Goal: Task Accomplishment & Management: Use online tool/utility

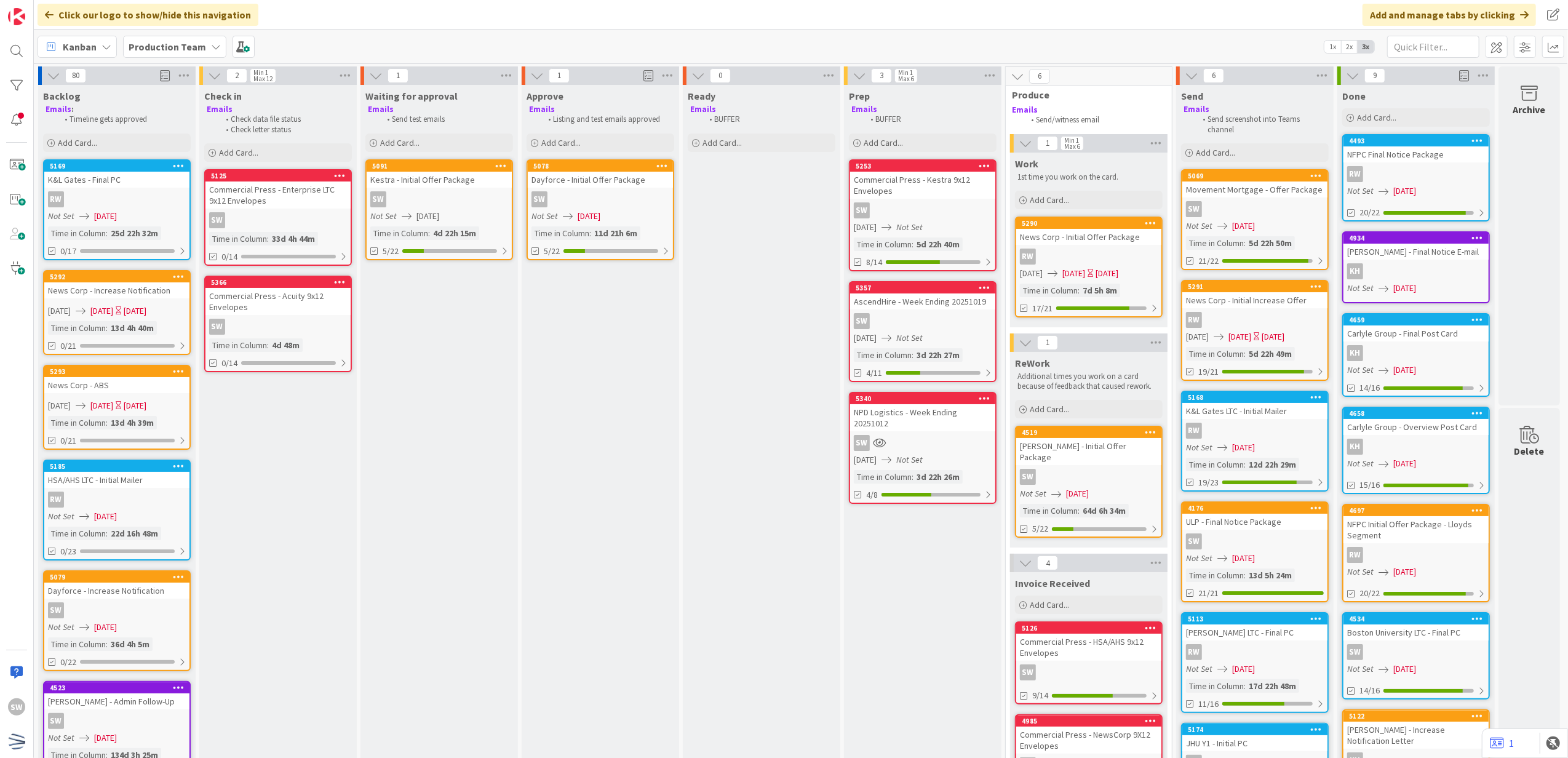
click at [625, 189] on div "5078 Dayforce - Initial Offer Package SW Not Set [DATE] Time in [GEOGRAPHIC_DAT…" at bounding box center [600, 210] width 148 height 101
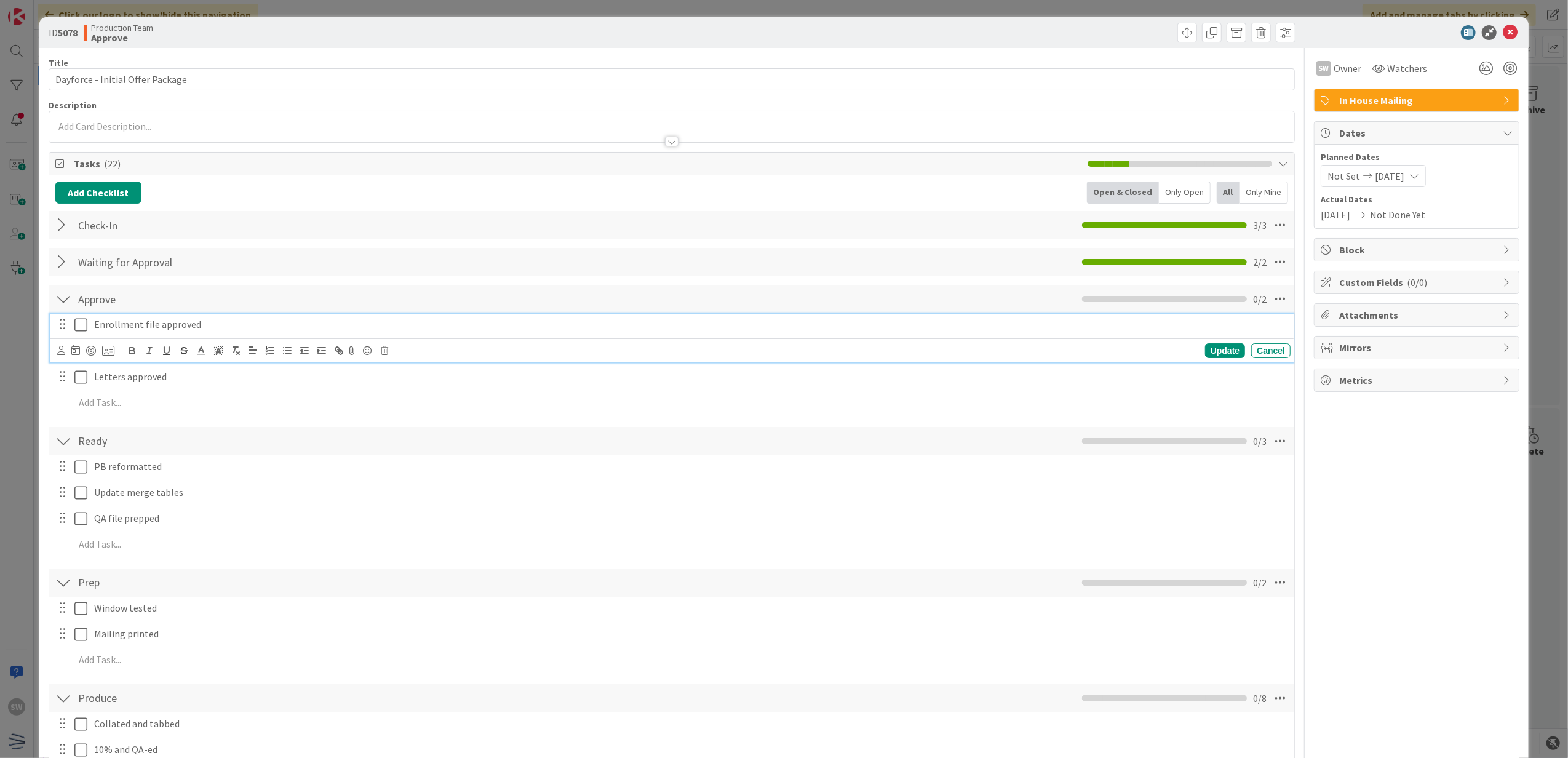
click at [85, 332] on icon at bounding box center [81, 325] width 13 height 15
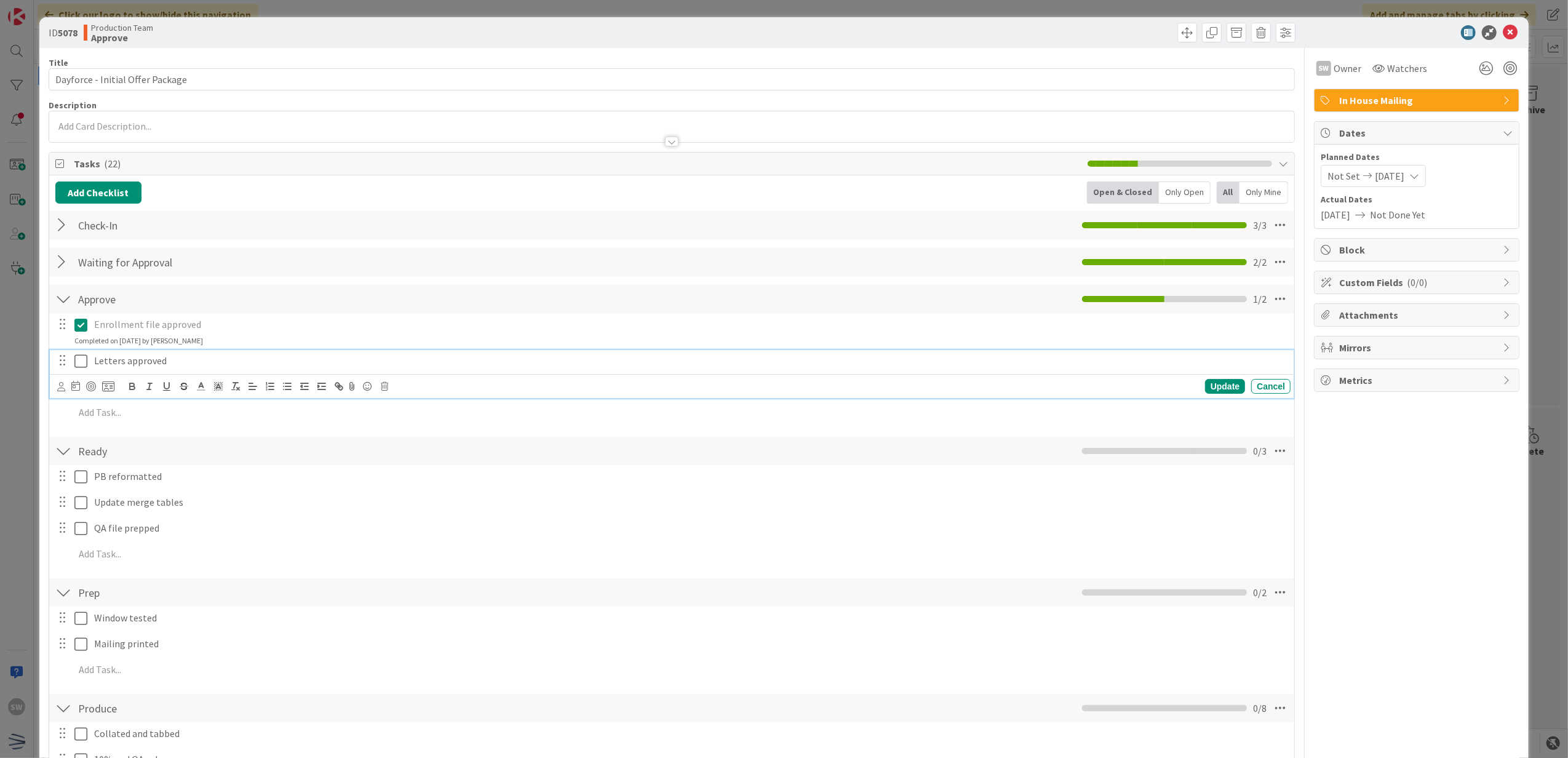
click at [77, 355] on icon at bounding box center [81, 362] width 13 height 15
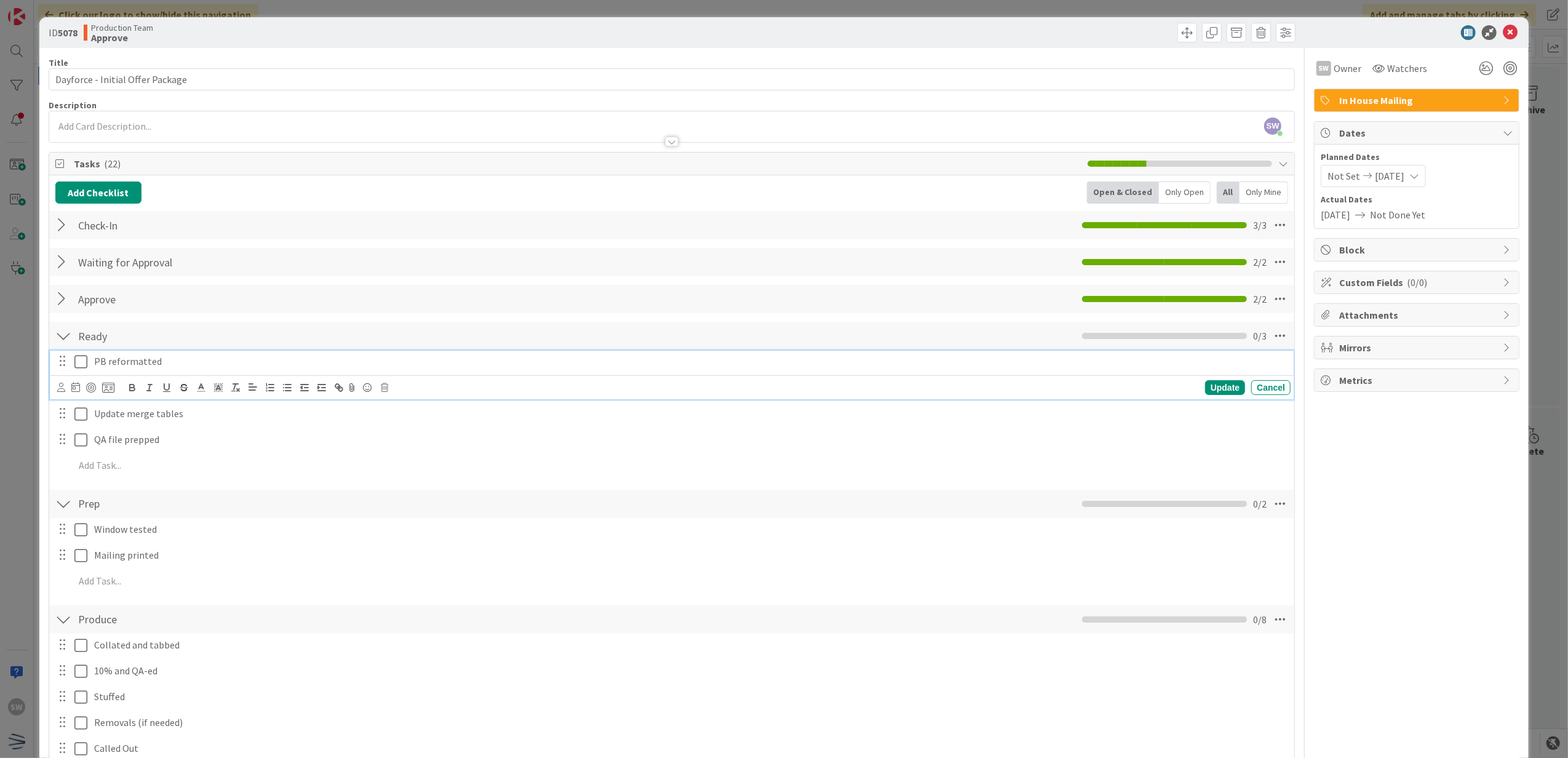
click at [79, 369] on icon at bounding box center [81, 362] width 13 height 15
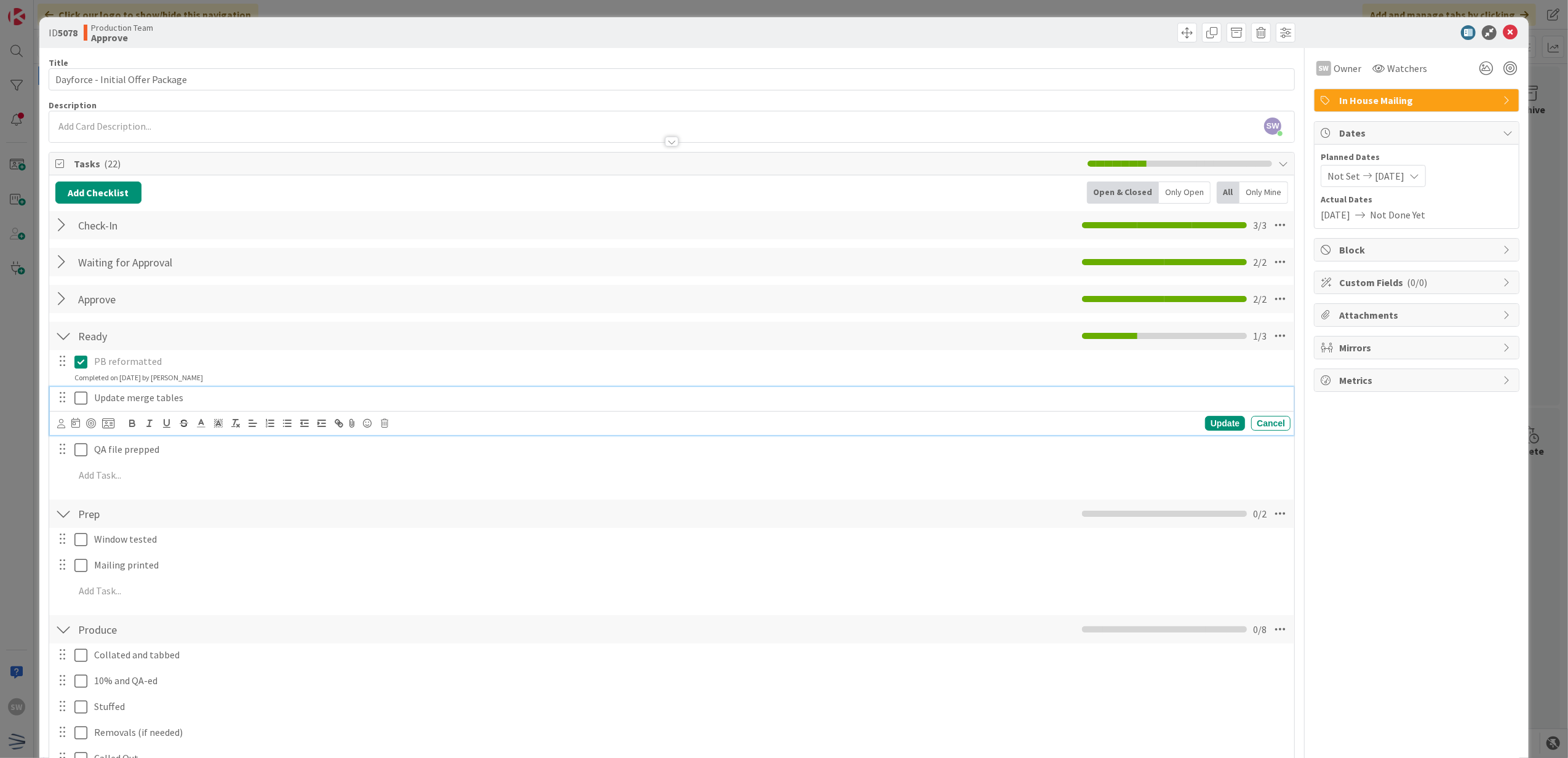
click at [84, 395] on icon at bounding box center [81, 398] width 13 height 15
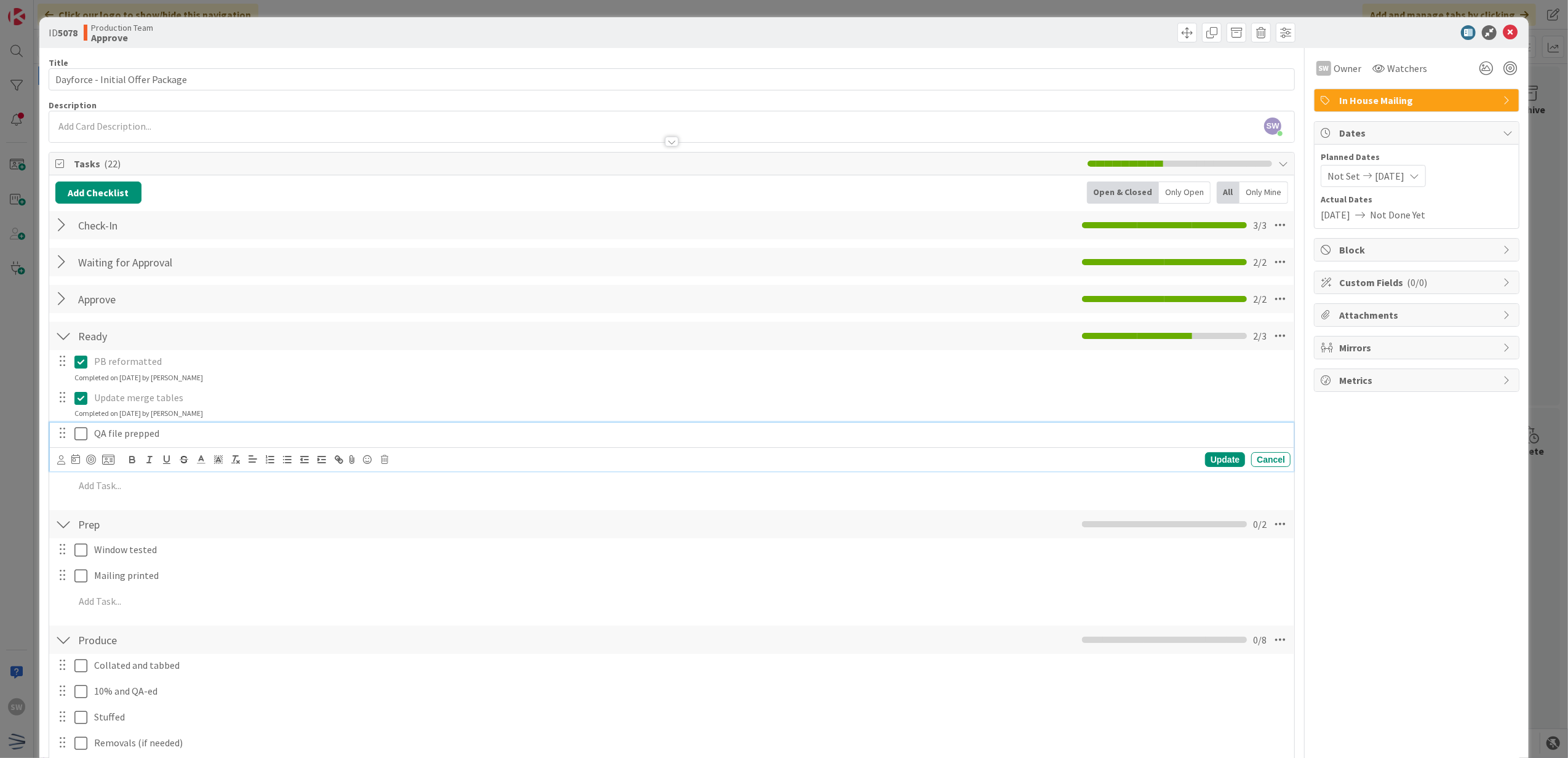
click at [84, 433] on icon at bounding box center [81, 434] width 13 height 15
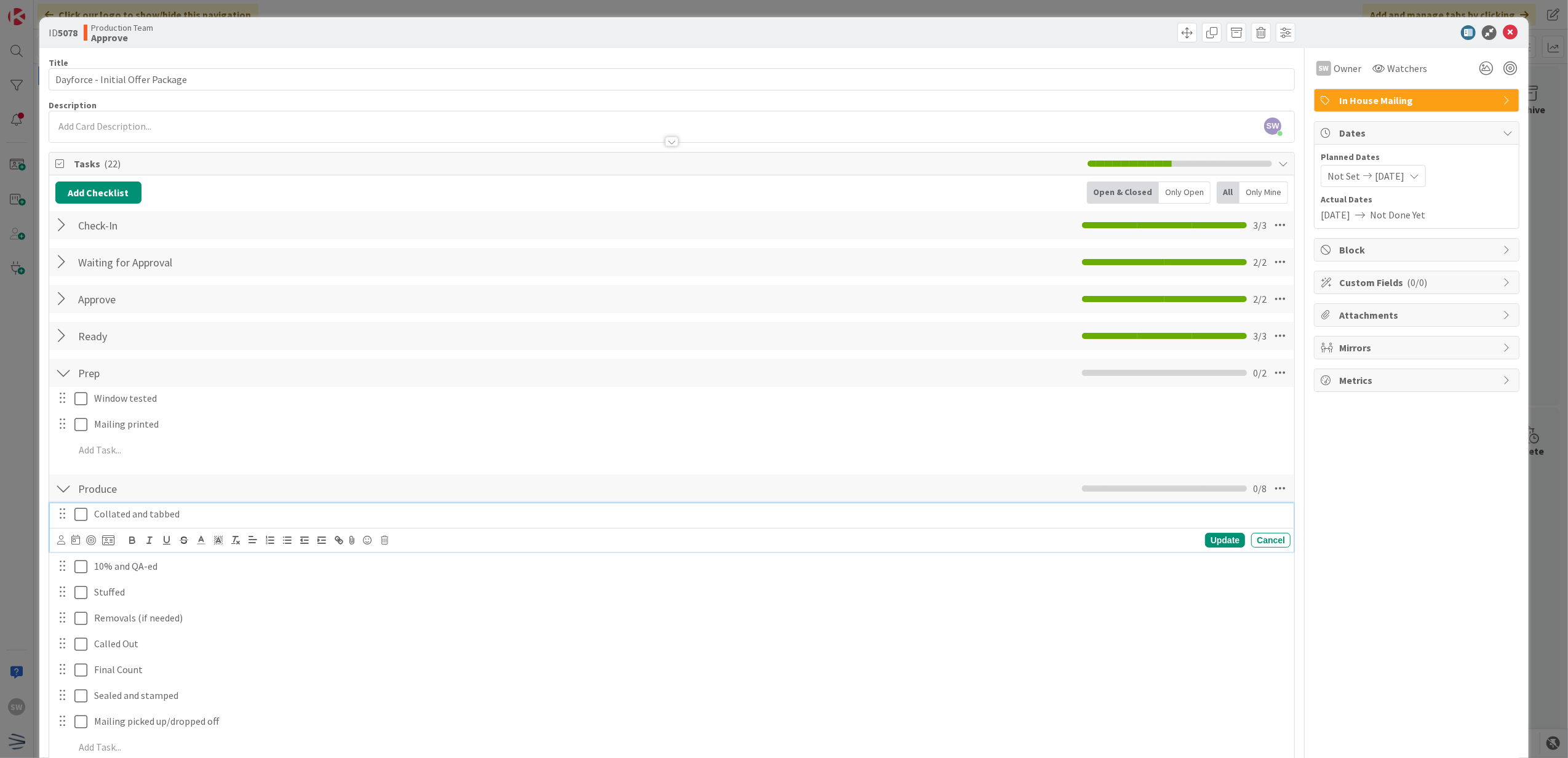
click at [85, 515] on icon at bounding box center [81, 515] width 13 height 15
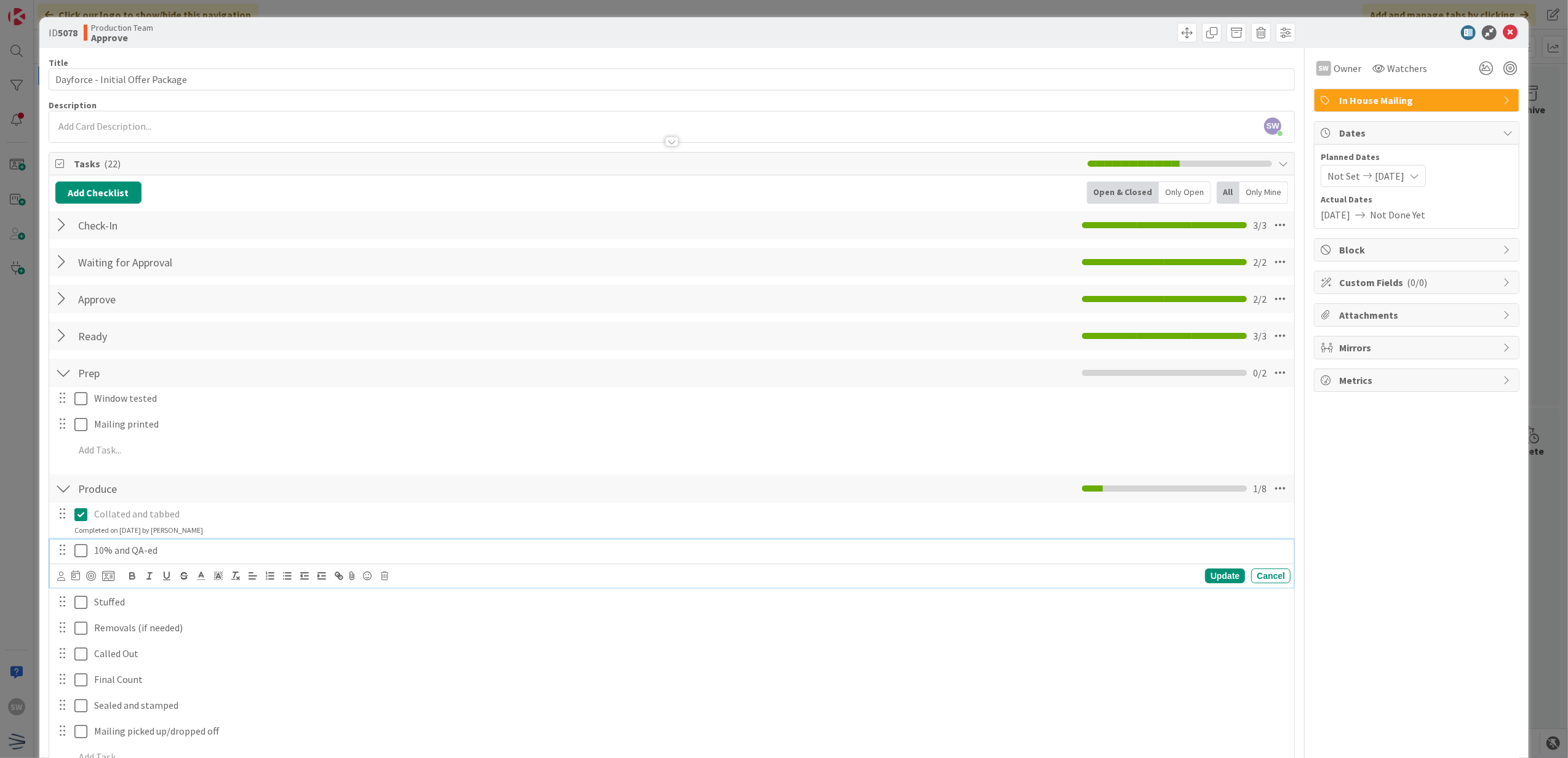
click at [80, 555] on icon at bounding box center [81, 551] width 13 height 15
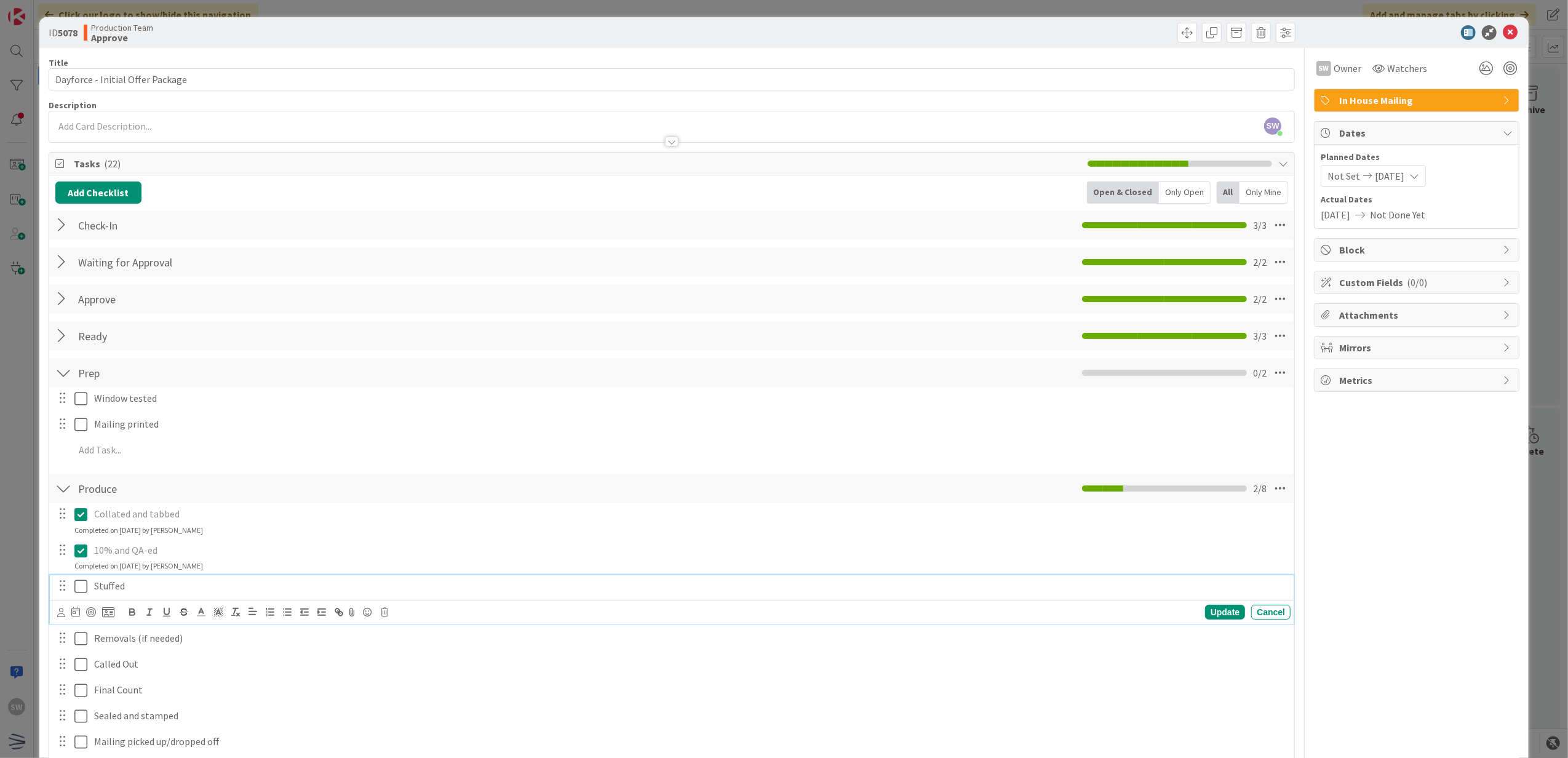
click at [81, 584] on icon at bounding box center [81, 587] width 13 height 15
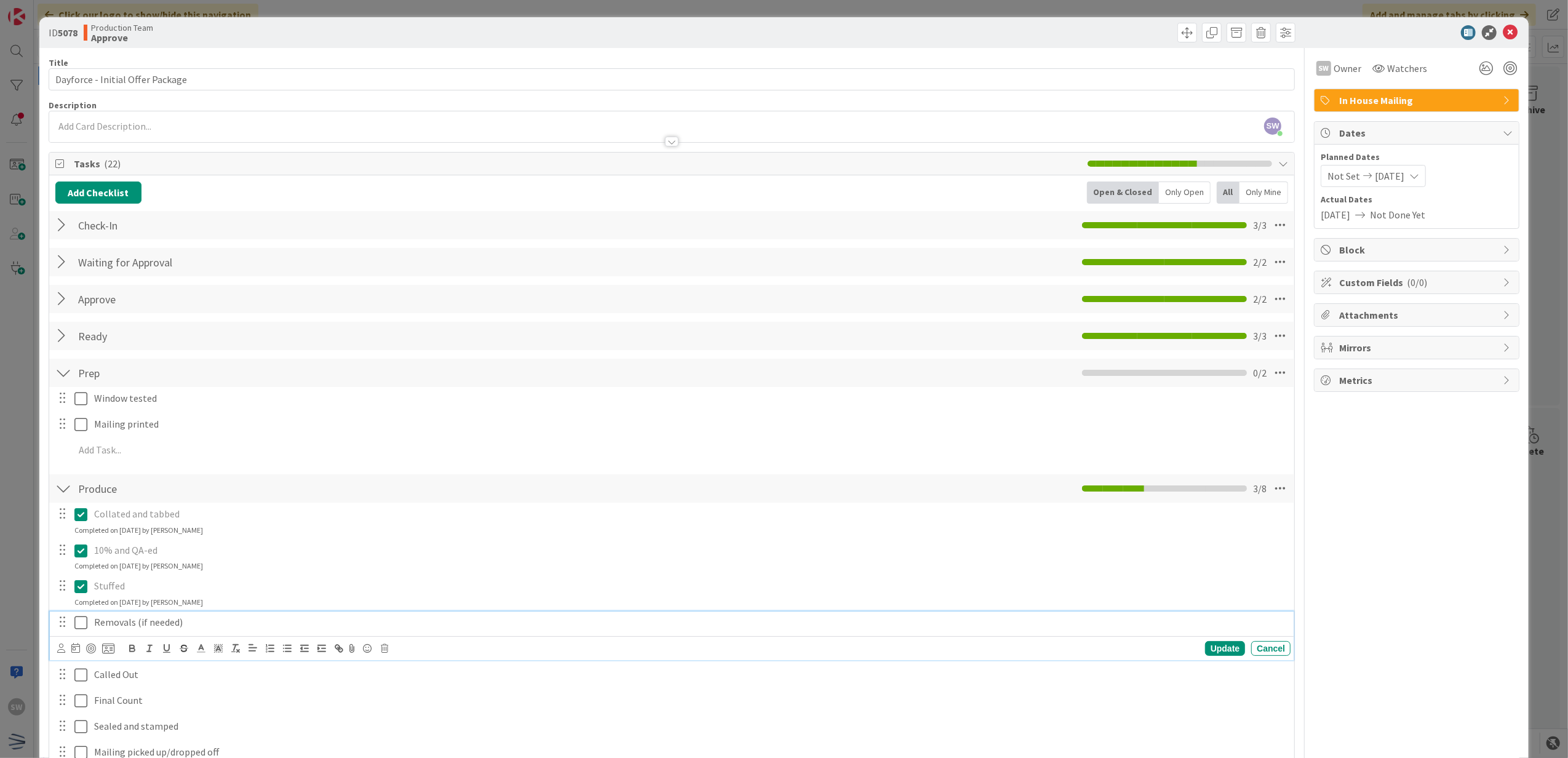
click at [79, 621] on icon at bounding box center [81, 623] width 13 height 15
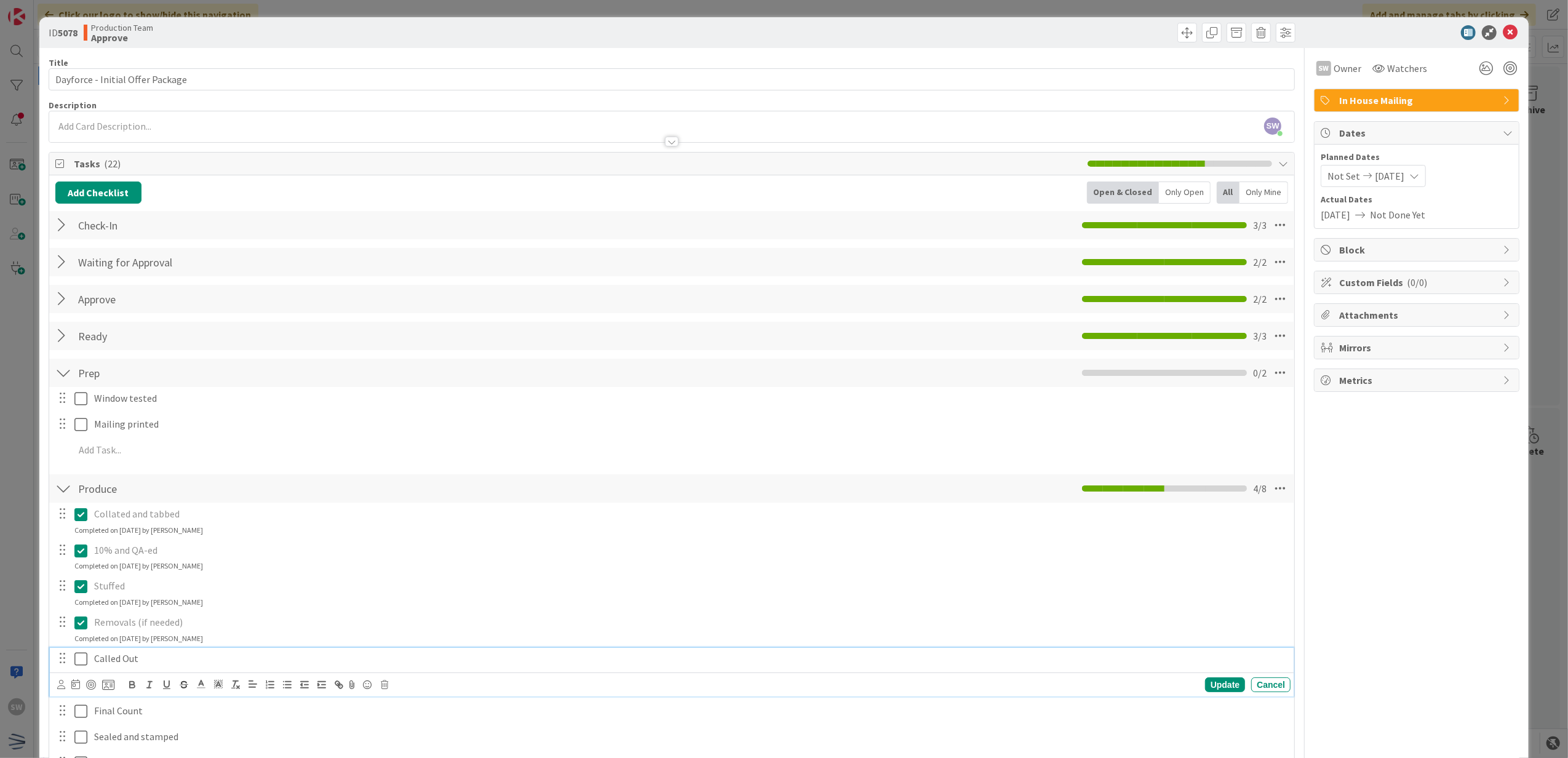
click at [80, 655] on icon at bounding box center [81, 659] width 13 height 15
click at [79, 685] on div at bounding box center [72, 695] width 35 height 22
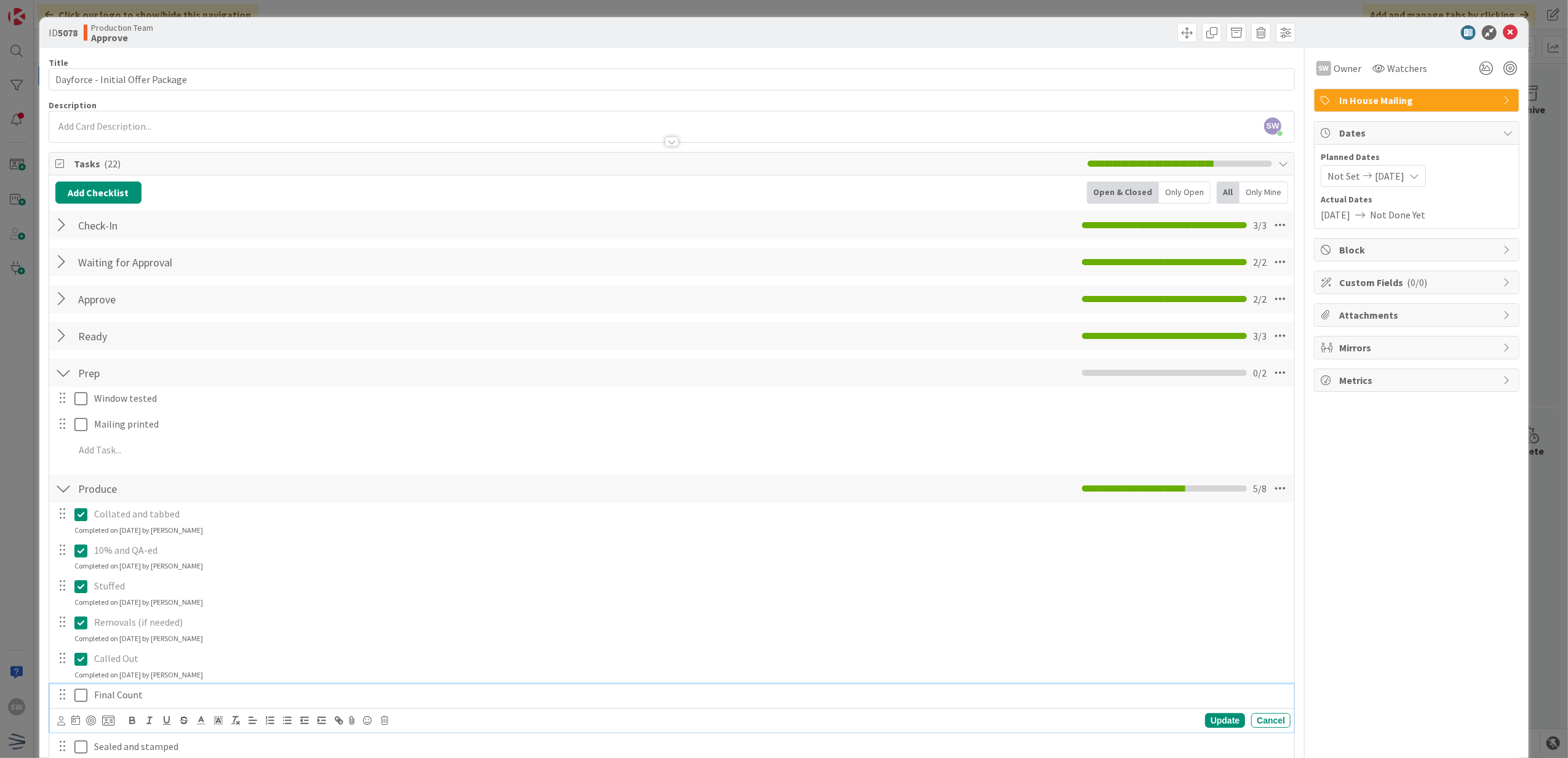
click at [80, 693] on icon at bounding box center [81, 695] width 13 height 15
click at [82, 722] on div at bounding box center [72, 731] width 35 height 22
click at [82, 727] on icon at bounding box center [81, 731] width 13 height 15
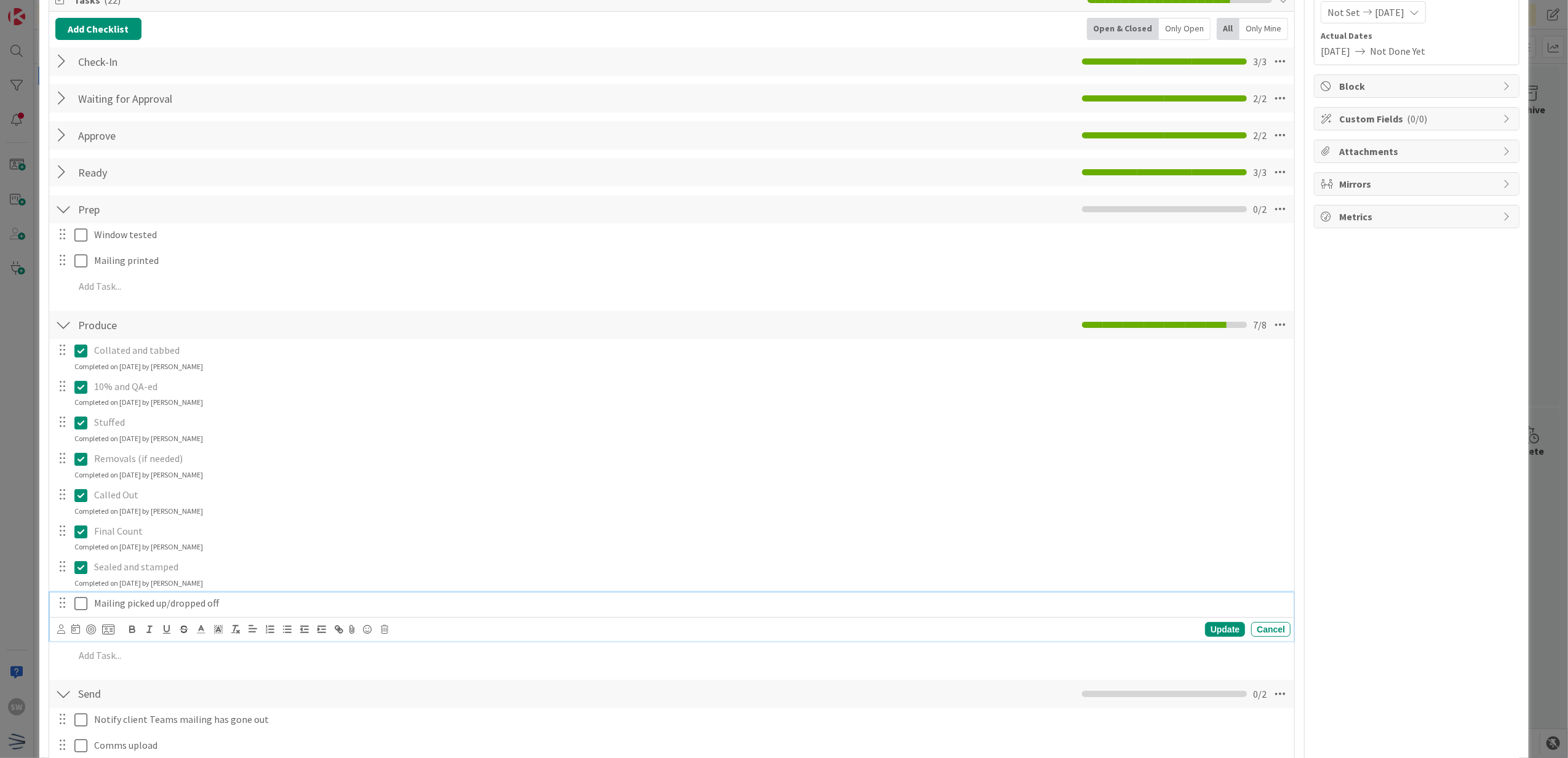
click at [78, 598] on icon at bounding box center [81, 604] width 13 height 15
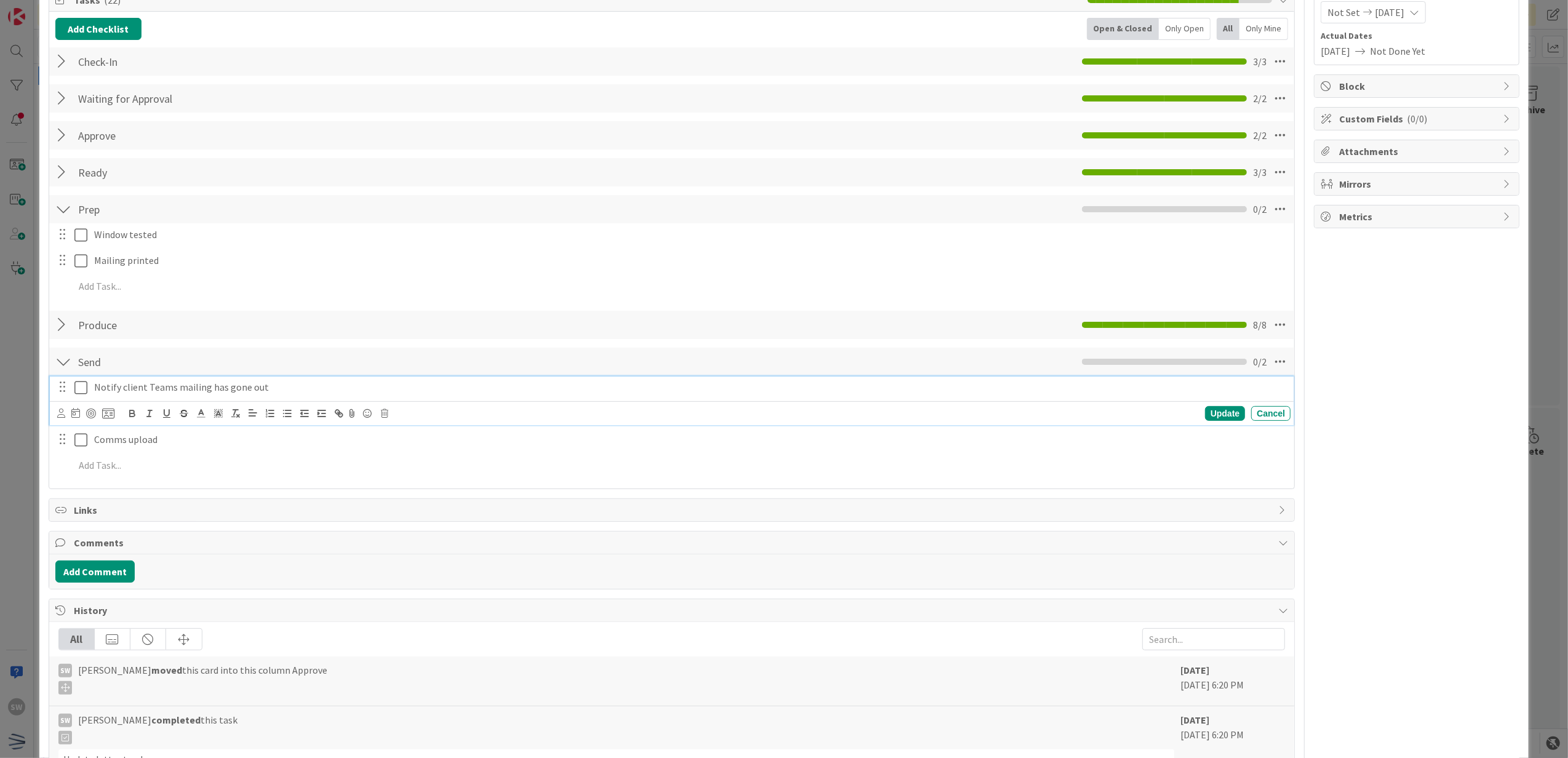
click at [81, 388] on icon at bounding box center [81, 388] width 13 height 15
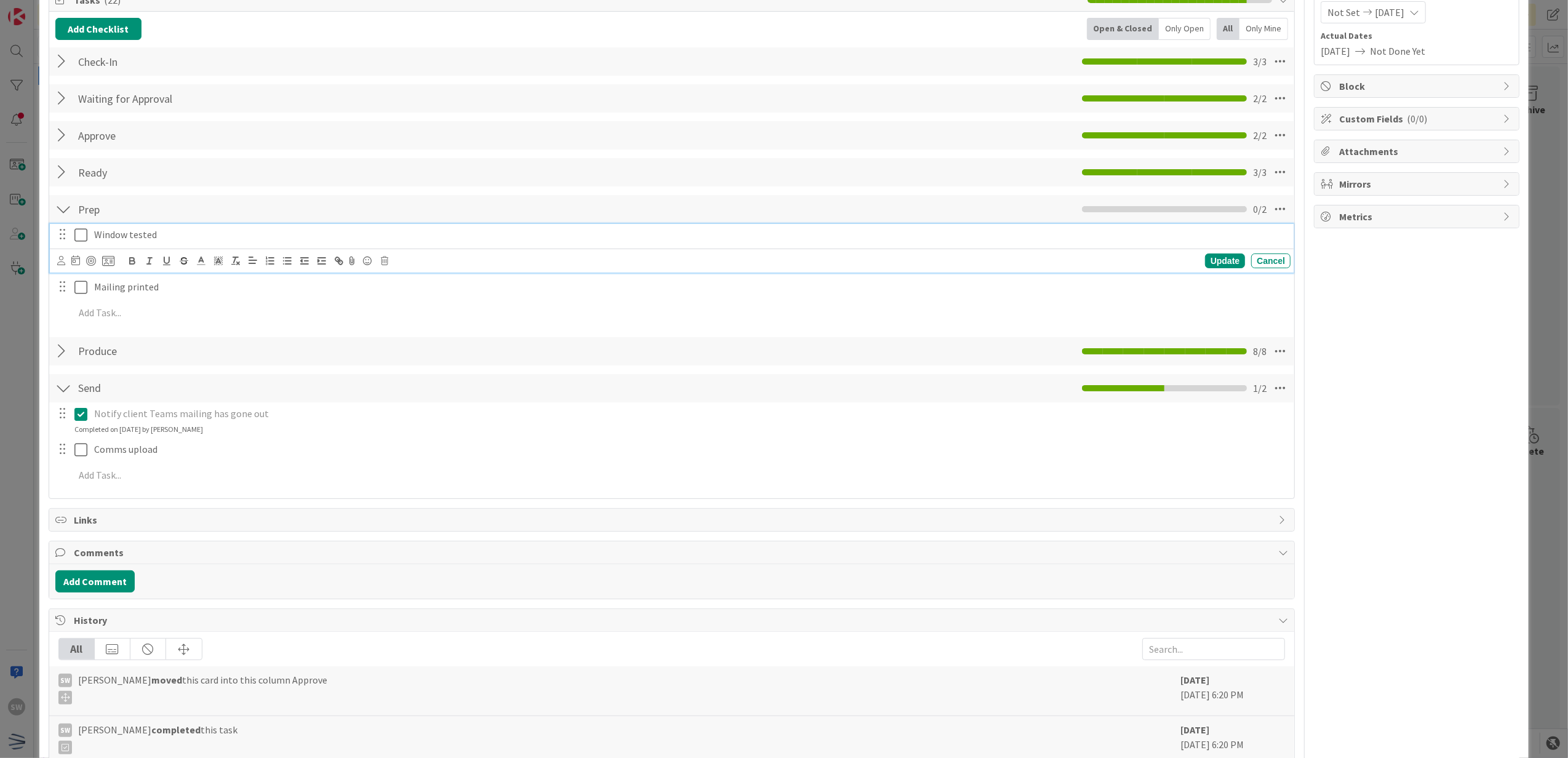
click at [92, 232] on div "Window tested" at bounding box center [690, 234] width 1202 height 22
click at [84, 234] on icon at bounding box center [81, 235] width 13 height 15
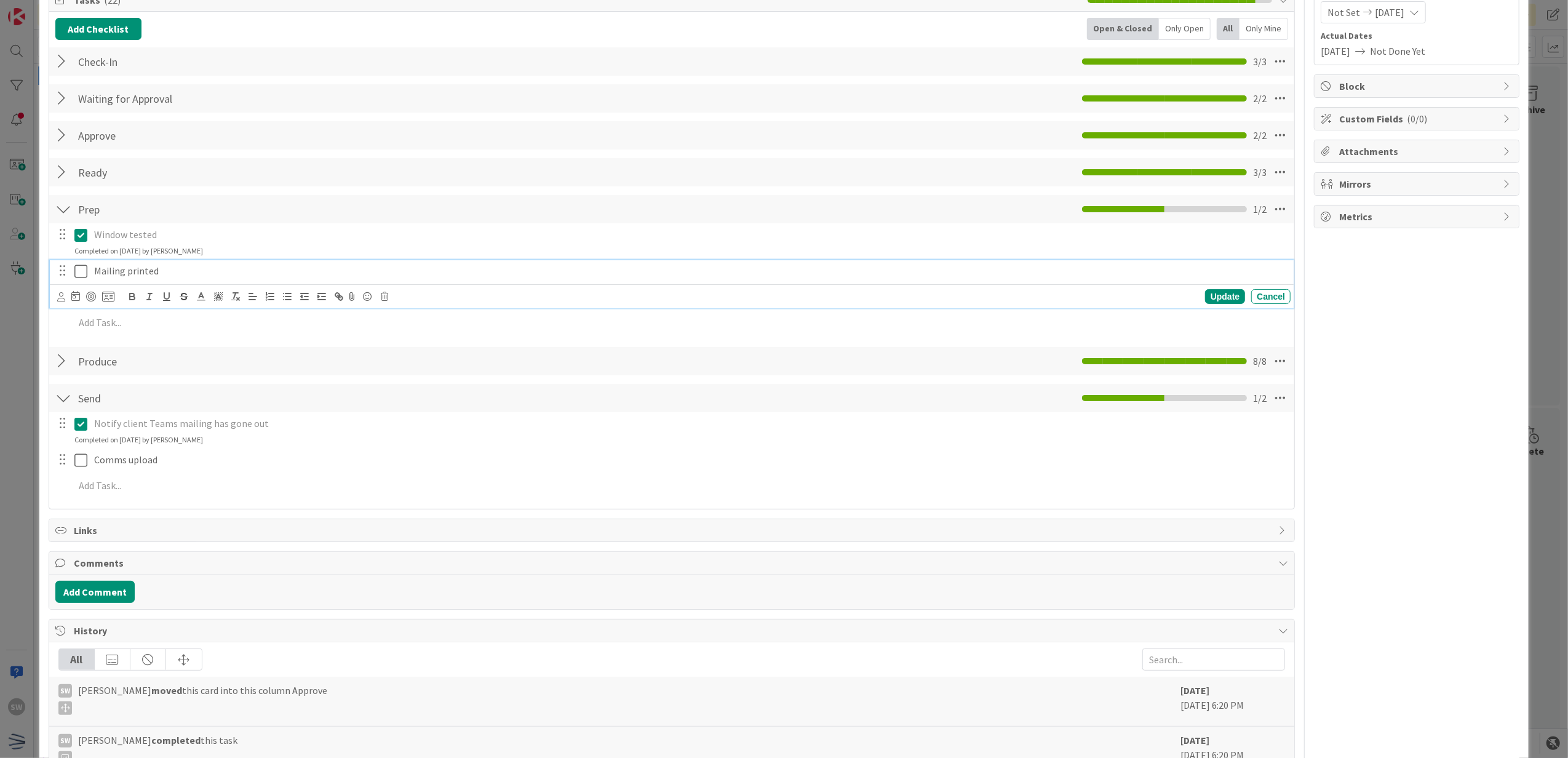
click at [84, 276] on icon at bounding box center [81, 272] width 13 height 15
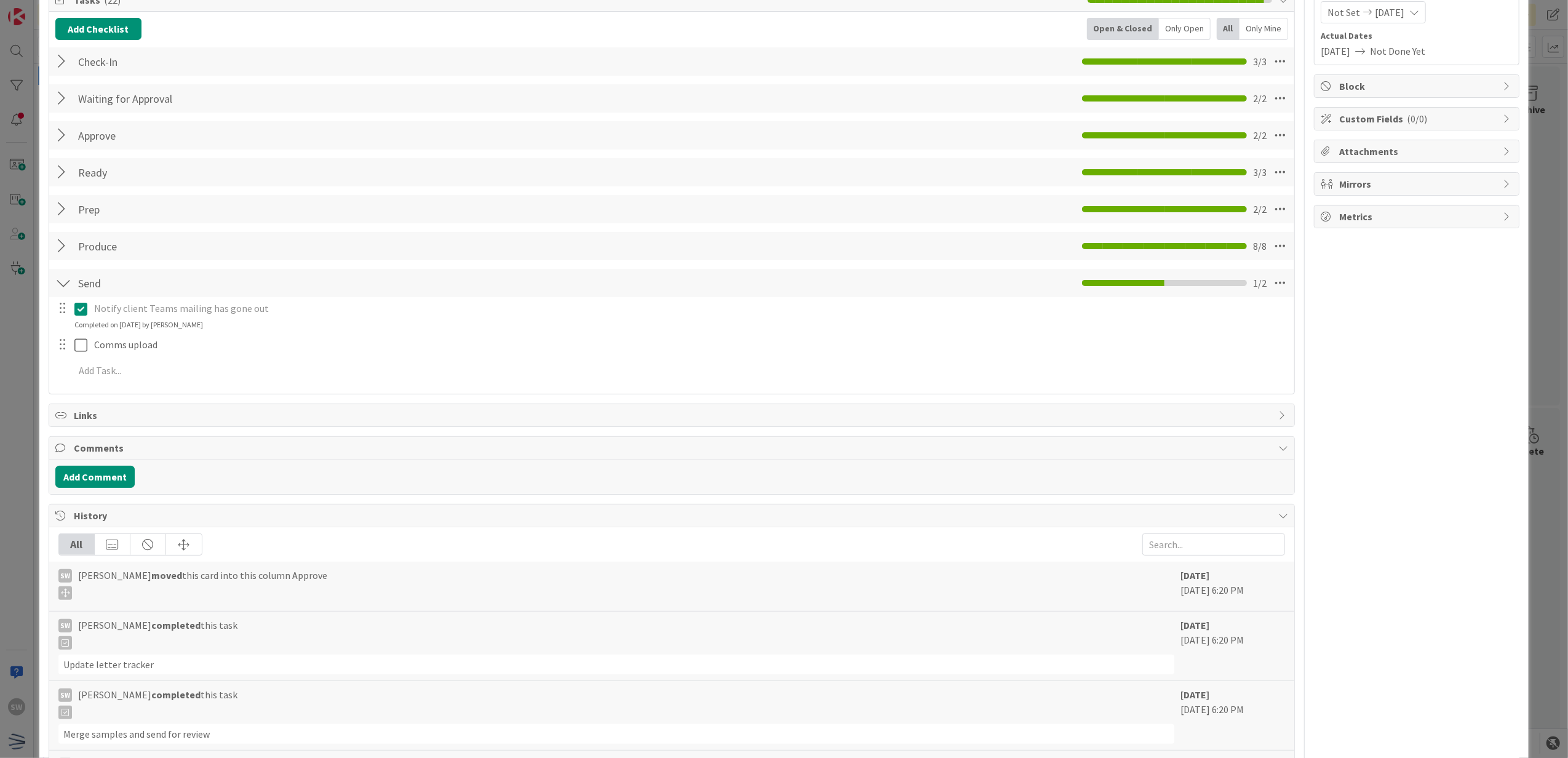
scroll to position [0, 0]
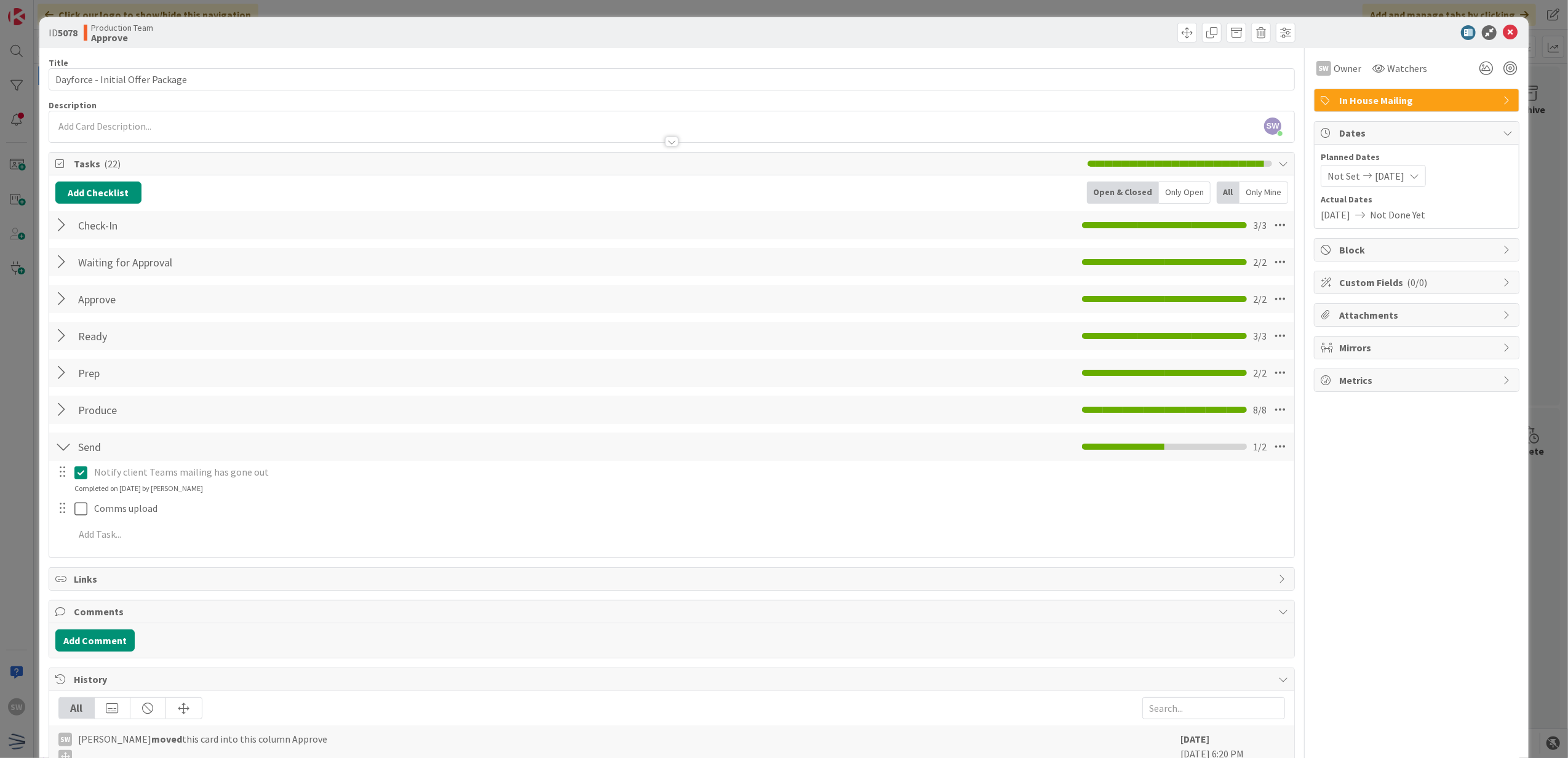
click at [1509, 40] on div "ID 5078 Production Team Approve" at bounding box center [784, 33] width 1490 height 31
click at [1503, 38] on icon at bounding box center [1510, 33] width 15 height 15
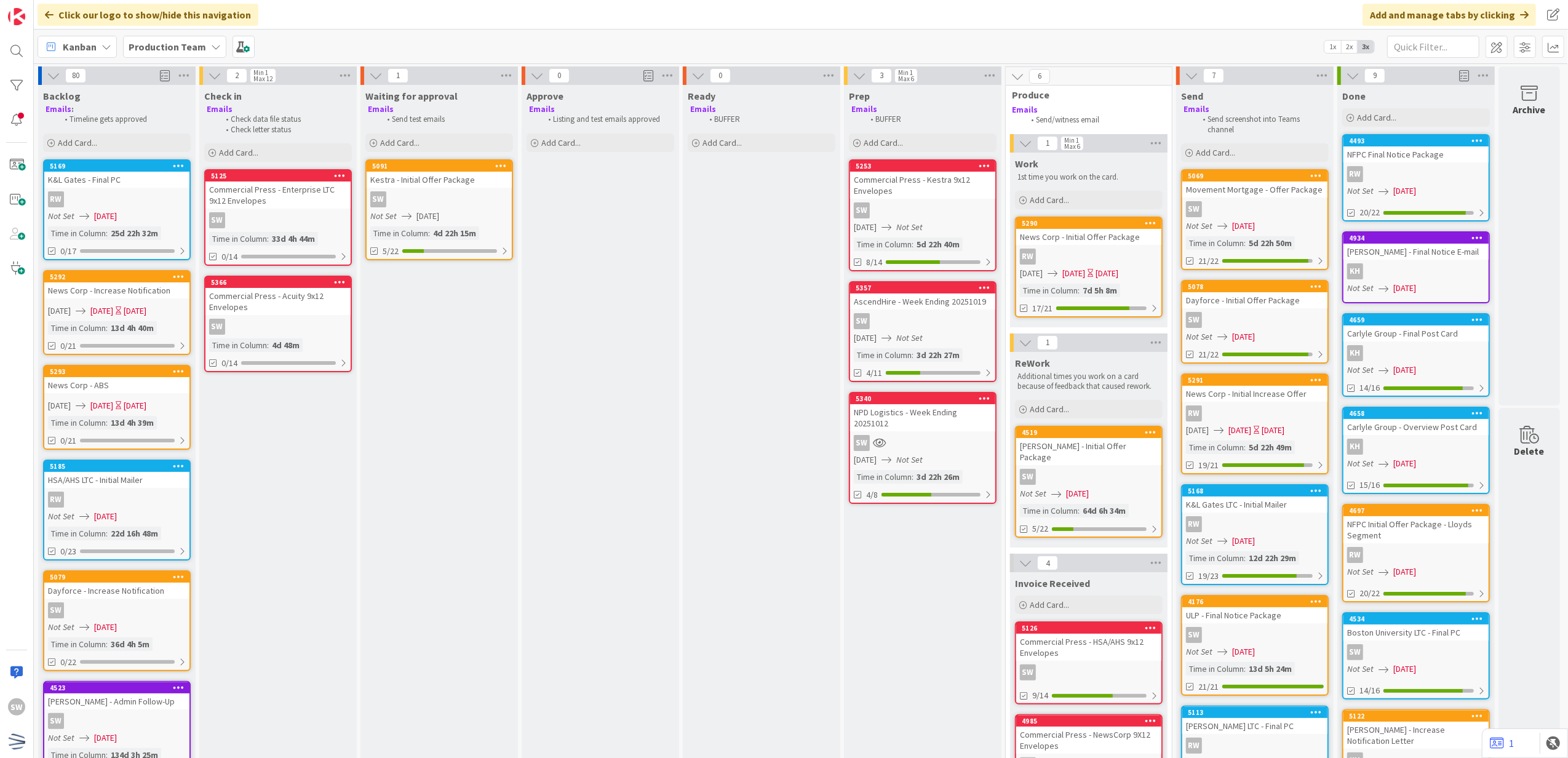
click at [1126, 261] on div "RW" at bounding box center [1089, 257] width 145 height 16
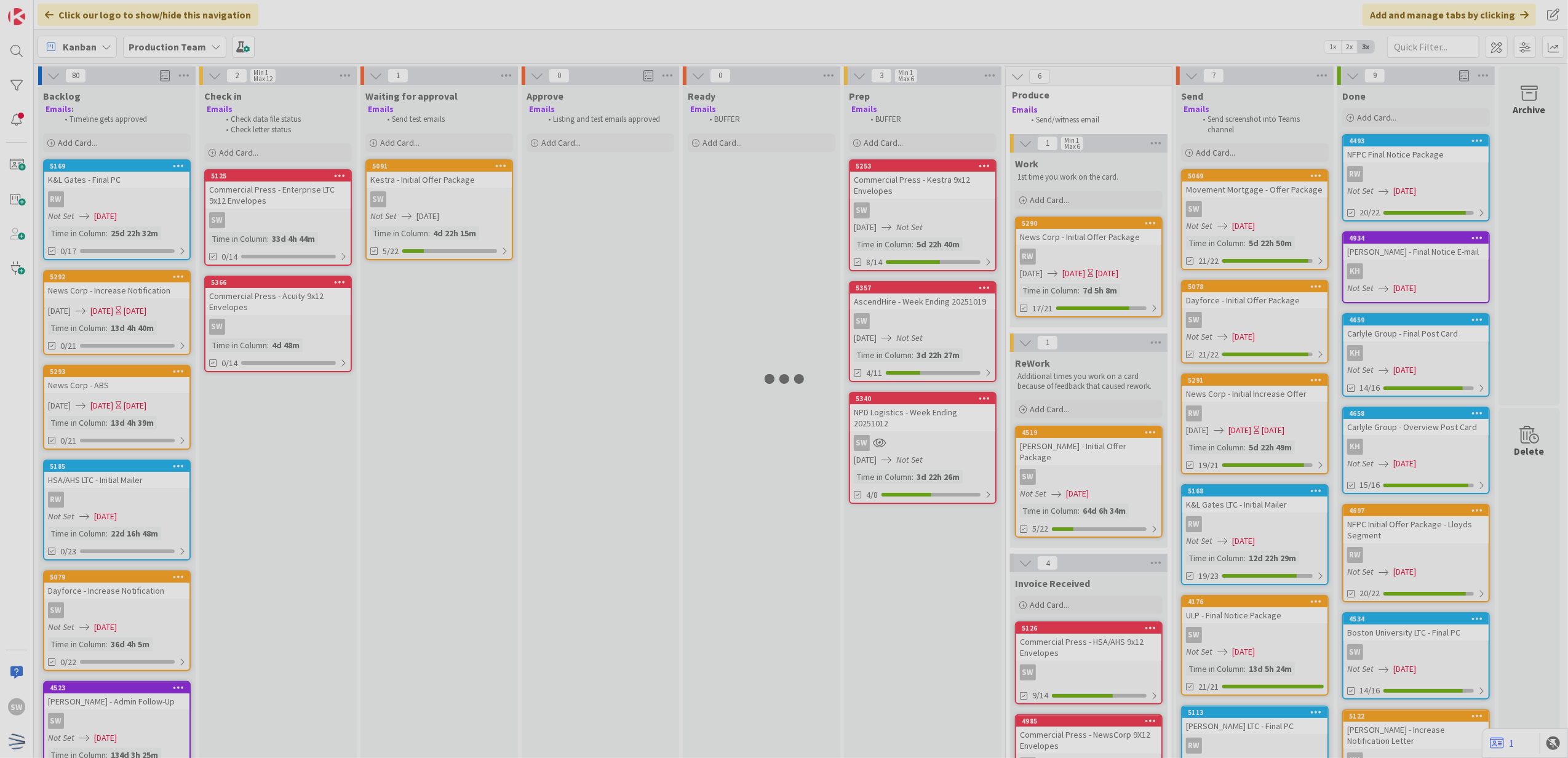
click at [1126, 261] on div at bounding box center [784, 379] width 1568 height 758
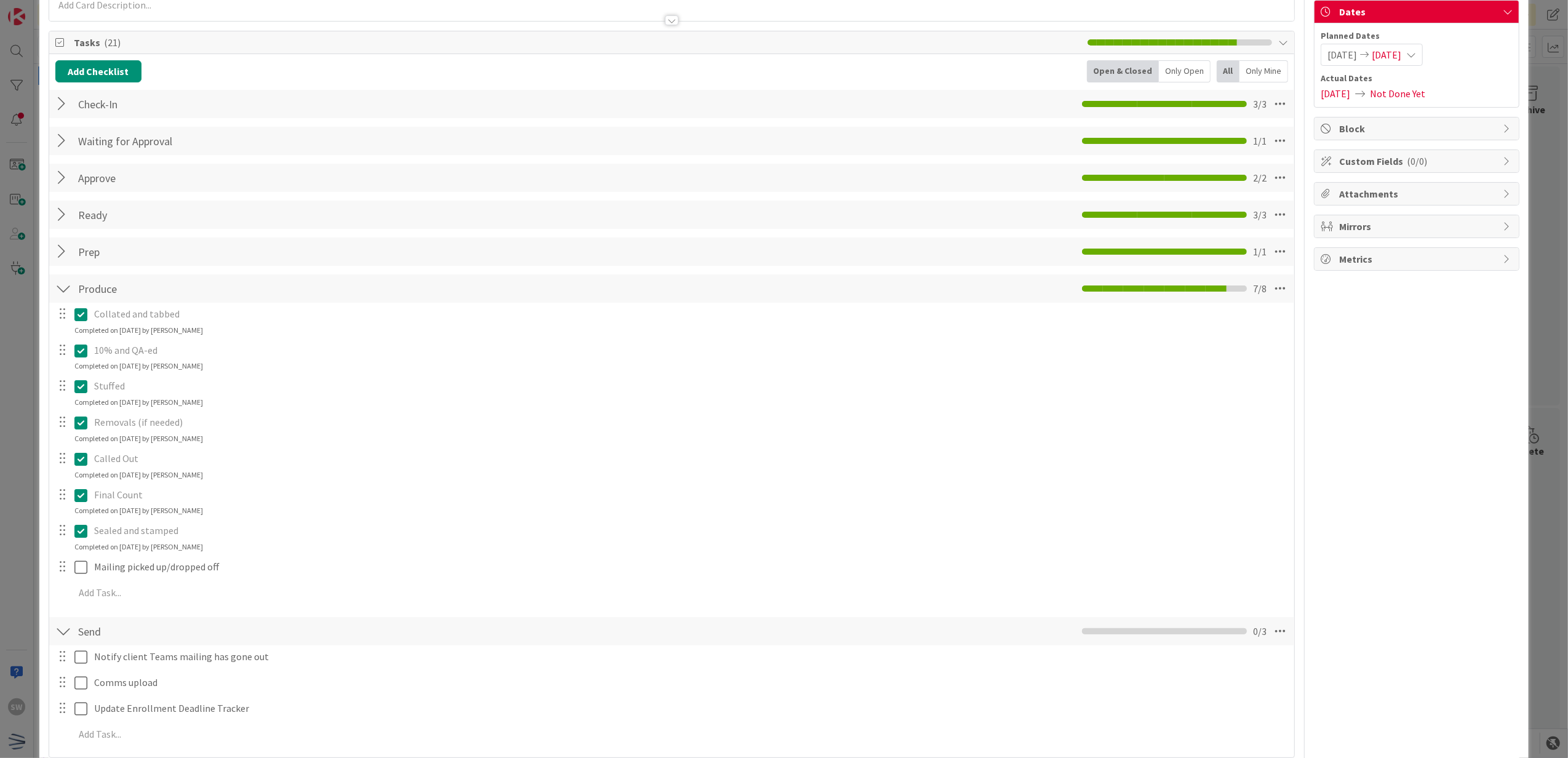
scroll to position [164, 0]
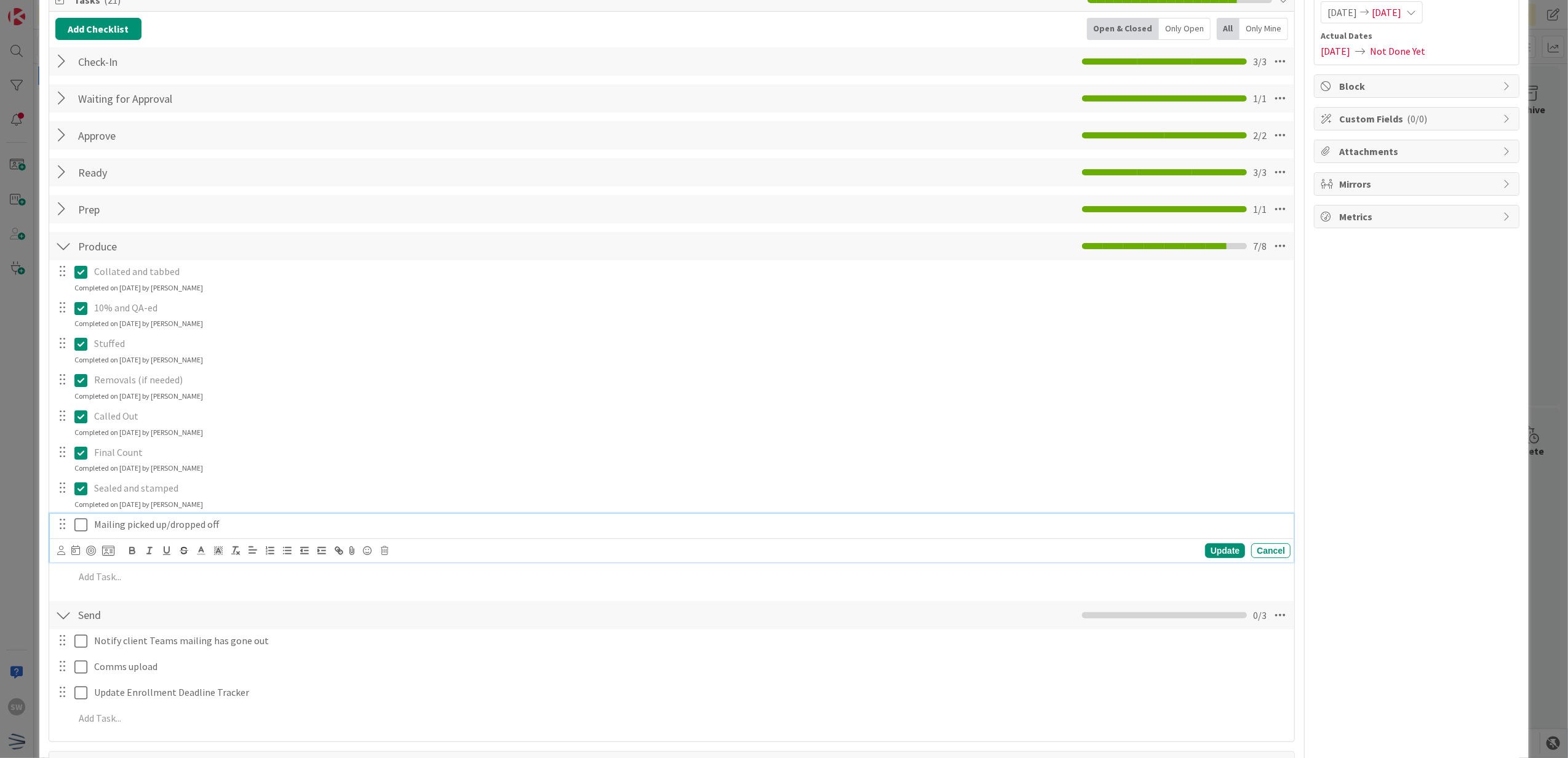
click at [78, 525] on icon at bounding box center [81, 525] width 13 height 15
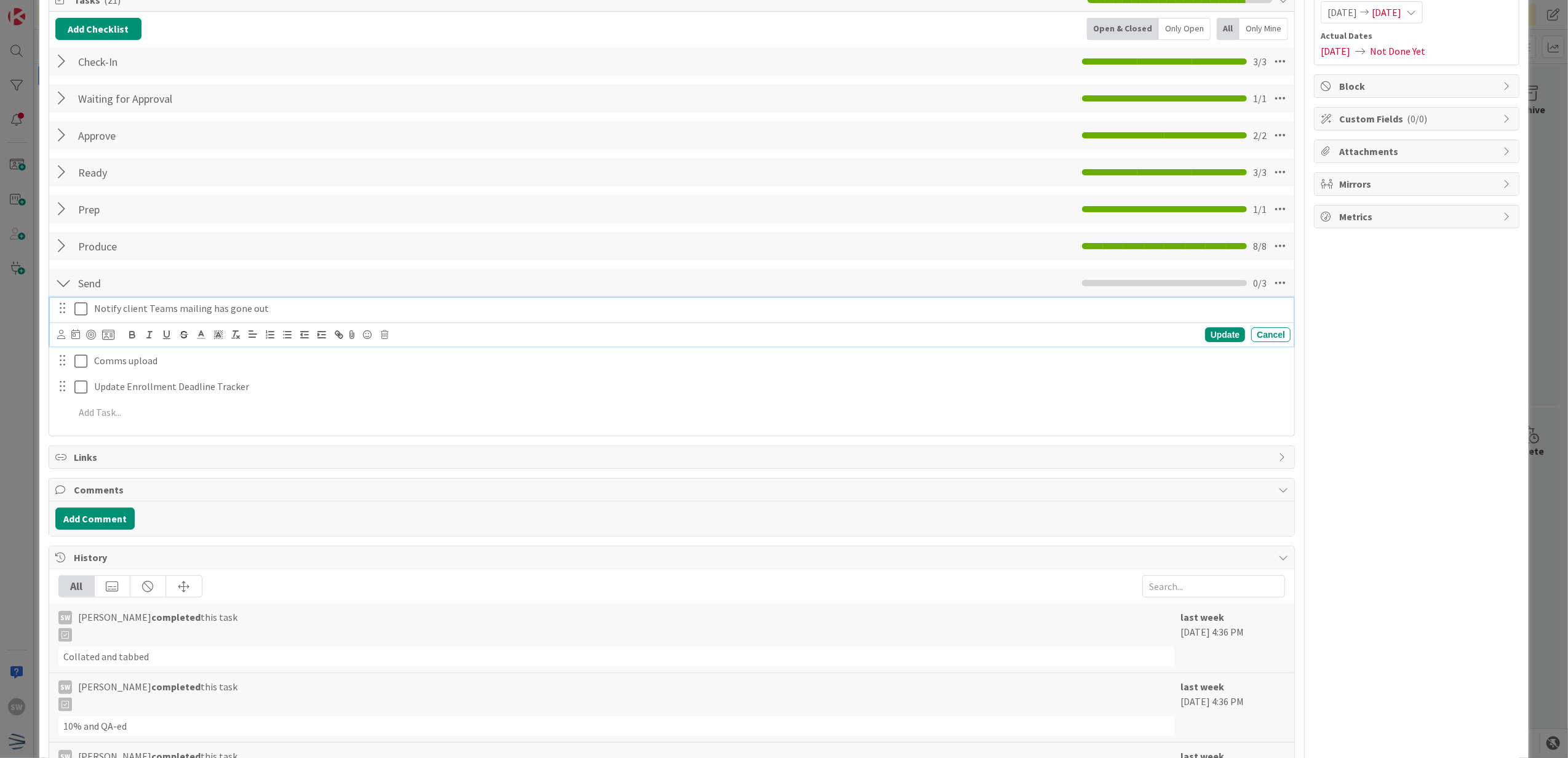
click at [89, 318] on div "Notify client Teams mailing has gone out" at bounding box center [690, 308] width 1202 height 22
drag, startPoint x: 84, startPoint y: 316, endPoint x: 241, endPoint y: 315, distance: 157.0
click at [84, 315] on icon at bounding box center [81, 309] width 13 height 15
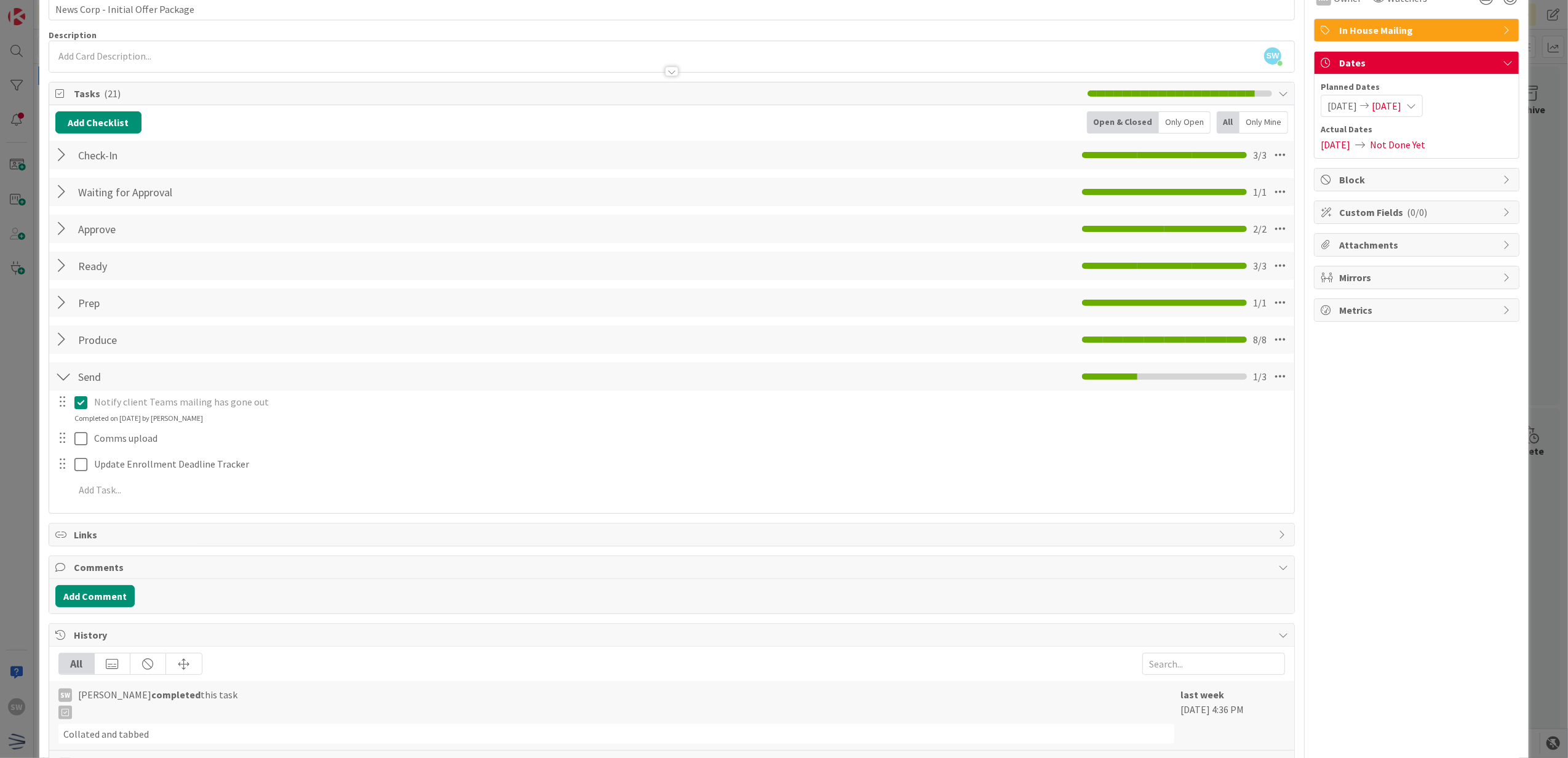
scroll to position [0, 0]
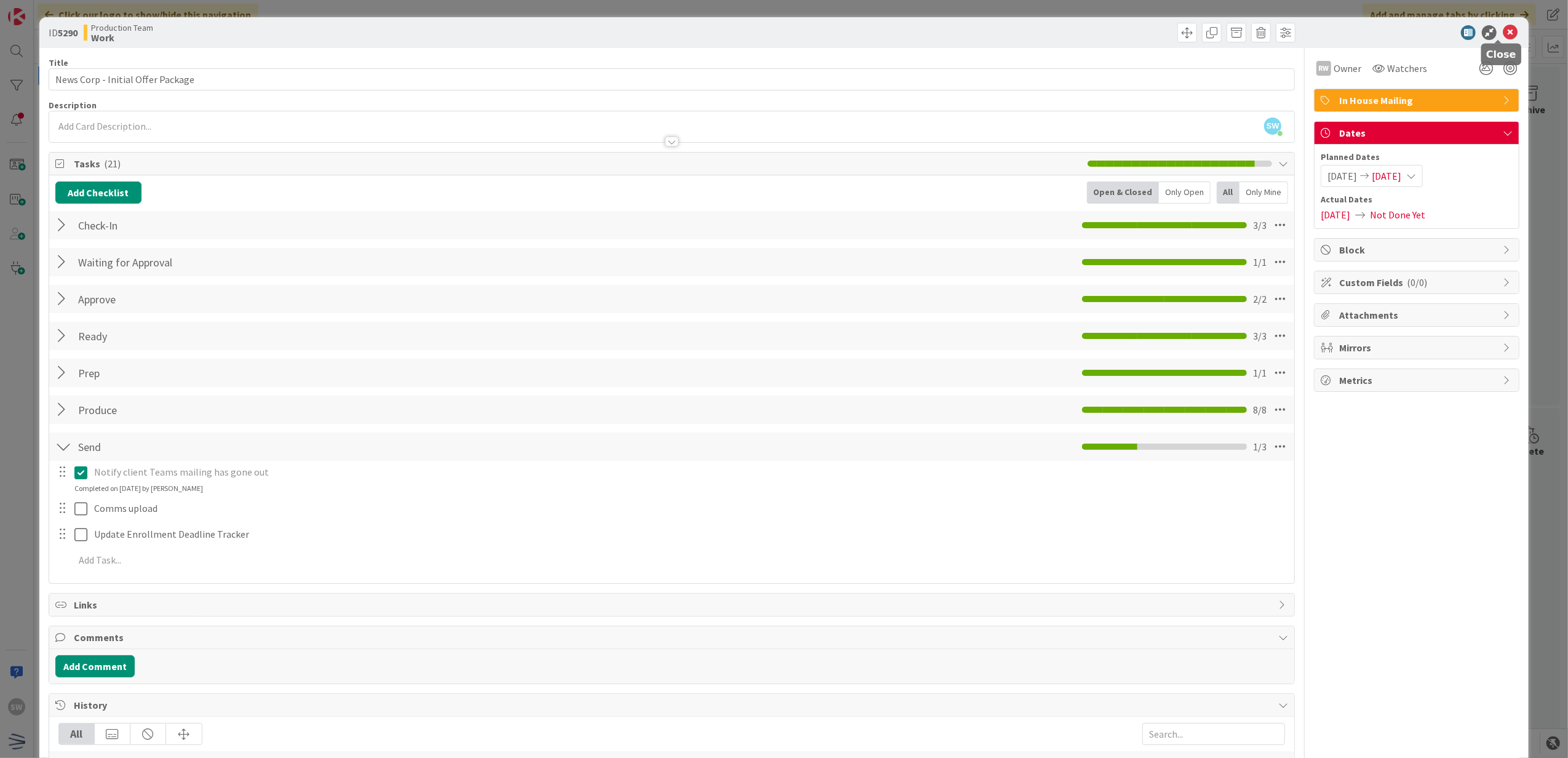
click at [1503, 35] on icon at bounding box center [1510, 33] width 15 height 15
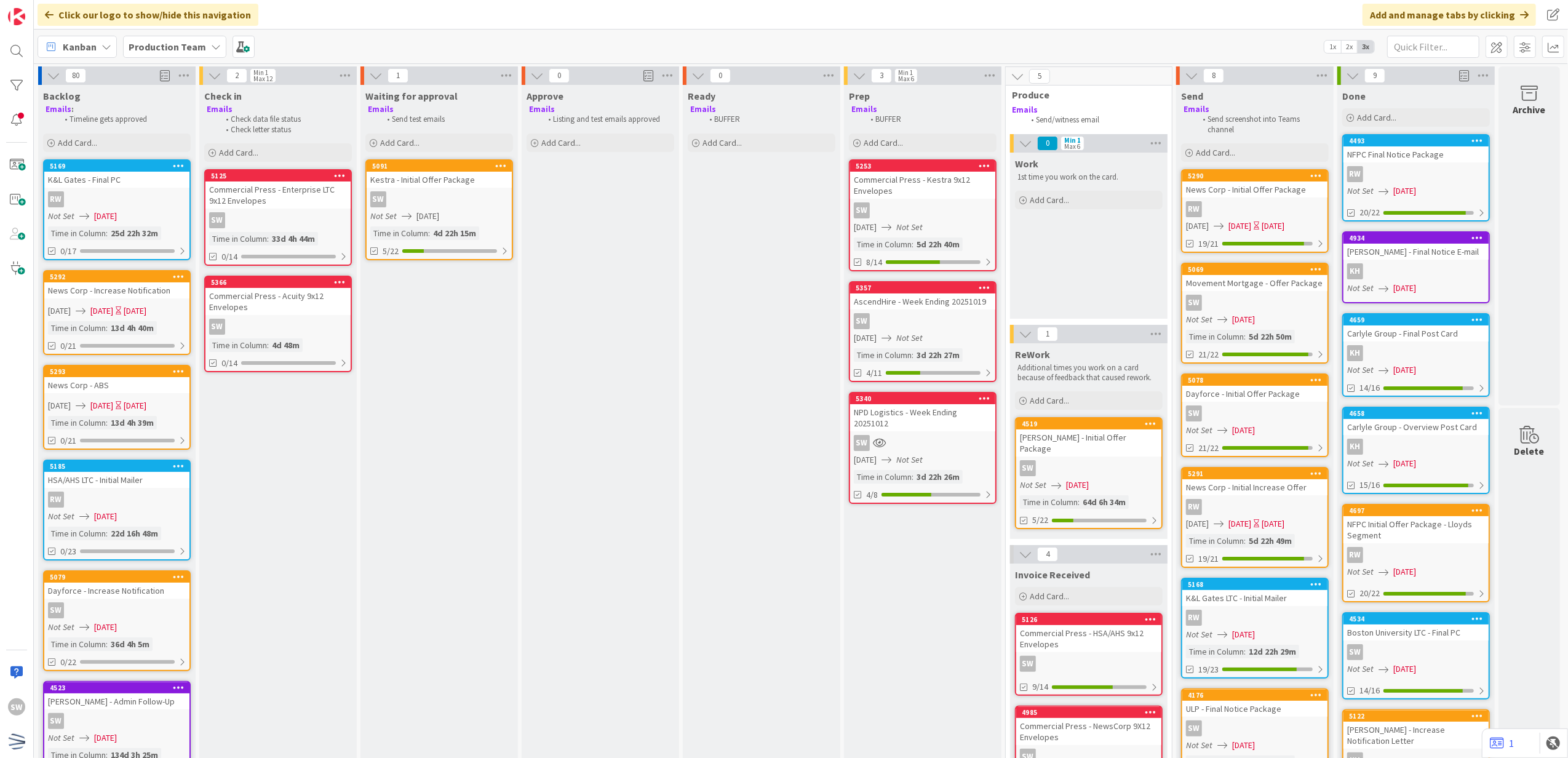
click at [146, 313] on div "[DATE]" at bounding box center [135, 311] width 23 height 13
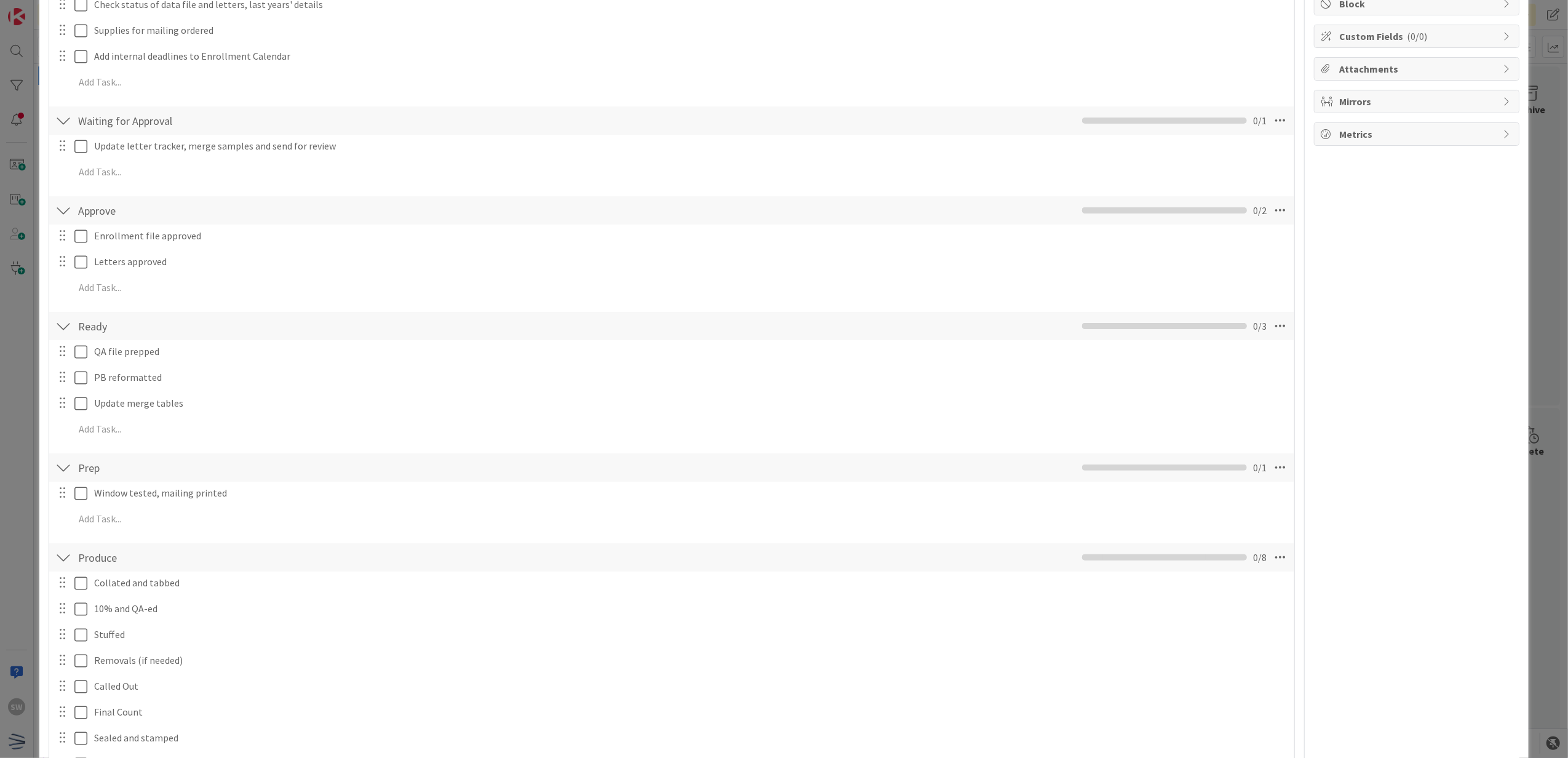
scroll to position [410, 0]
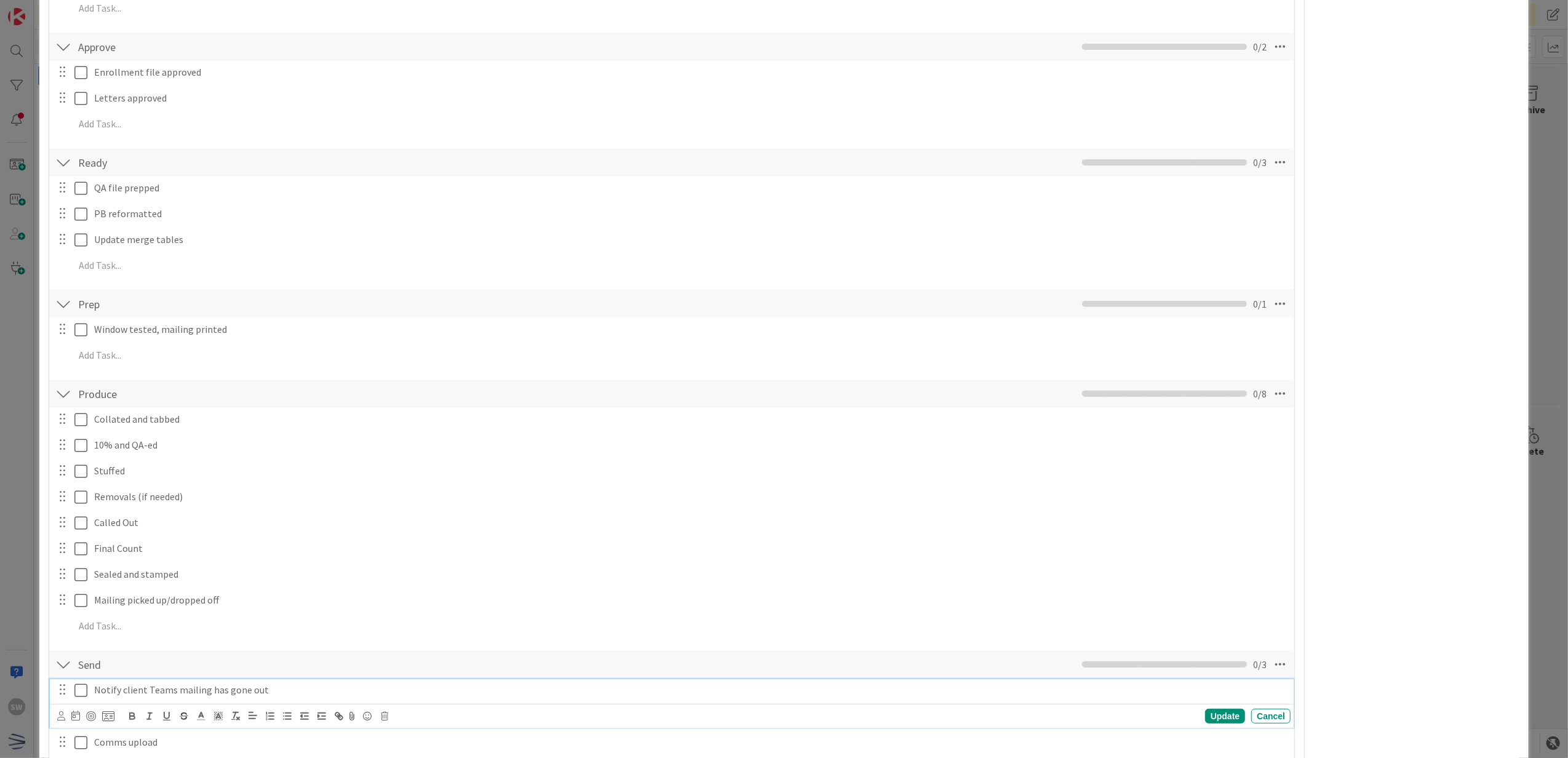
click at [84, 687] on icon at bounding box center [81, 690] width 13 height 15
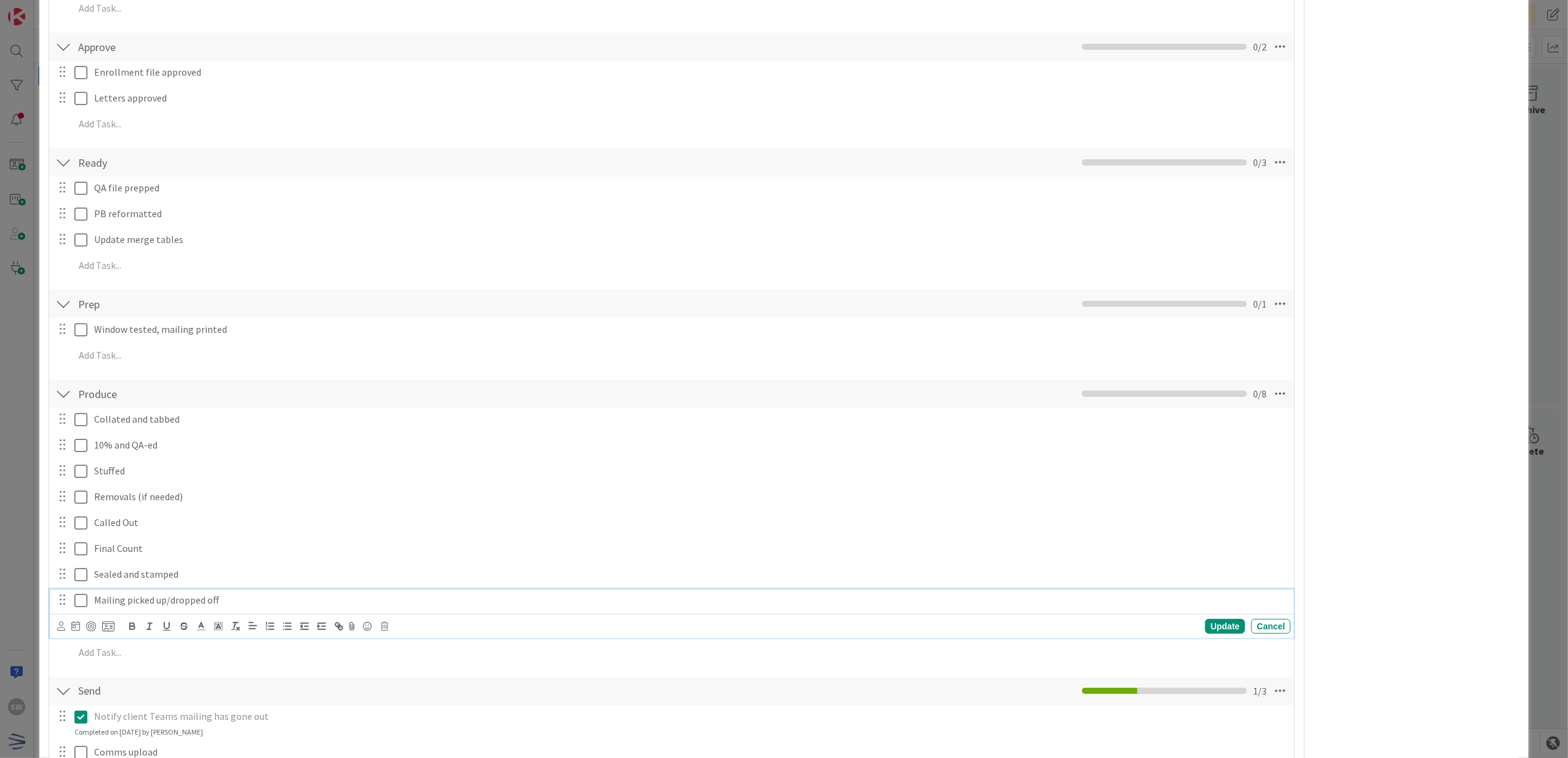
drag, startPoint x: 76, startPoint y: 593, endPoint x: 78, endPoint y: 574, distance: 19.1
click at [76, 593] on button at bounding box center [82, 600] width 15 height 20
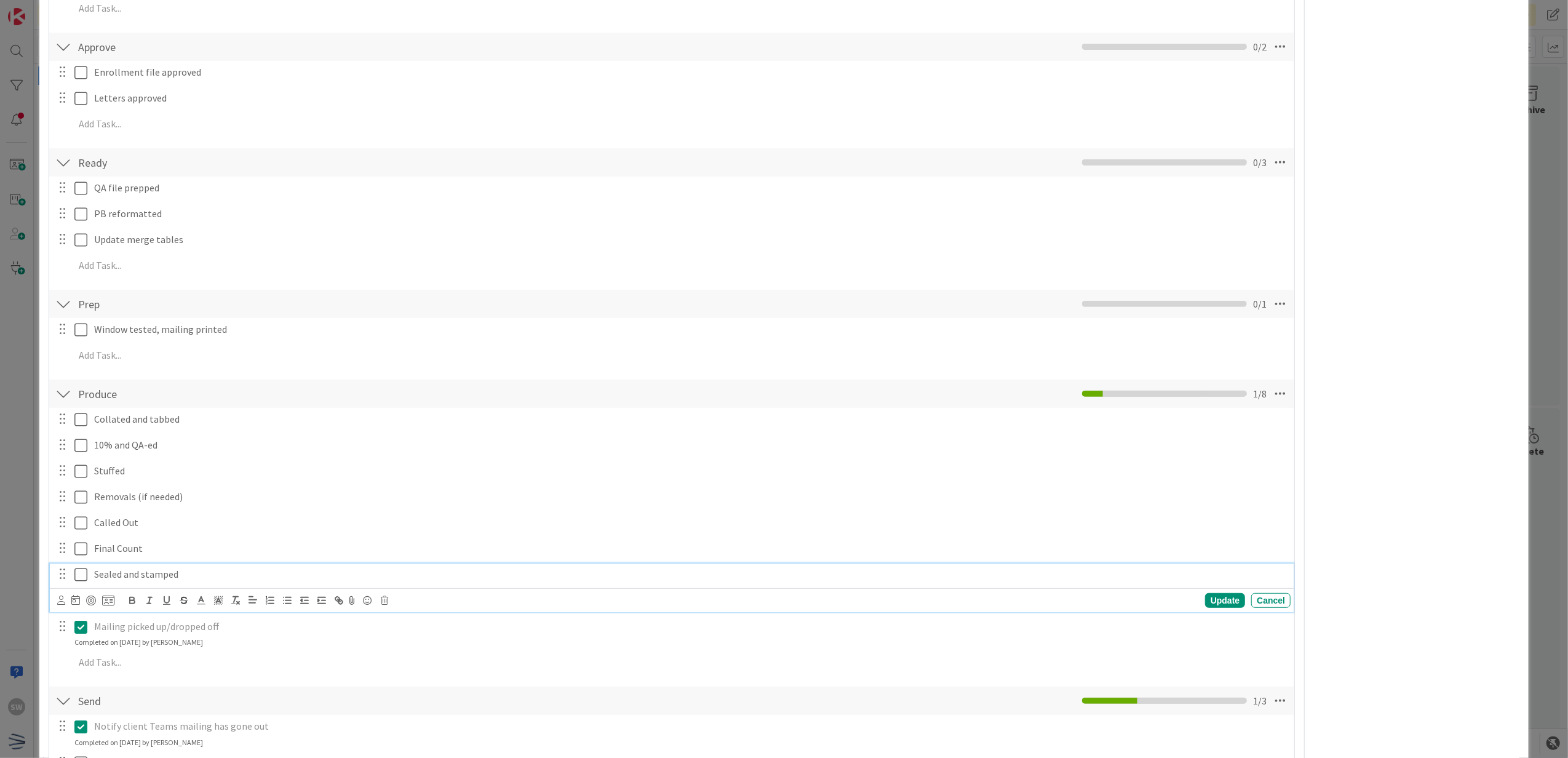
click at [78, 574] on icon at bounding box center [81, 575] width 13 height 15
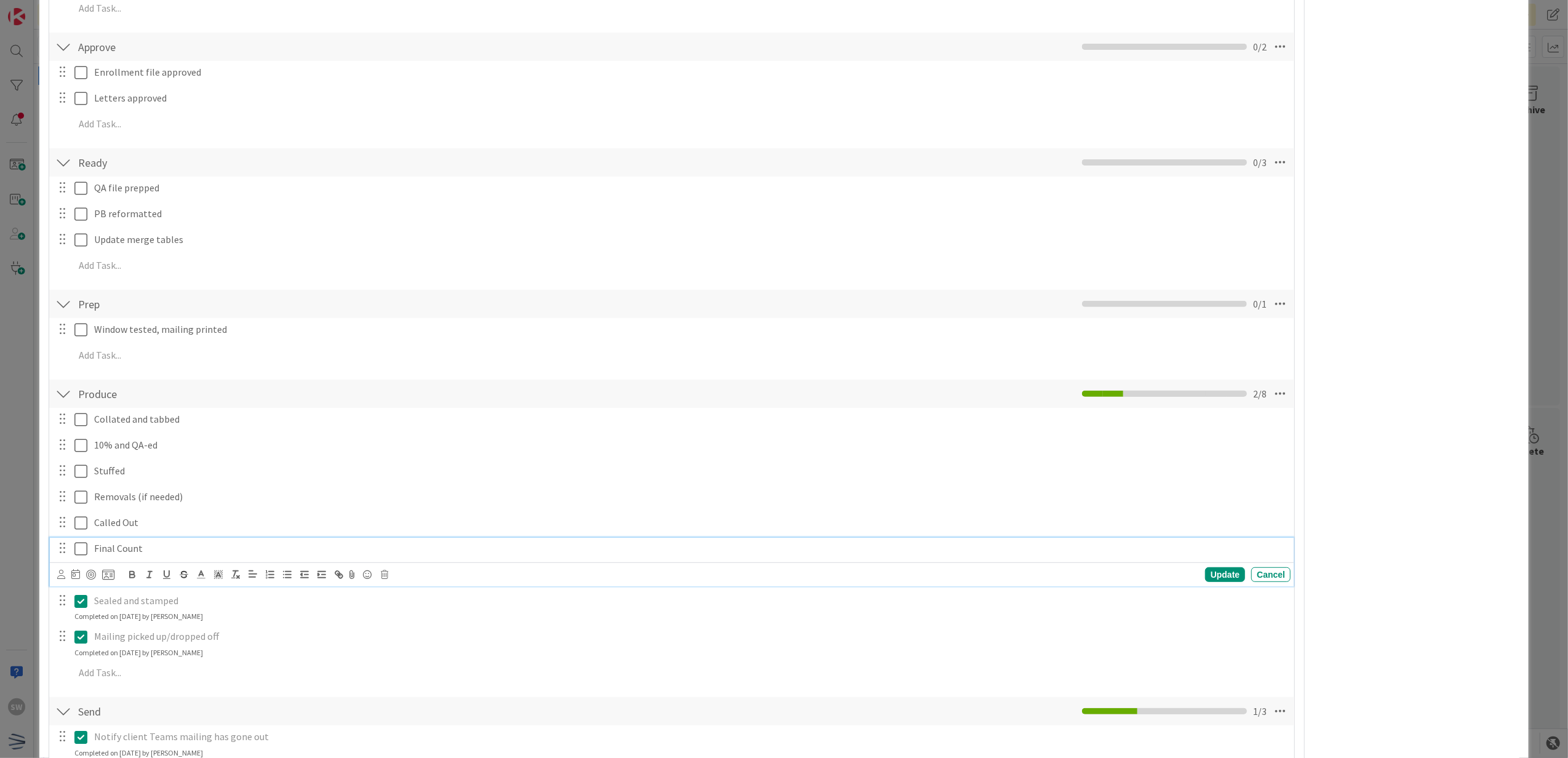
click at [82, 547] on icon at bounding box center [81, 549] width 13 height 15
click at [82, 524] on icon at bounding box center [81, 523] width 13 height 15
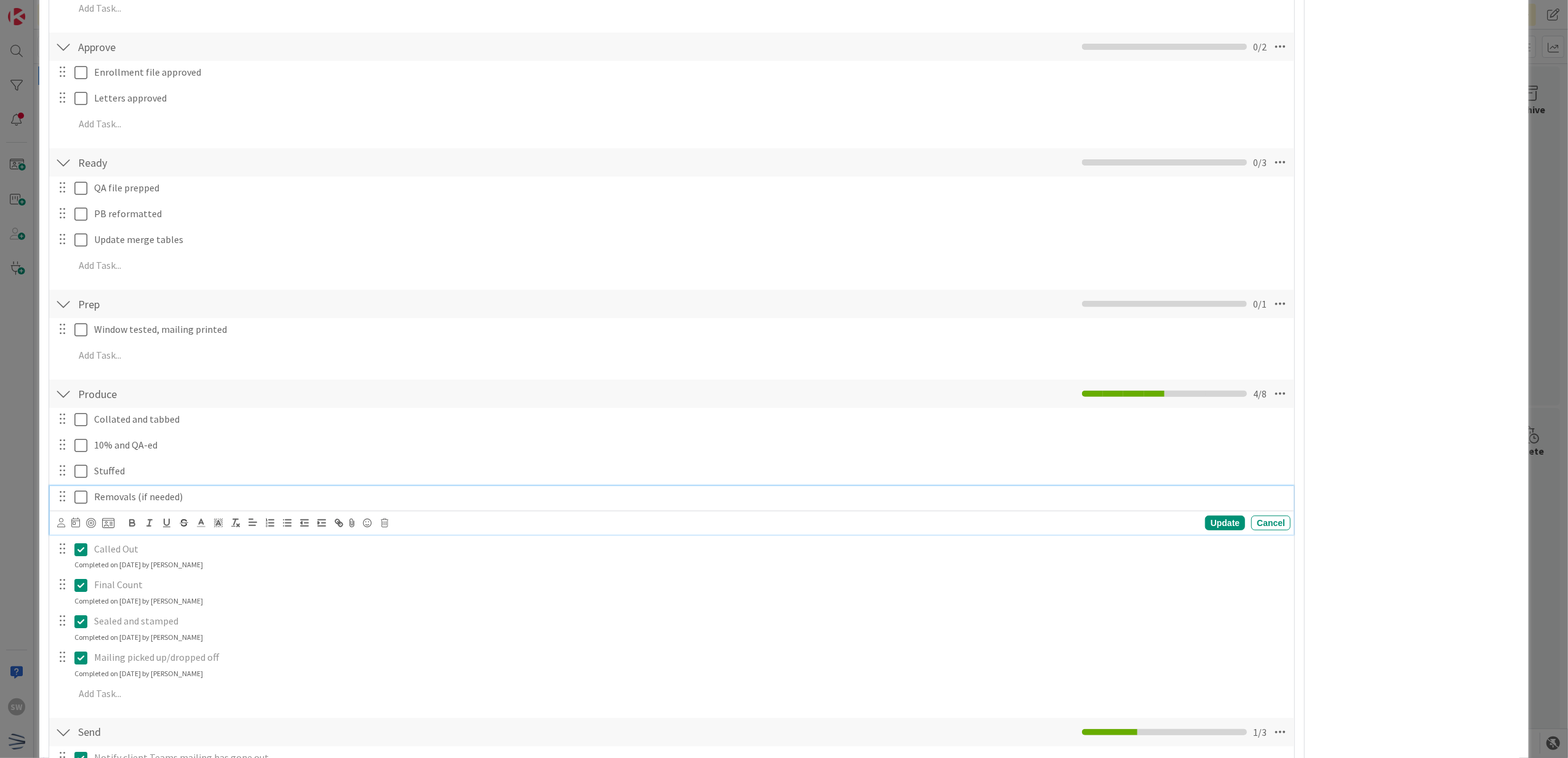
click at [80, 498] on icon at bounding box center [81, 497] width 13 height 15
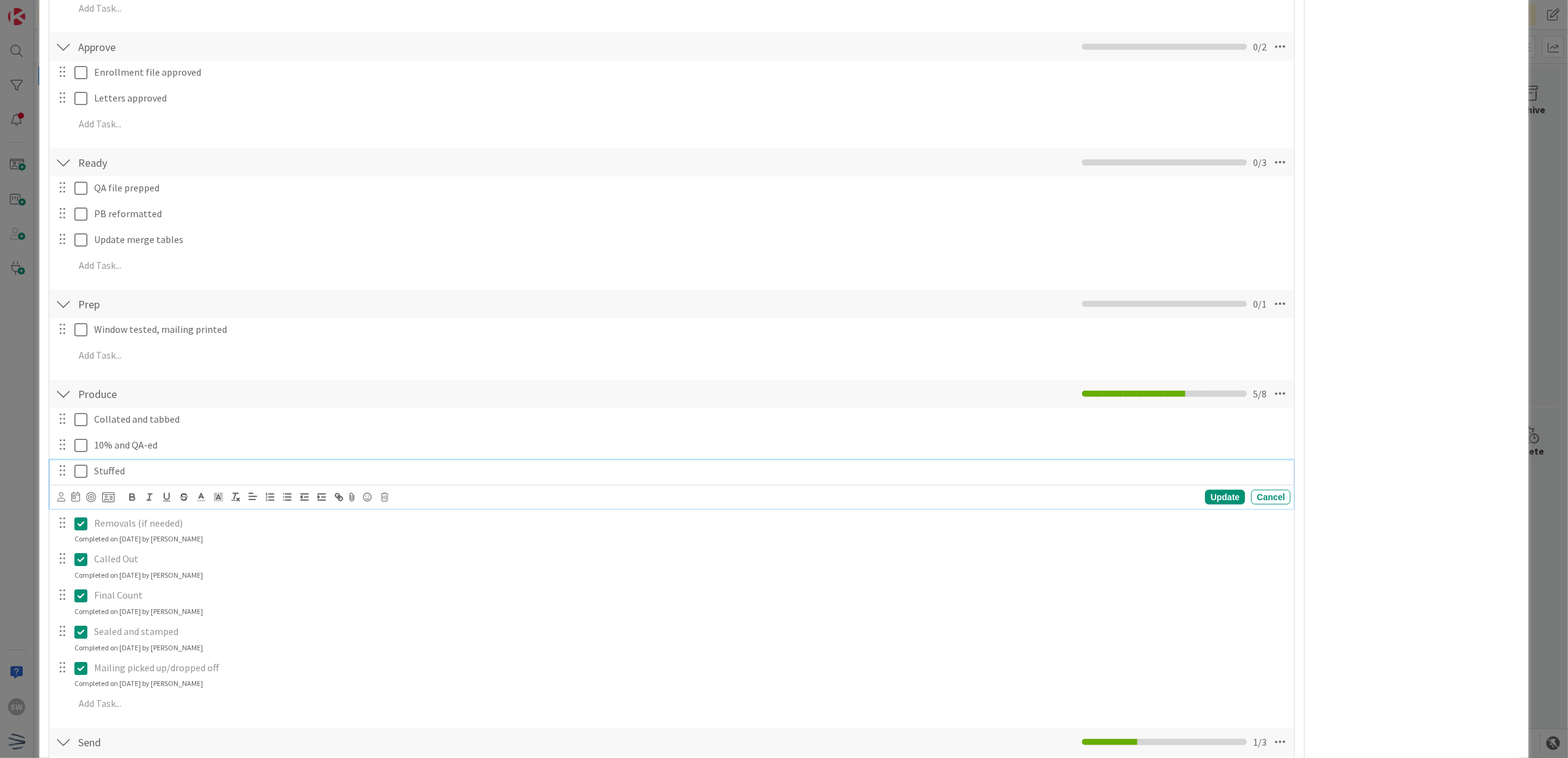
click at [76, 466] on icon at bounding box center [81, 471] width 13 height 15
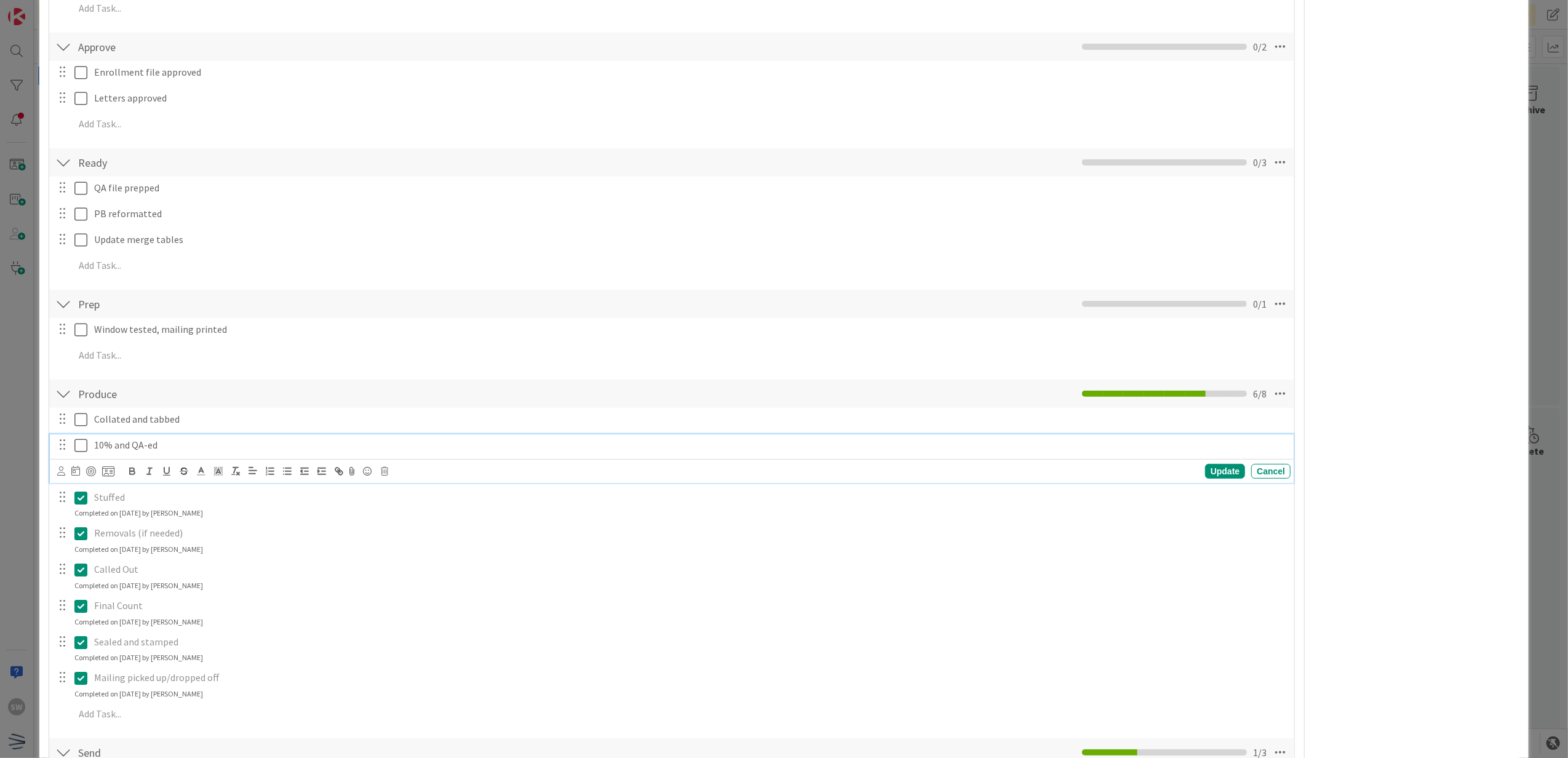
click at [81, 446] on icon at bounding box center [81, 445] width 13 height 15
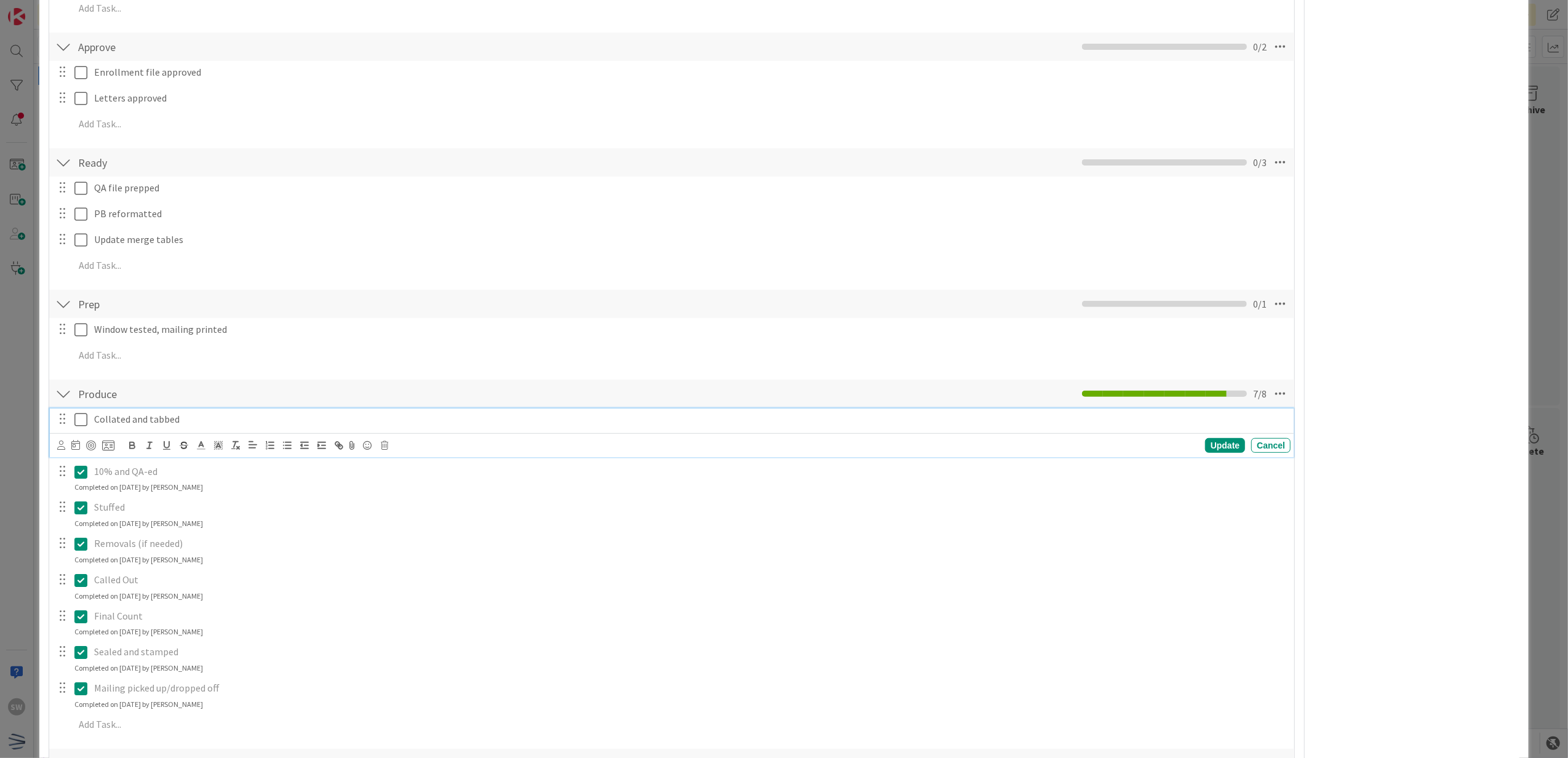
click at [81, 427] on icon at bounding box center [81, 420] width 13 height 15
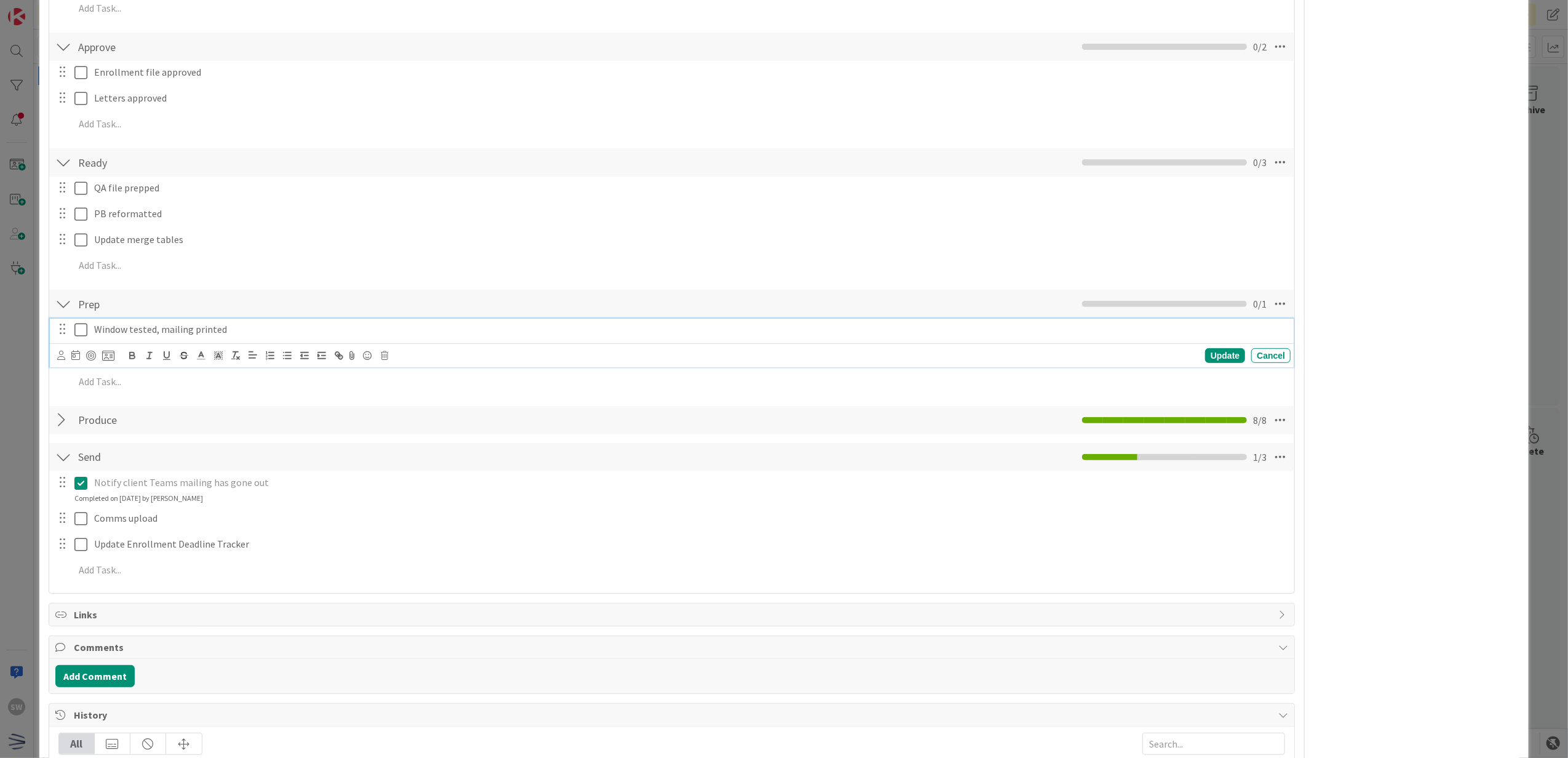
click at [79, 336] on icon at bounding box center [81, 330] width 13 height 15
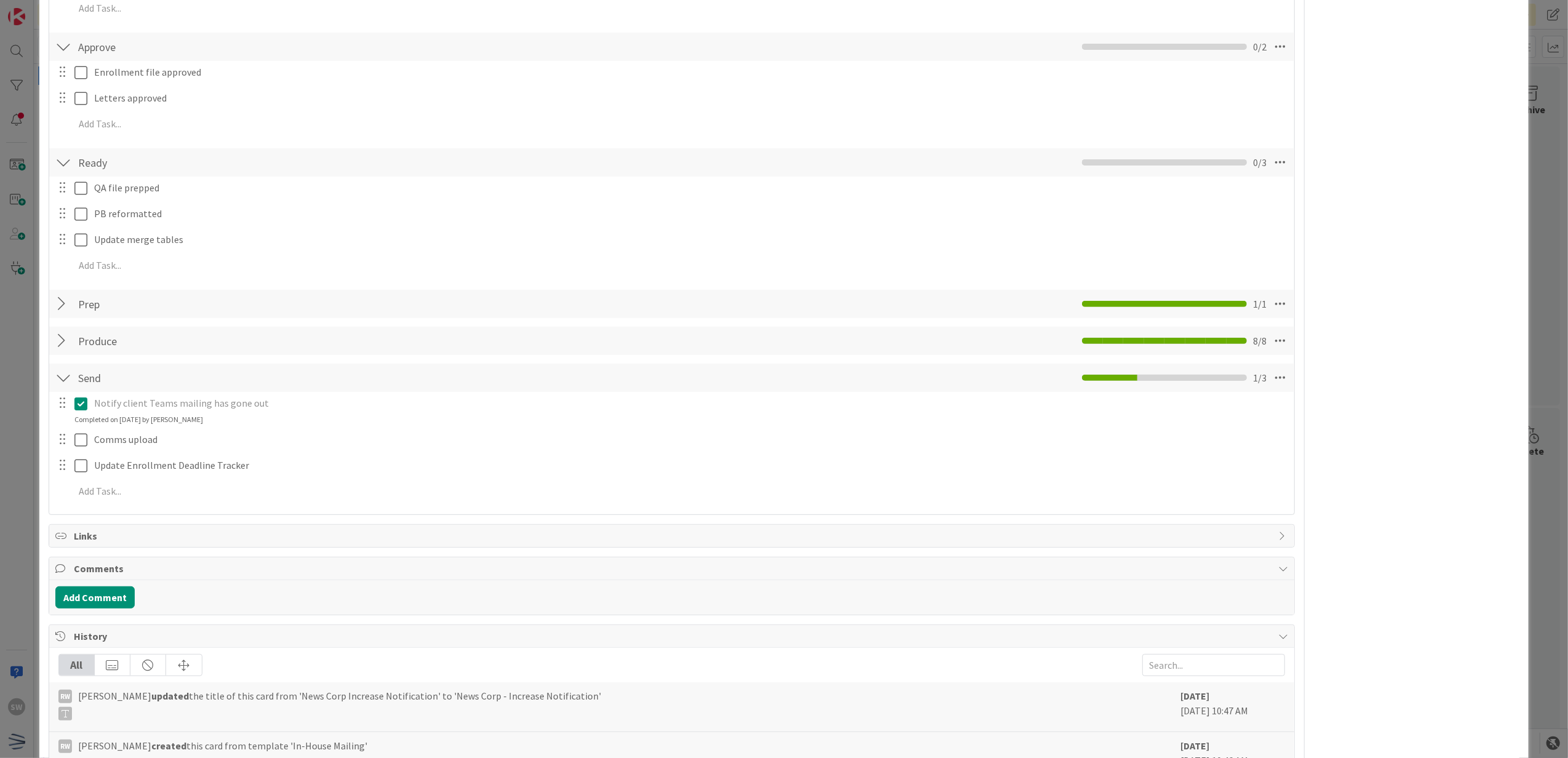
click at [81, 254] on div "QA file prepped Update Cancel PB reformatted Update Cancel Update merge tables …" at bounding box center [671, 229] width 1233 height 105
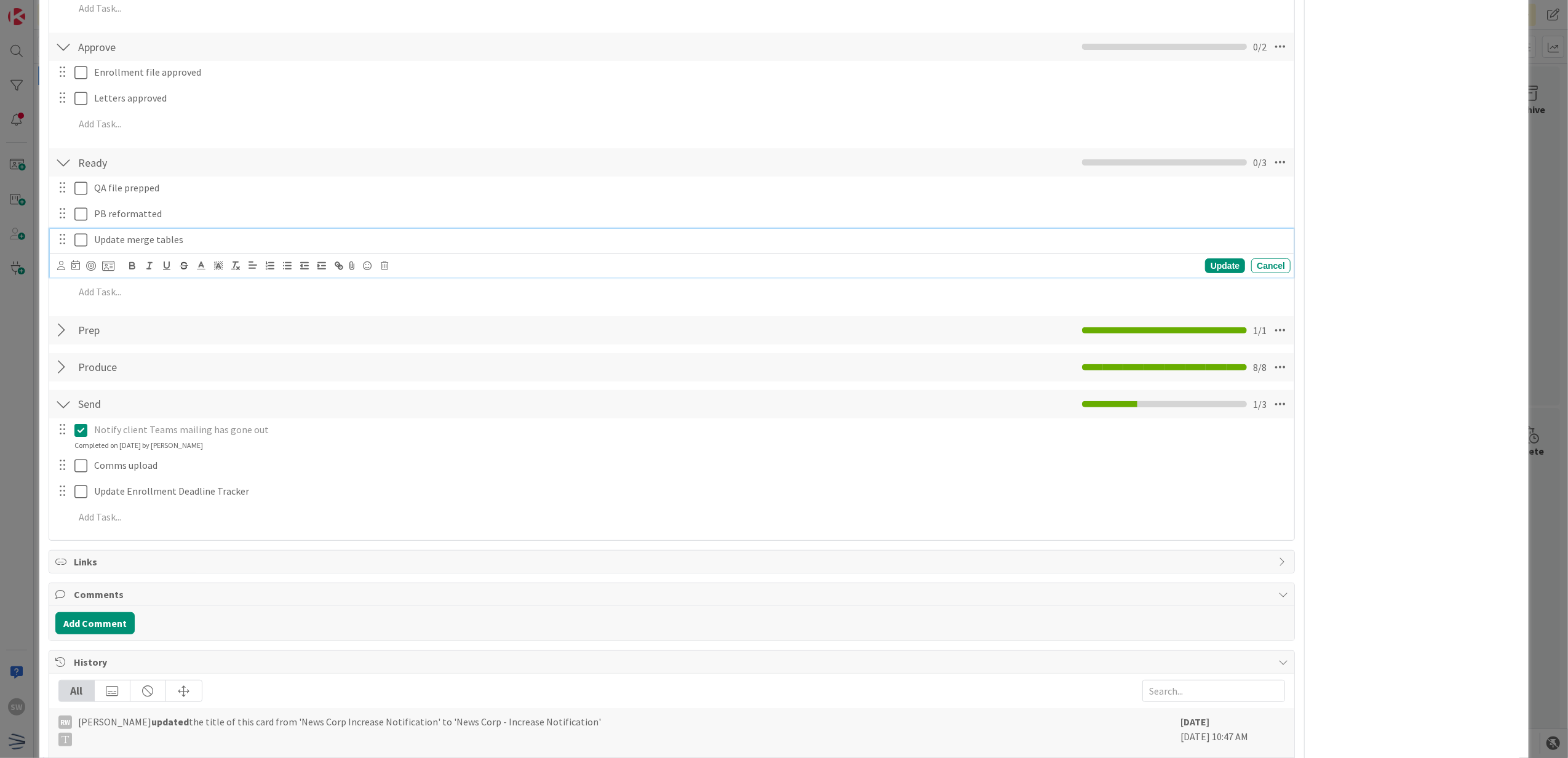
click at [81, 247] on icon at bounding box center [81, 240] width 13 height 15
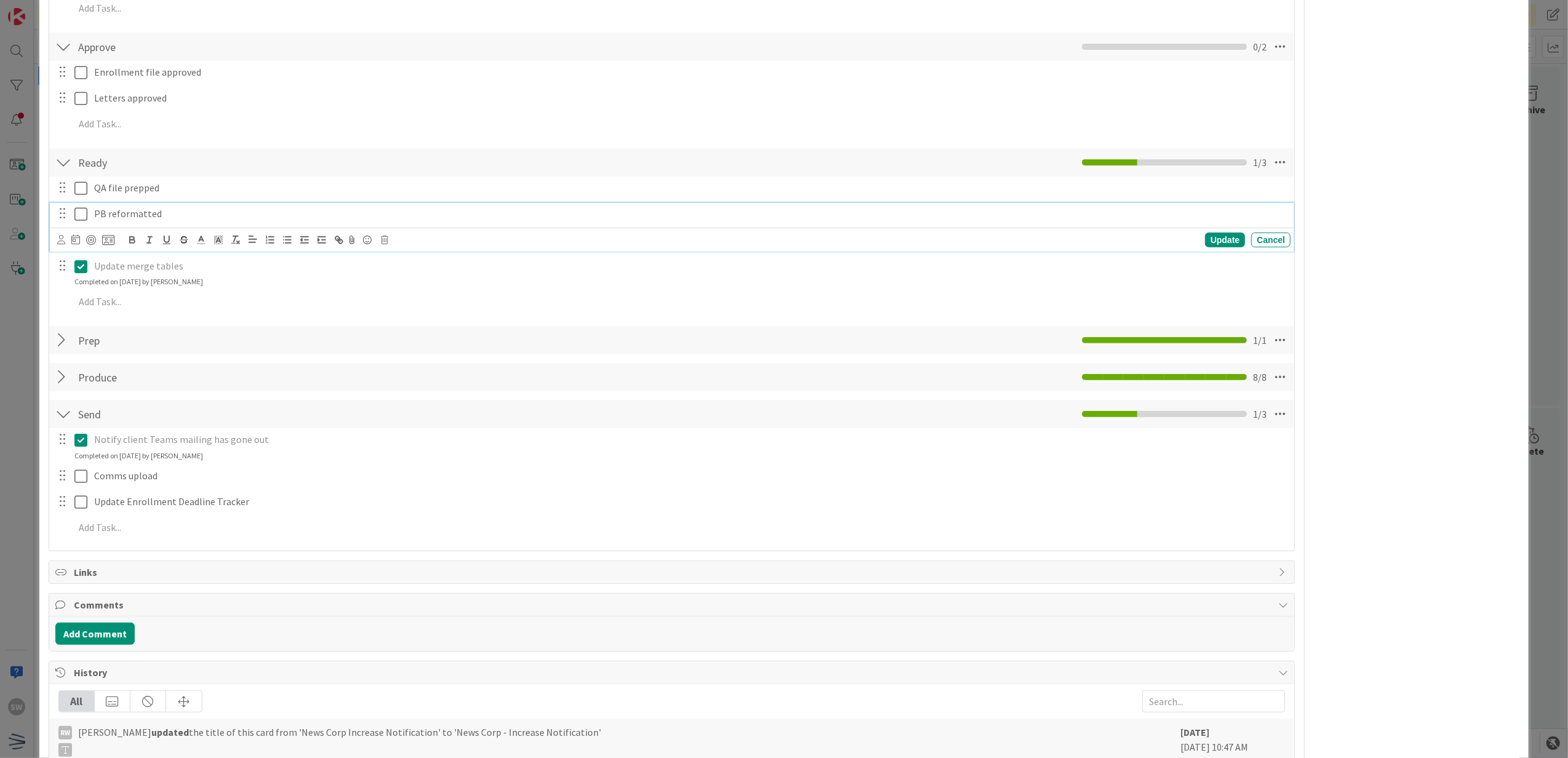
click at [80, 220] on icon at bounding box center [81, 214] width 13 height 15
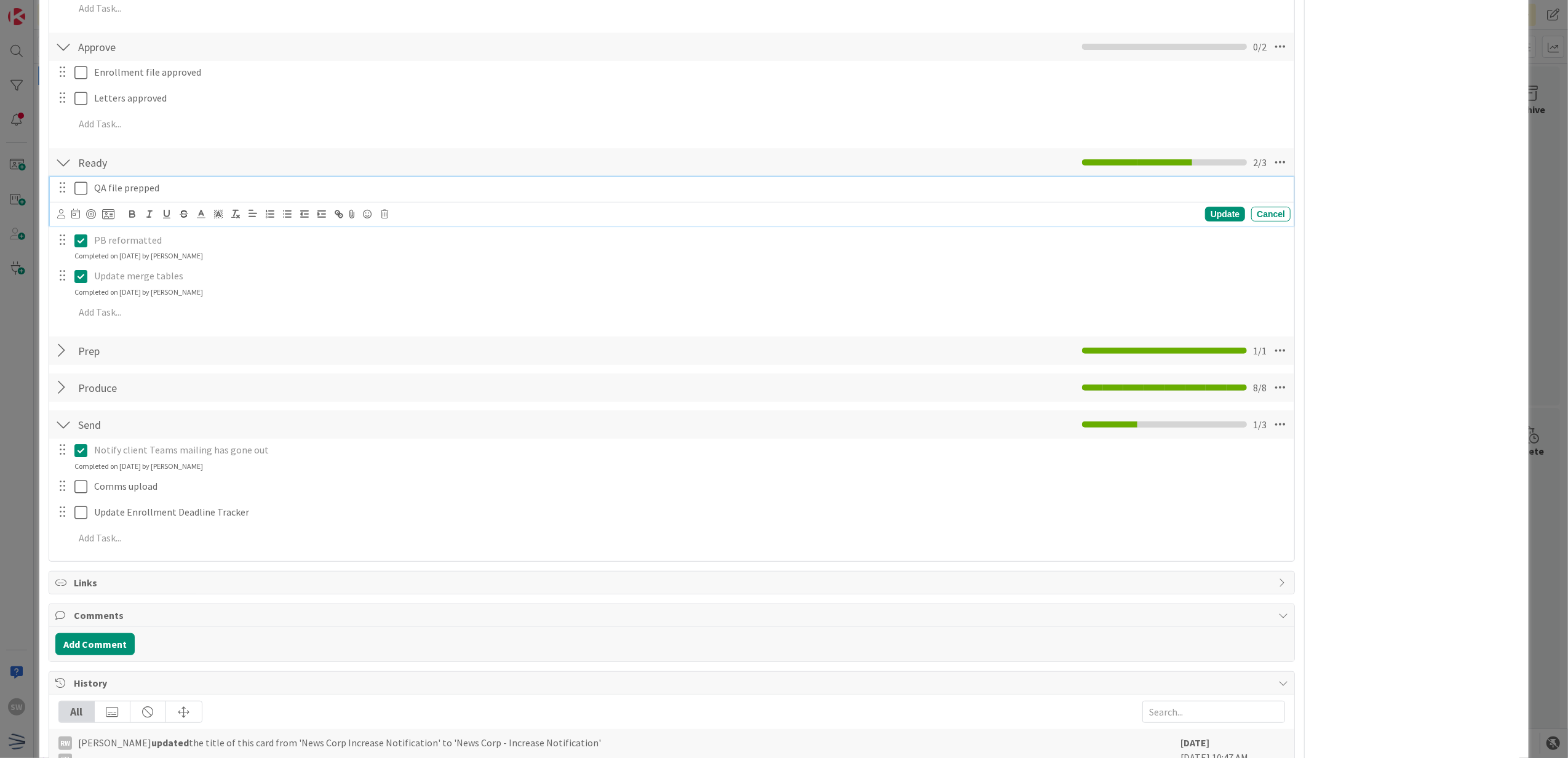
click at [81, 191] on icon at bounding box center [81, 189] width 13 height 15
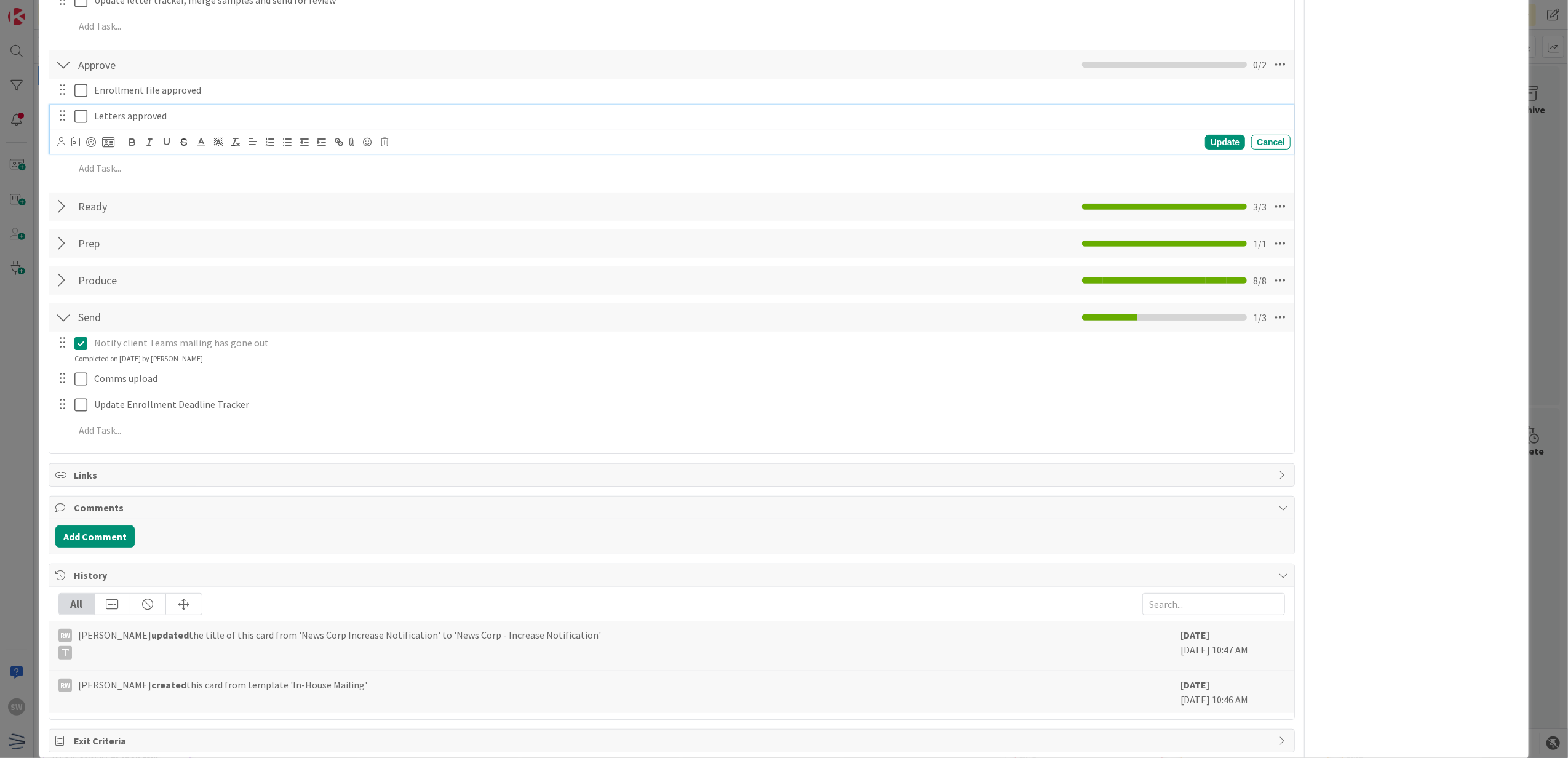
click at [79, 118] on div "Letters approved Update Cancel" at bounding box center [671, 130] width 1244 height 48
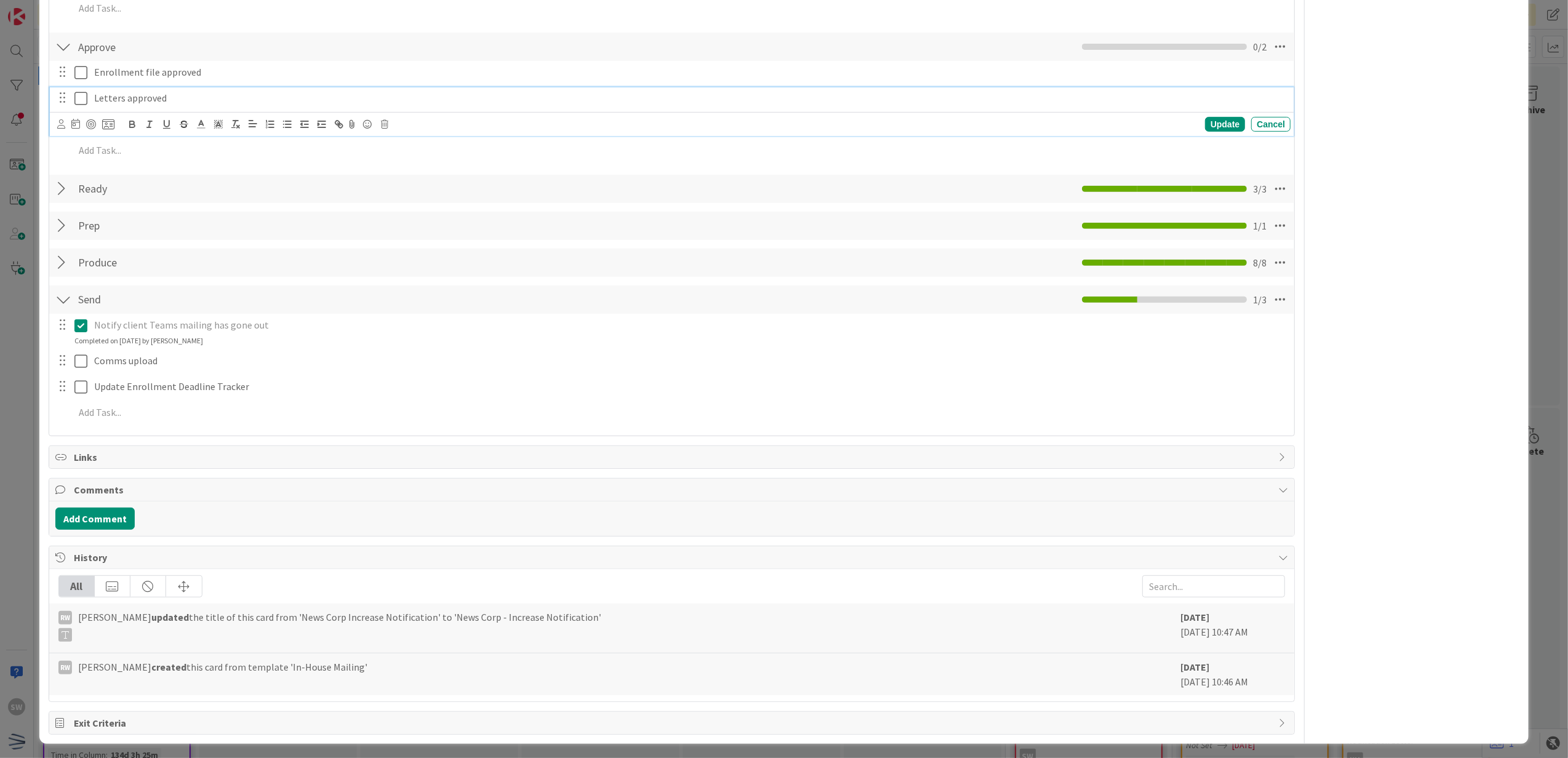
click at [81, 104] on icon at bounding box center [81, 99] width 13 height 15
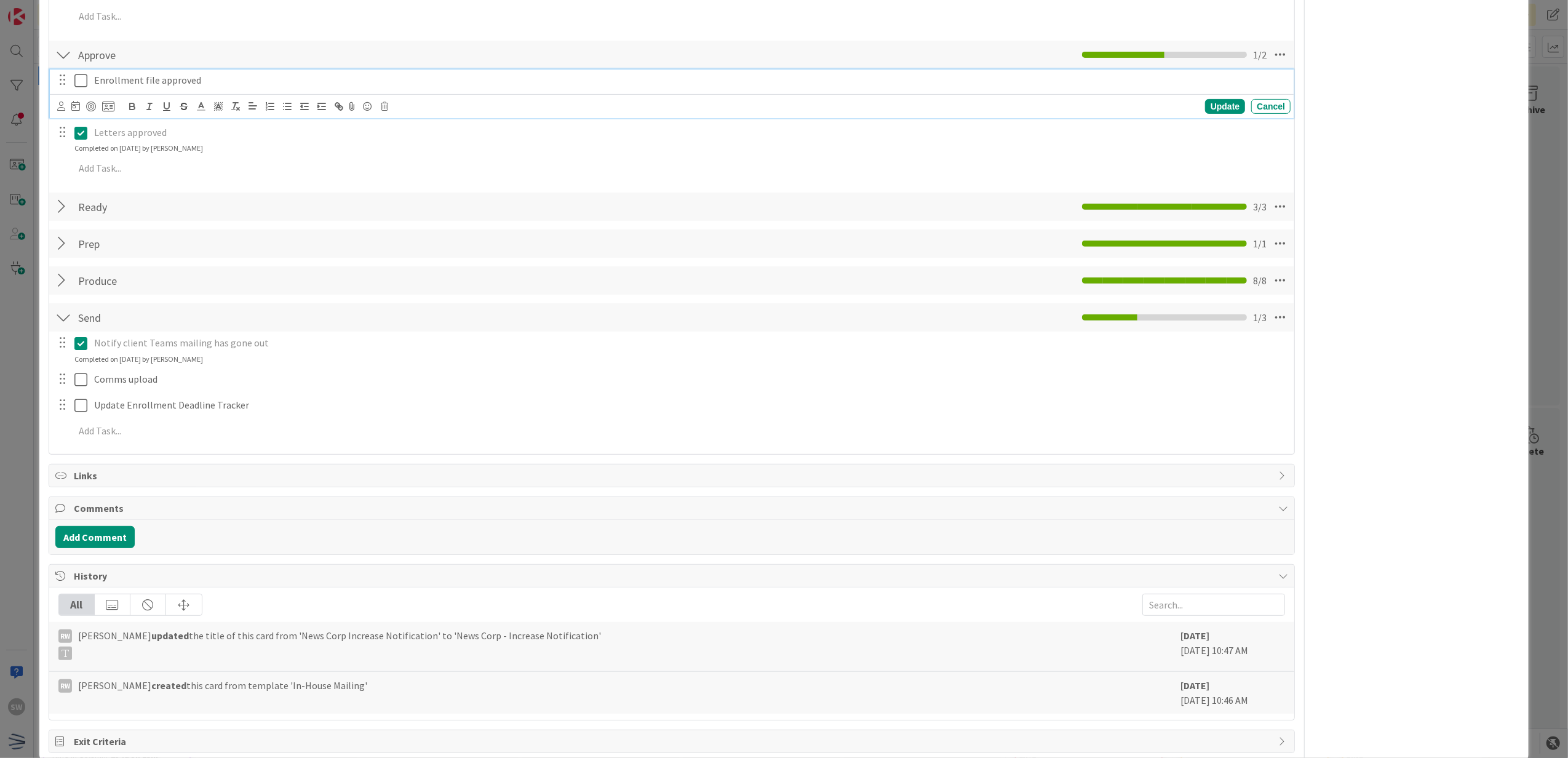
click at [82, 84] on div "Enrollment file approved Update Cancel" at bounding box center [671, 94] width 1244 height 48
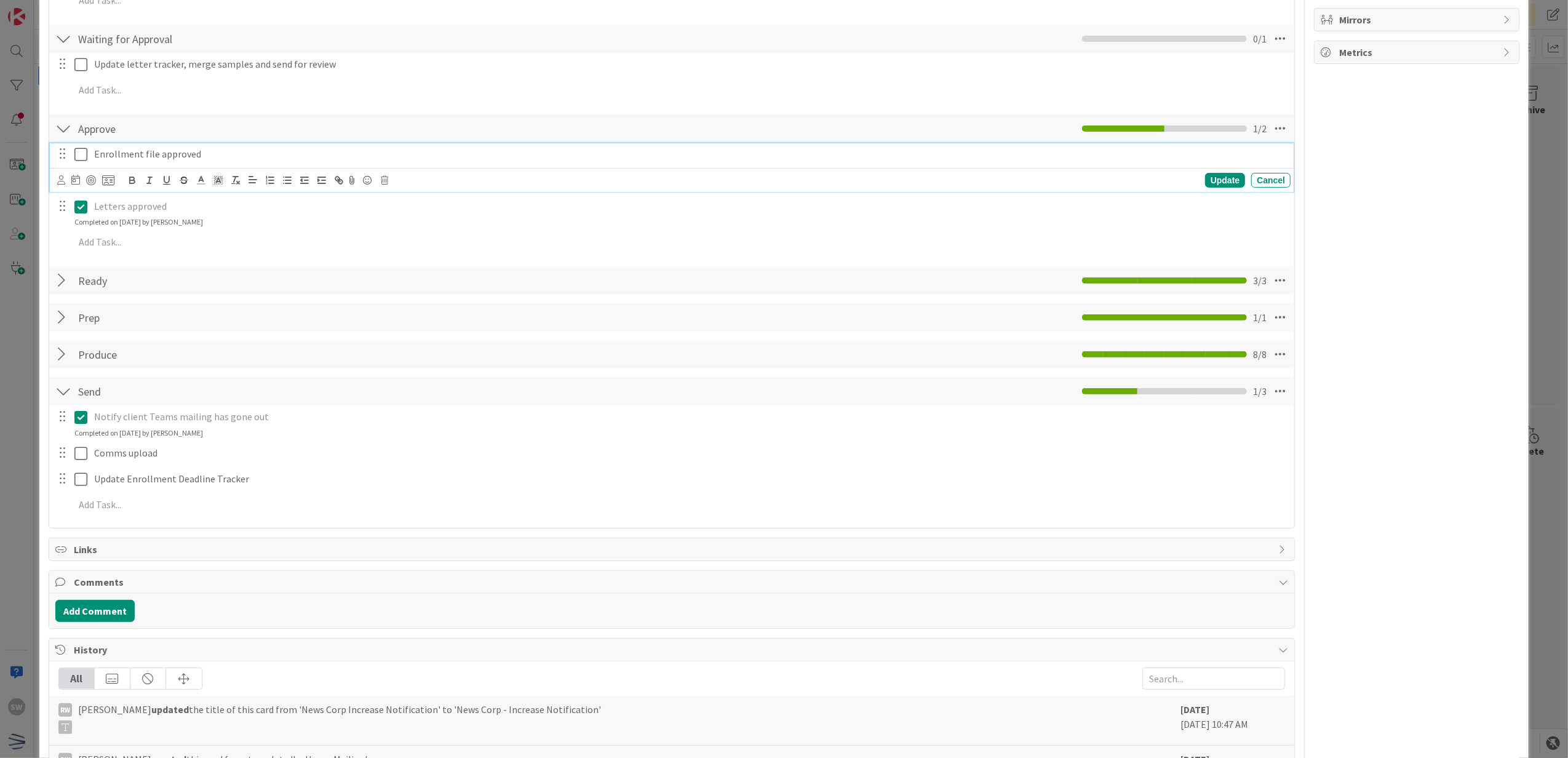
click at [79, 158] on icon at bounding box center [81, 154] width 13 height 15
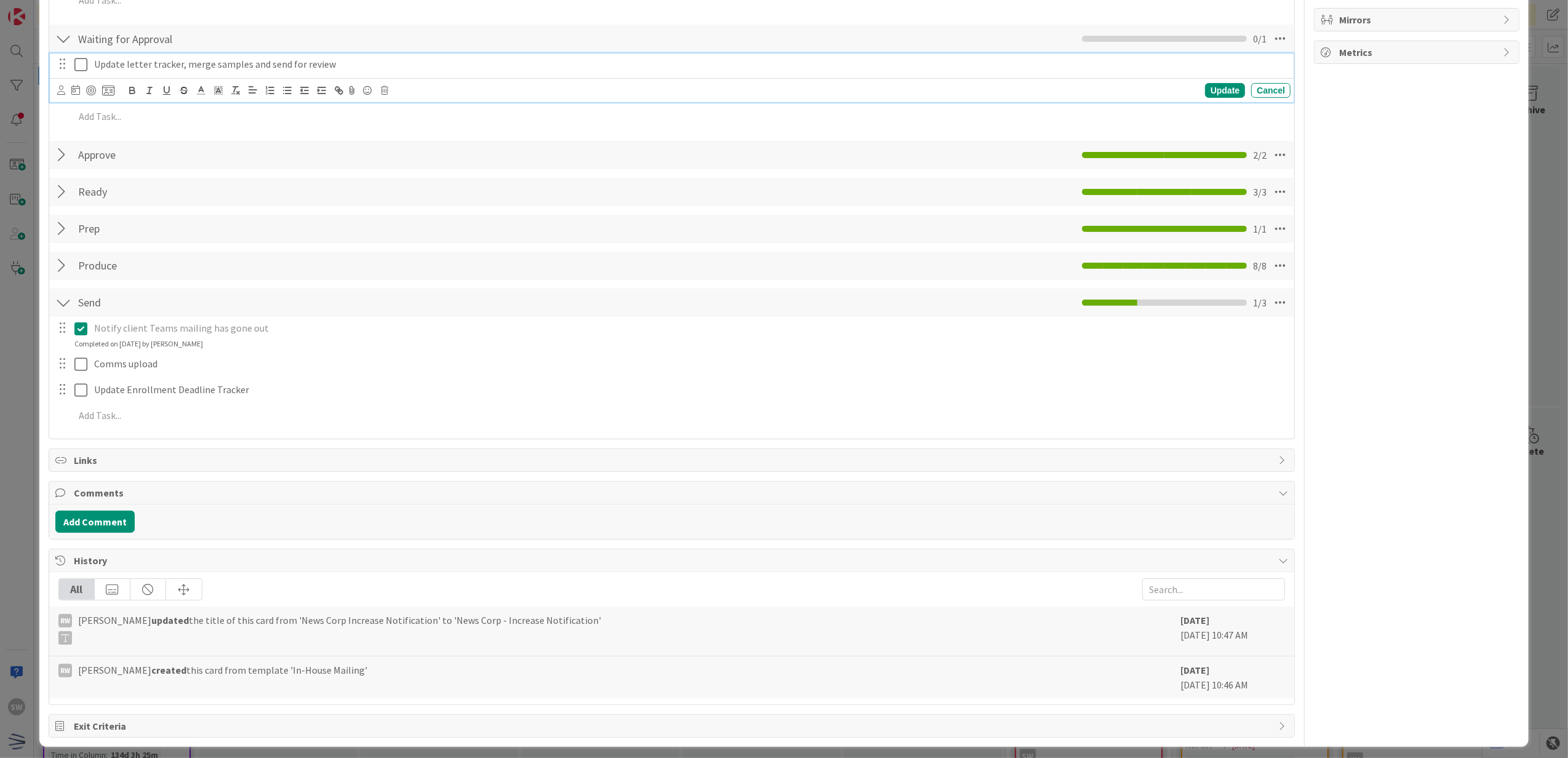
click at [77, 79] on div "Update letter tracker, merge samples and send for review Update Cancel" at bounding box center [671, 78] width 1244 height 48
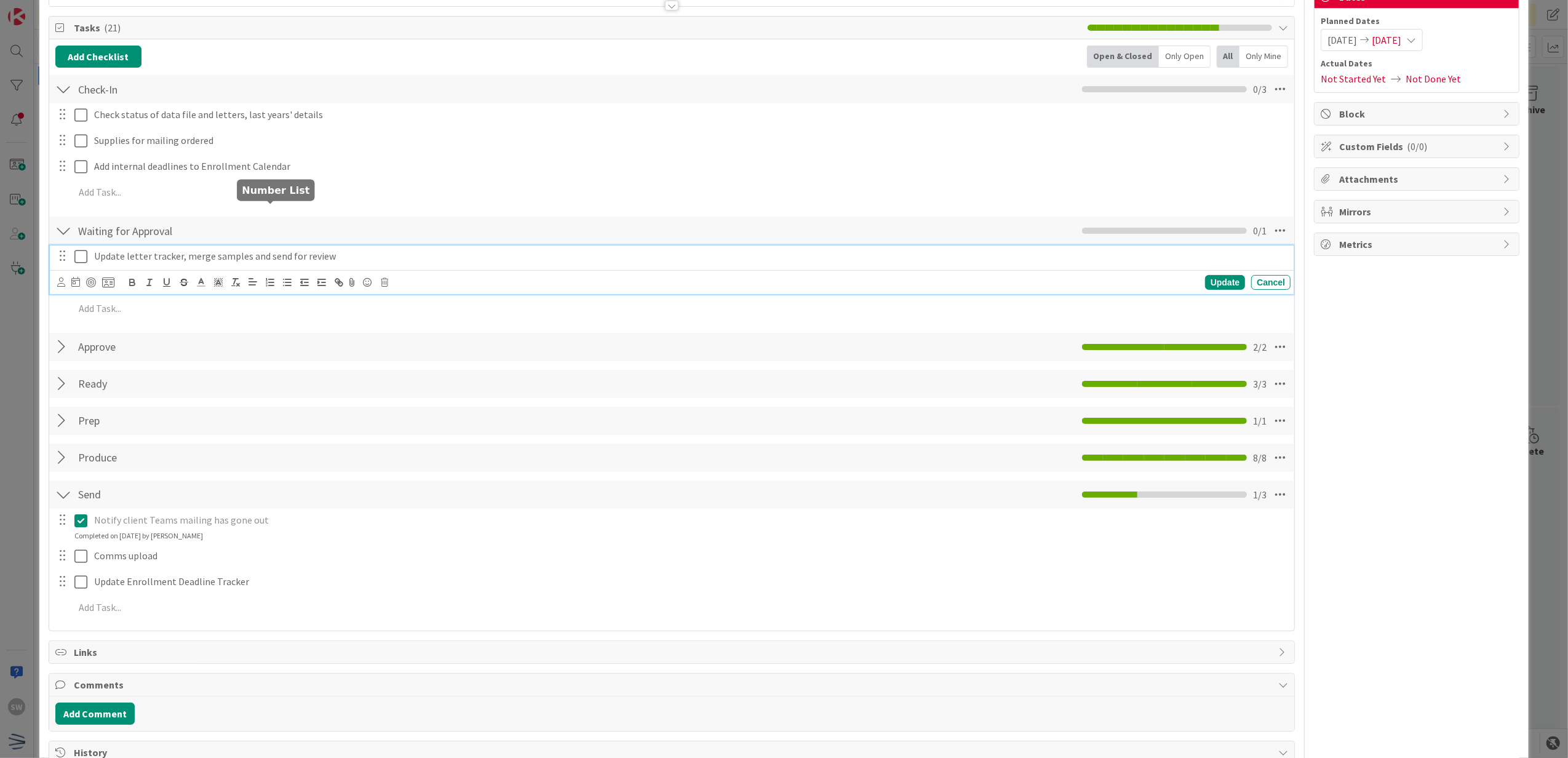
scroll to position [82, 0]
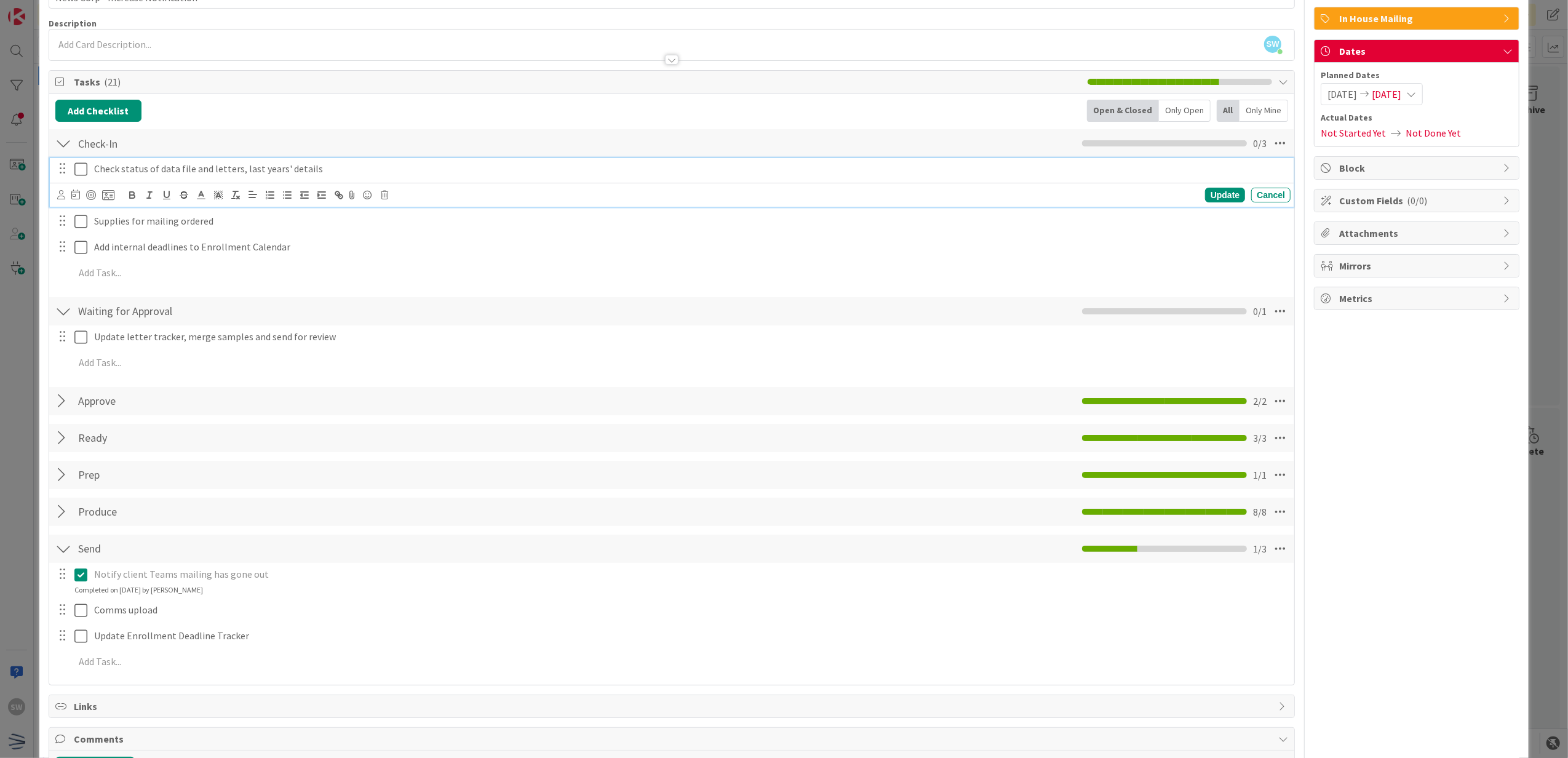
click at [86, 166] on icon at bounding box center [81, 169] width 13 height 15
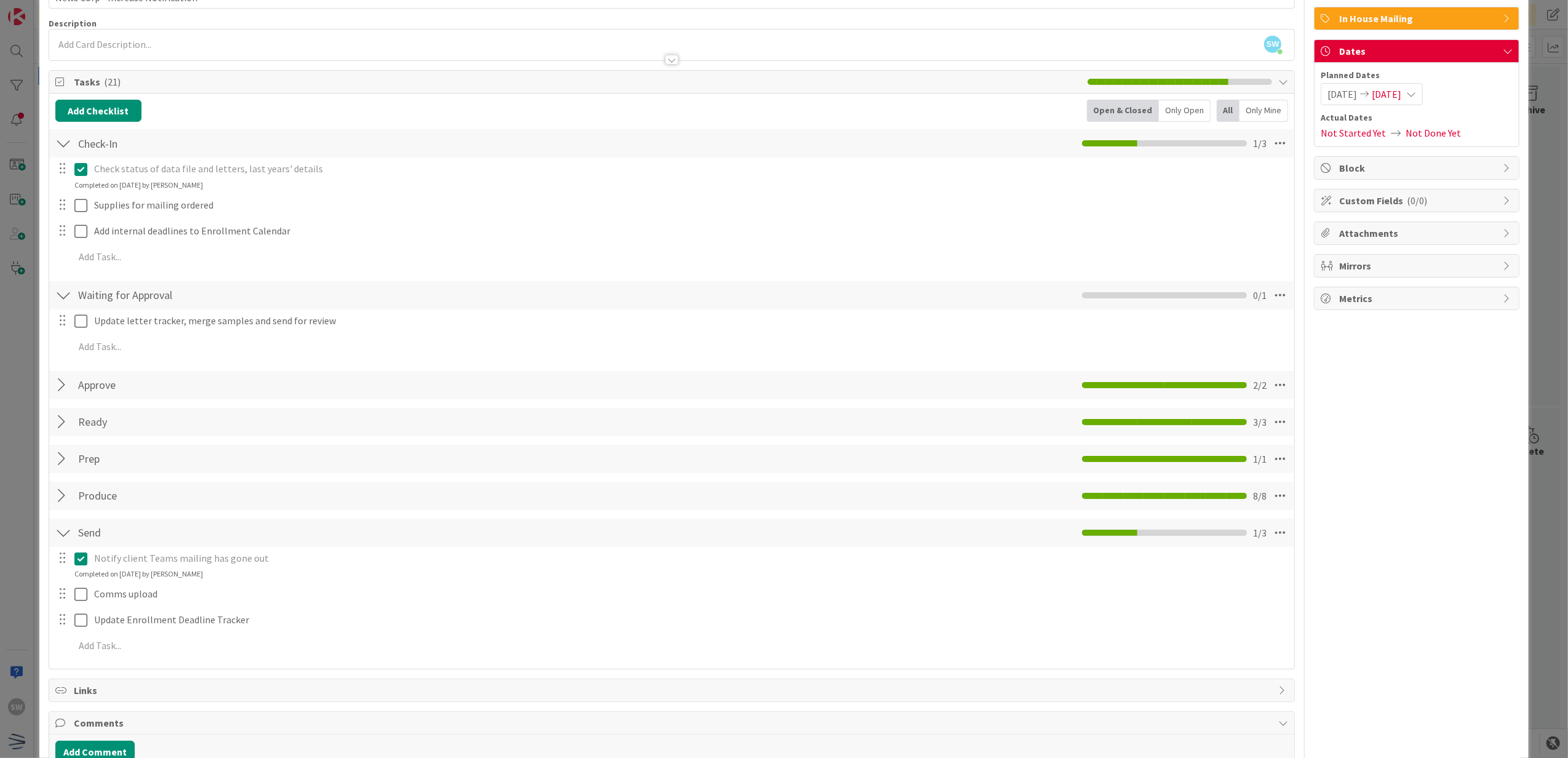
click at [76, 195] on div at bounding box center [72, 205] width 35 height 22
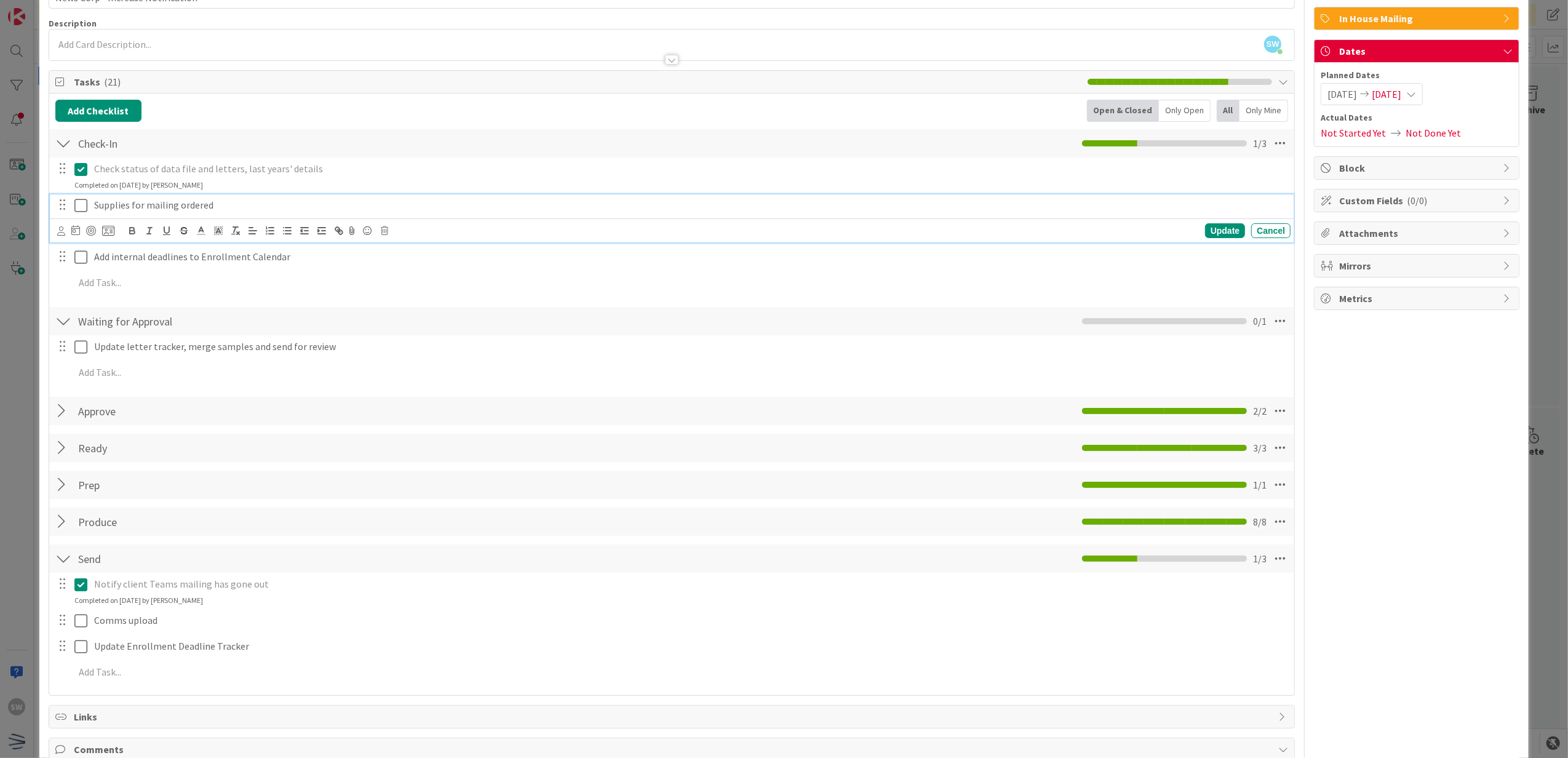
click at [78, 203] on icon at bounding box center [81, 205] width 13 height 15
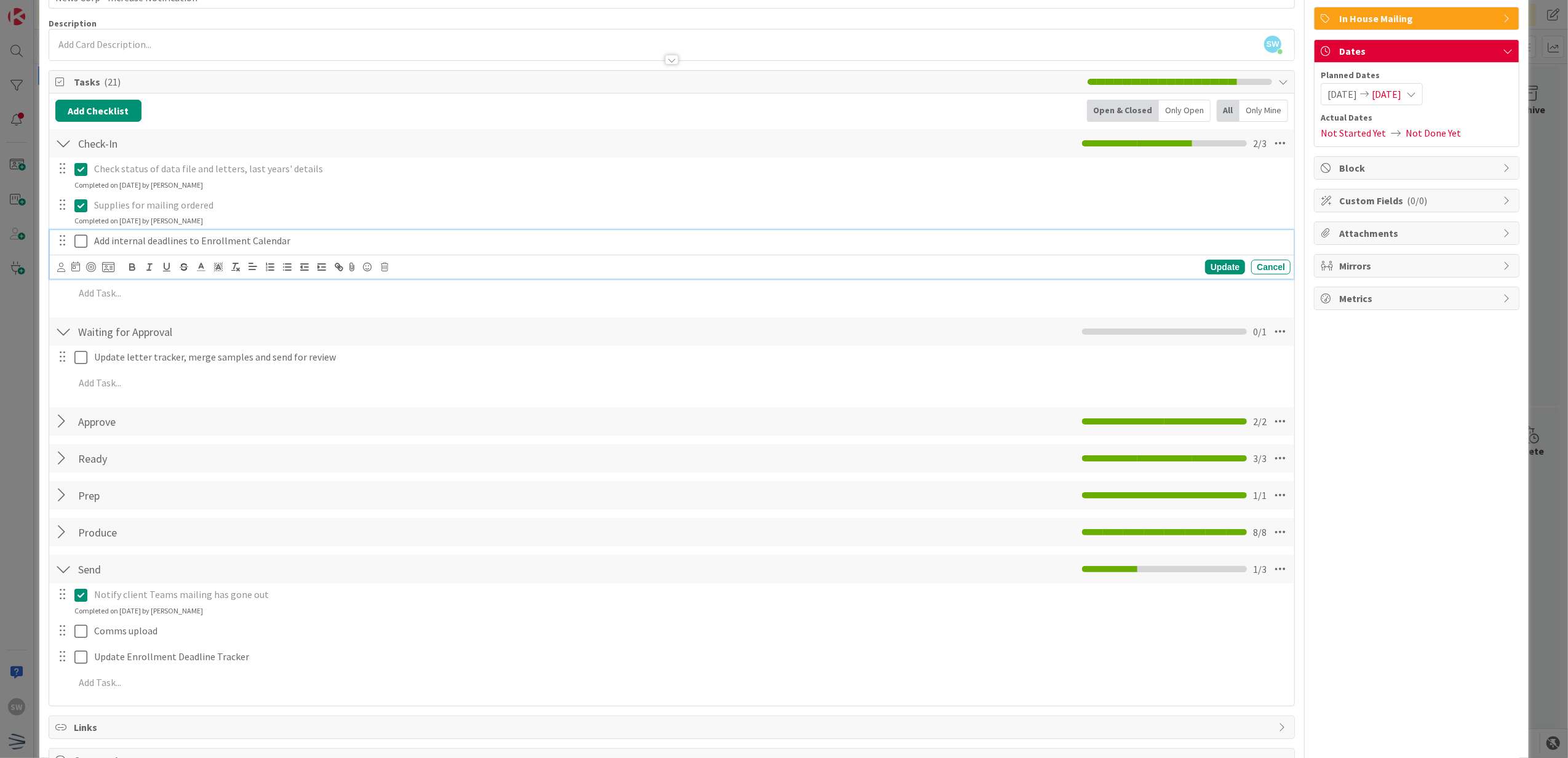
click at [79, 236] on icon at bounding box center [81, 241] width 13 height 15
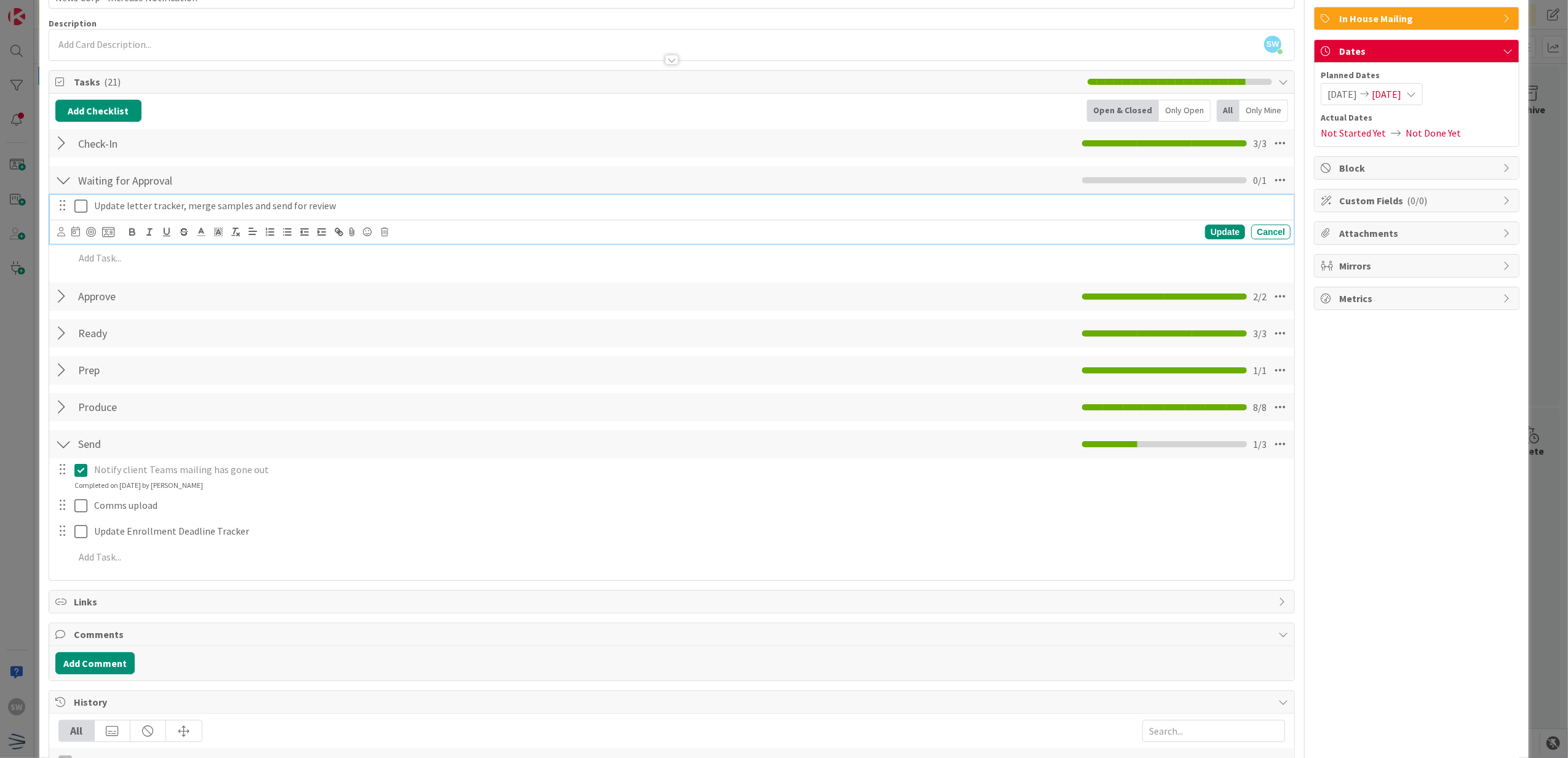
click at [81, 205] on icon at bounding box center [81, 206] width 13 height 15
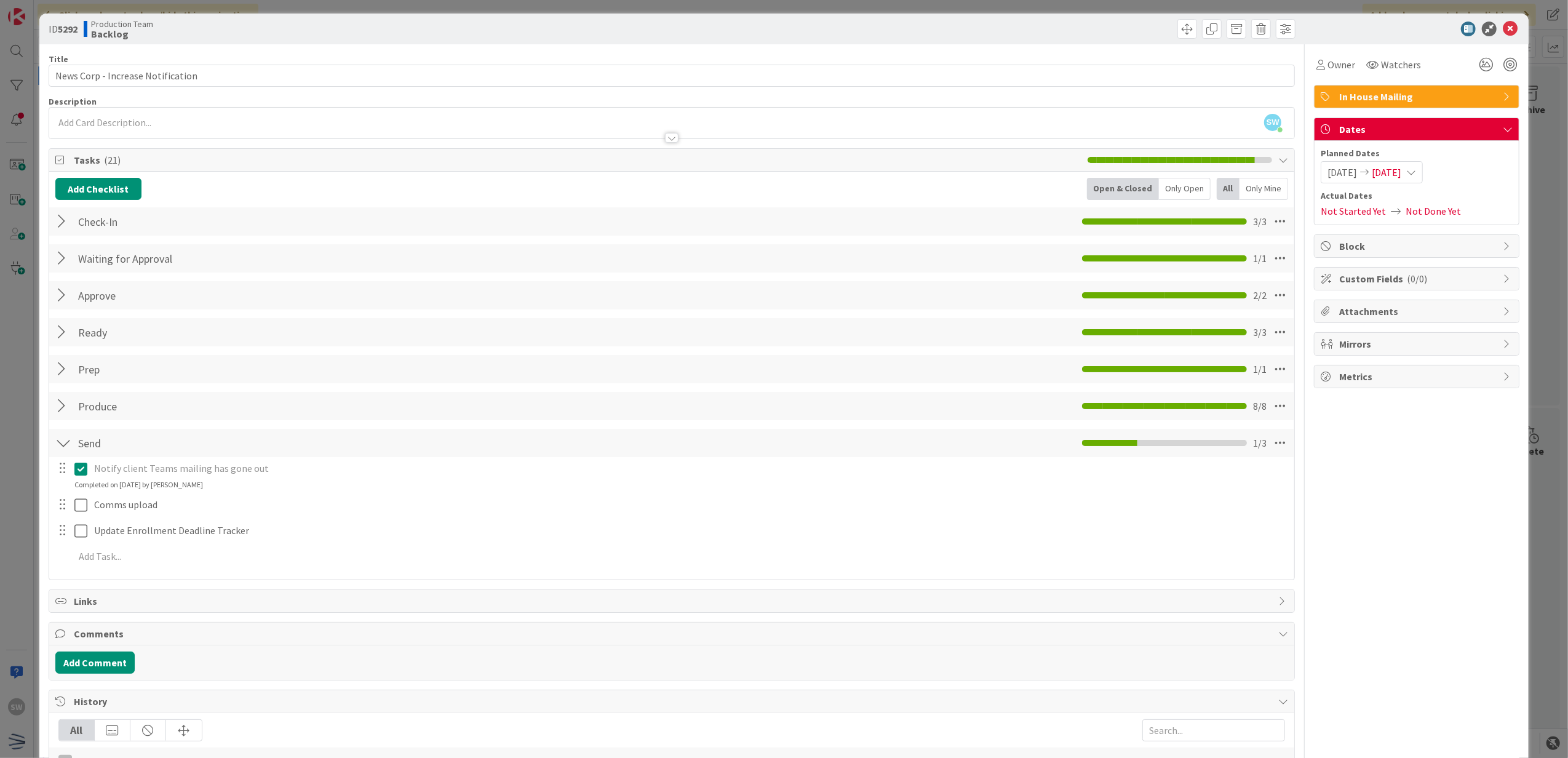
scroll to position [0, 0]
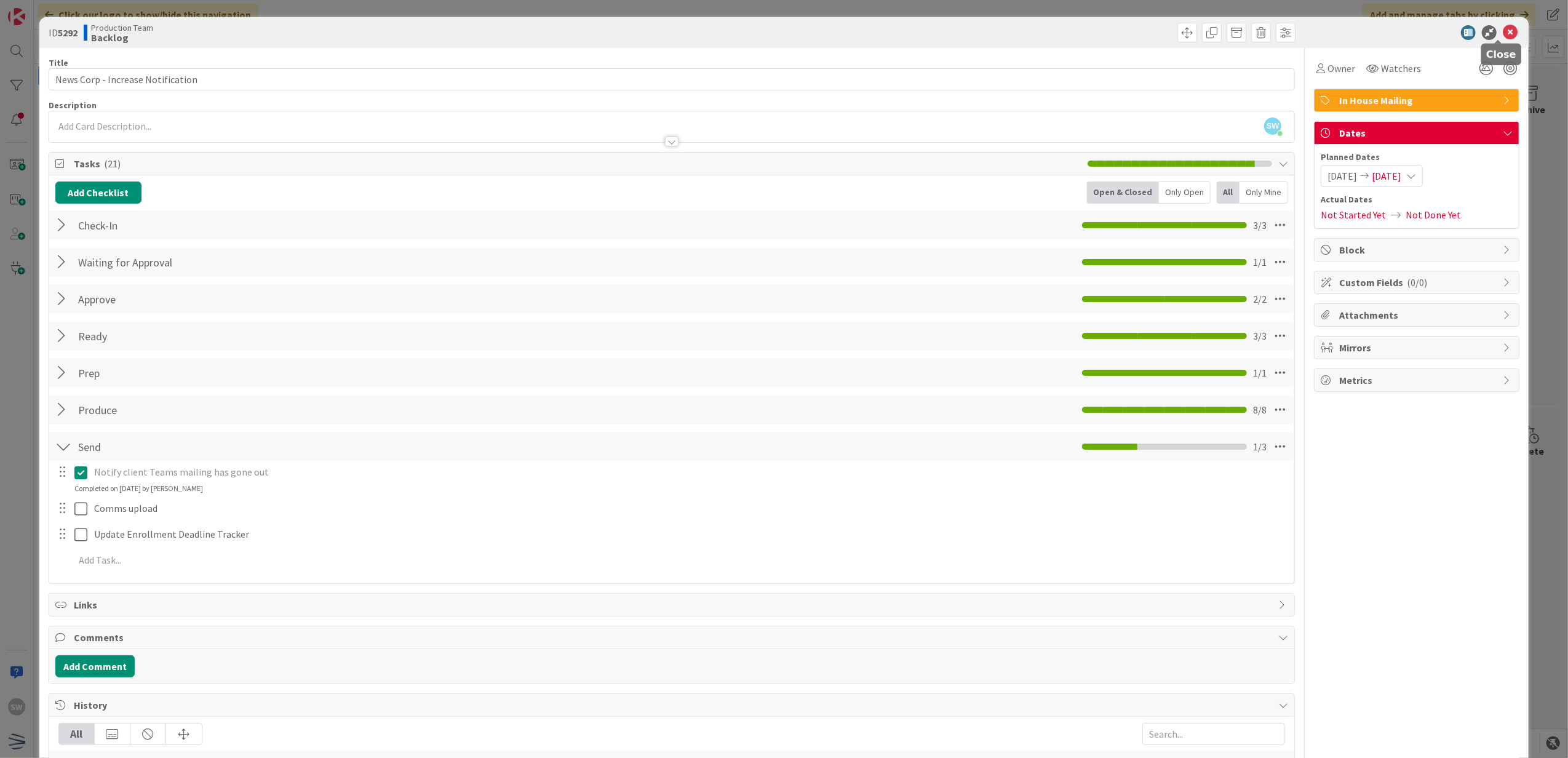
click at [1503, 37] on icon at bounding box center [1510, 33] width 15 height 15
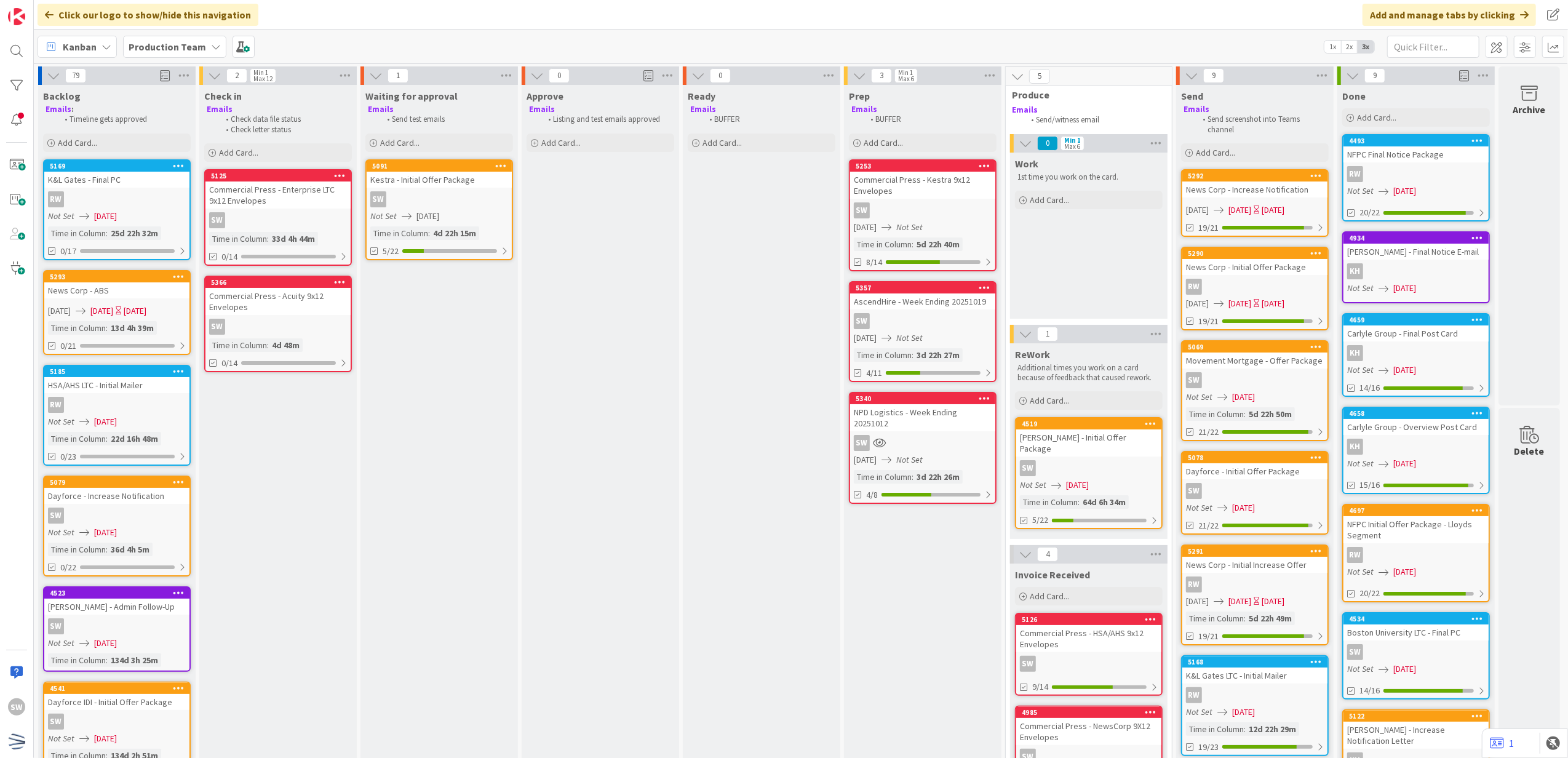
click at [97, 330] on div "Time in Column" at bounding box center [76, 328] width 58 height 14
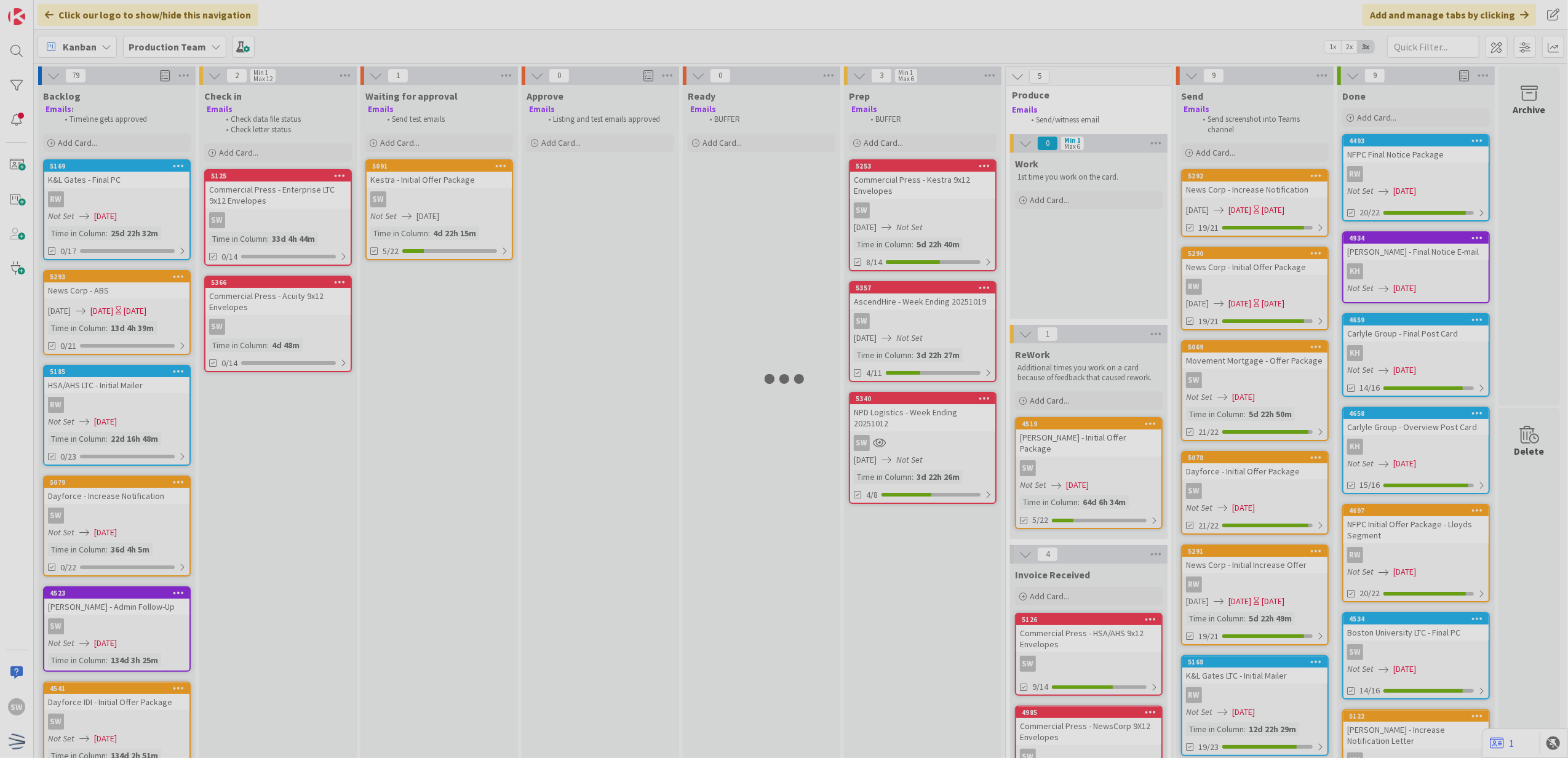
click at [97, 330] on div at bounding box center [784, 379] width 1568 height 758
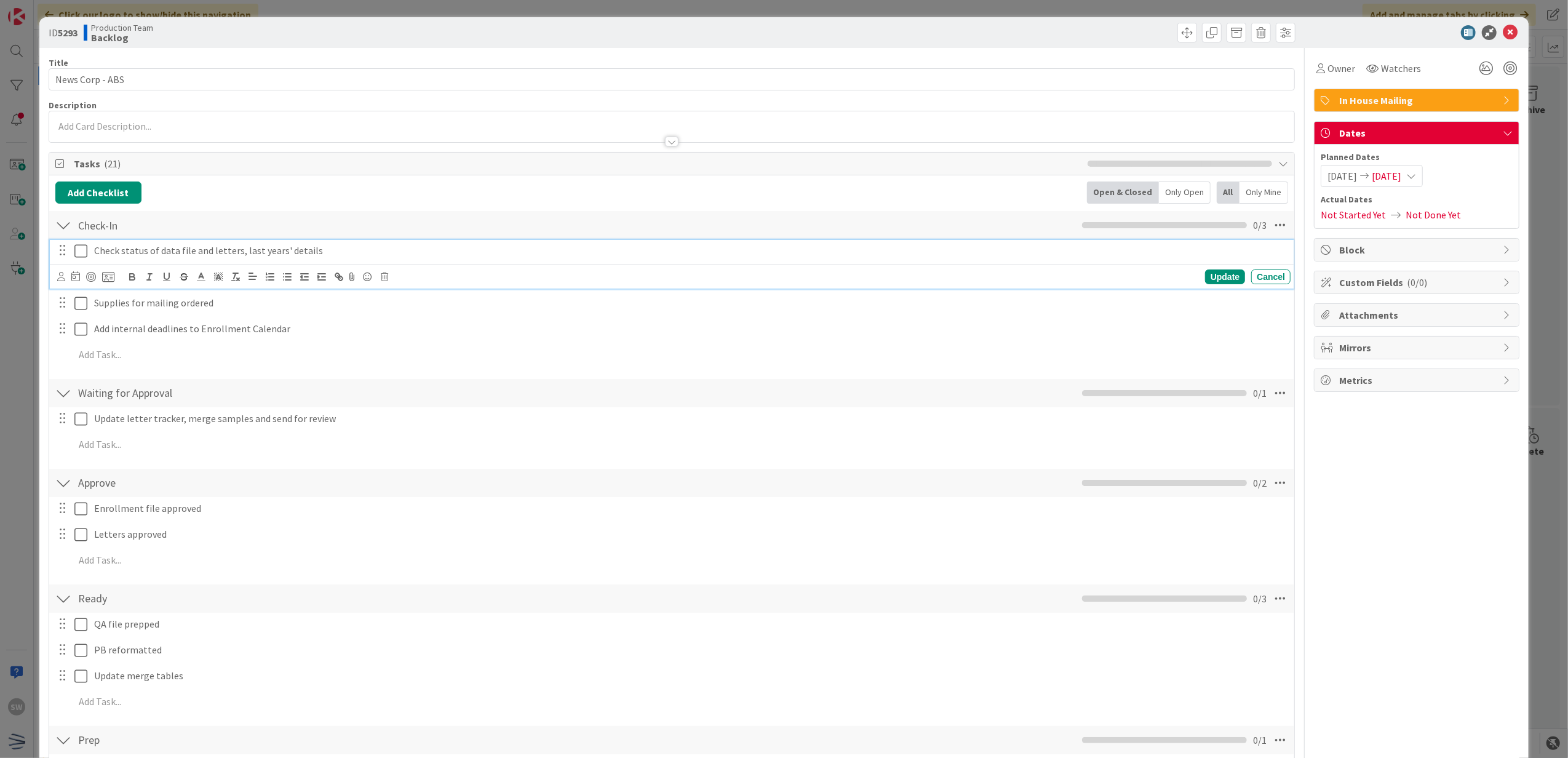
click at [89, 259] on div "Check status of data file and letters, last years' details" at bounding box center [690, 251] width 1202 height 22
click at [84, 252] on icon at bounding box center [81, 251] width 13 height 15
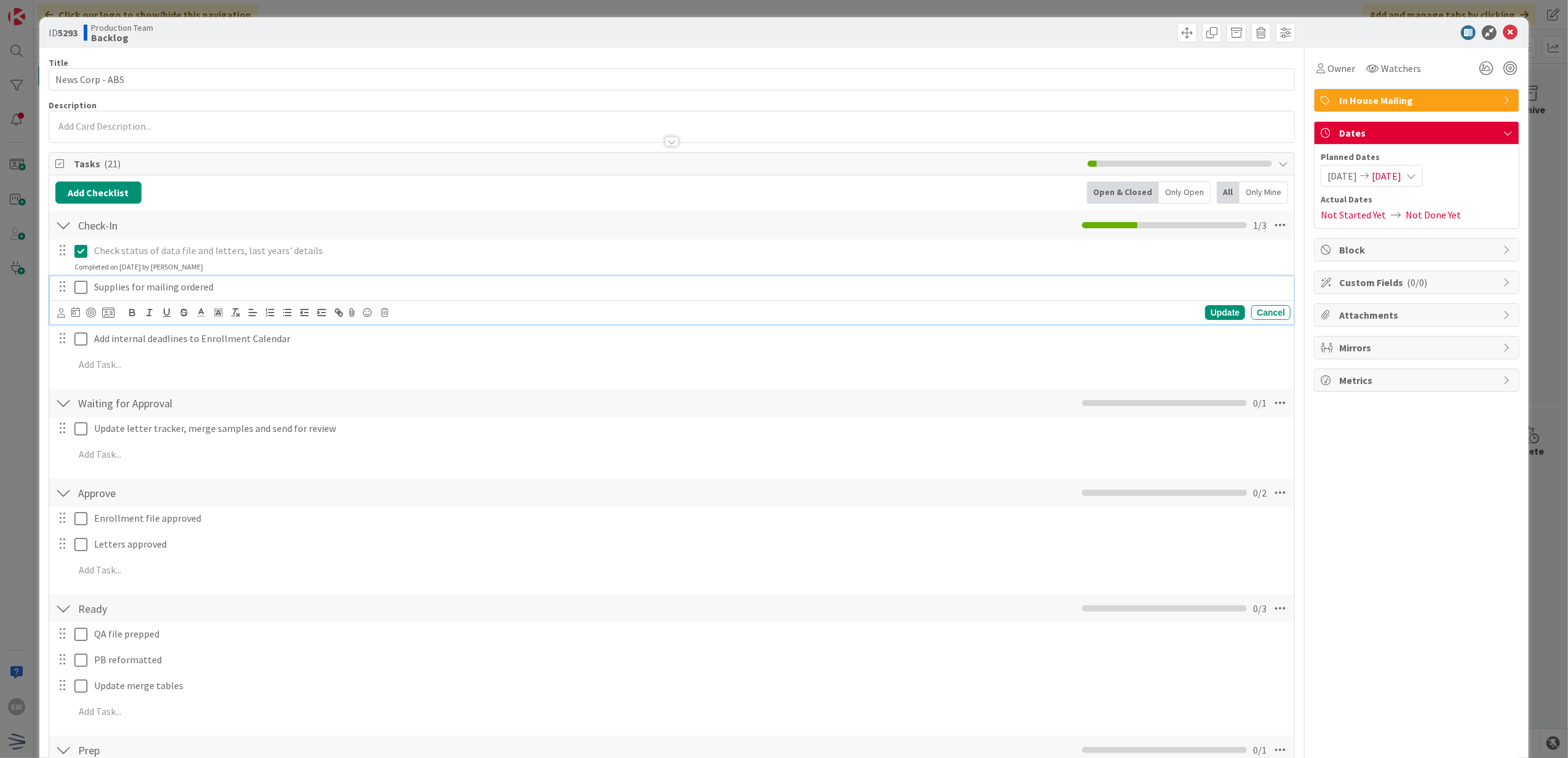
click at [74, 293] on icon at bounding box center [81, 287] width 13 height 15
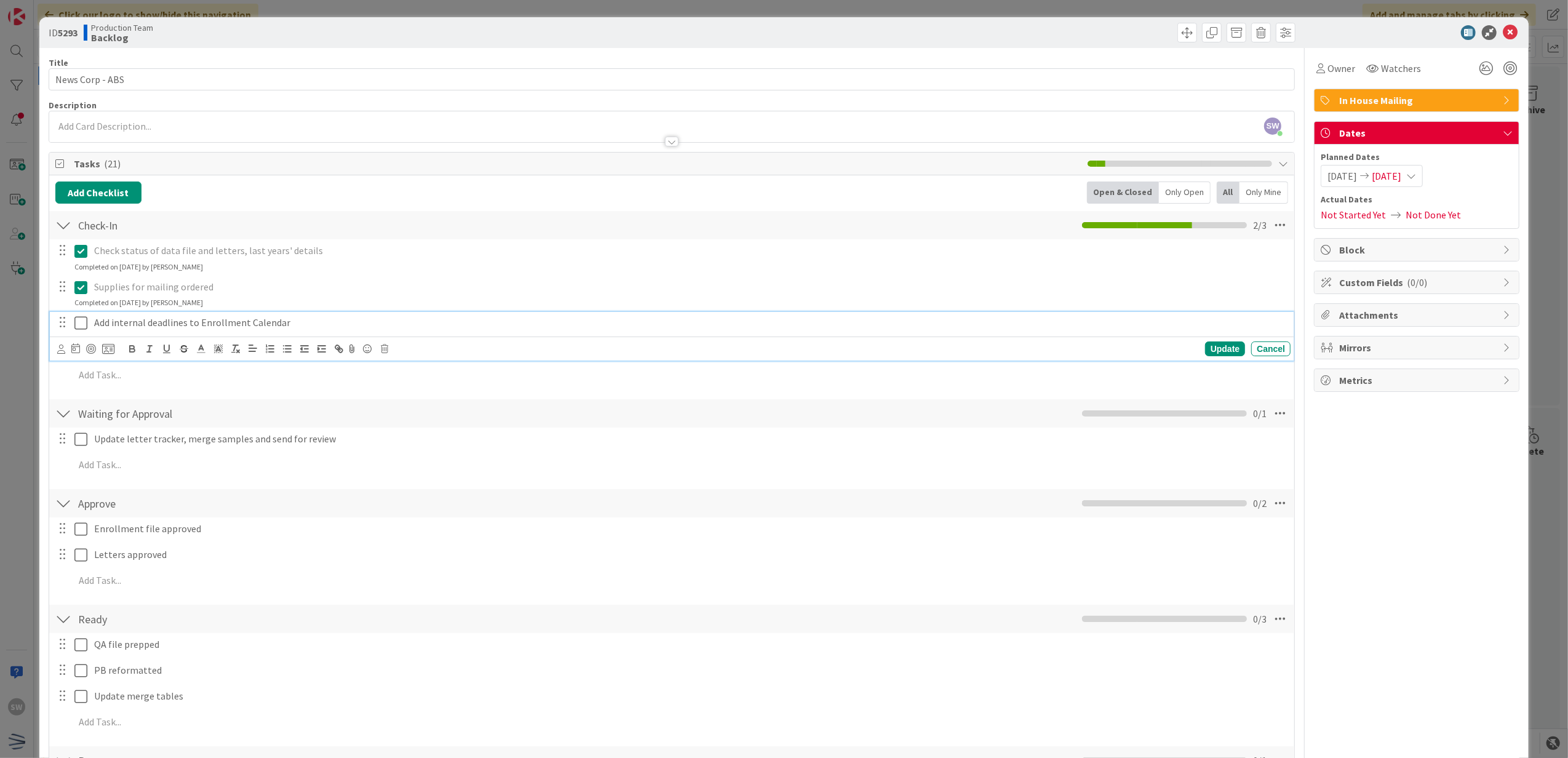
click at [78, 330] on icon at bounding box center [81, 323] width 13 height 15
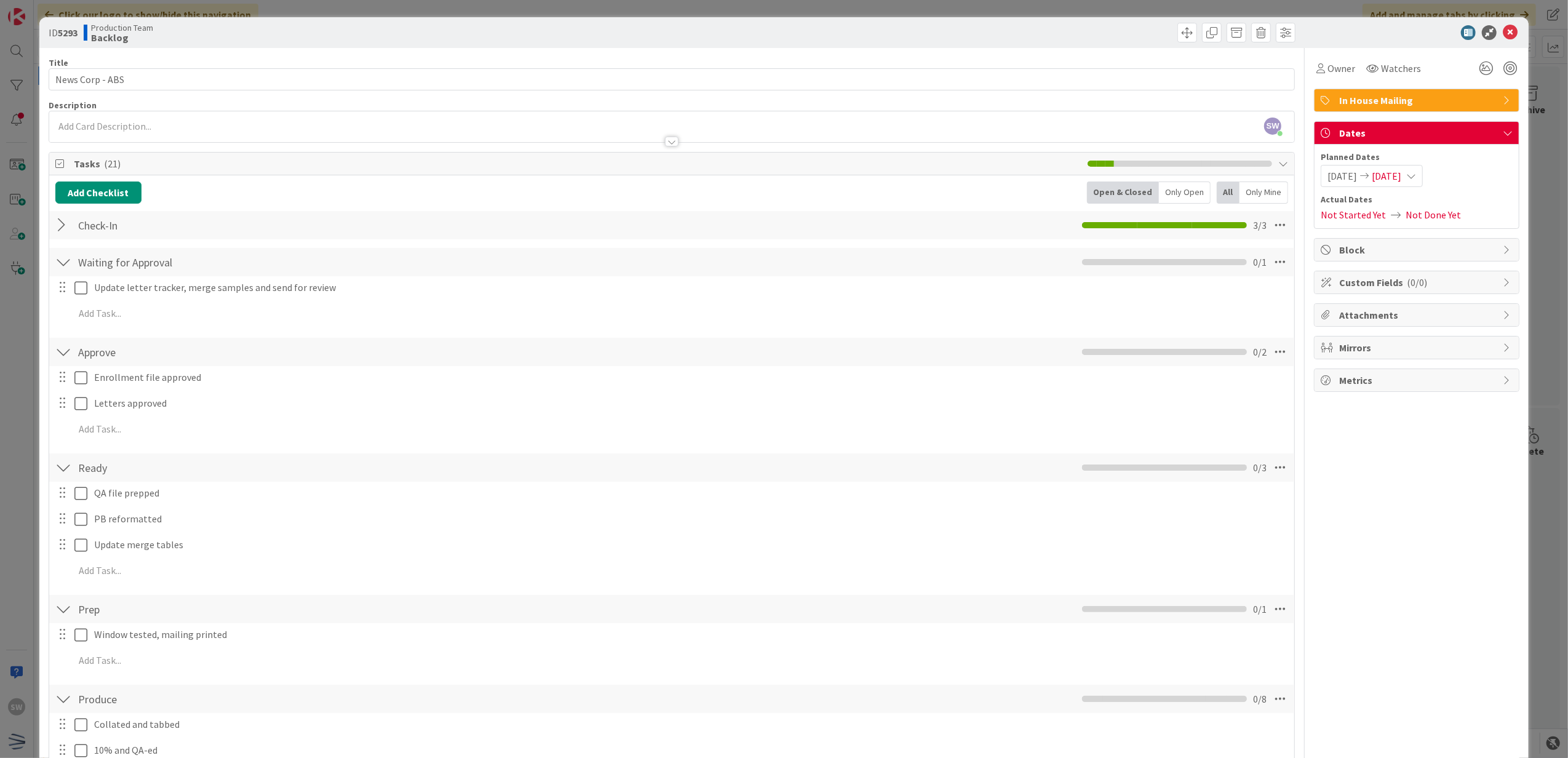
click at [82, 393] on div "Enrollment file approved Update Cancel Letters approved Update Cancel Add Add M…" at bounding box center [671, 405] width 1233 height 79
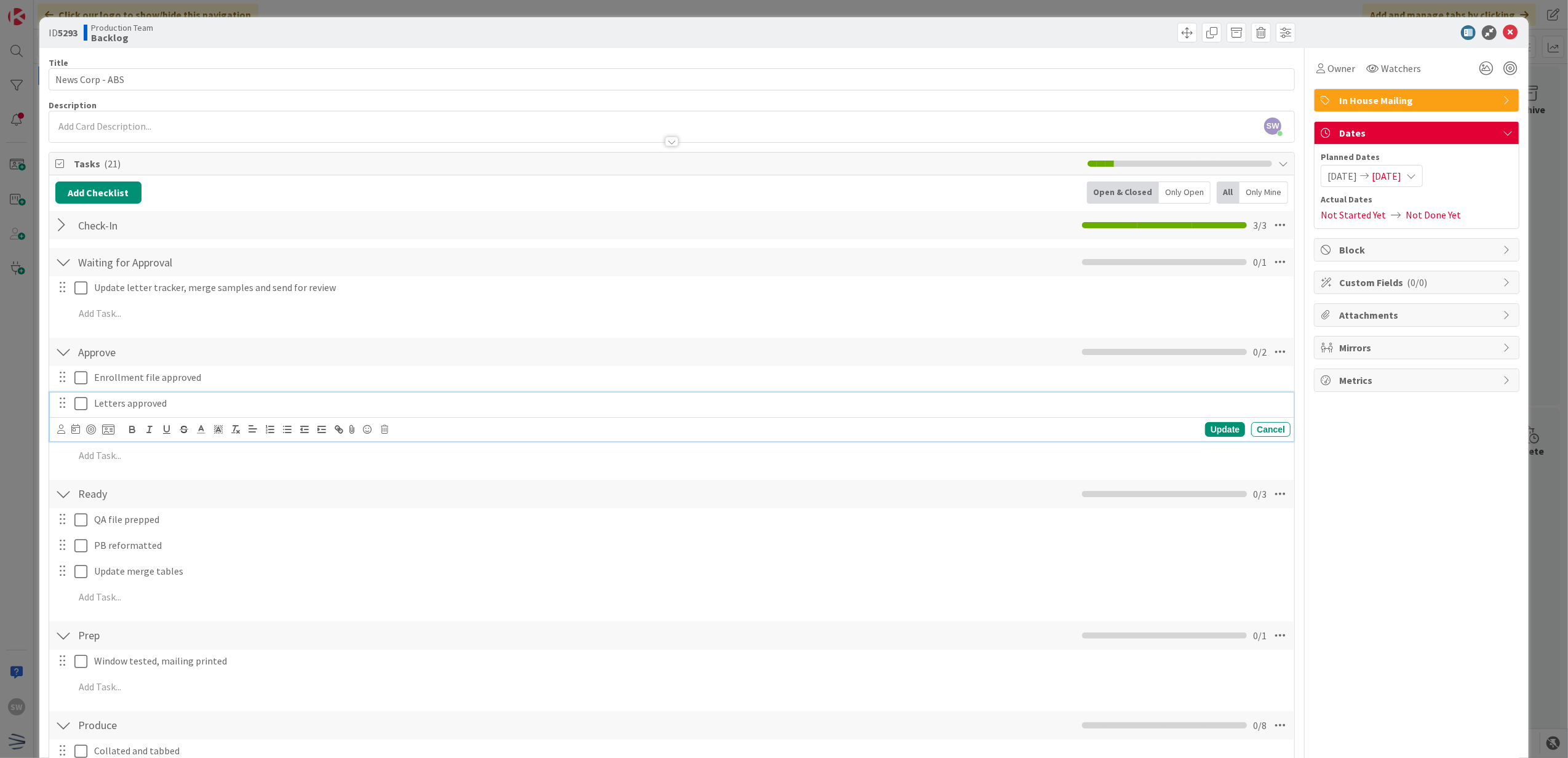
click at [80, 409] on icon at bounding box center [81, 404] width 13 height 15
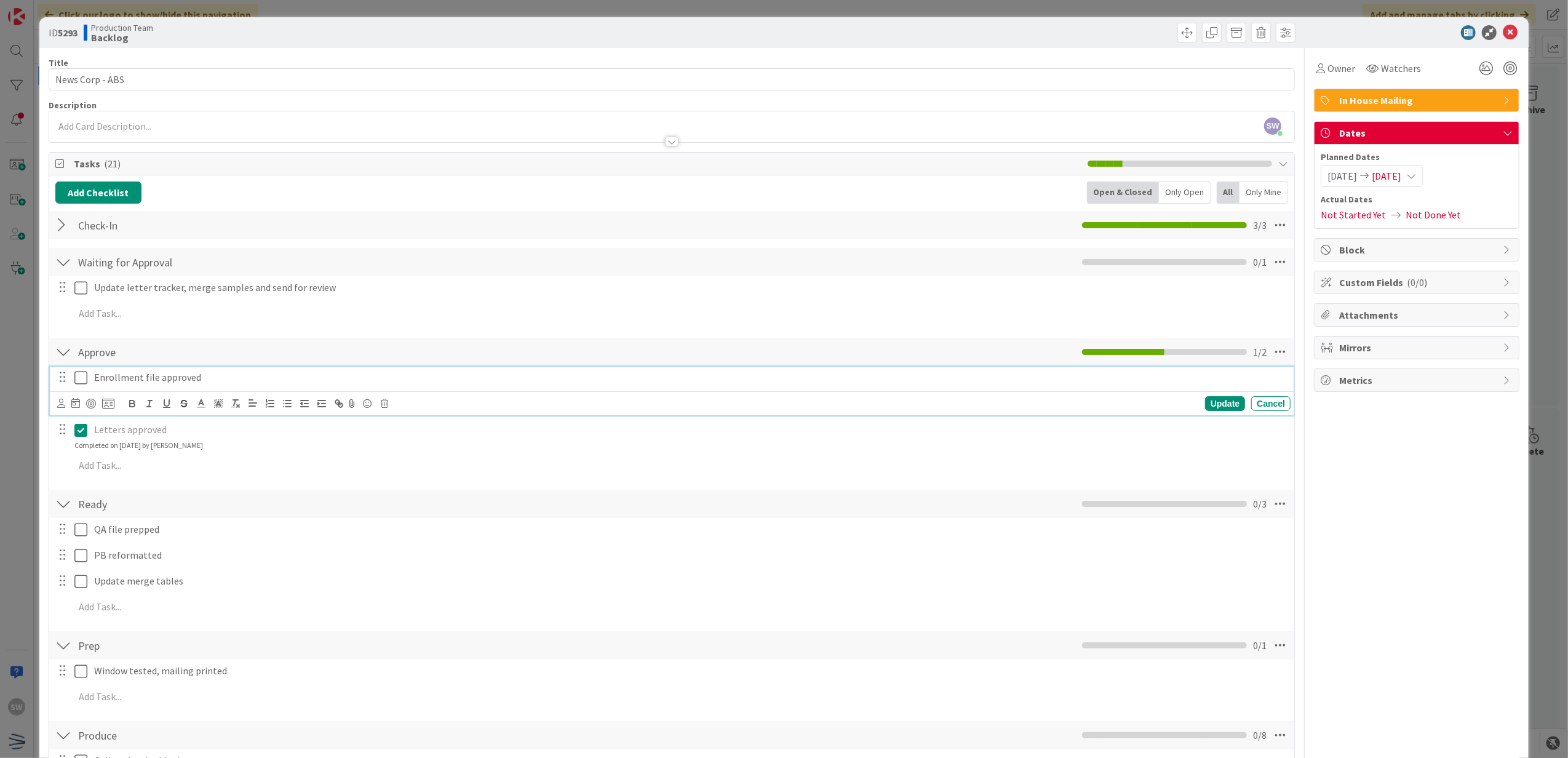
click at [85, 377] on icon at bounding box center [81, 378] width 13 height 15
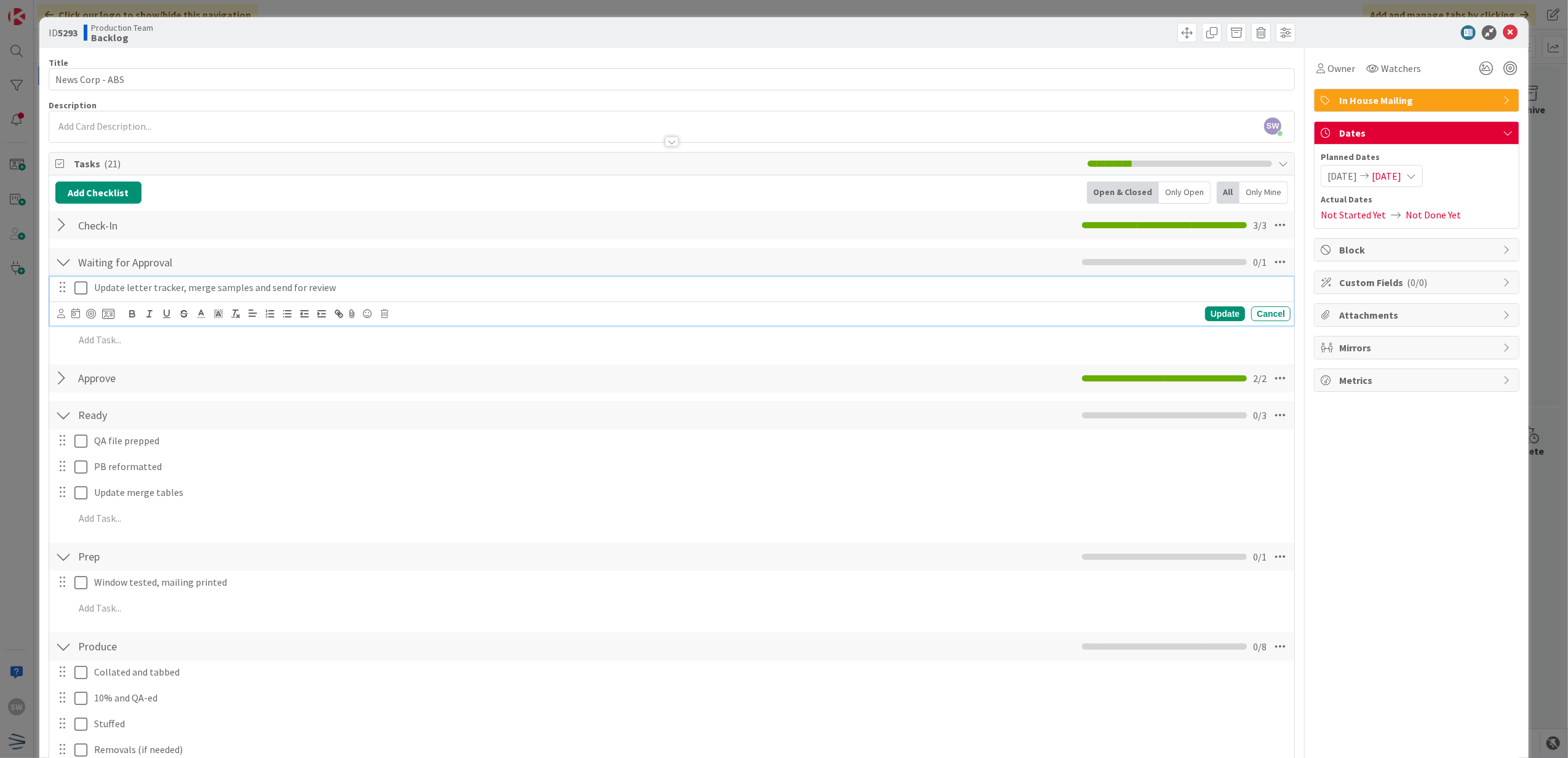
click at [86, 289] on icon at bounding box center [81, 288] width 13 height 15
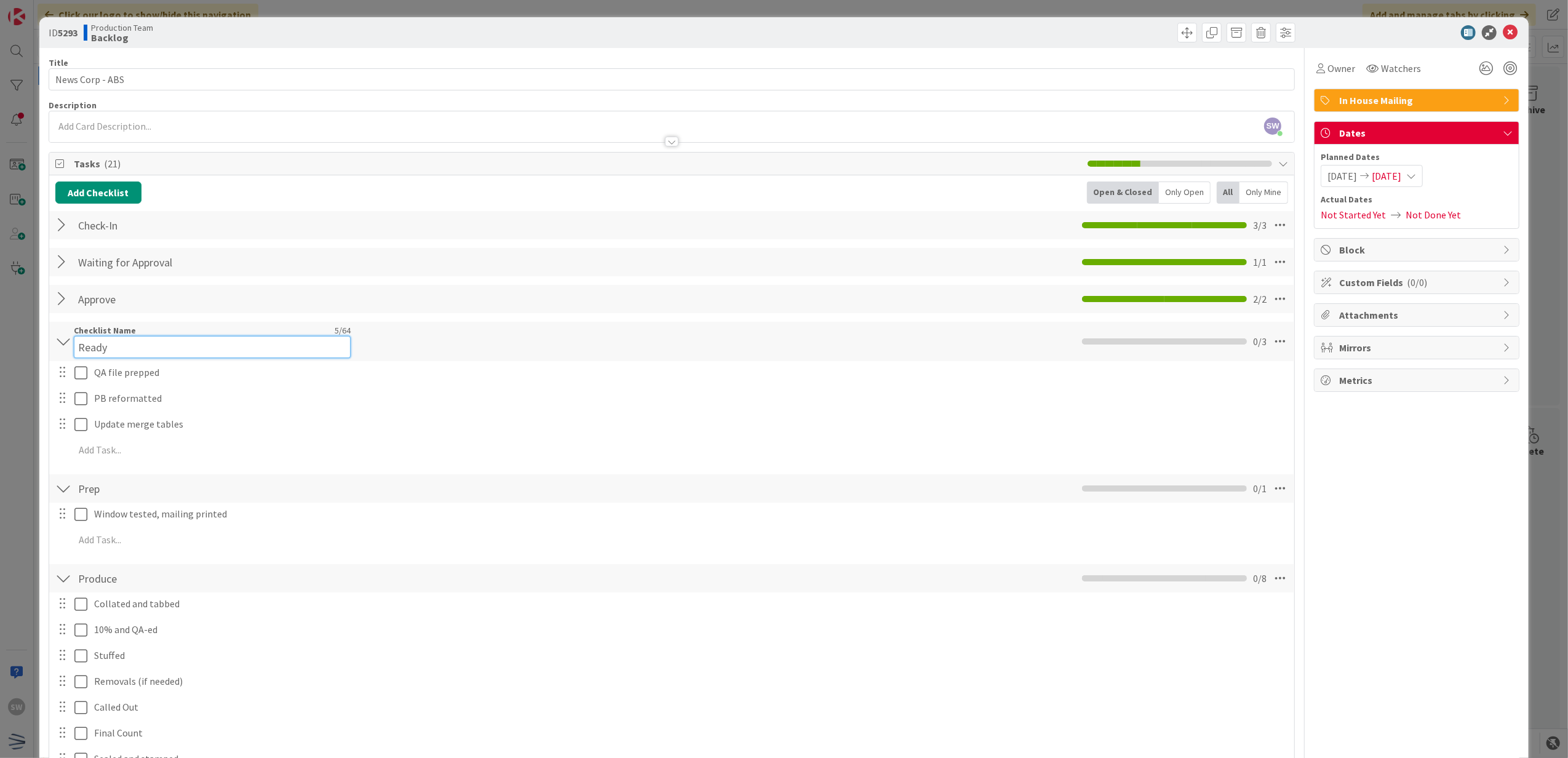
click at [76, 350] on input "Ready" at bounding box center [212, 347] width 277 height 22
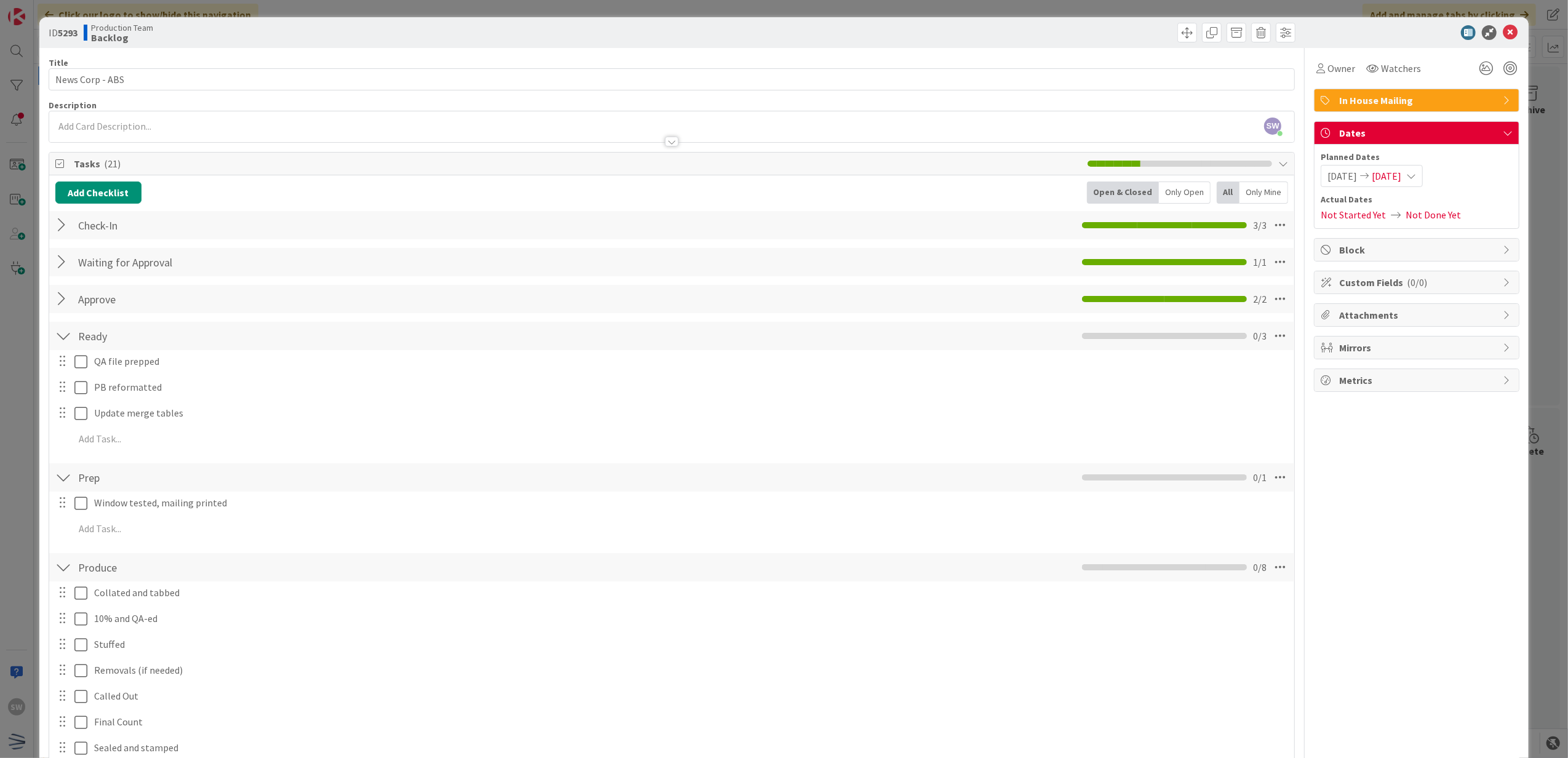
click at [76, 363] on div at bounding box center [72, 362] width 35 height 22
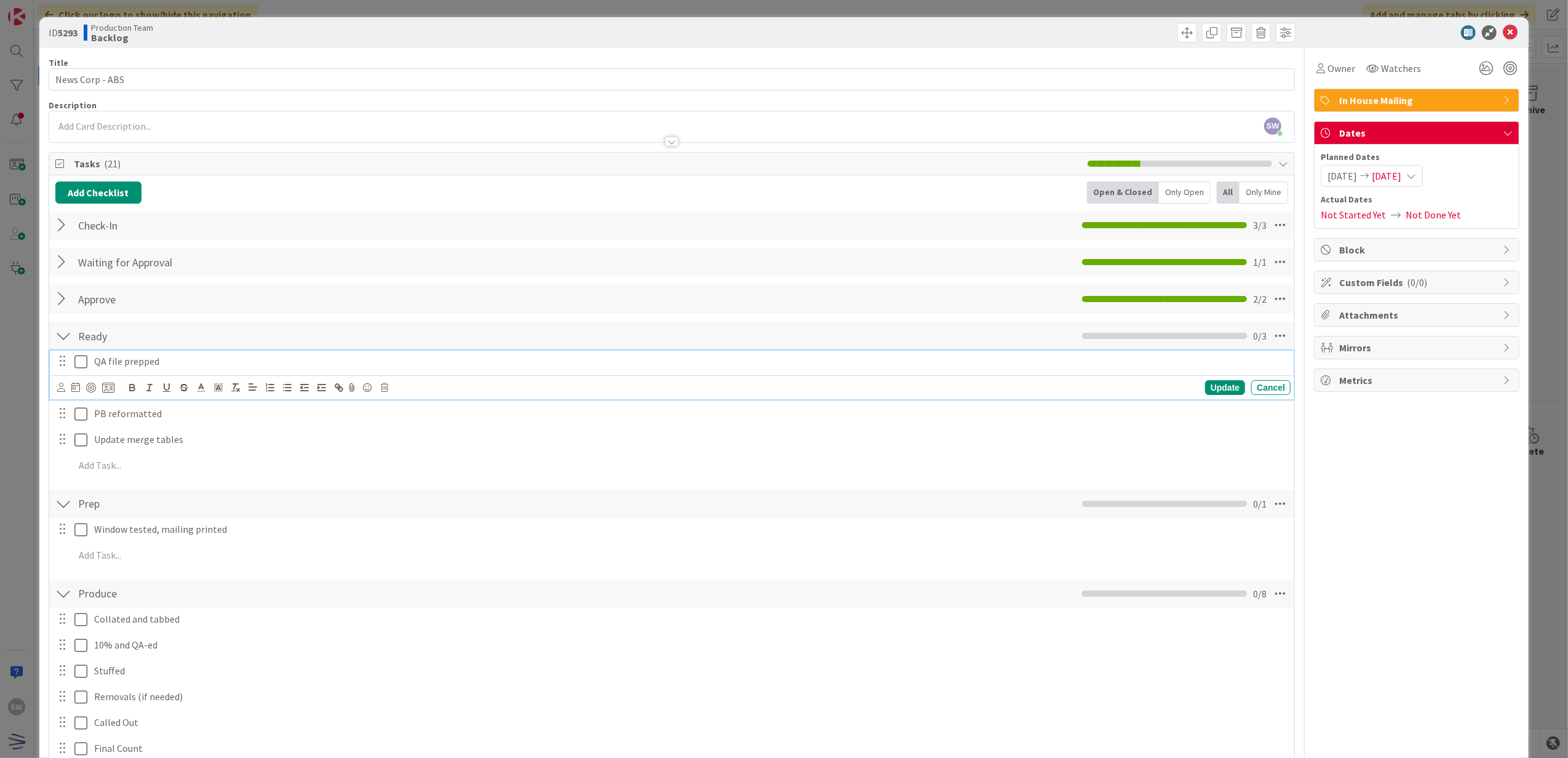
click at [76, 368] on icon at bounding box center [81, 362] width 13 height 15
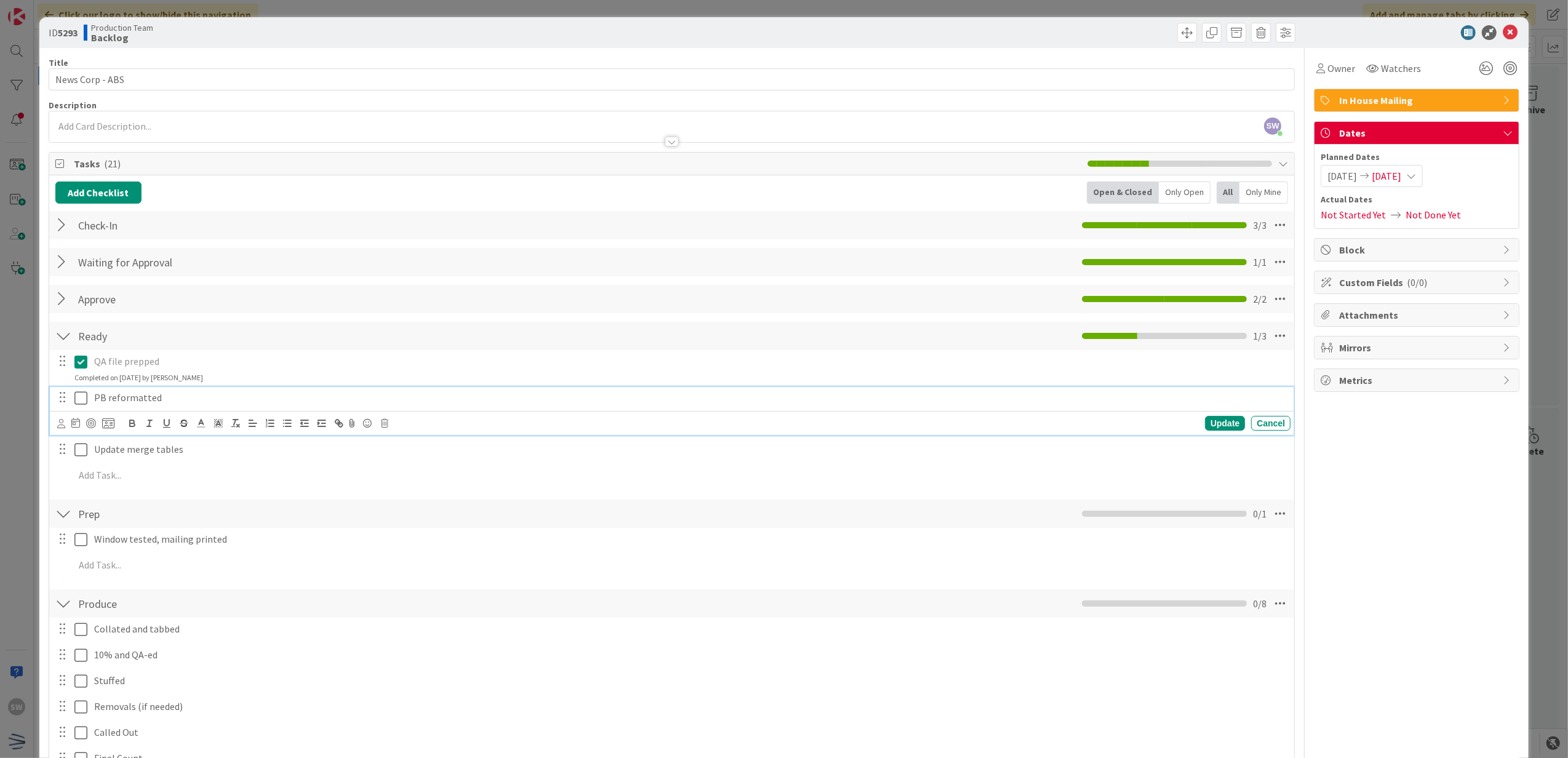
click at [81, 396] on icon at bounding box center [81, 398] width 13 height 15
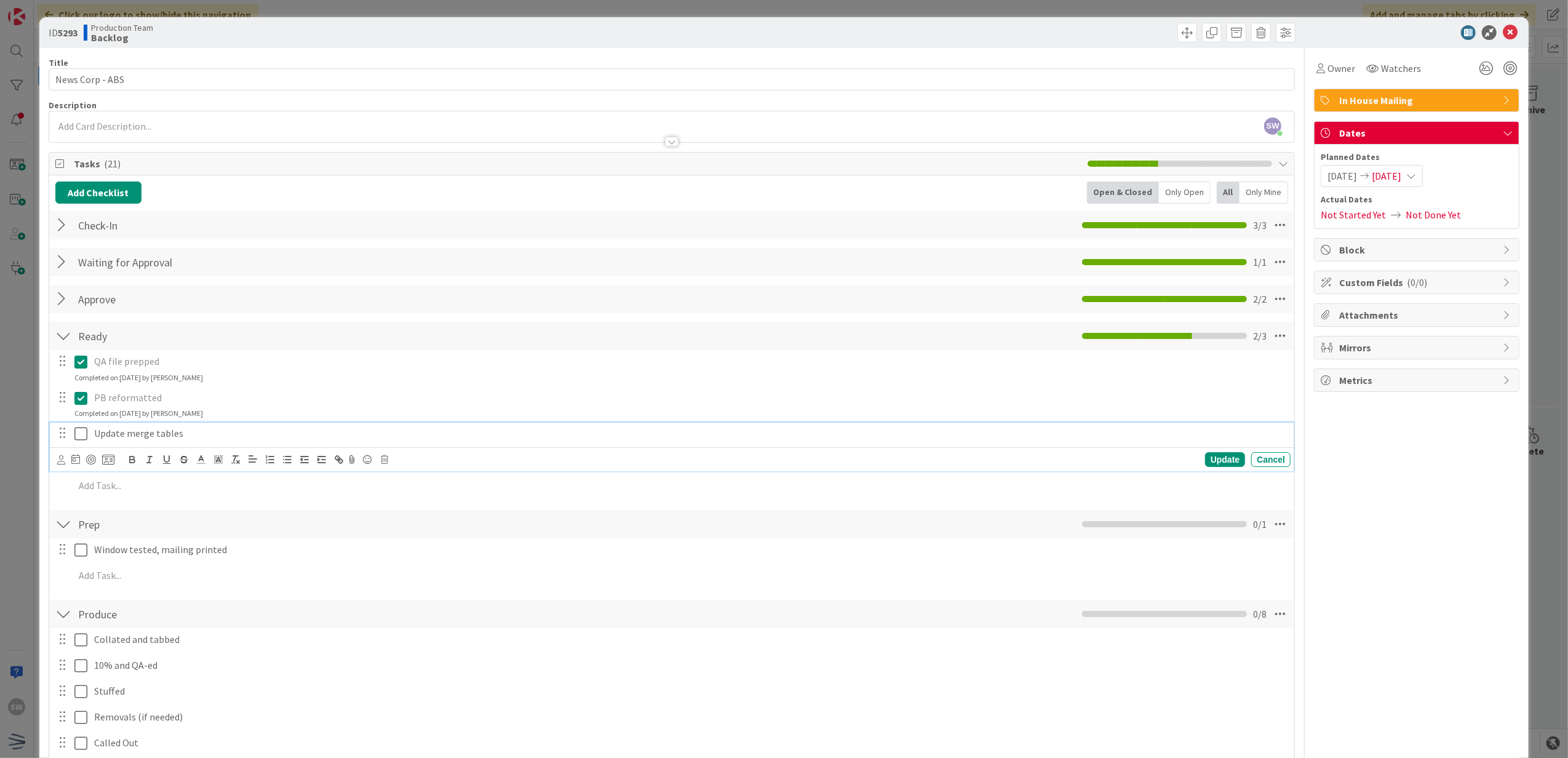
click at [82, 432] on icon at bounding box center [81, 434] width 13 height 15
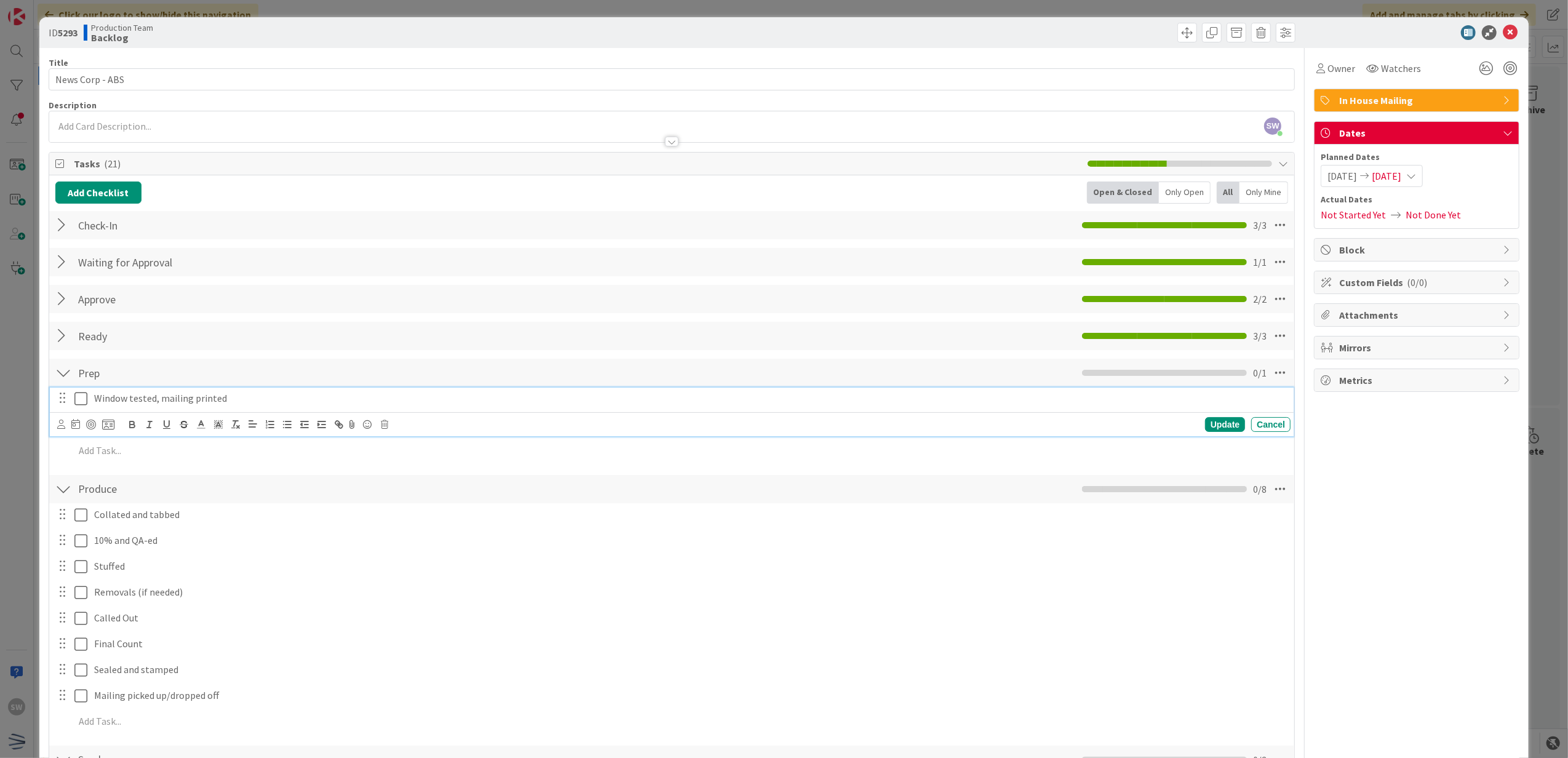
click at [82, 400] on icon at bounding box center [81, 399] width 13 height 15
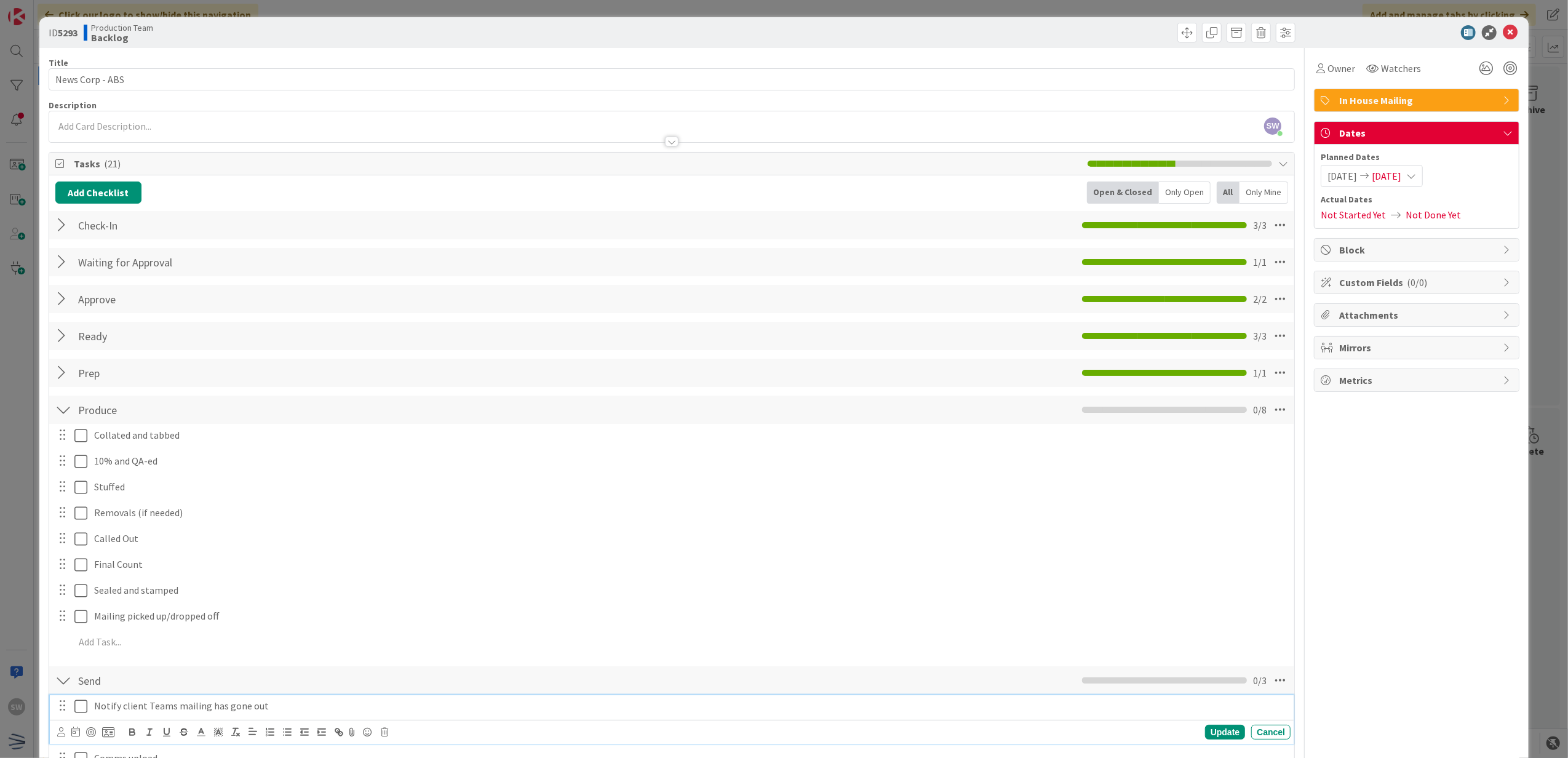
click at [84, 707] on icon at bounding box center [81, 707] width 13 height 15
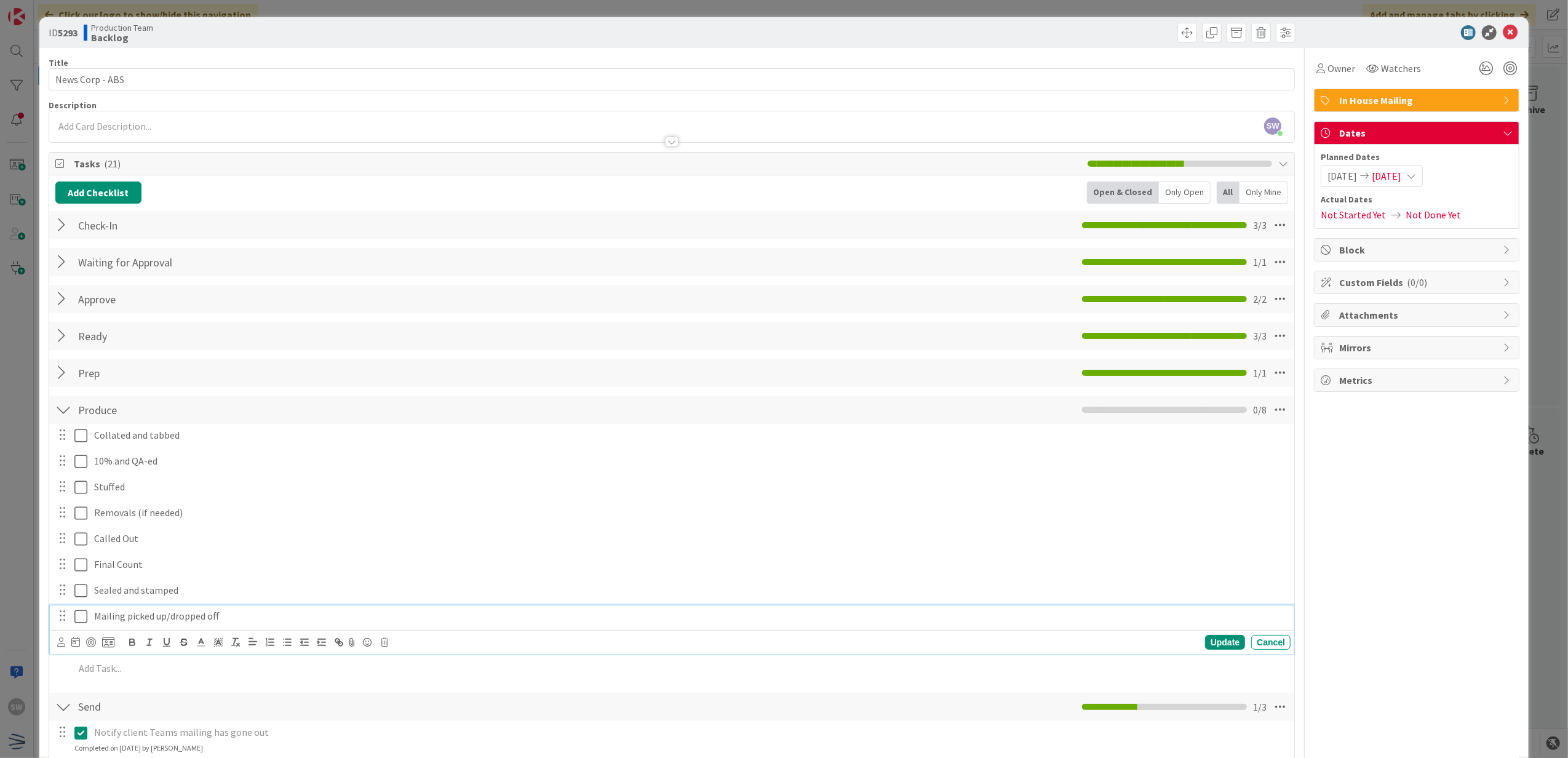
click at [81, 609] on button at bounding box center [82, 617] width 15 height 20
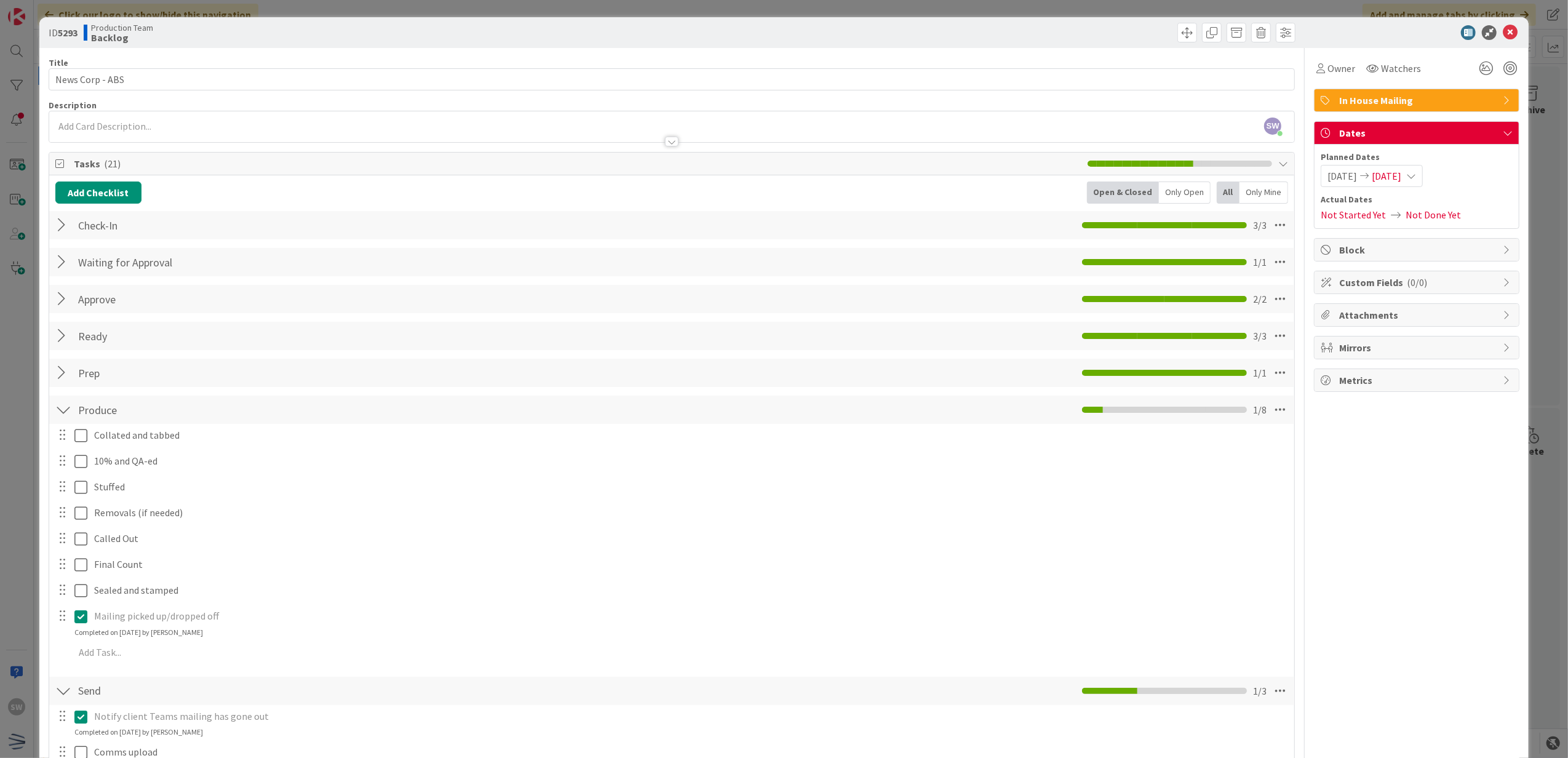
click at [81, 581] on div at bounding box center [72, 591] width 35 height 22
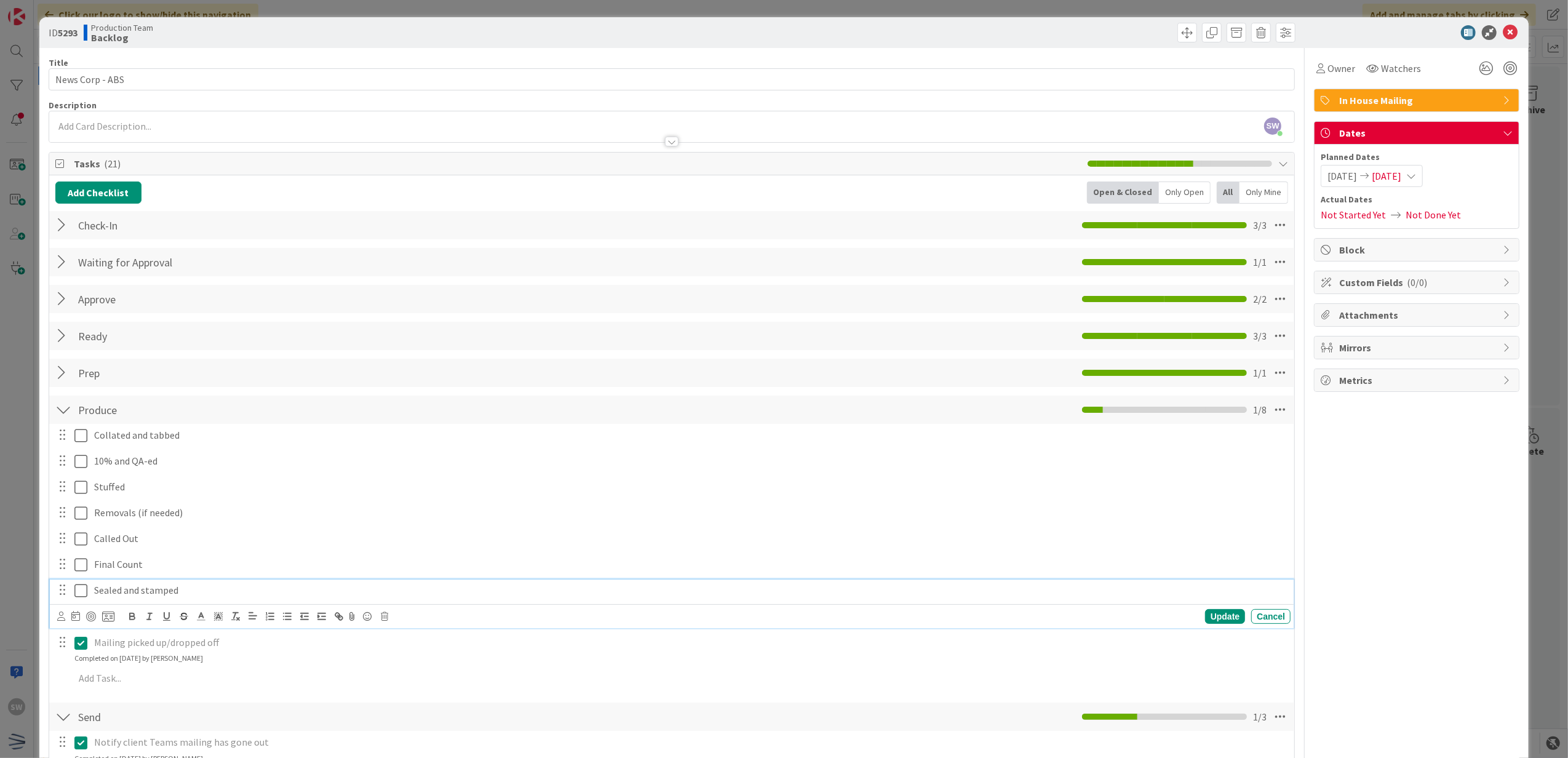
click at [78, 589] on icon at bounding box center [81, 591] width 13 height 15
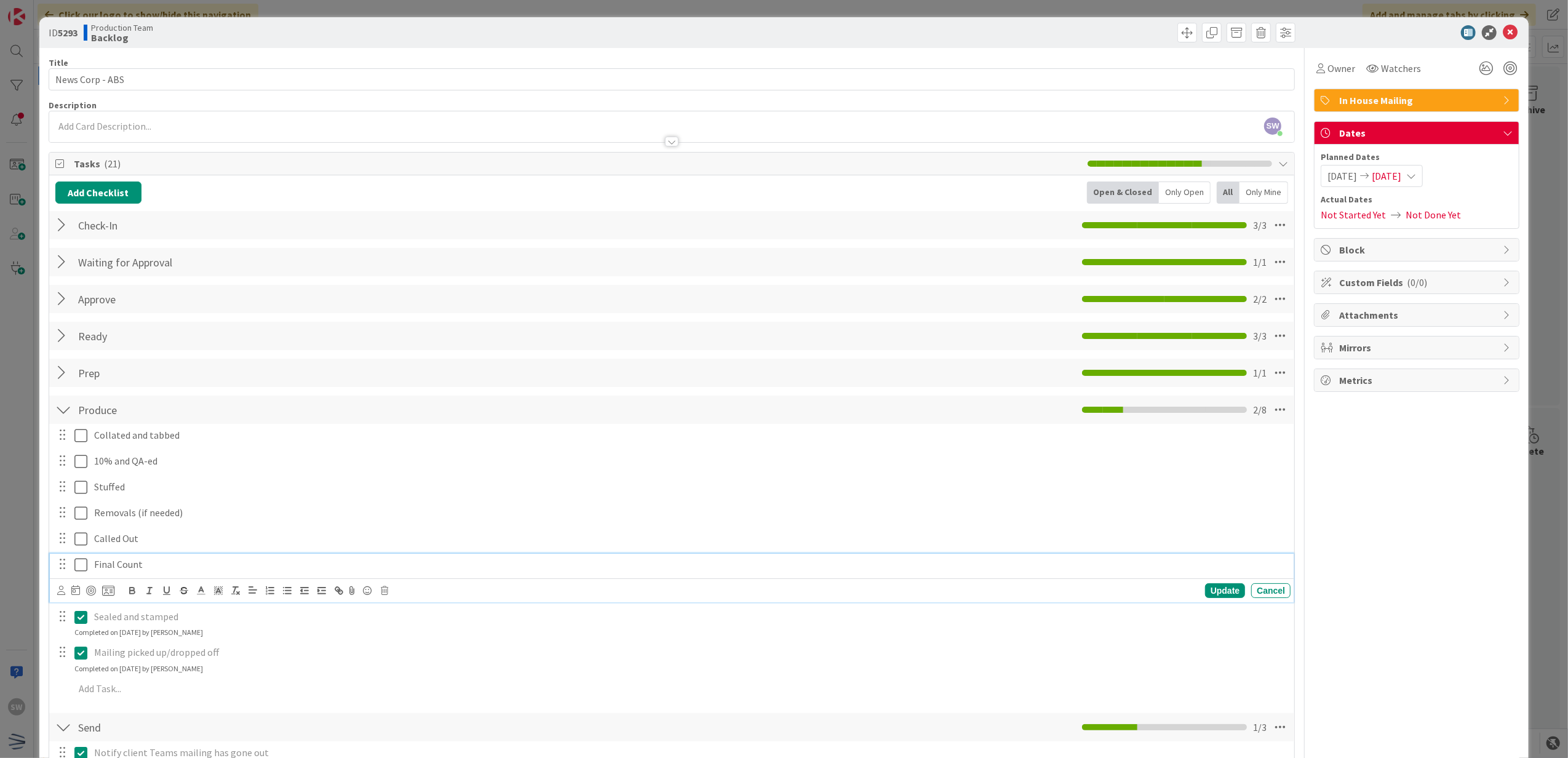
click at [79, 563] on icon at bounding box center [81, 565] width 13 height 15
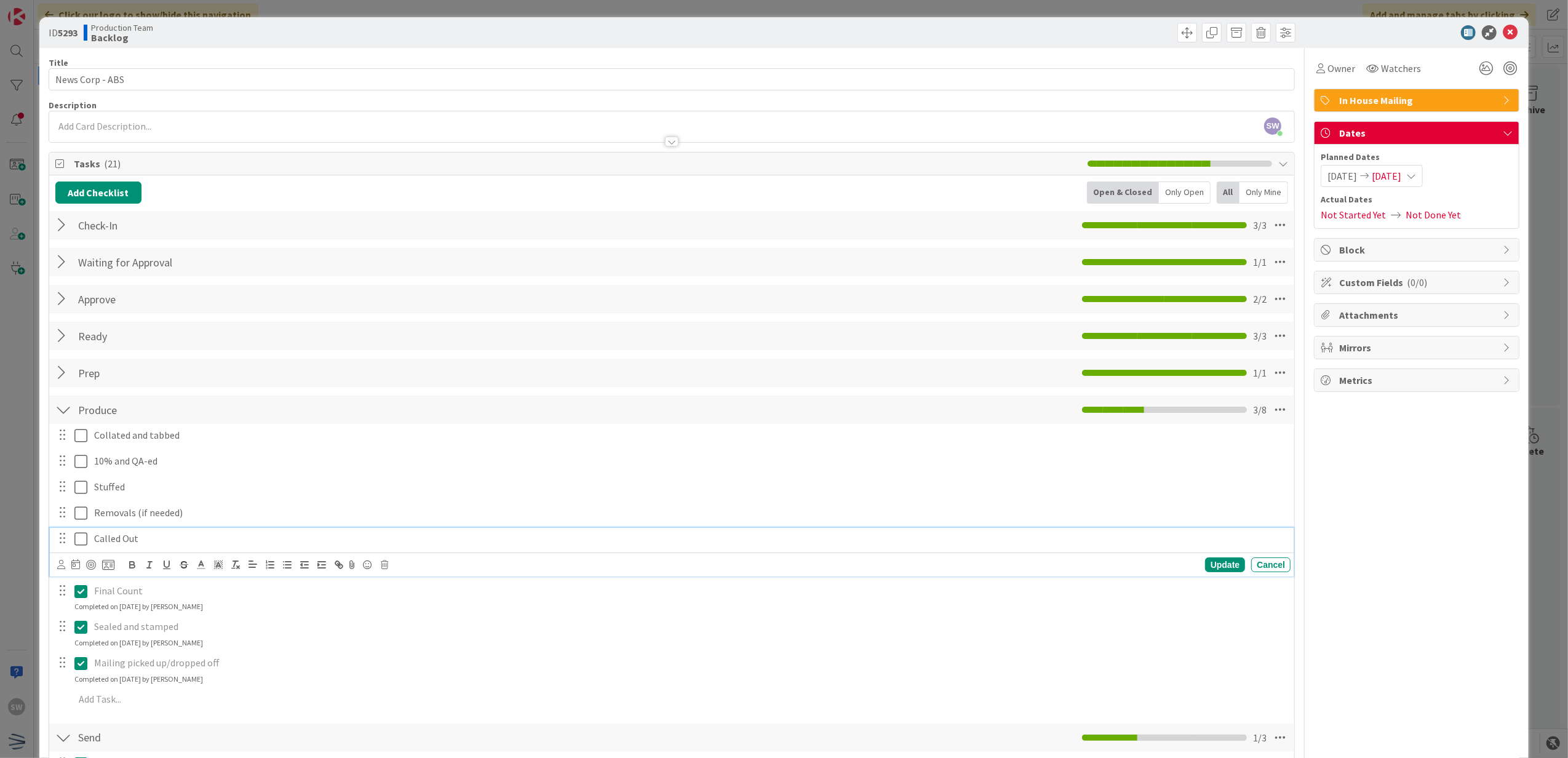
click at [79, 538] on icon at bounding box center [81, 539] width 13 height 15
click at [79, 517] on icon at bounding box center [81, 514] width 13 height 15
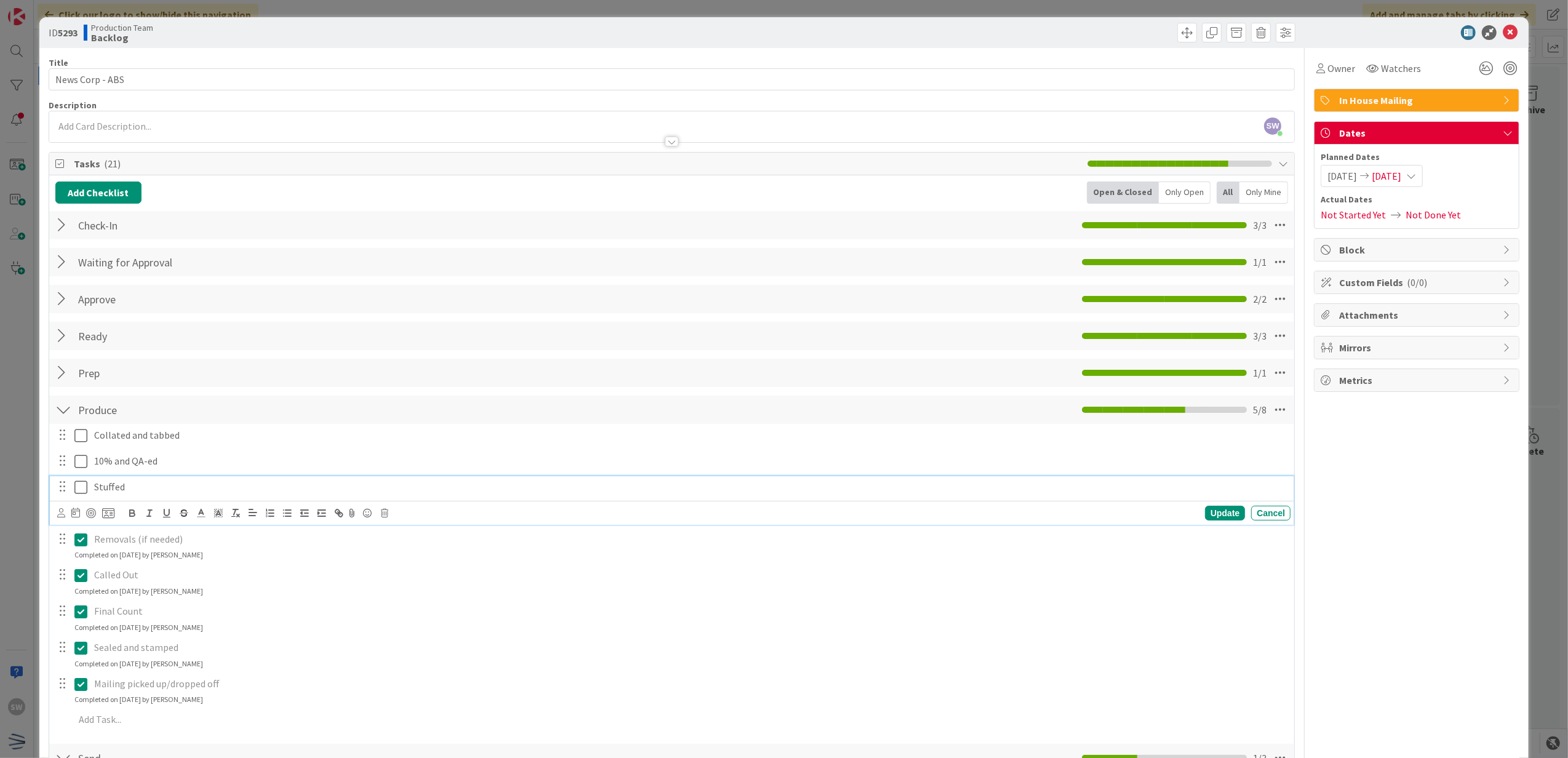
click at [77, 481] on icon at bounding box center [81, 488] width 13 height 15
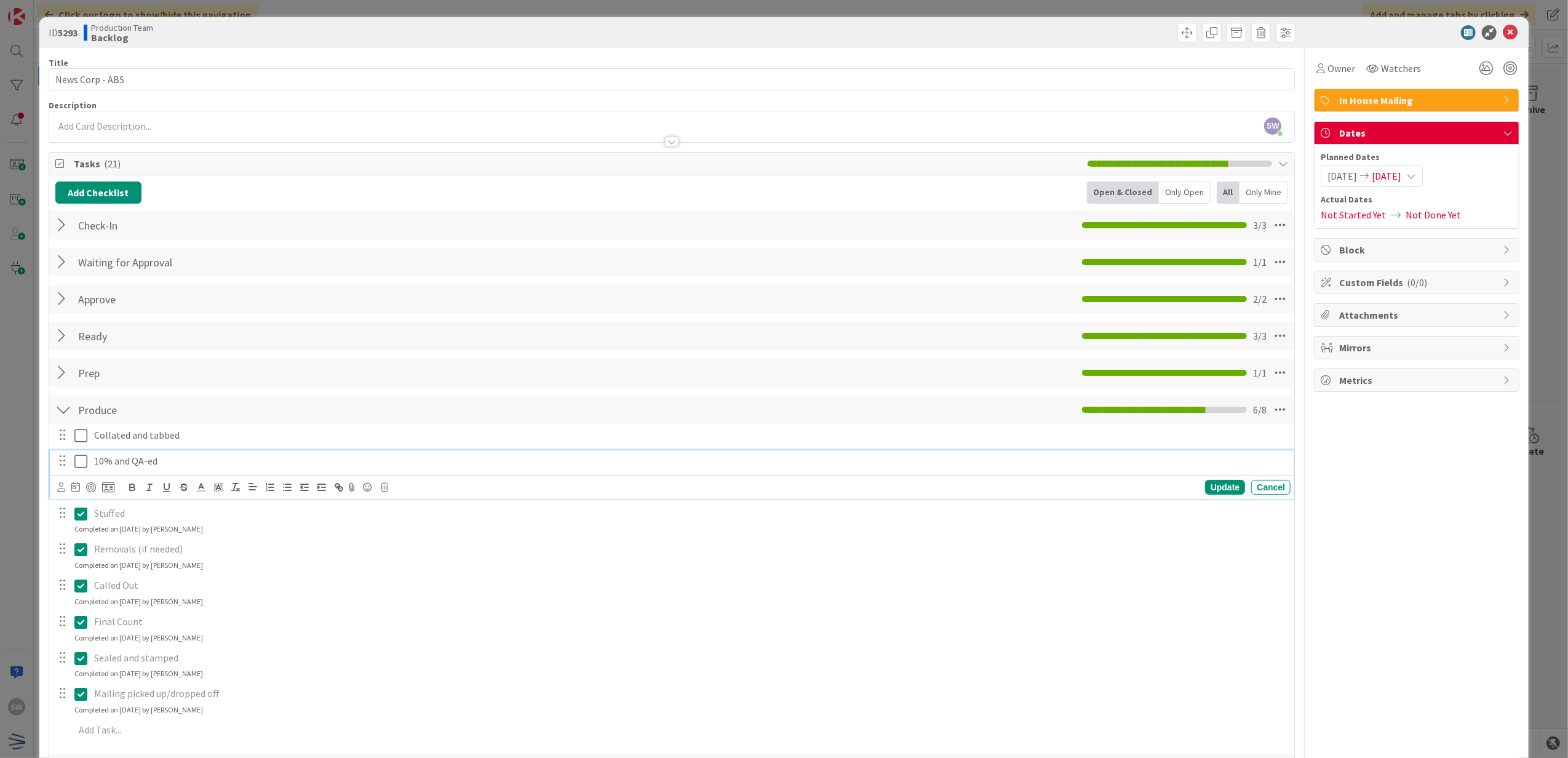
click at [79, 460] on icon at bounding box center [81, 461] width 13 height 15
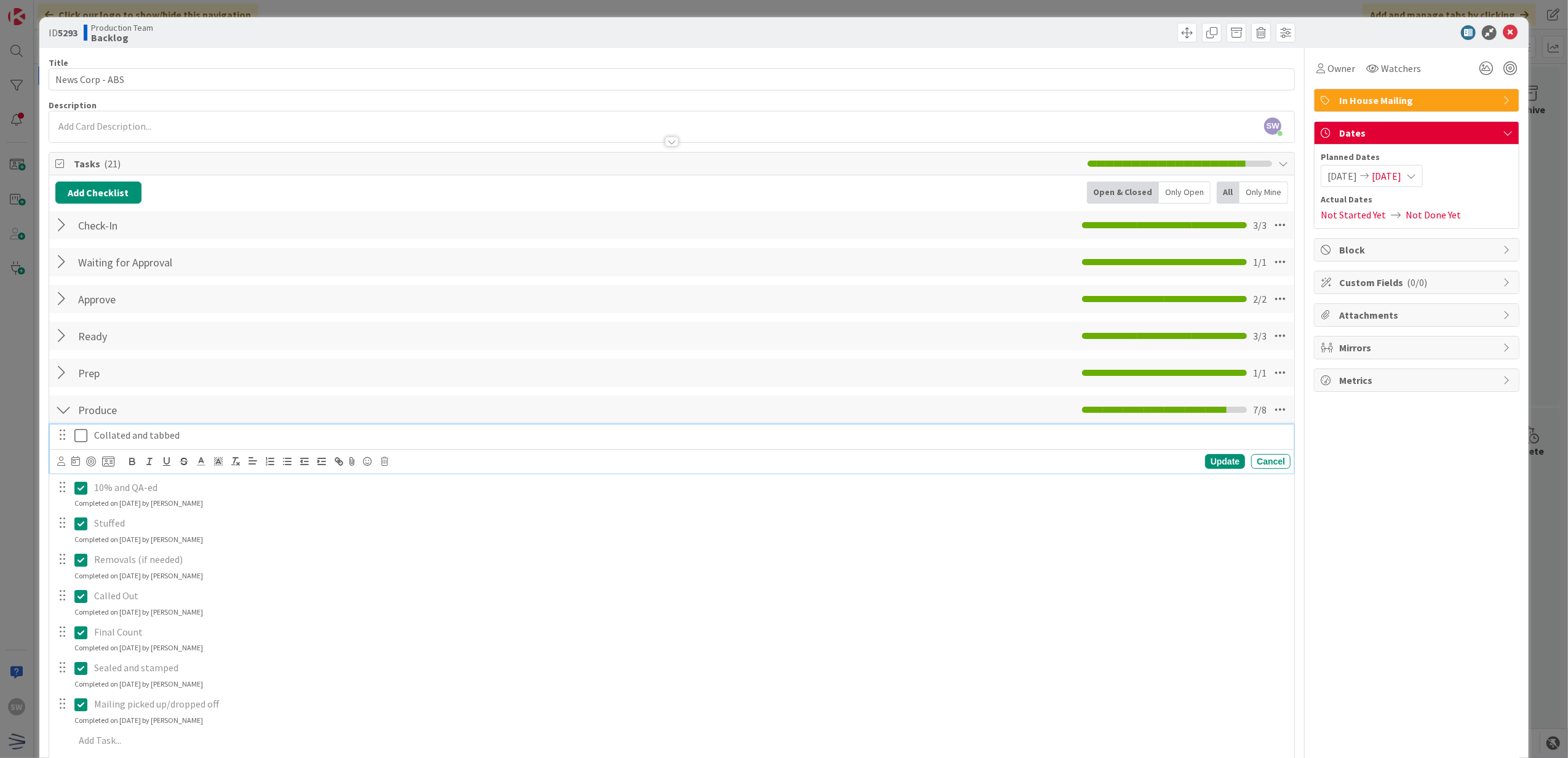
click at [82, 440] on icon at bounding box center [81, 436] width 13 height 15
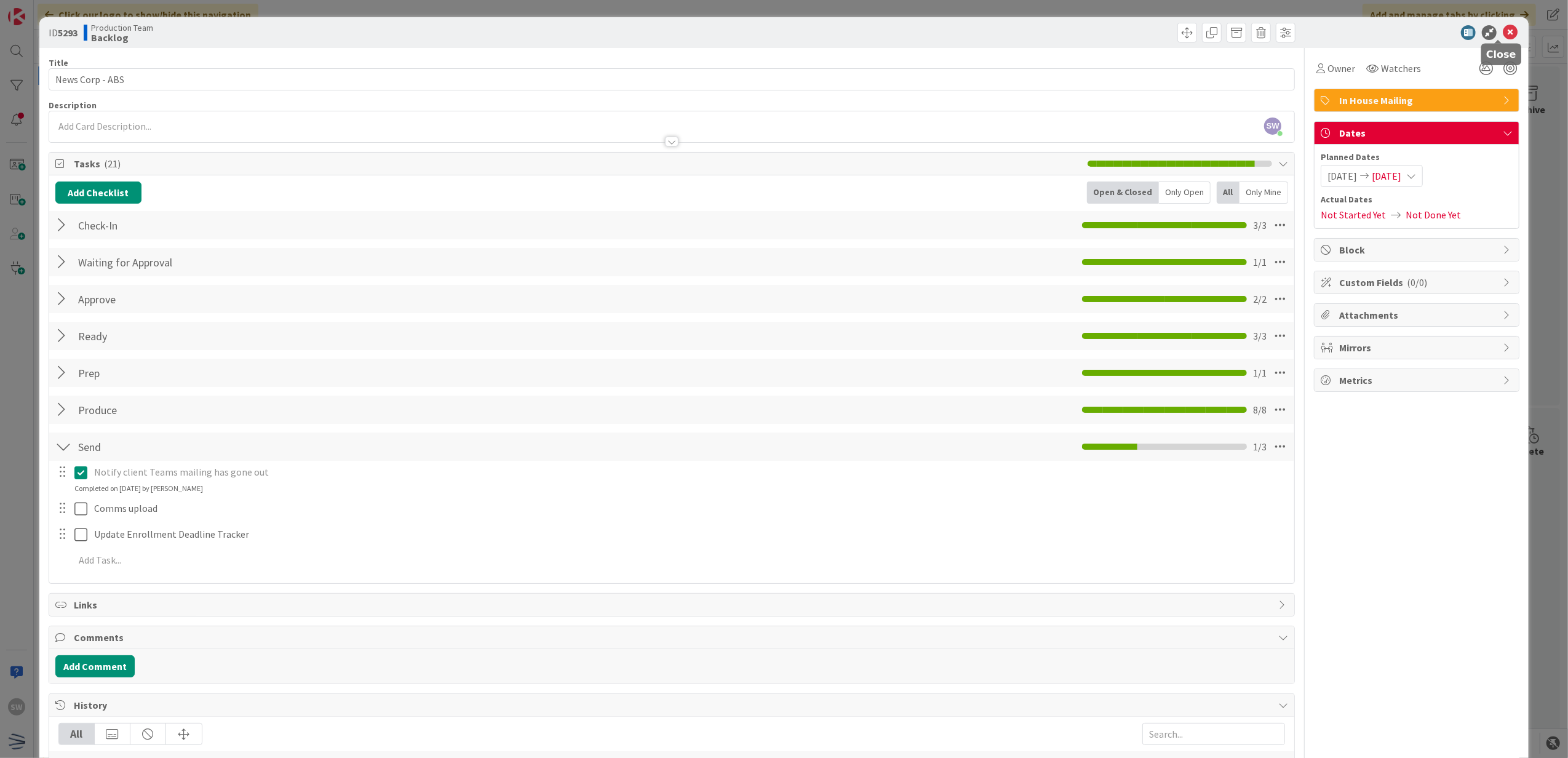
click at [1503, 35] on icon at bounding box center [1510, 33] width 15 height 15
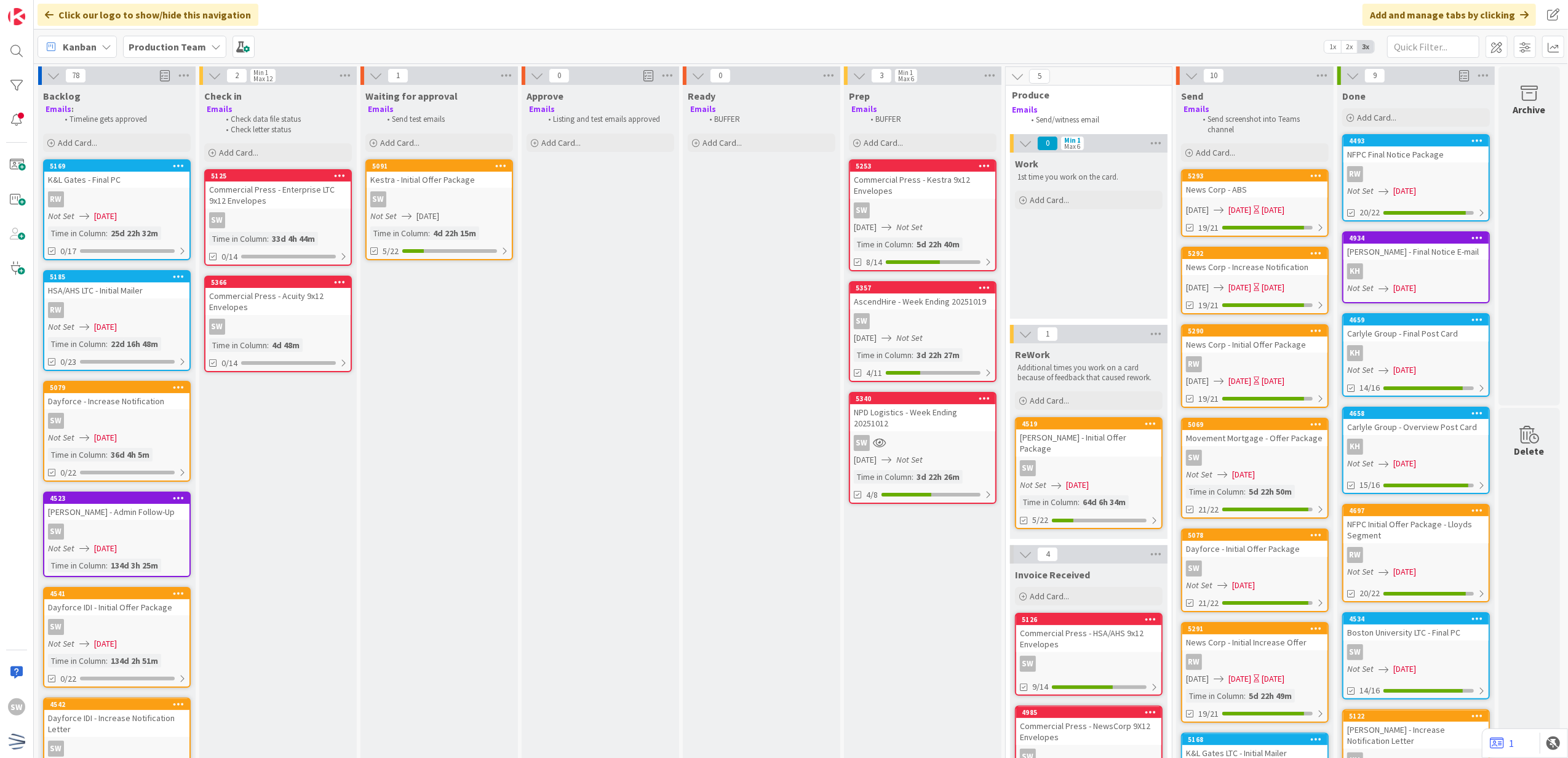
click at [89, 405] on div "Dayforce - Increase Notification" at bounding box center [117, 401] width 145 height 16
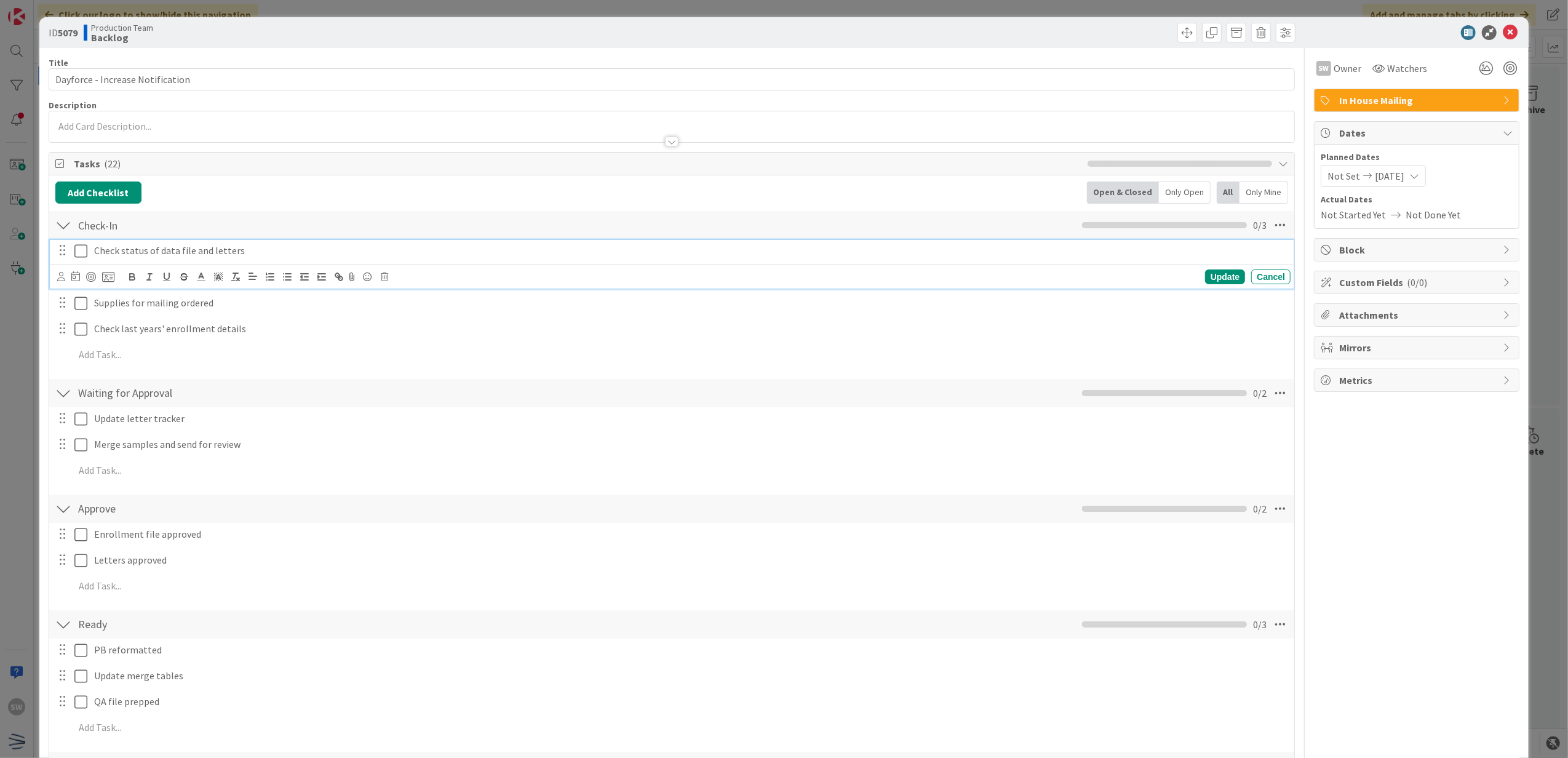
click at [82, 254] on icon at bounding box center [81, 251] width 13 height 15
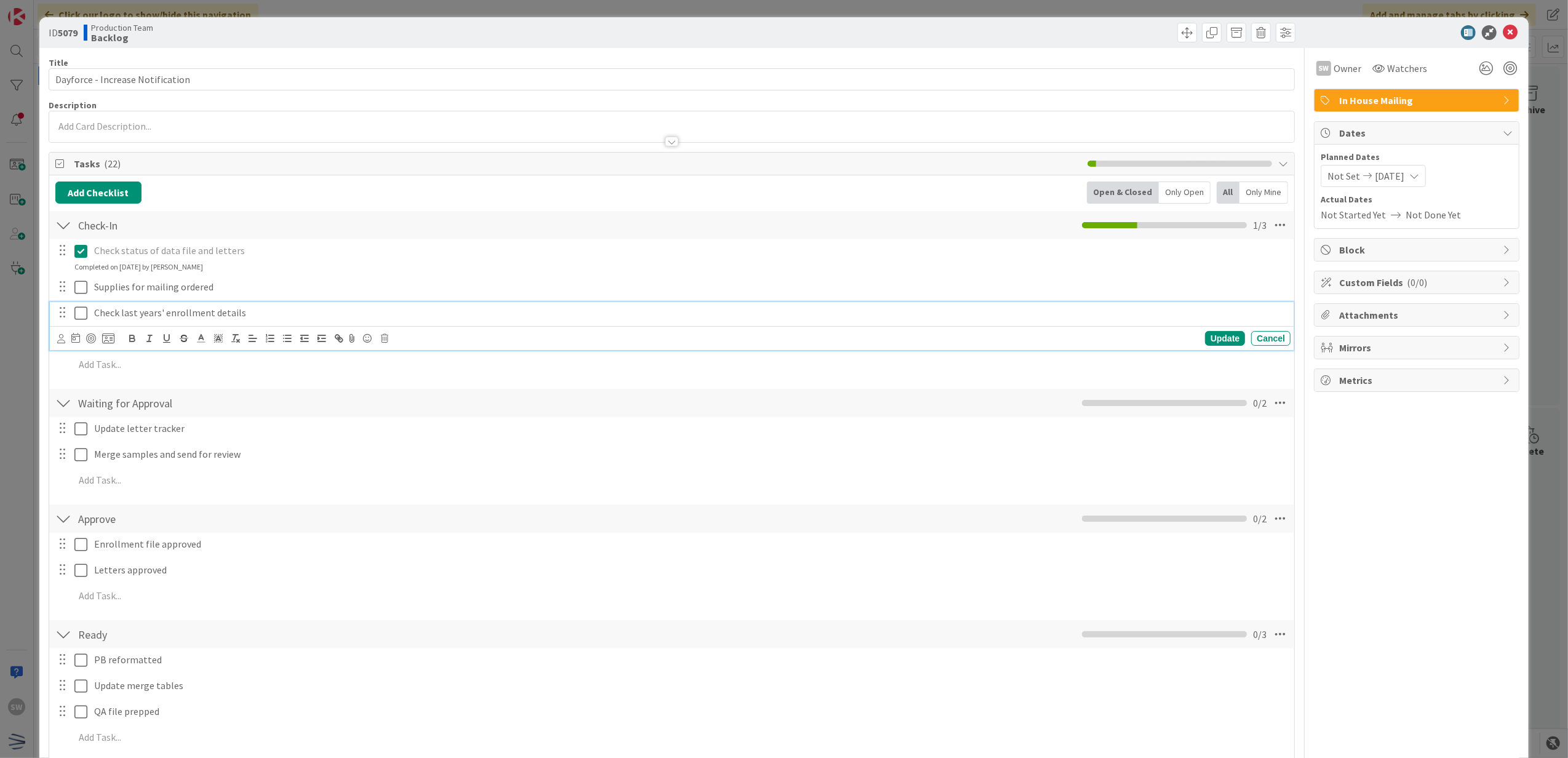
click at [86, 304] on button at bounding box center [82, 313] width 15 height 20
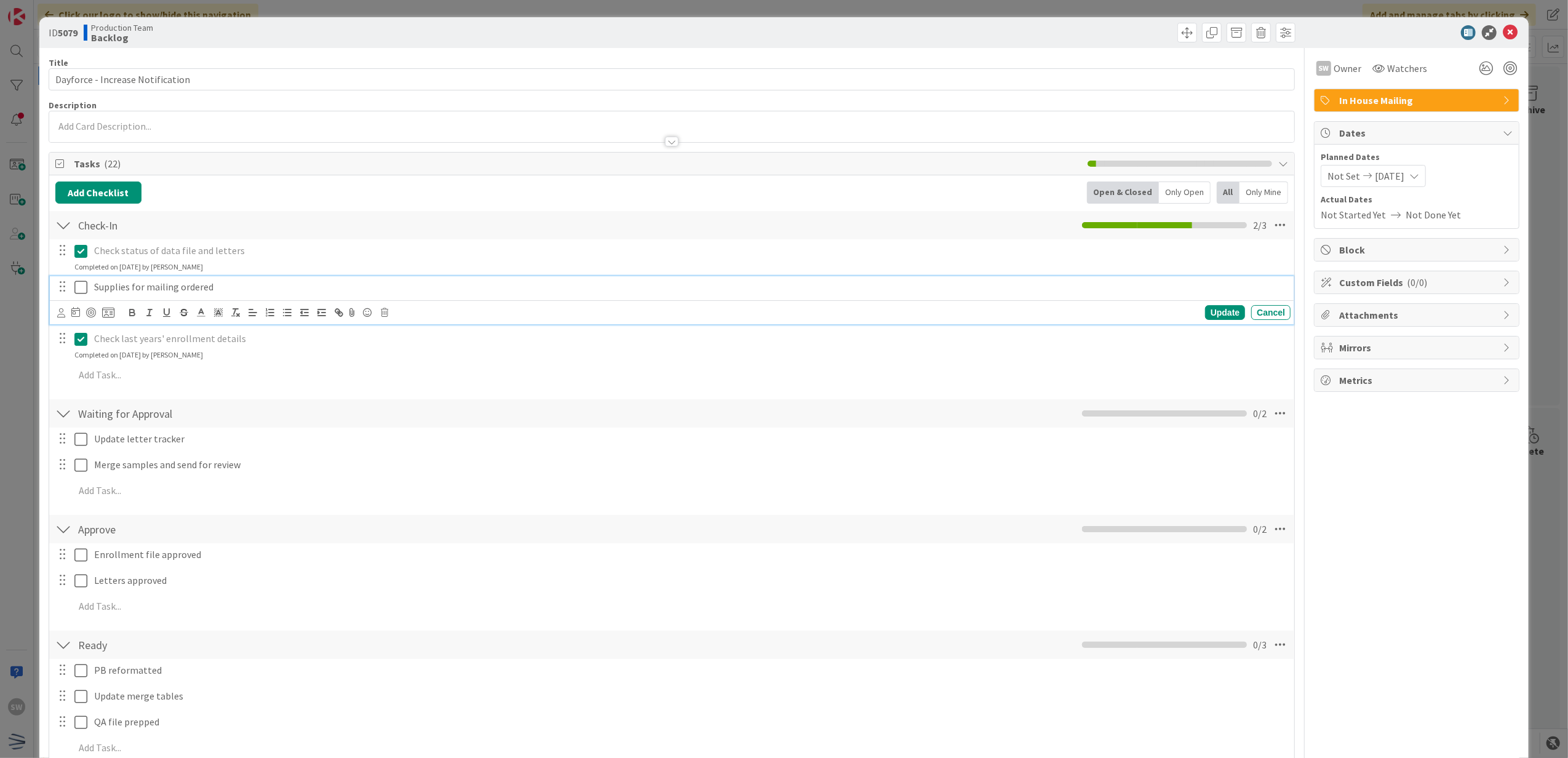
click at [79, 286] on icon at bounding box center [81, 287] width 13 height 15
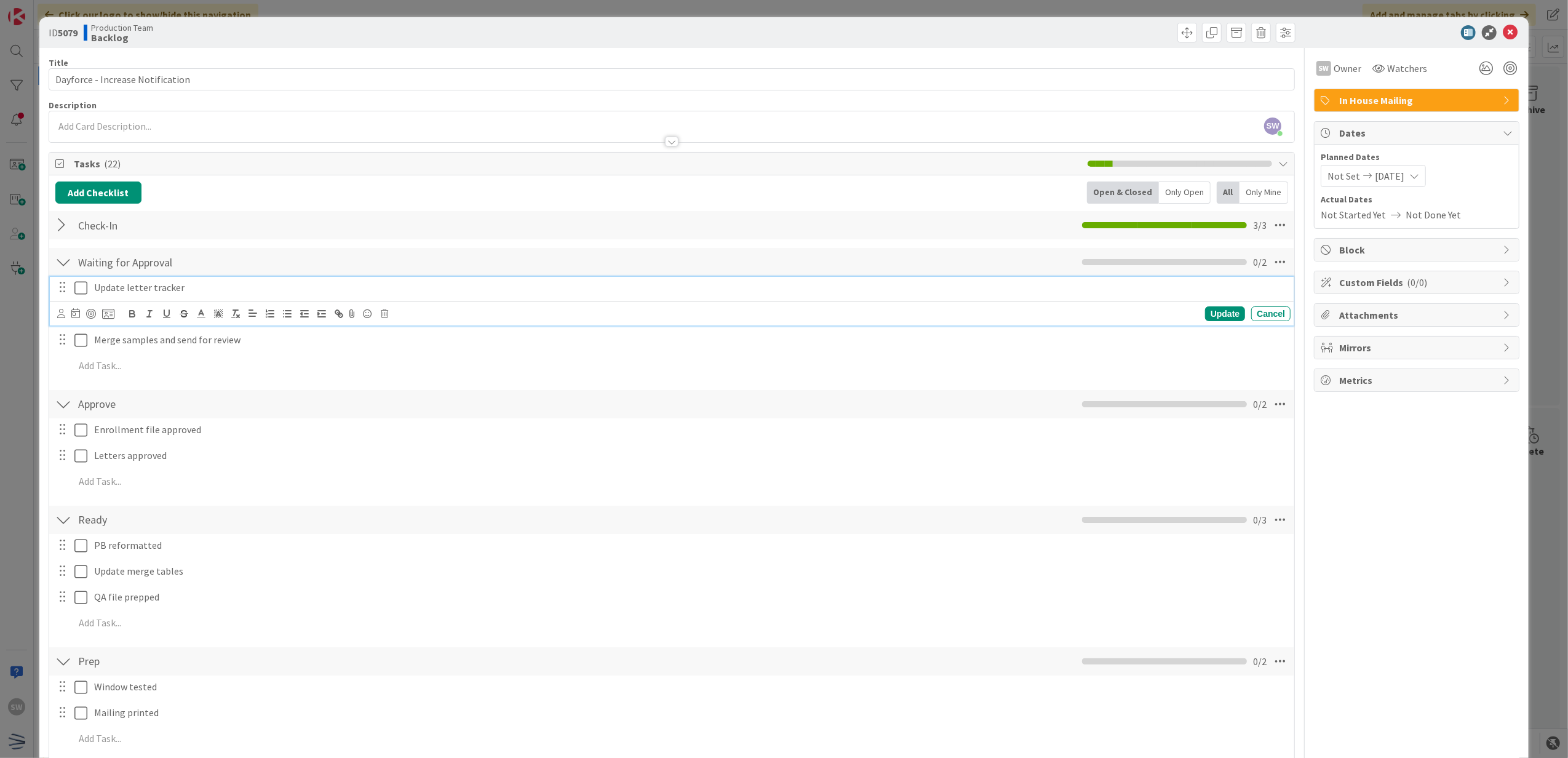
click at [80, 298] on button at bounding box center [82, 288] width 15 height 20
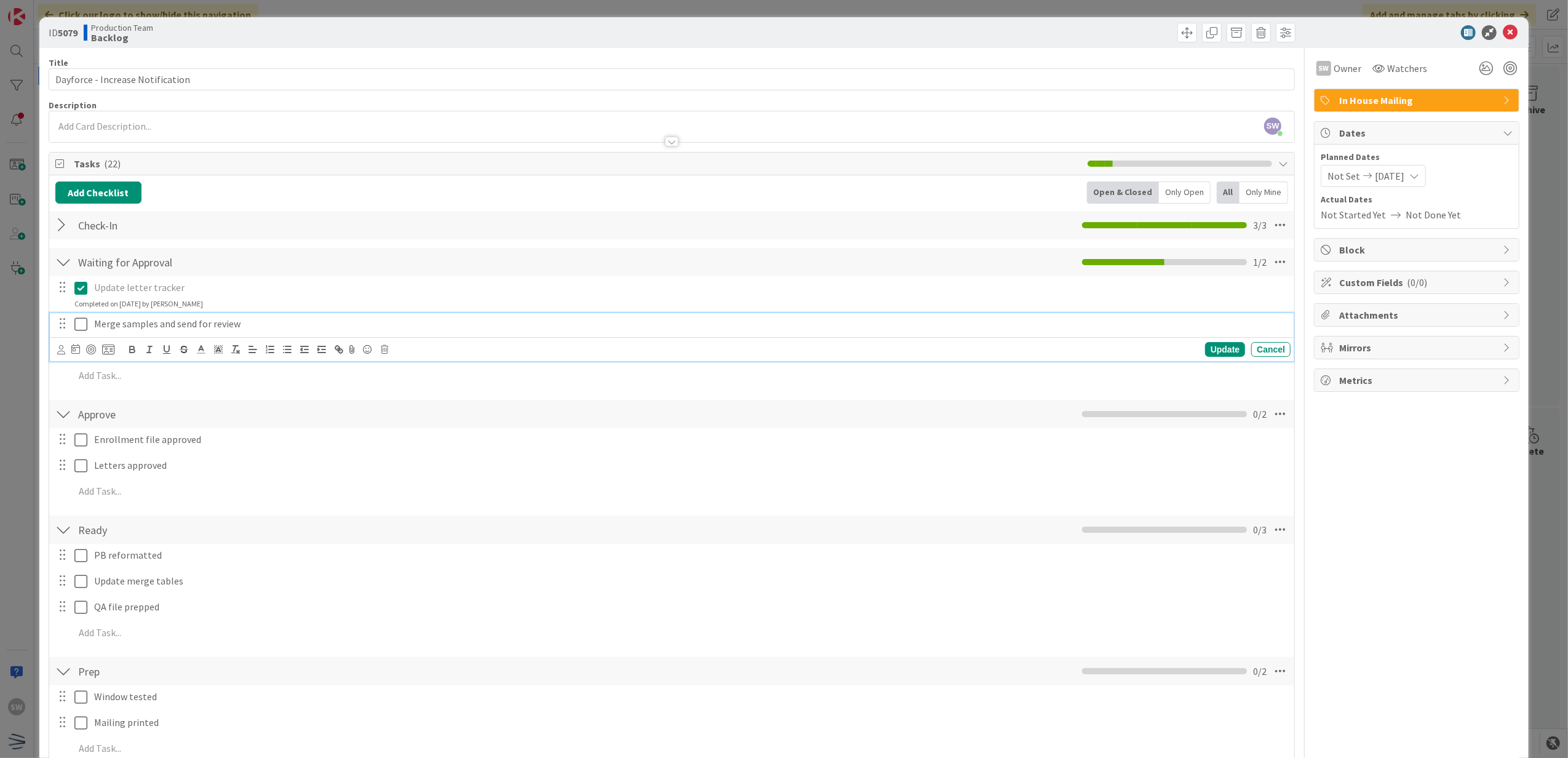
click at [81, 331] on icon at bounding box center [81, 324] width 13 height 15
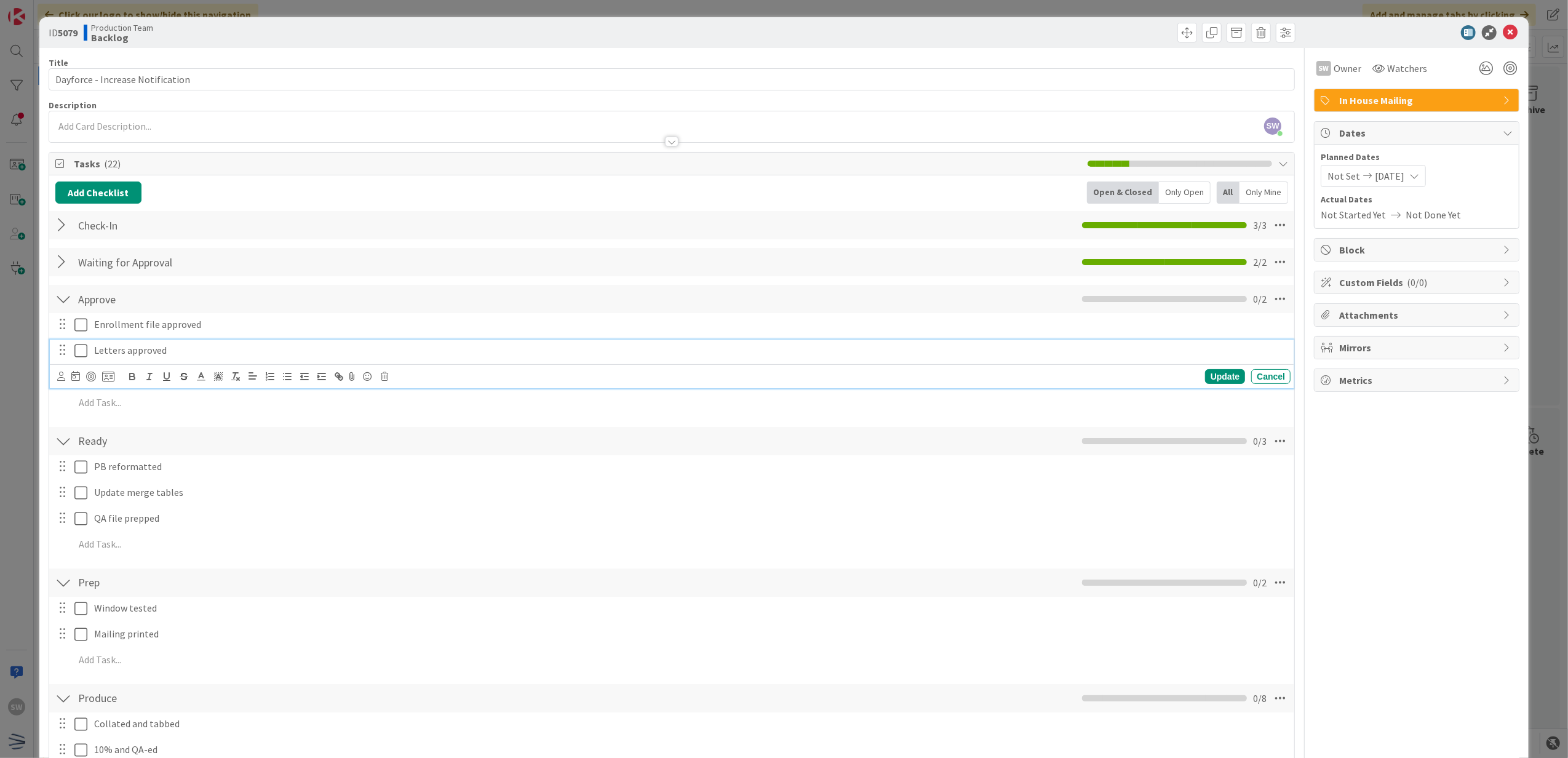
click at [82, 357] on icon at bounding box center [81, 351] width 13 height 15
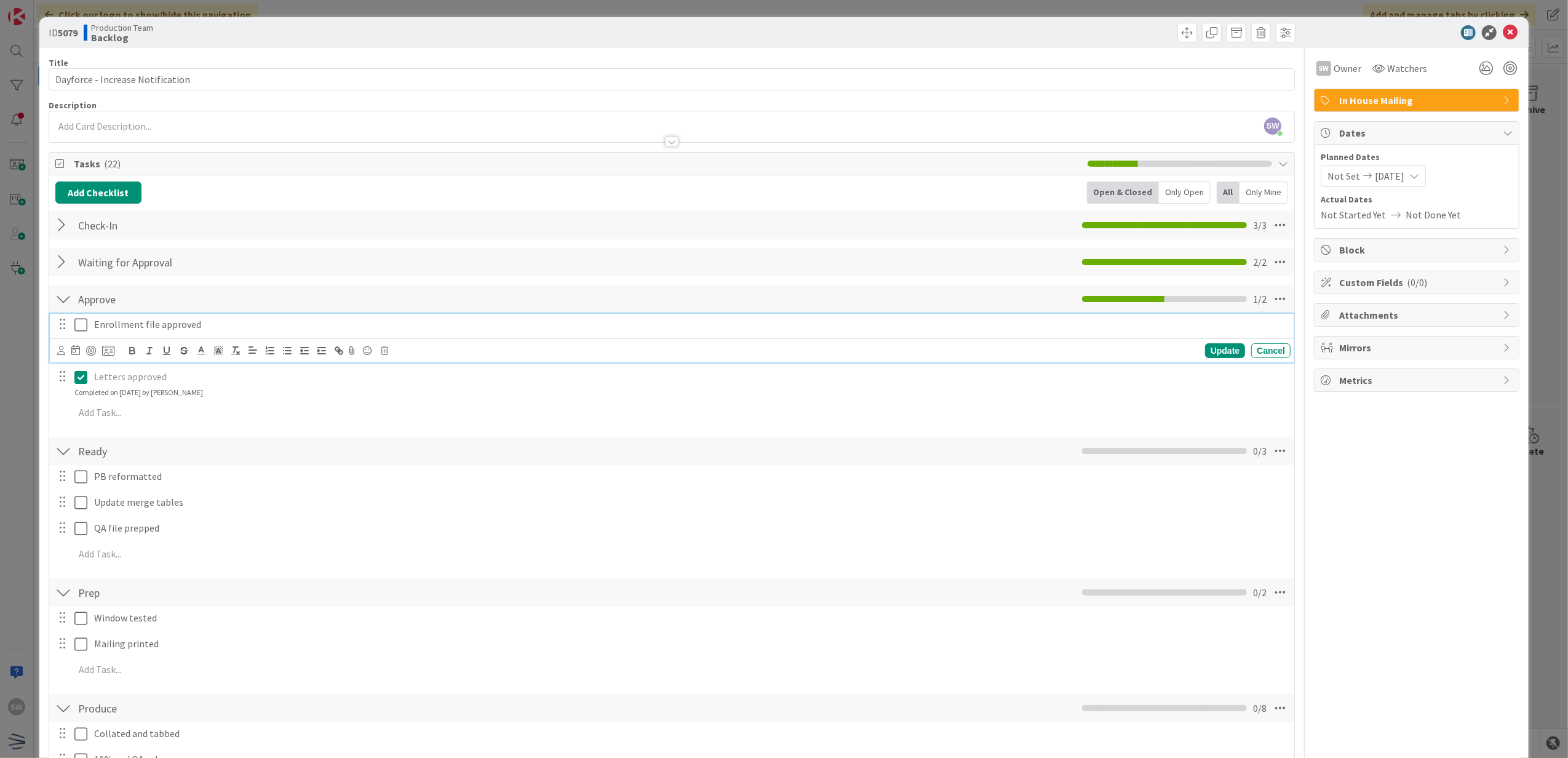
click at [78, 326] on icon at bounding box center [81, 325] width 13 height 15
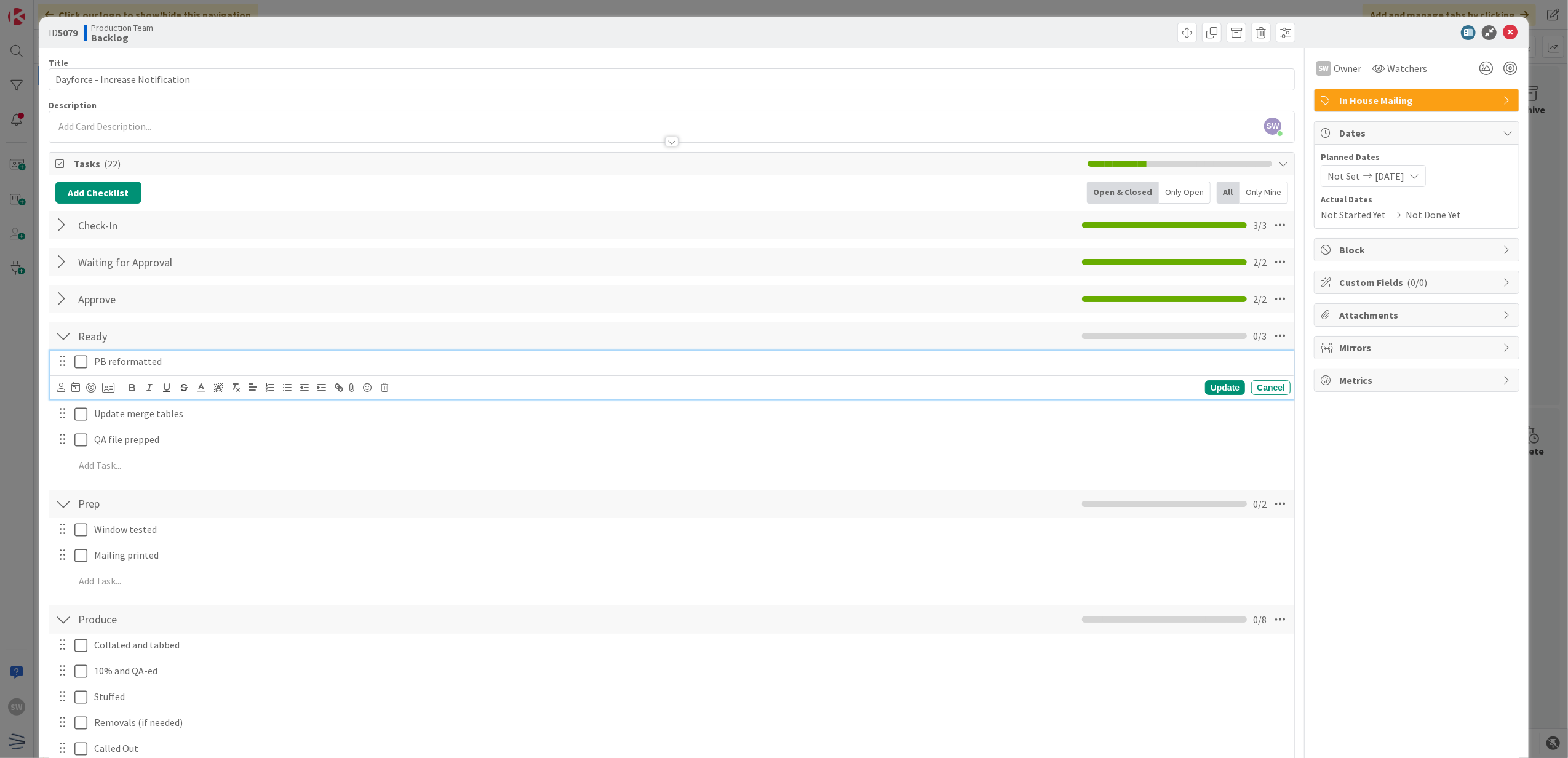
click at [77, 365] on icon at bounding box center [81, 362] width 13 height 15
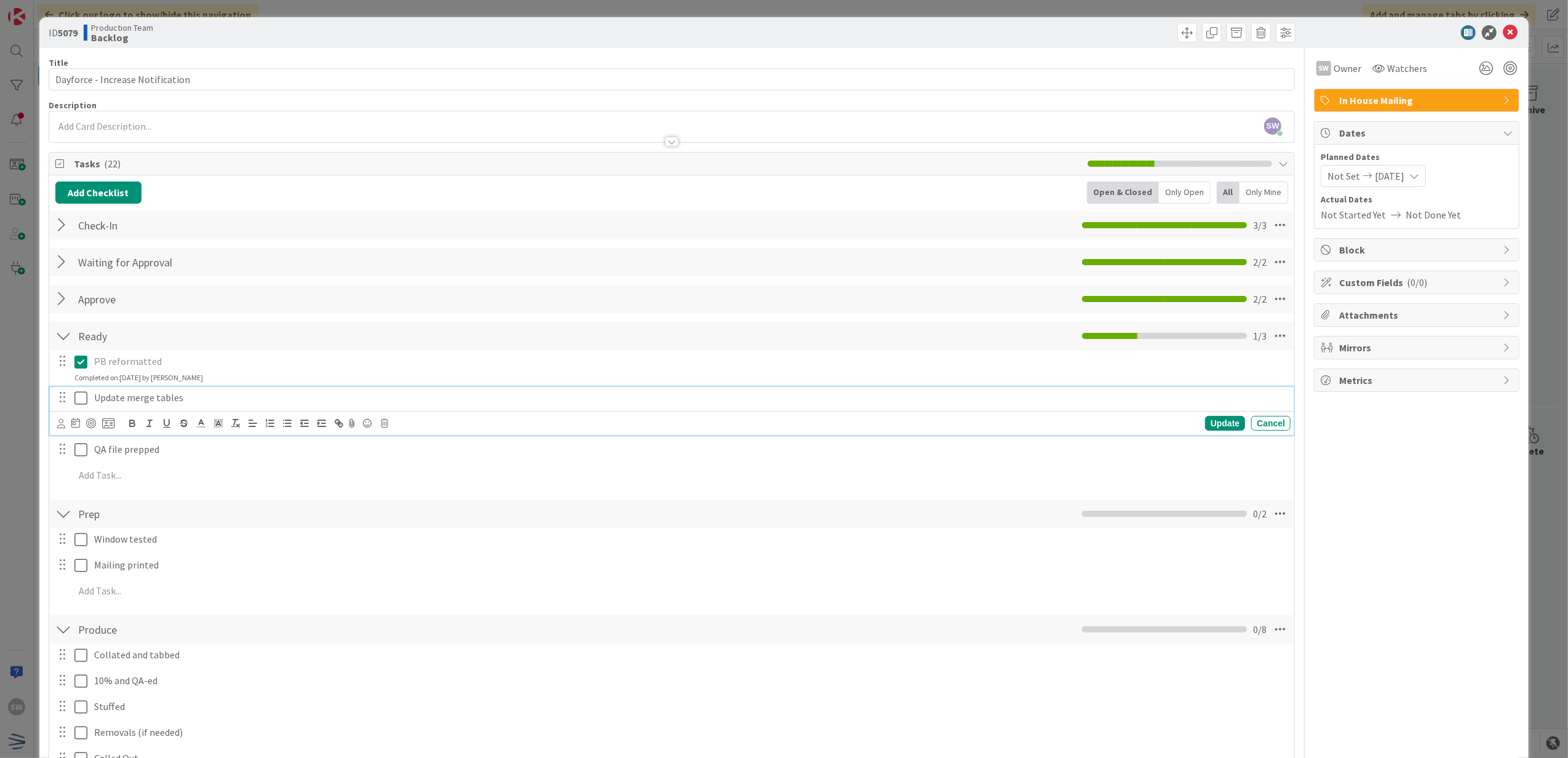
click at [80, 395] on icon at bounding box center [81, 398] width 13 height 15
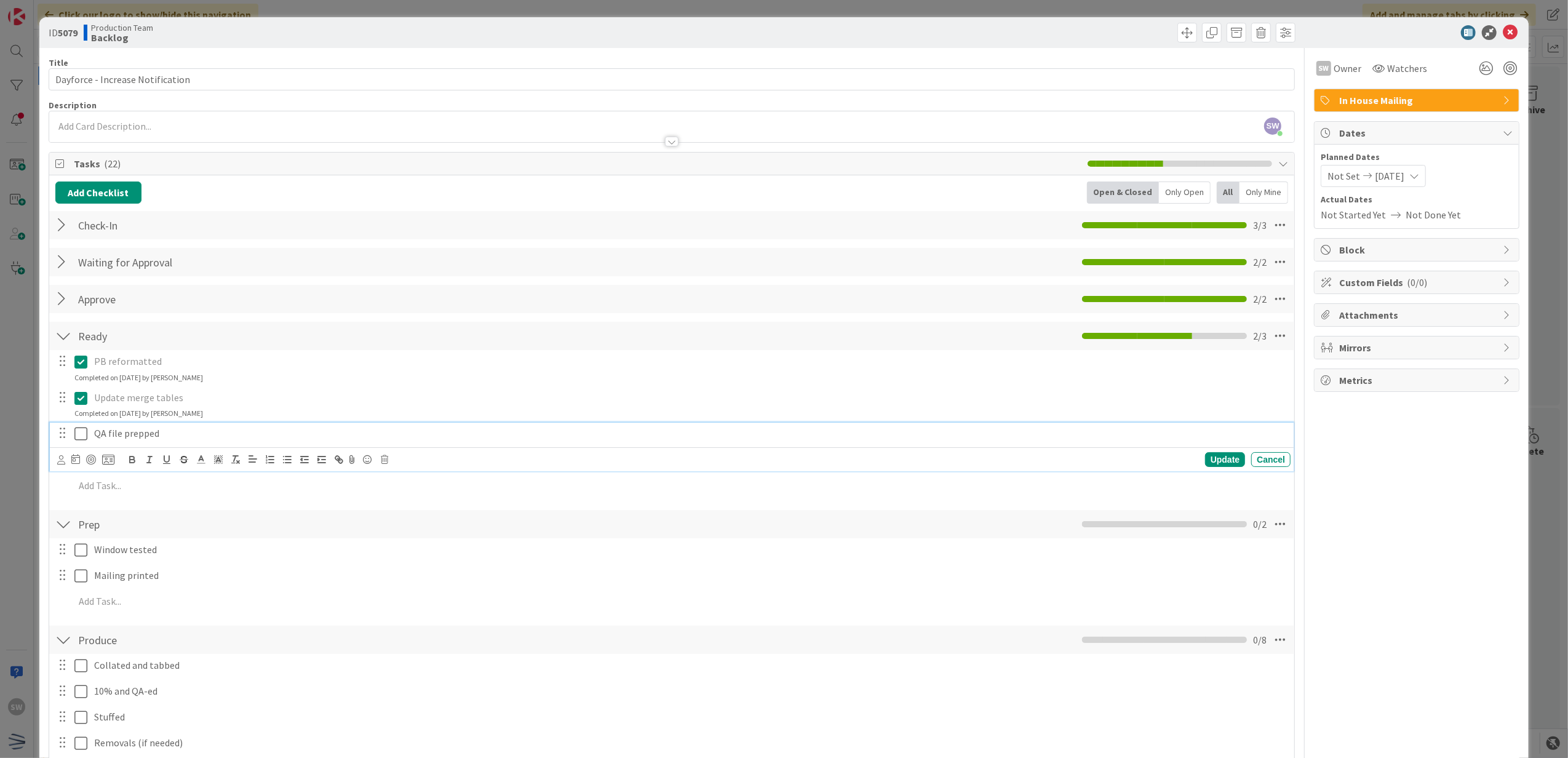
click at [82, 432] on icon at bounding box center [81, 434] width 13 height 15
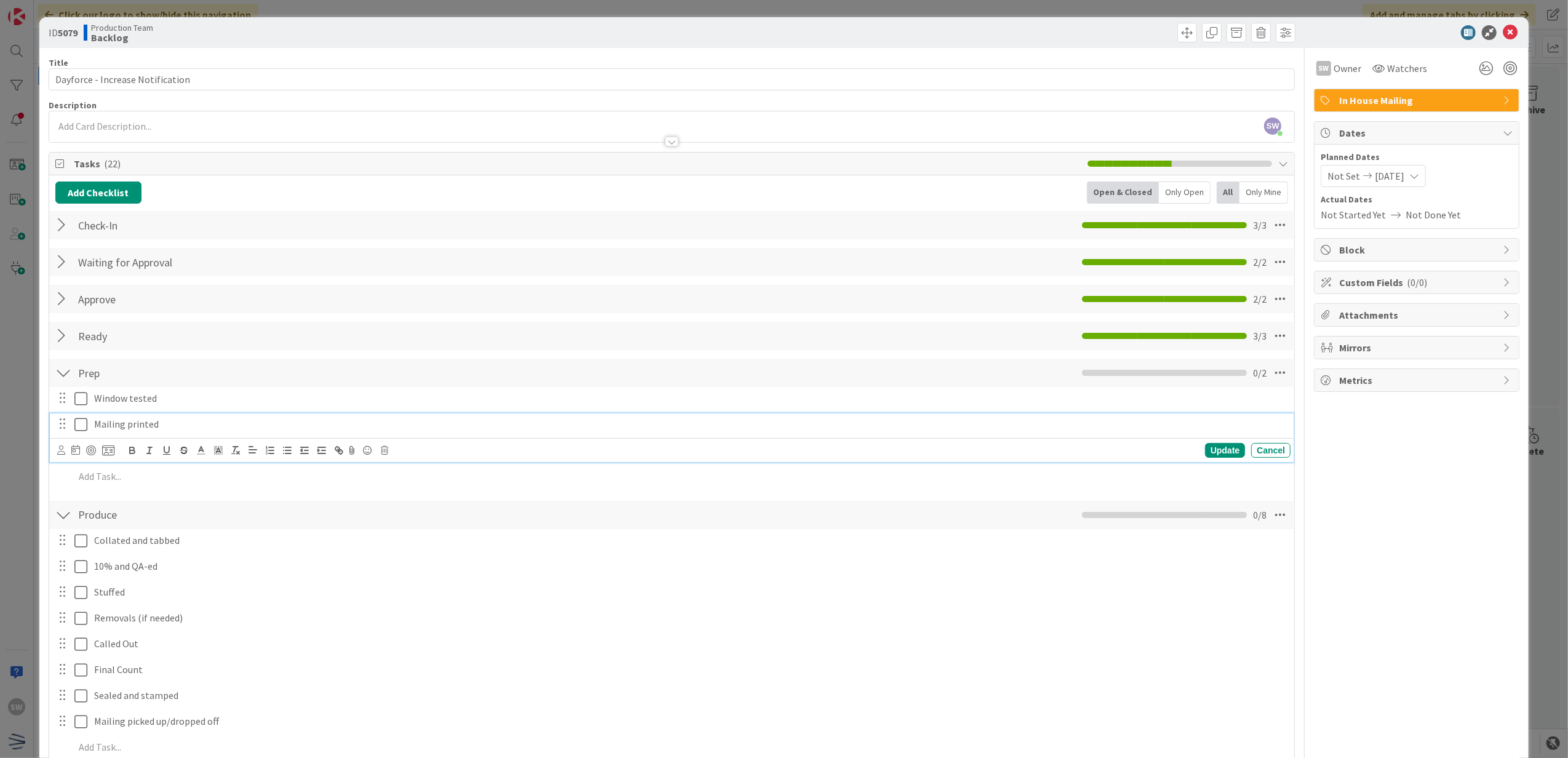
click at [77, 431] on icon at bounding box center [81, 425] width 13 height 15
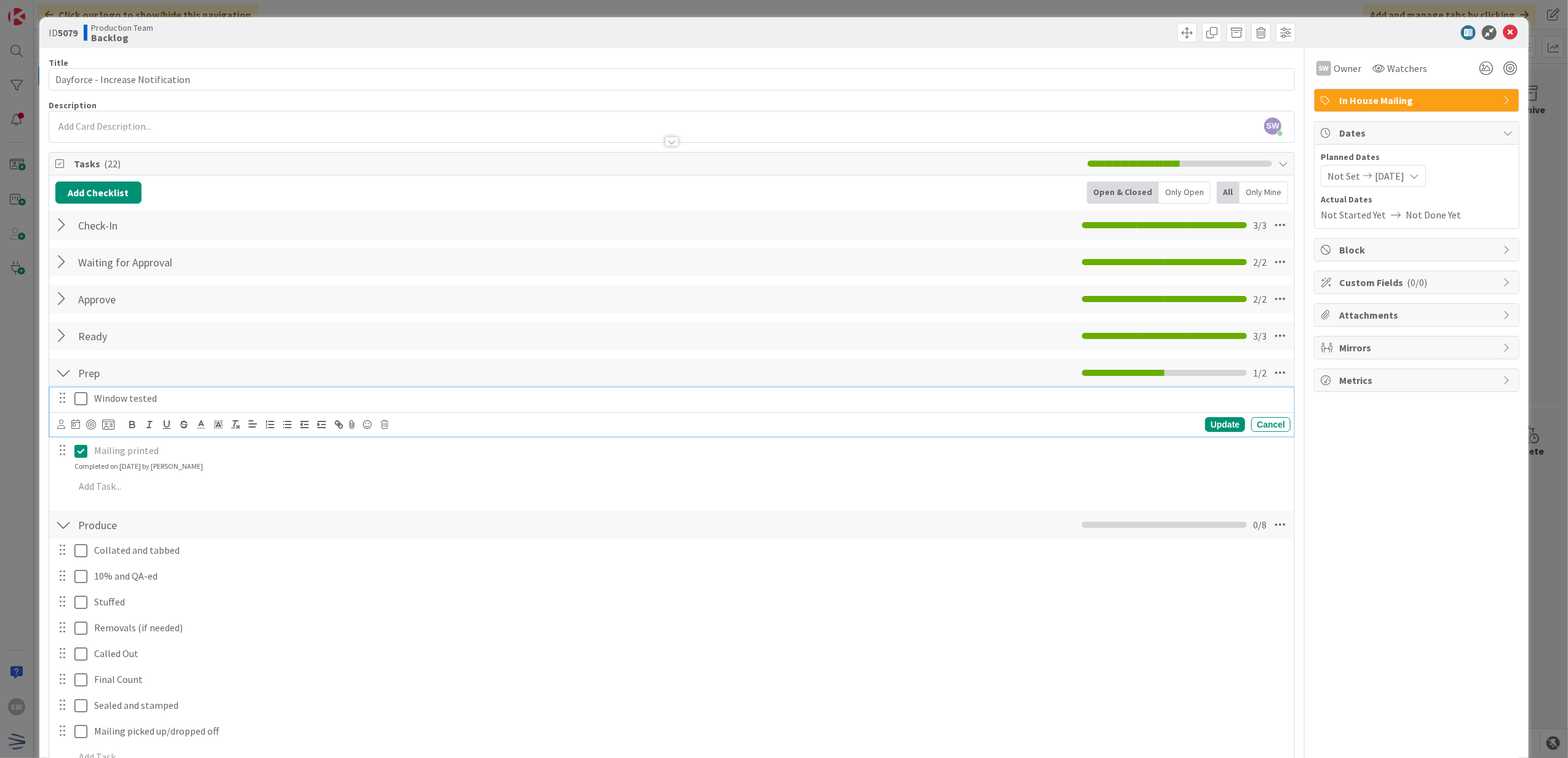
click at [74, 390] on button at bounding box center [82, 399] width 15 height 20
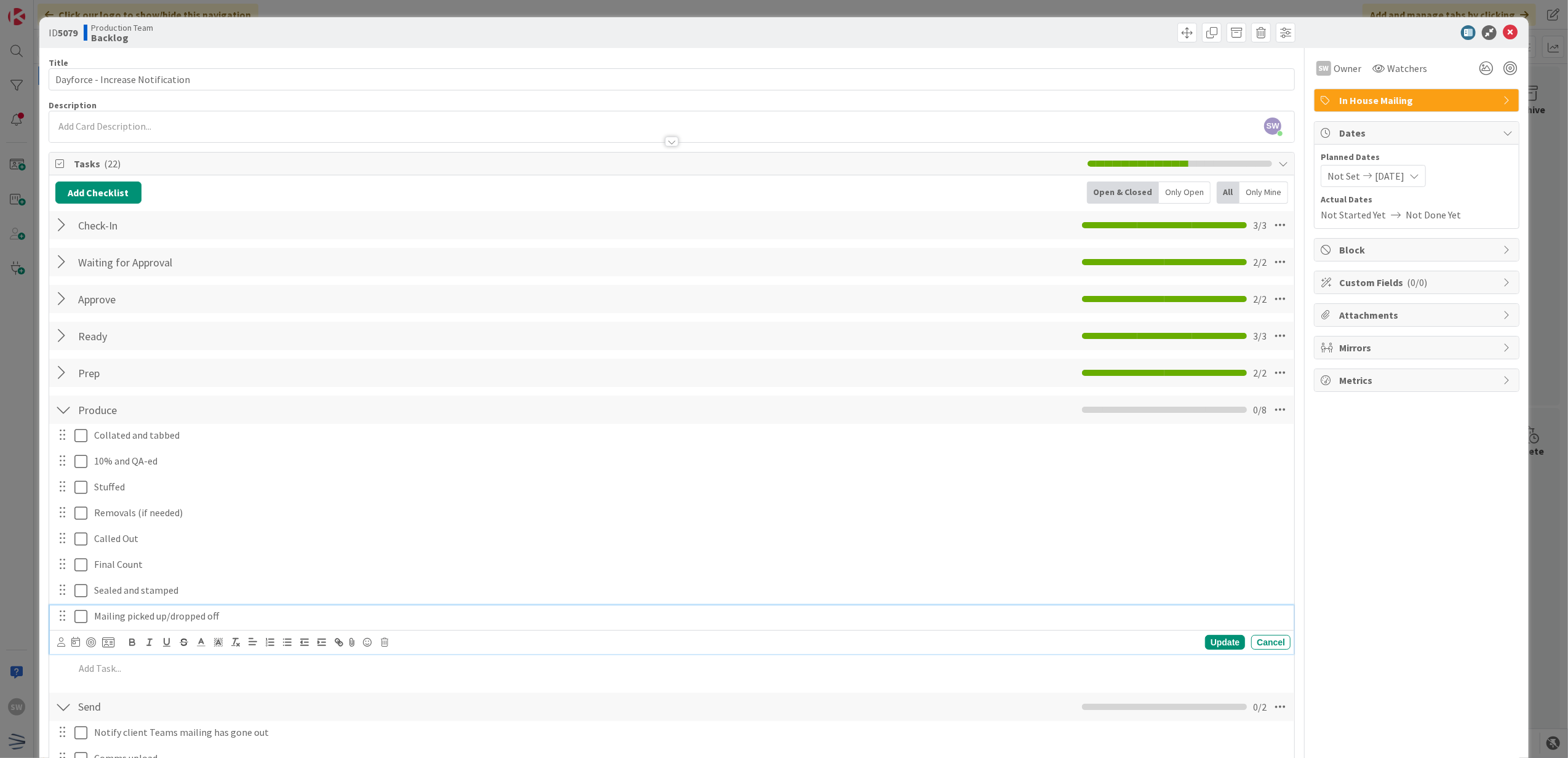
click at [86, 614] on icon at bounding box center [81, 617] width 13 height 15
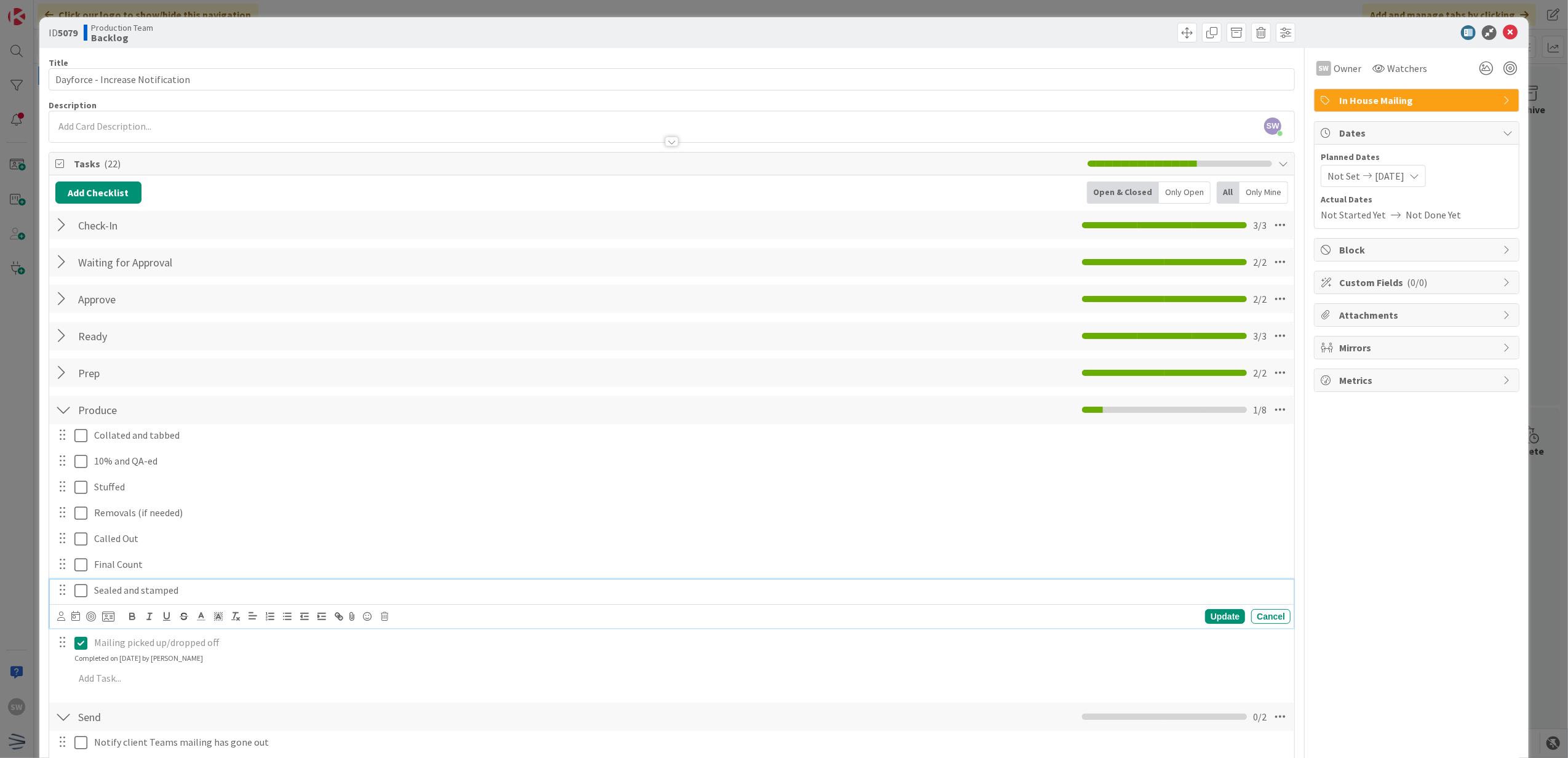
click at [86, 586] on icon at bounding box center [81, 591] width 13 height 15
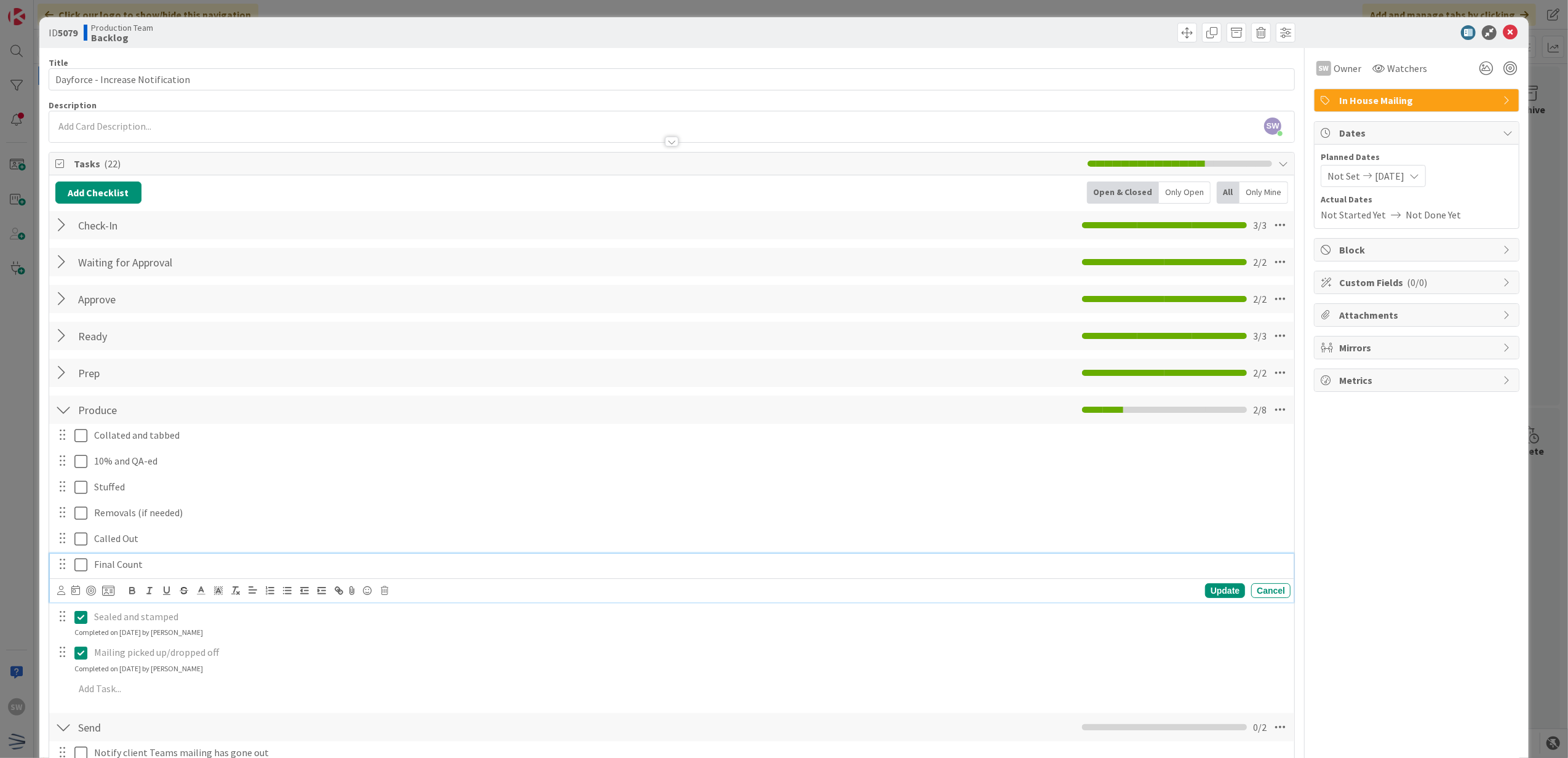
click at [82, 563] on icon at bounding box center [81, 565] width 13 height 15
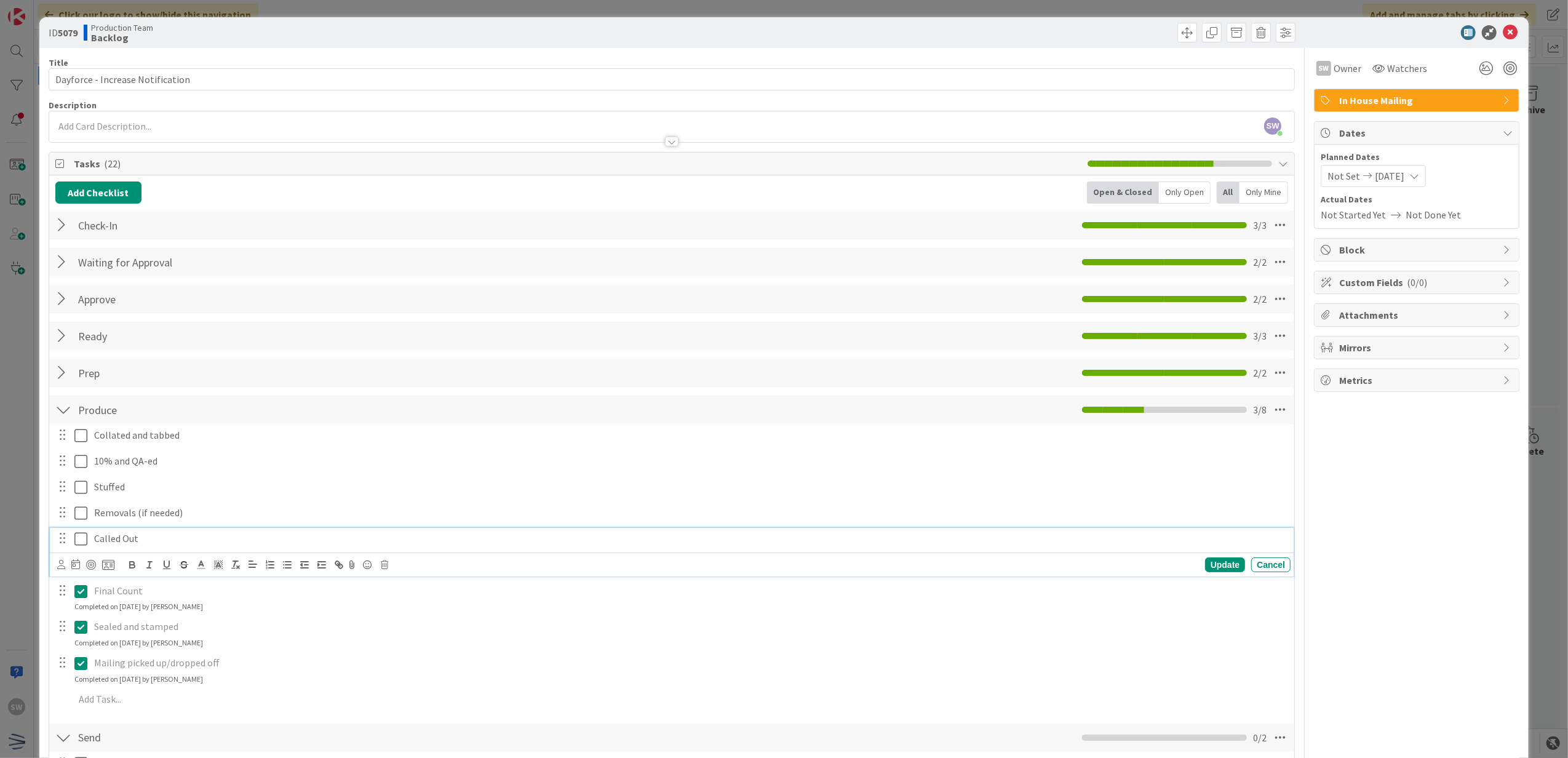
click at [77, 532] on icon at bounding box center [81, 539] width 13 height 15
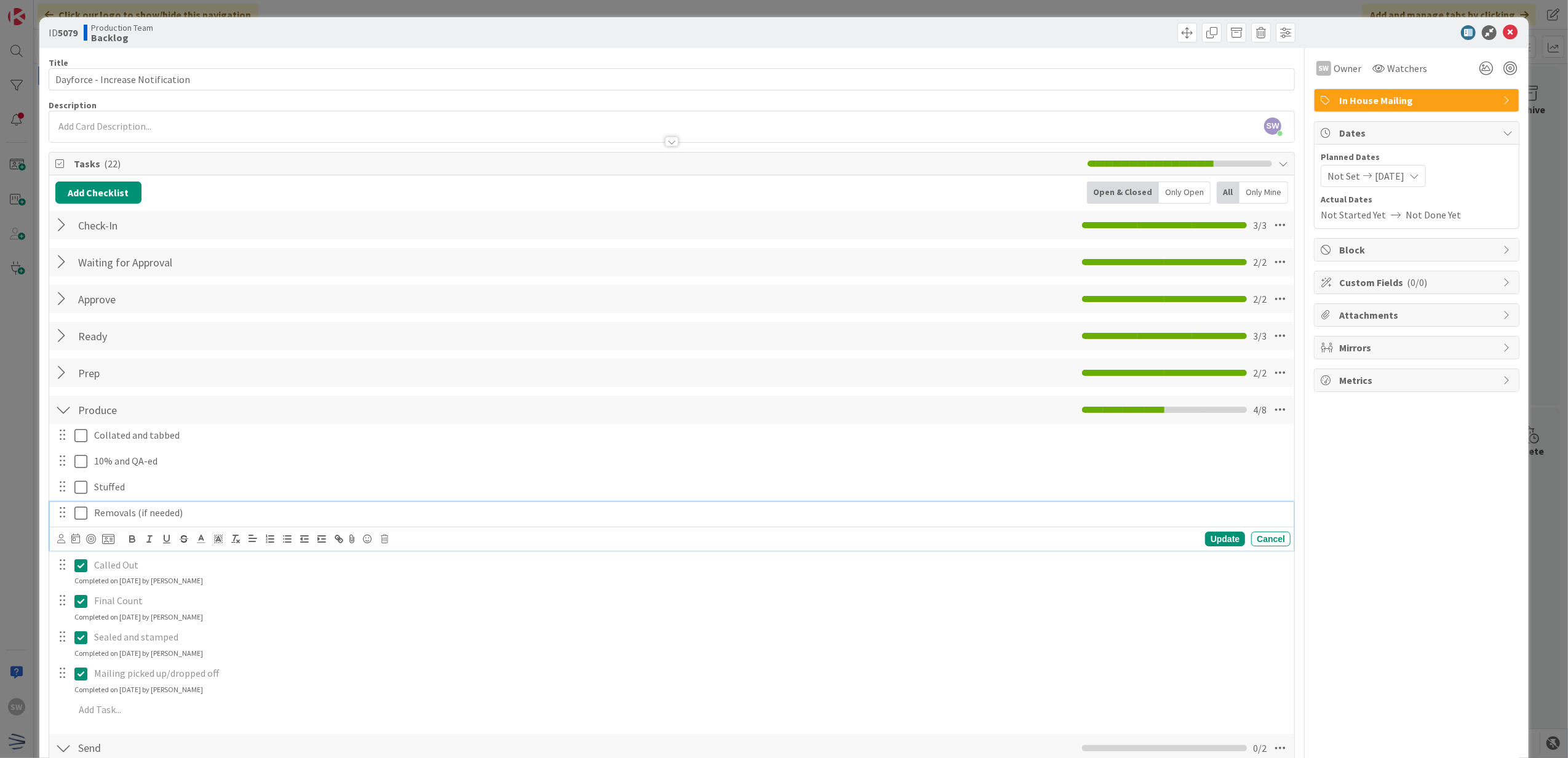
click at [82, 512] on icon at bounding box center [81, 514] width 13 height 15
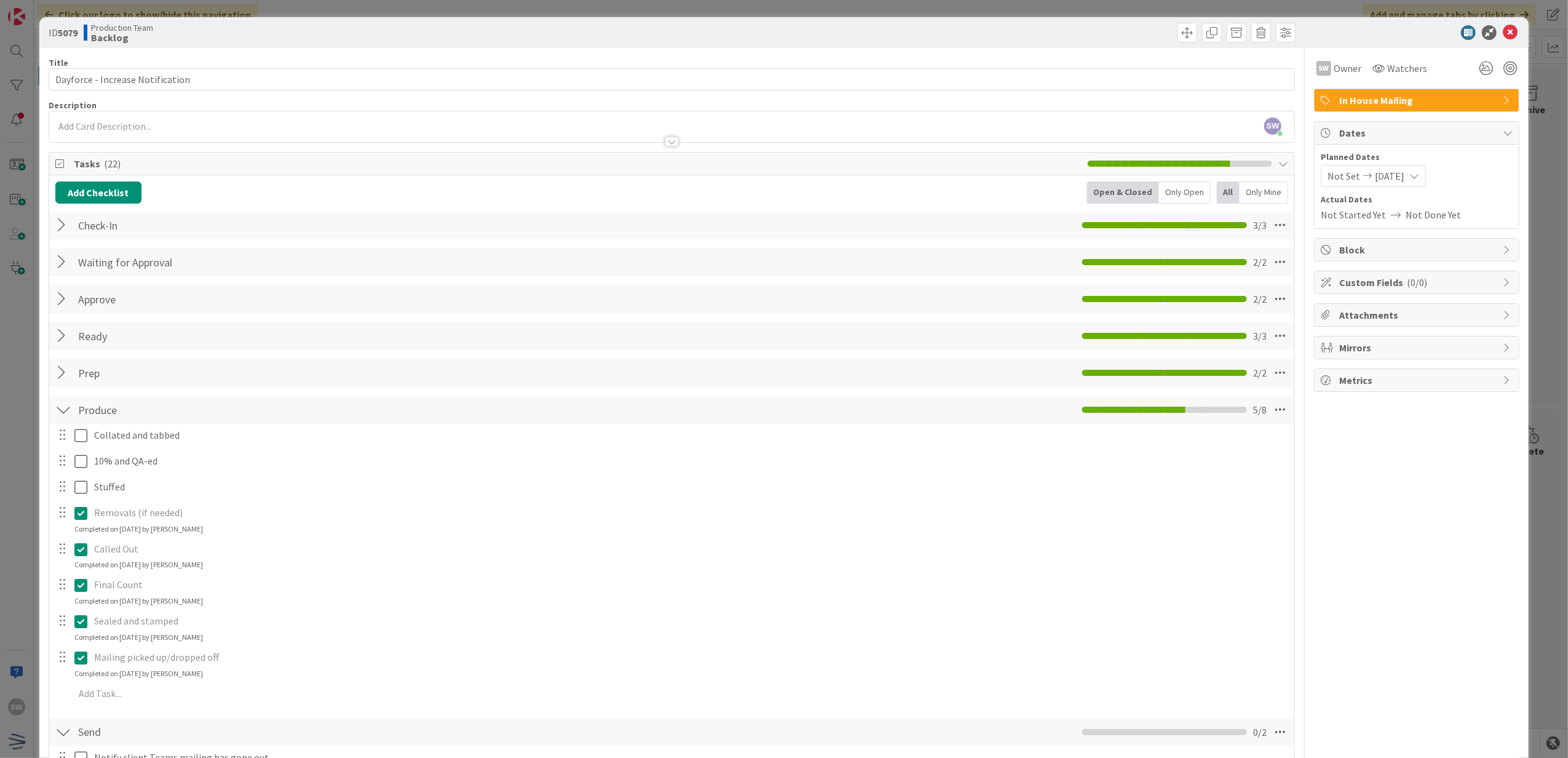
click at [82, 478] on div at bounding box center [72, 487] width 35 height 22
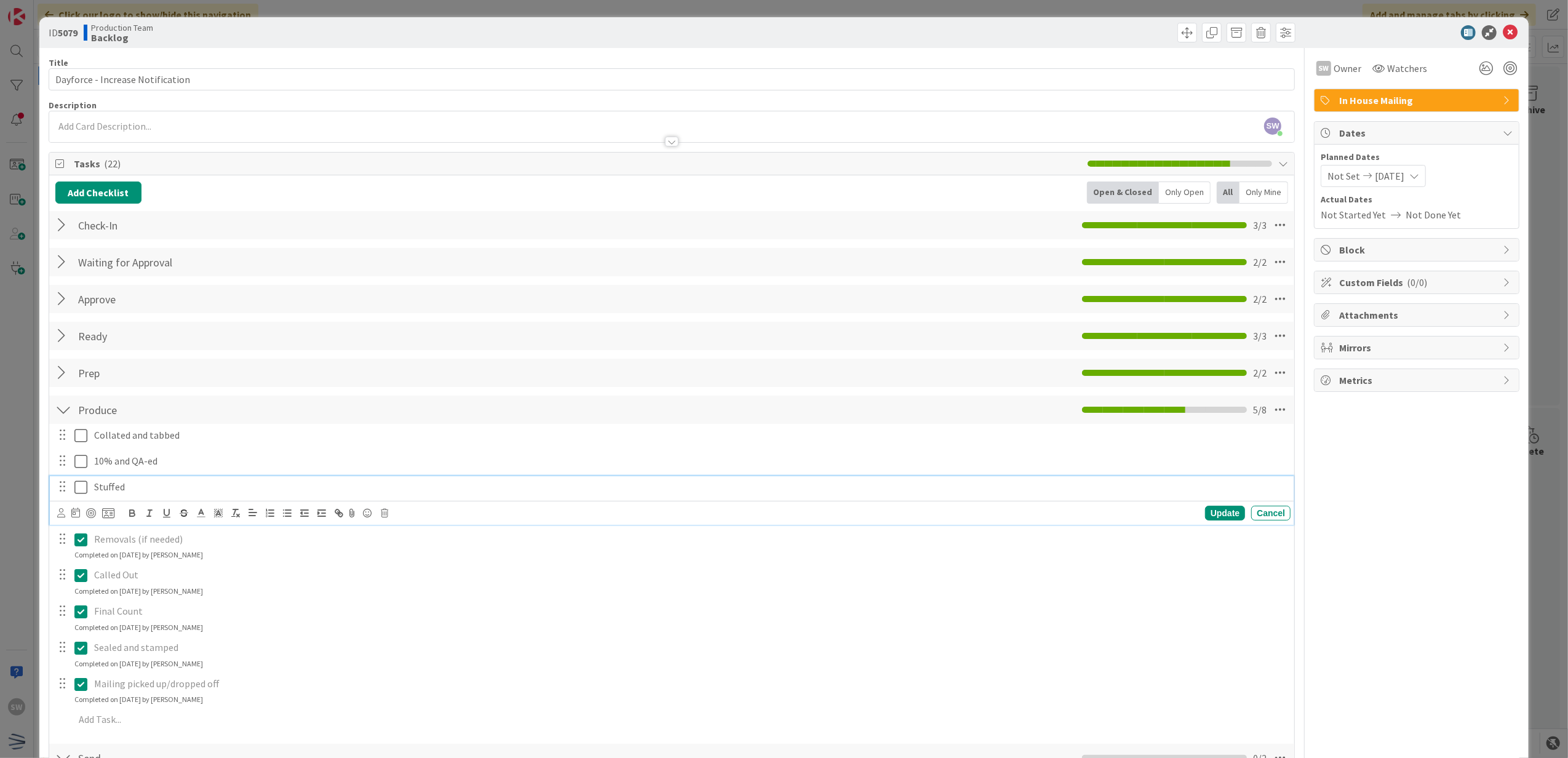
click at [79, 488] on icon at bounding box center [81, 488] width 13 height 15
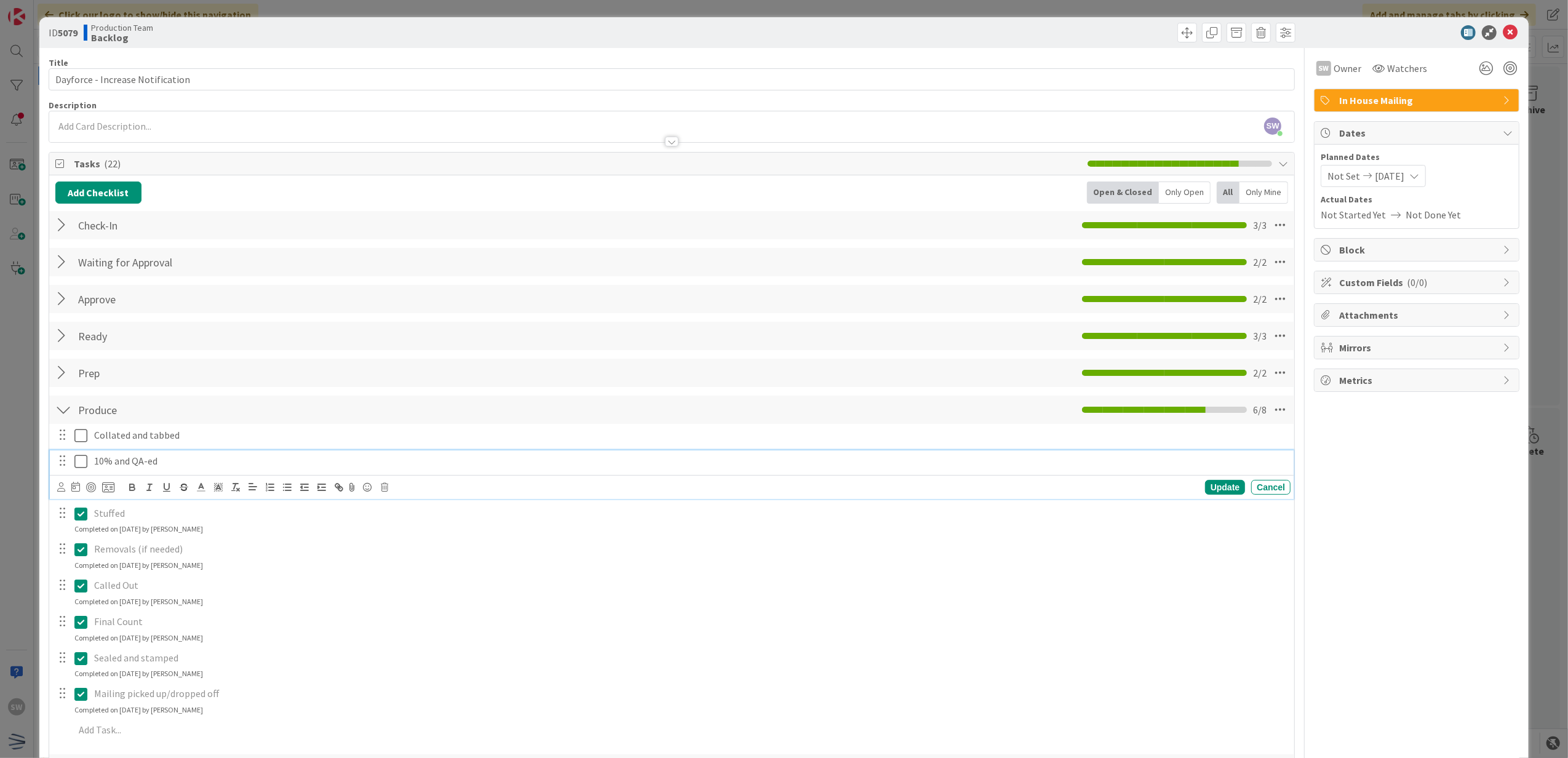
click at [80, 458] on icon at bounding box center [81, 461] width 13 height 15
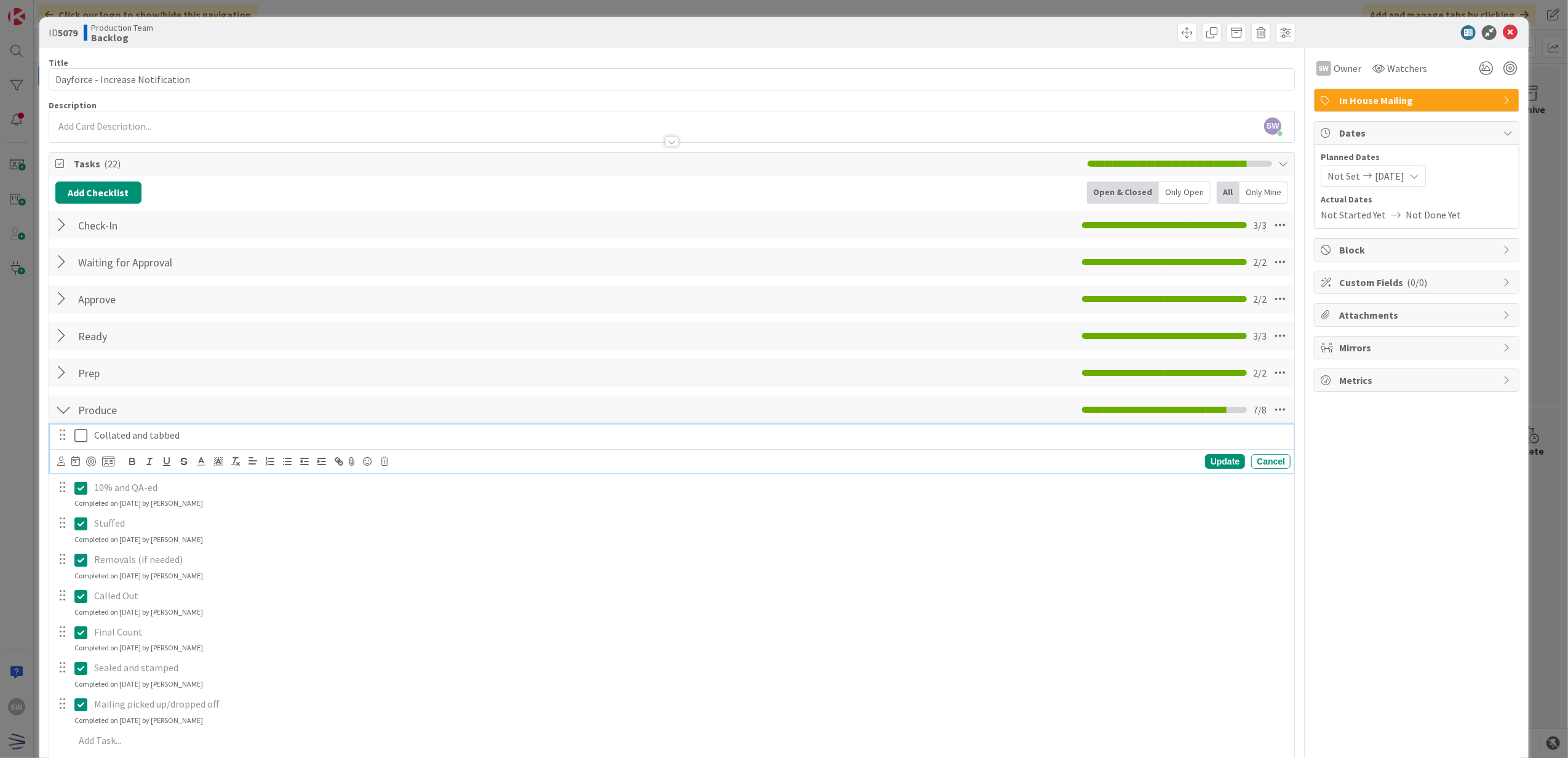
click at [81, 439] on icon at bounding box center [81, 436] width 13 height 15
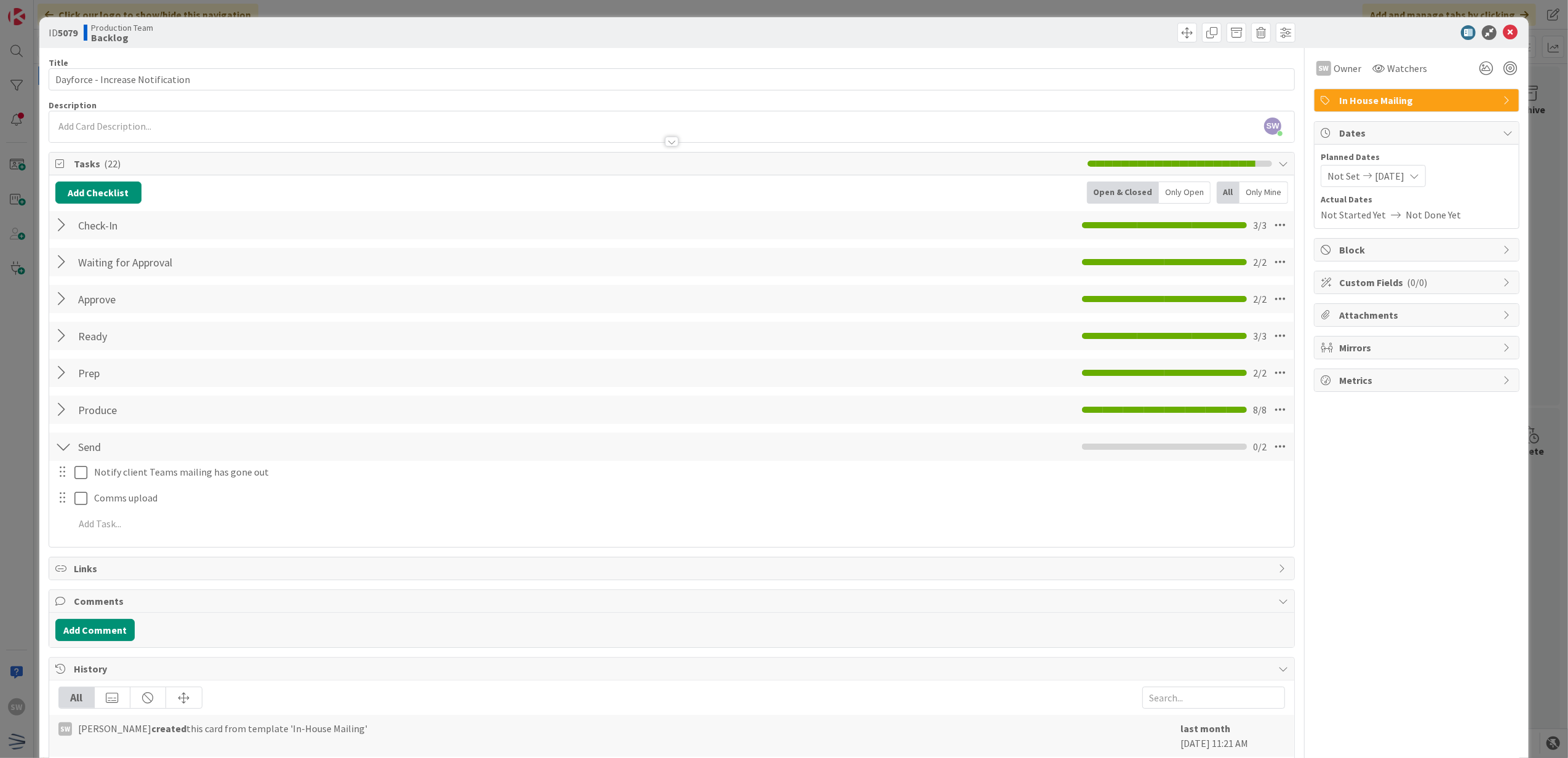
click at [87, 486] on div "Notify client Teams mailing has gone out Update Cancel Comms upload Update Canc…" at bounding box center [671, 500] width 1233 height 79
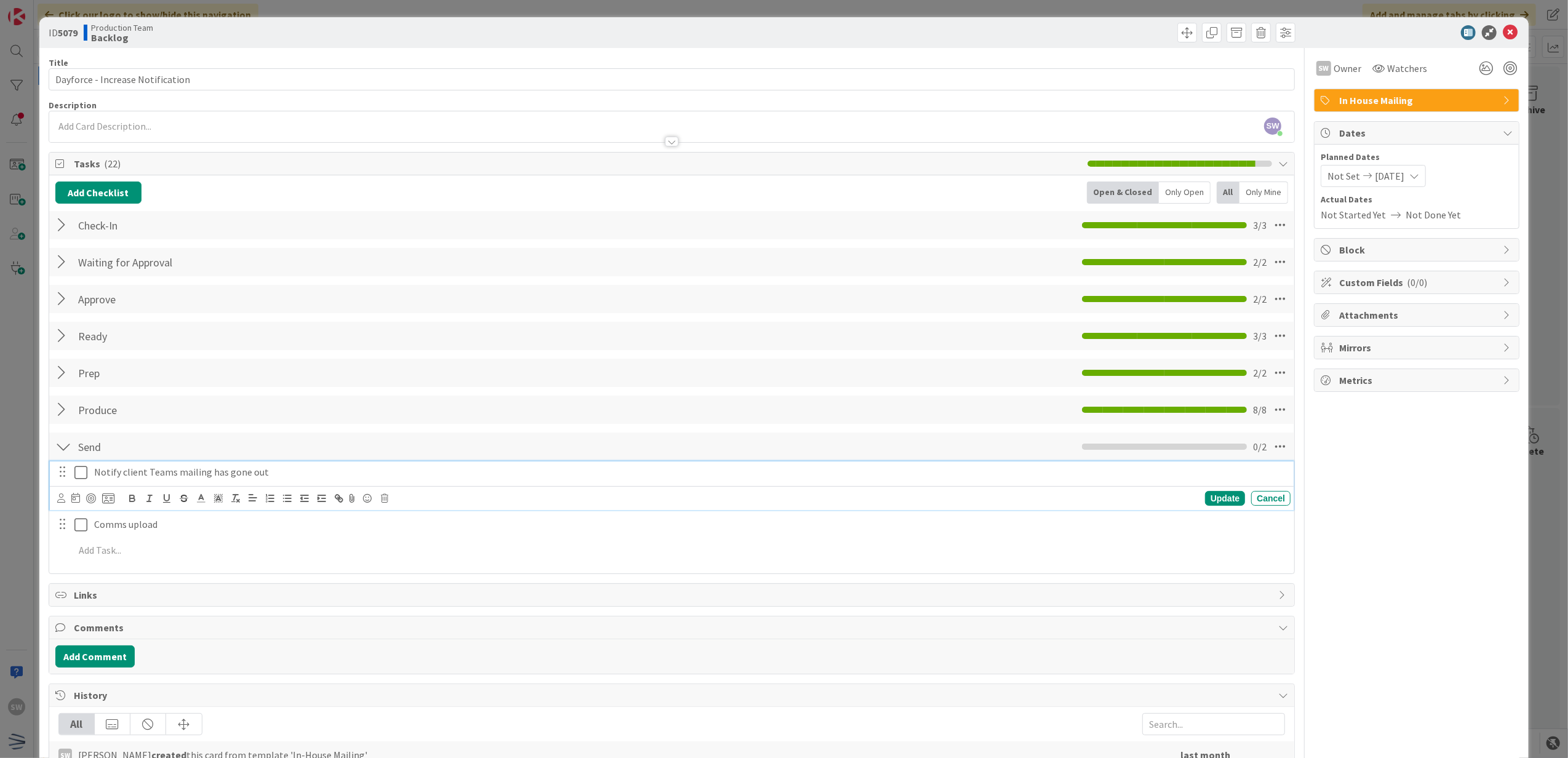
click at [82, 466] on icon at bounding box center [81, 473] width 13 height 15
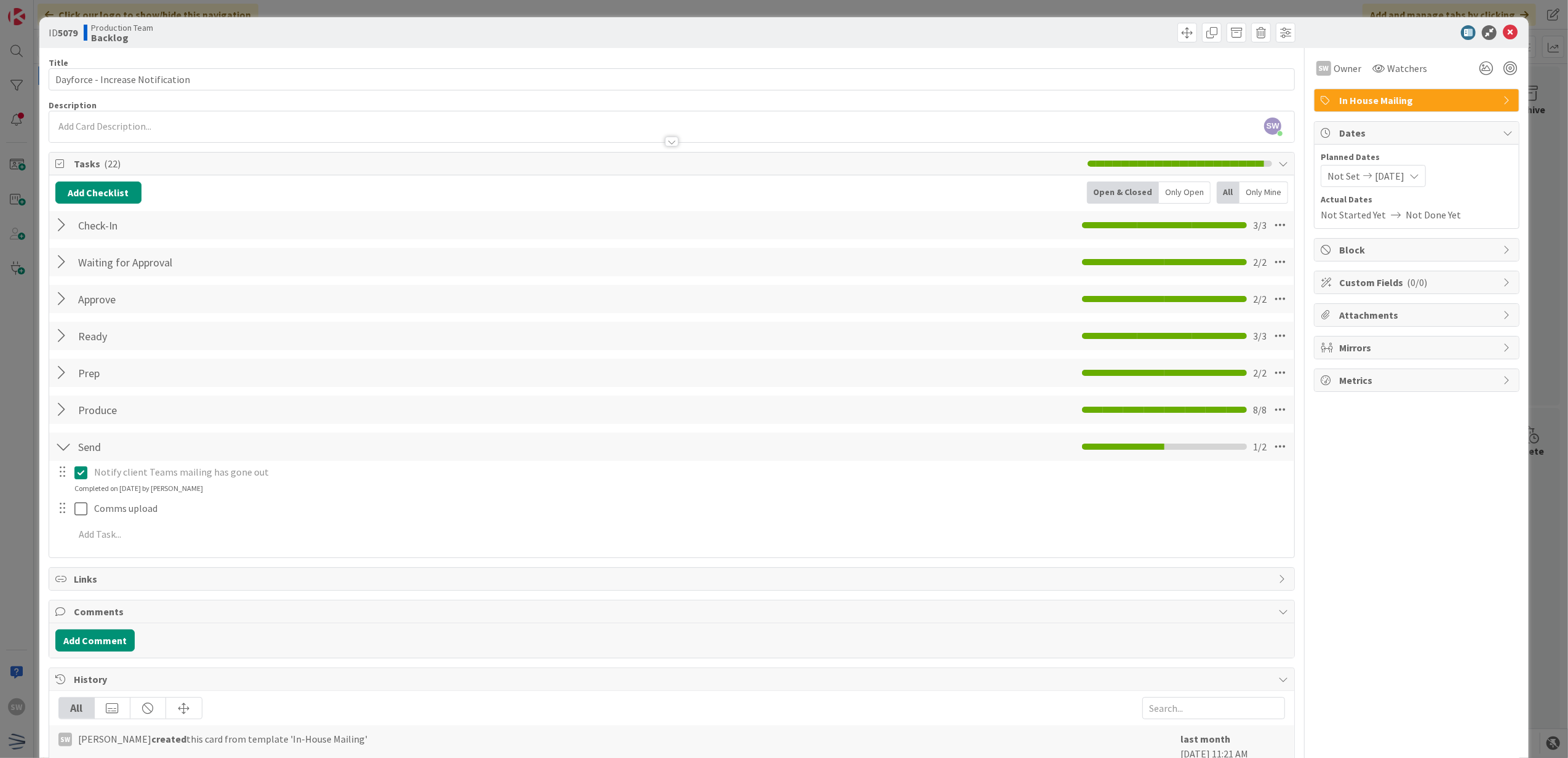
click at [1506, 42] on div "ID 5079 Production Team Backlog" at bounding box center [784, 33] width 1490 height 31
click at [1504, 38] on icon at bounding box center [1510, 33] width 15 height 15
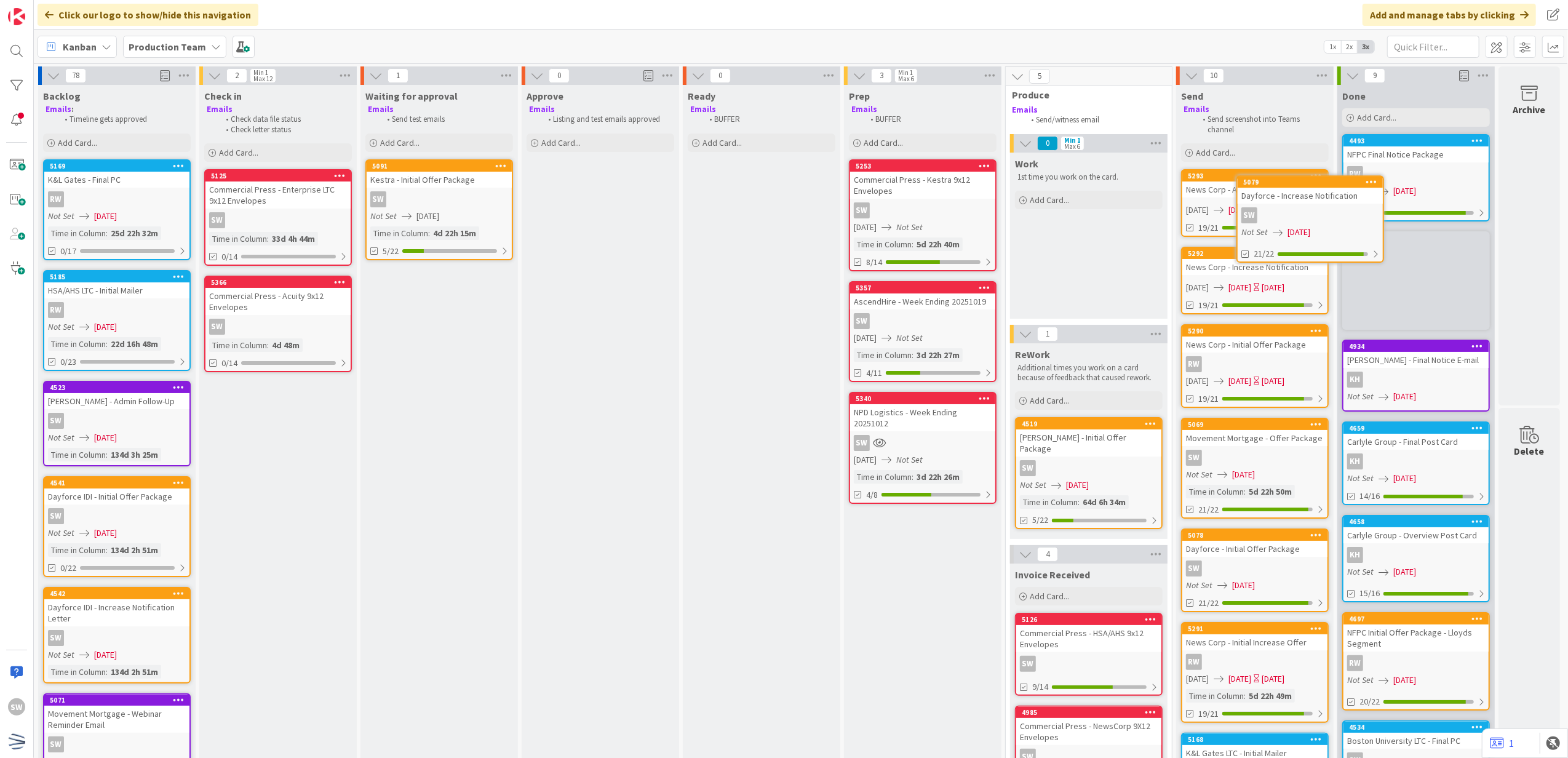
scroll to position [0, 4]
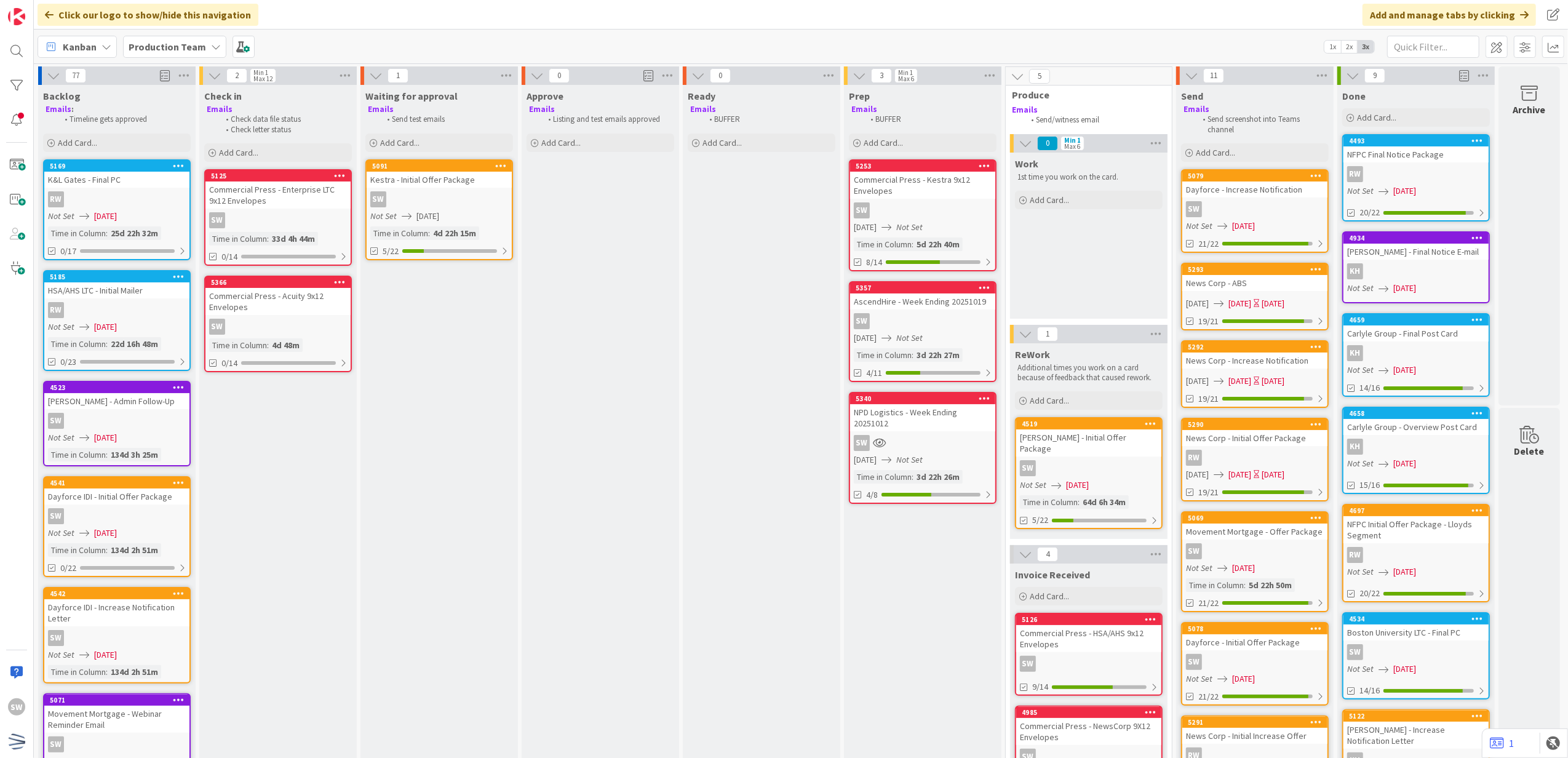
click at [175, 592] on icon at bounding box center [179, 594] width 12 height 9
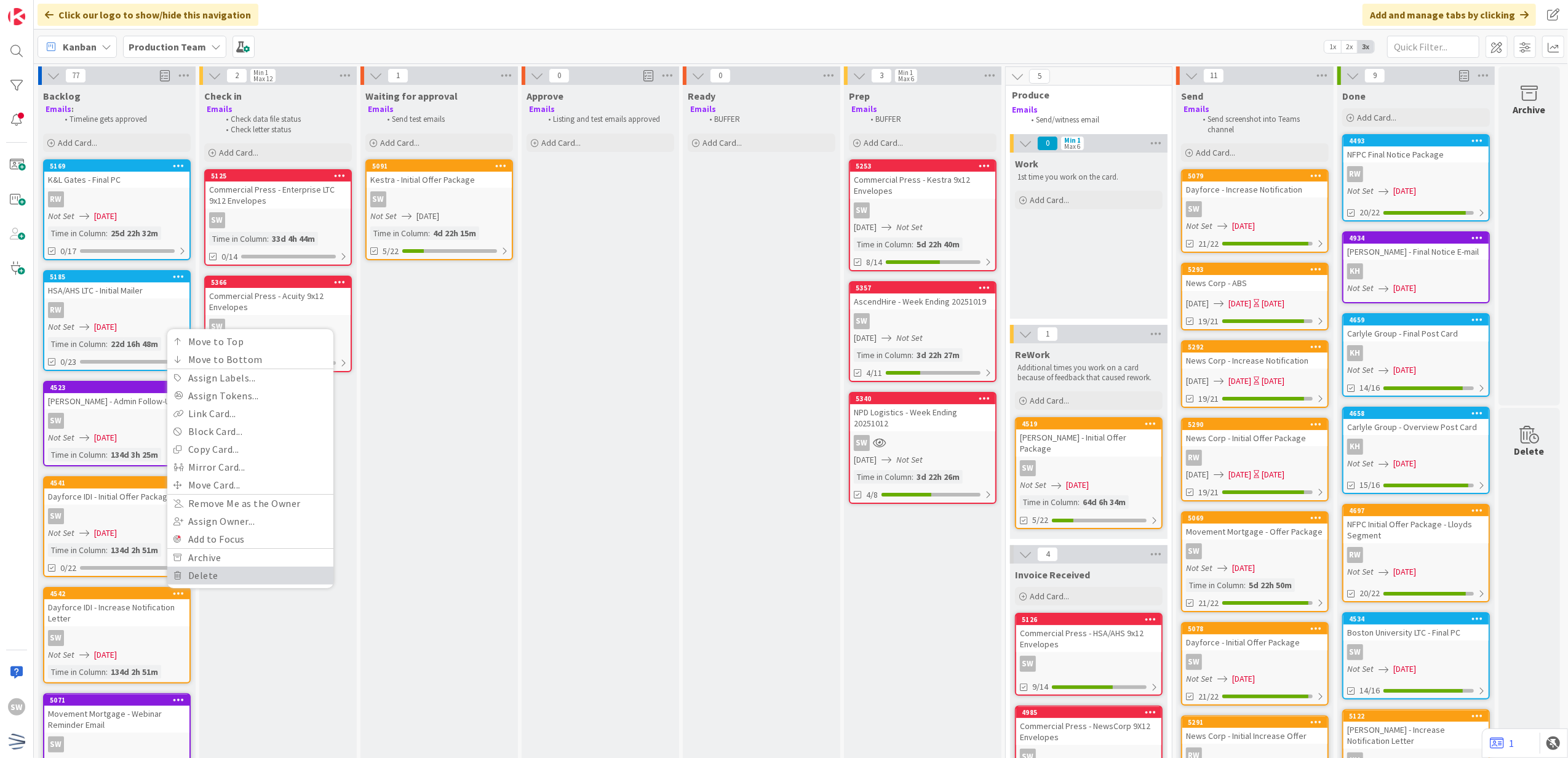
click at [182, 574] on link "Delete" at bounding box center [250, 576] width 166 height 18
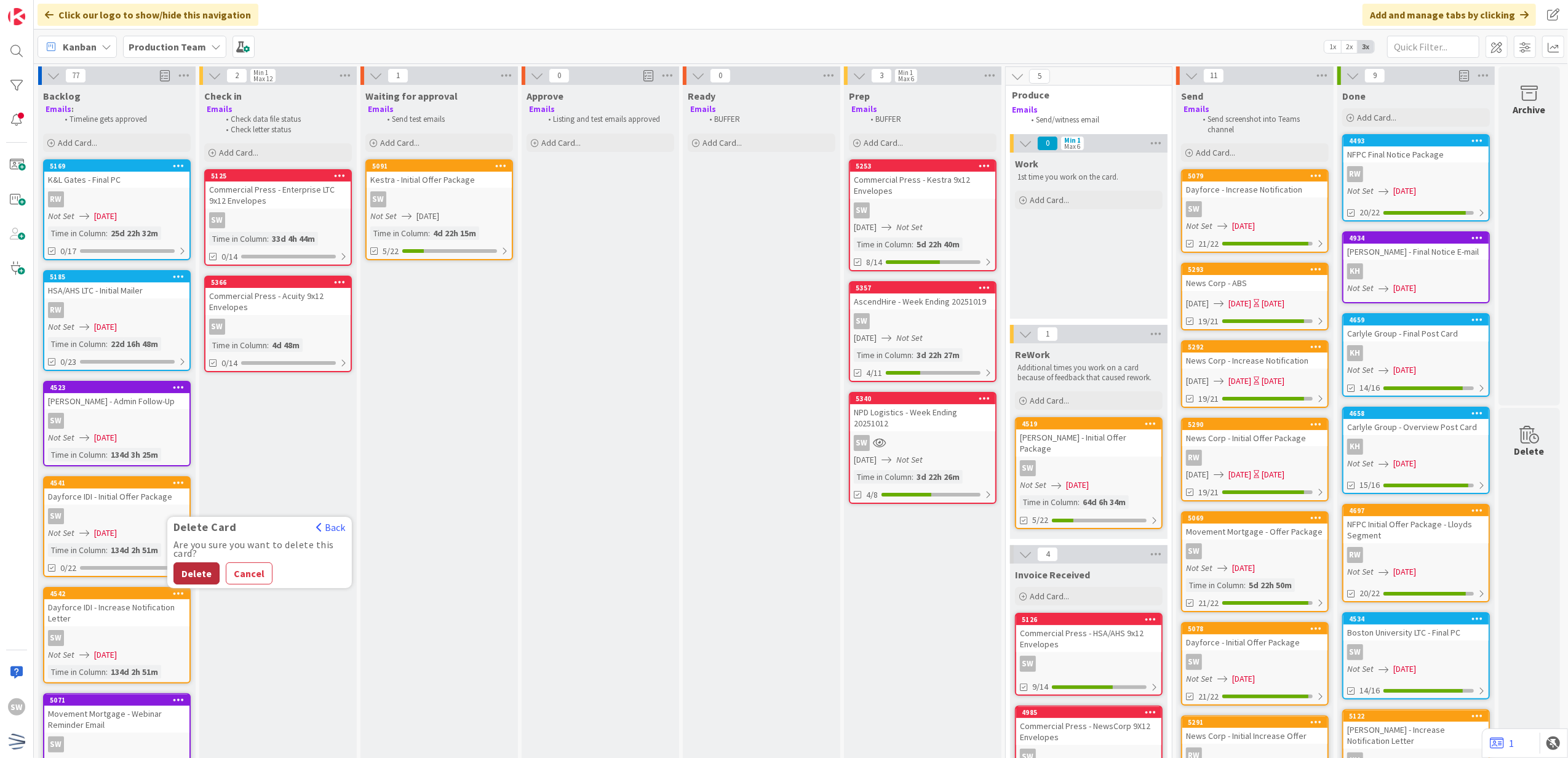
click at [185, 572] on button "Delete" at bounding box center [197, 574] width 46 height 22
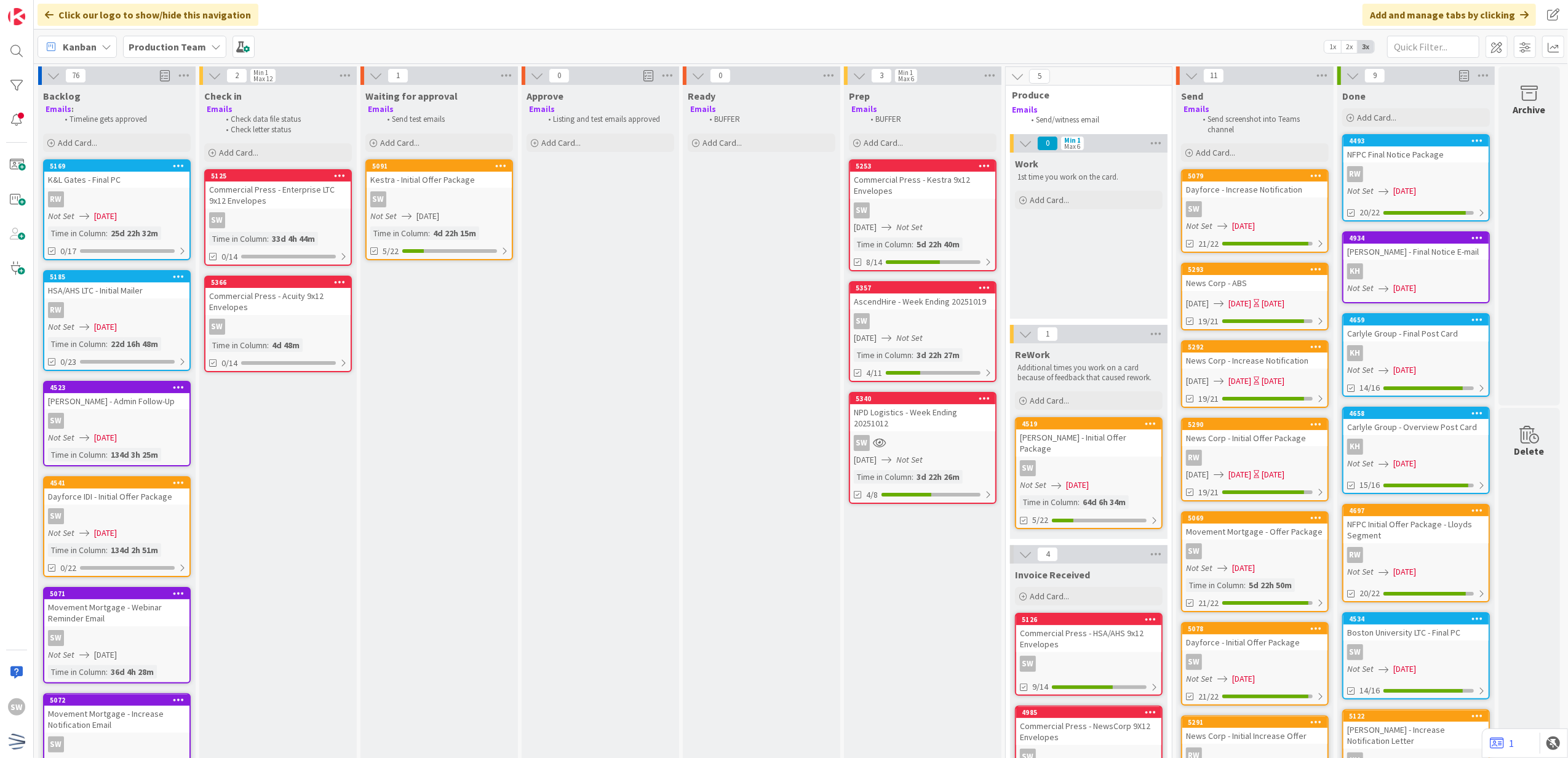
click at [174, 480] on icon at bounding box center [179, 483] width 12 height 9
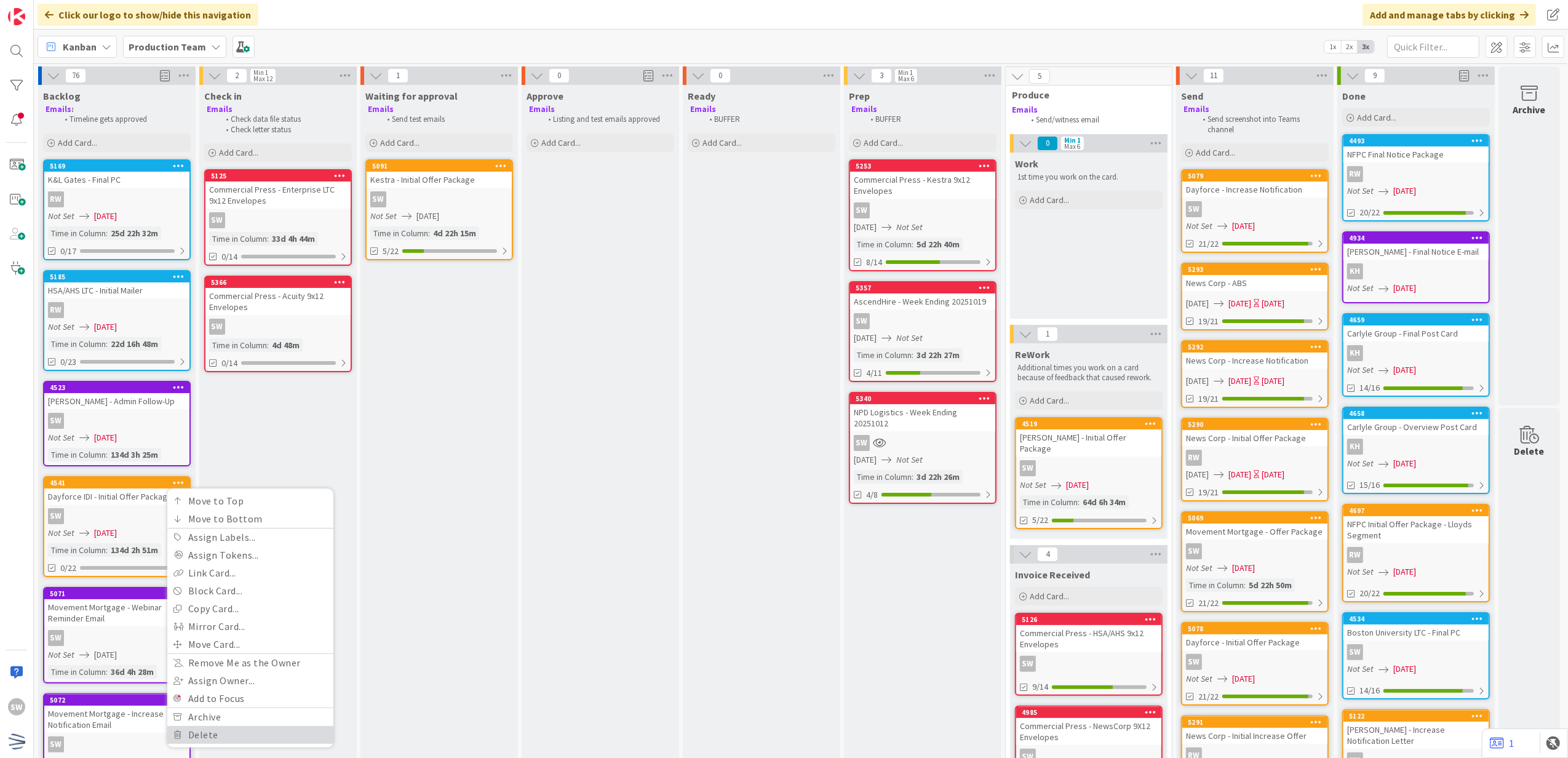
click at [232, 726] on link "Delete" at bounding box center [250, 735] width 166 height 18
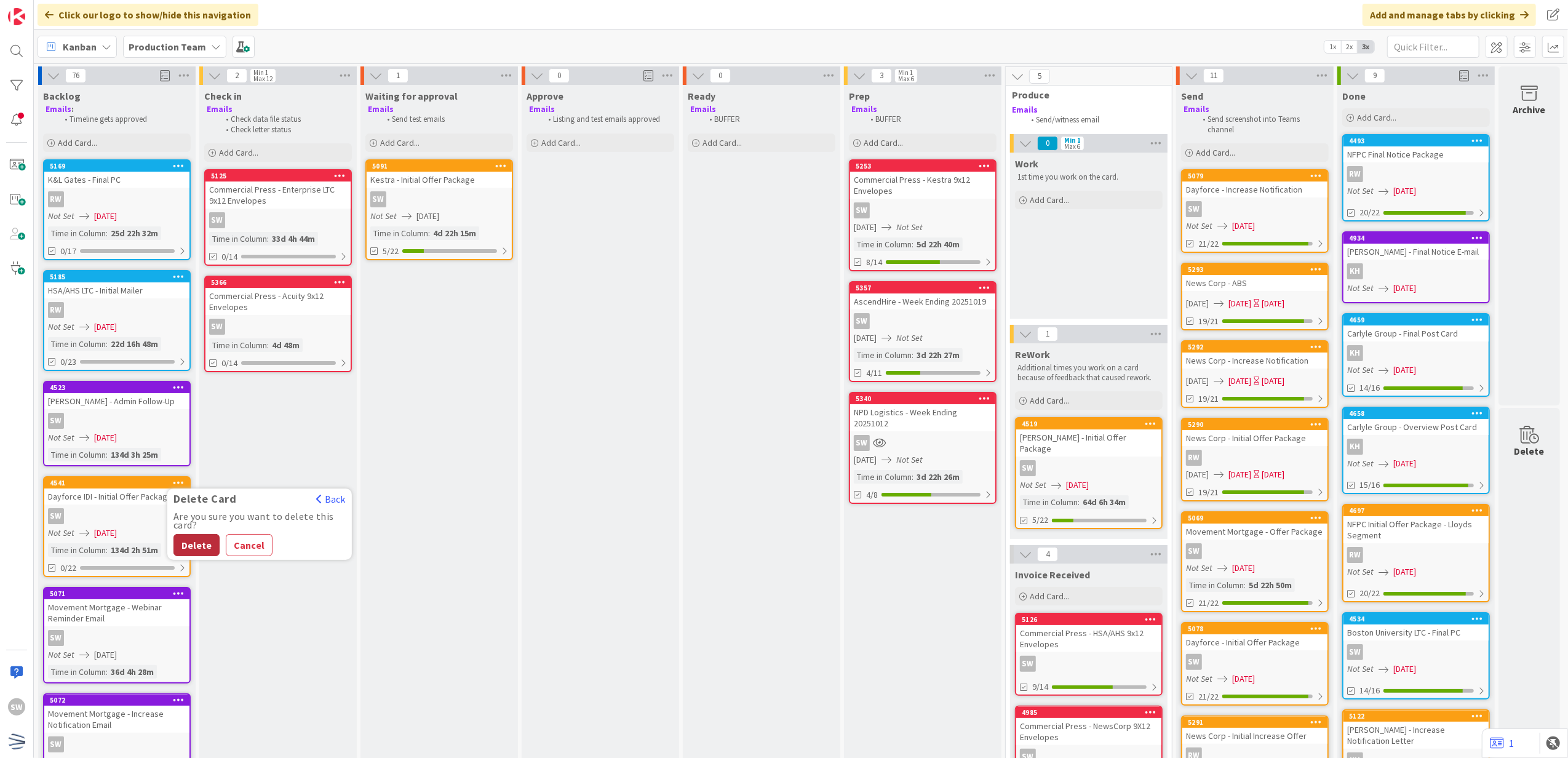
click at [197, 548] on button "Delete" at bounding box center [197, 545] width 46 height 22
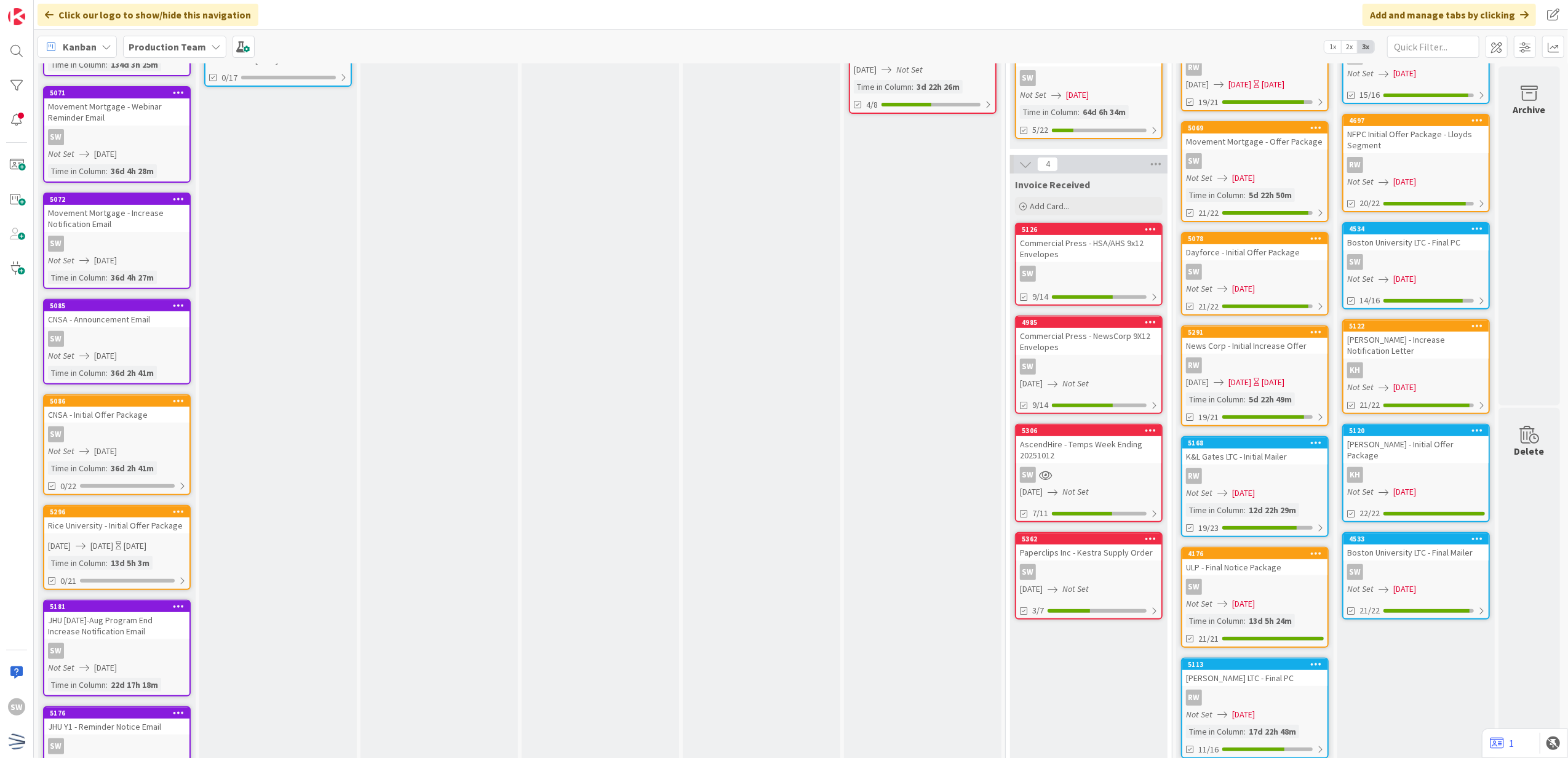
scroll to position [520, 0]
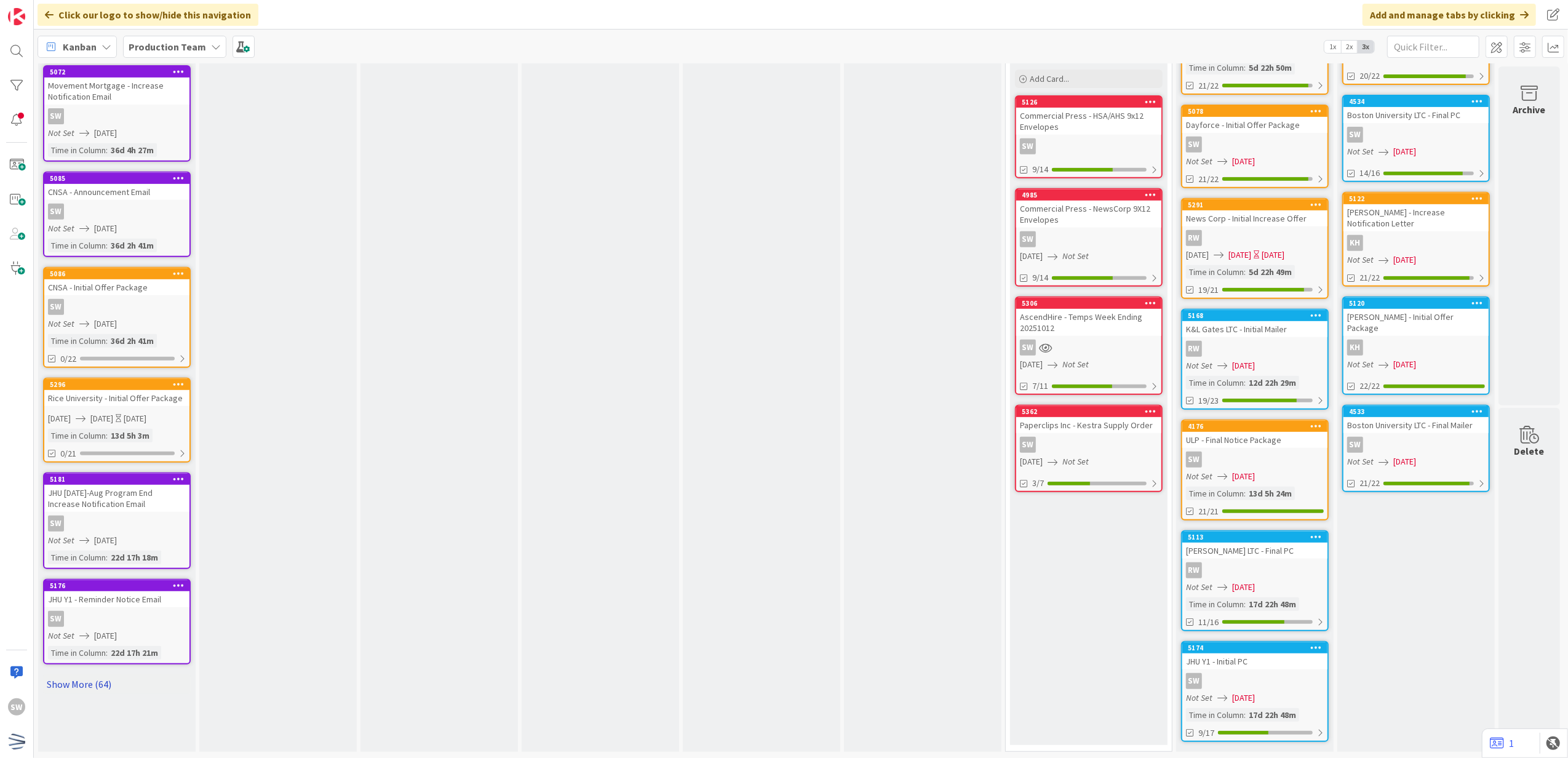
click at [47, 674] on link "Show More (64)" at bounding box center [117, 684] width 148 height 20
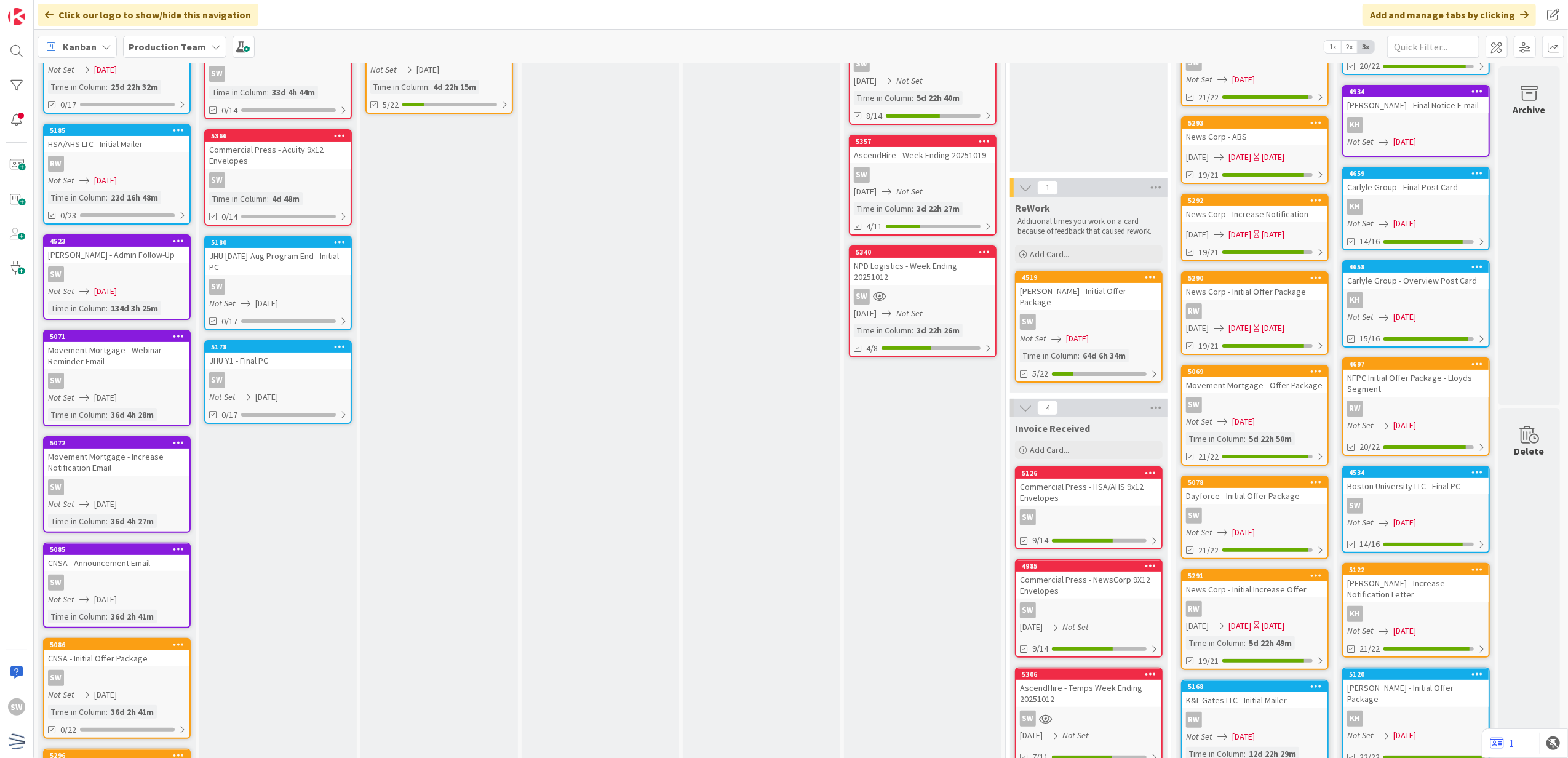
scroll to position [29, 0]
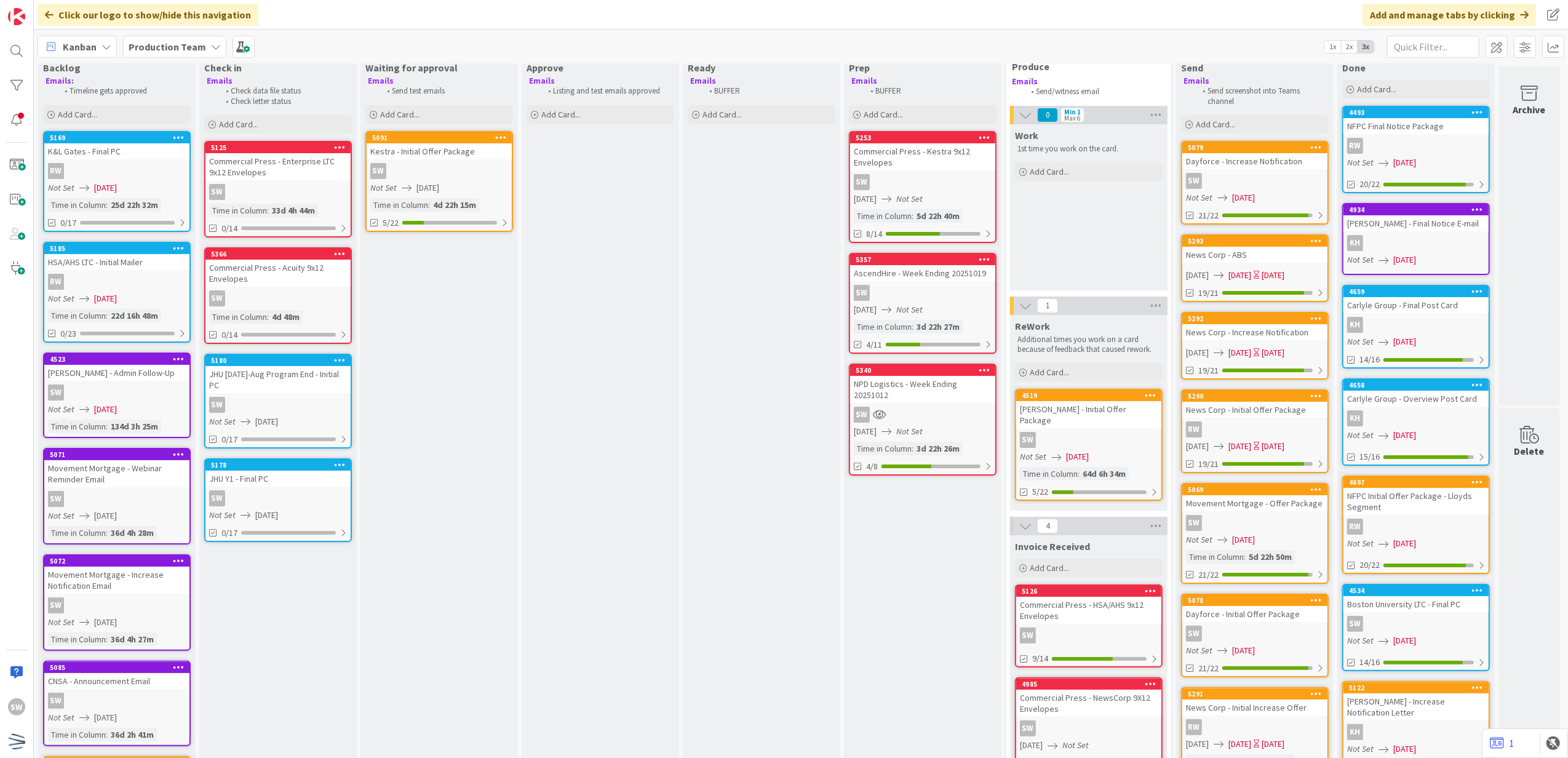
click at [295, 416] on div "Not Set [DATE]" at bounding box center [280, 422] width 141 height 13
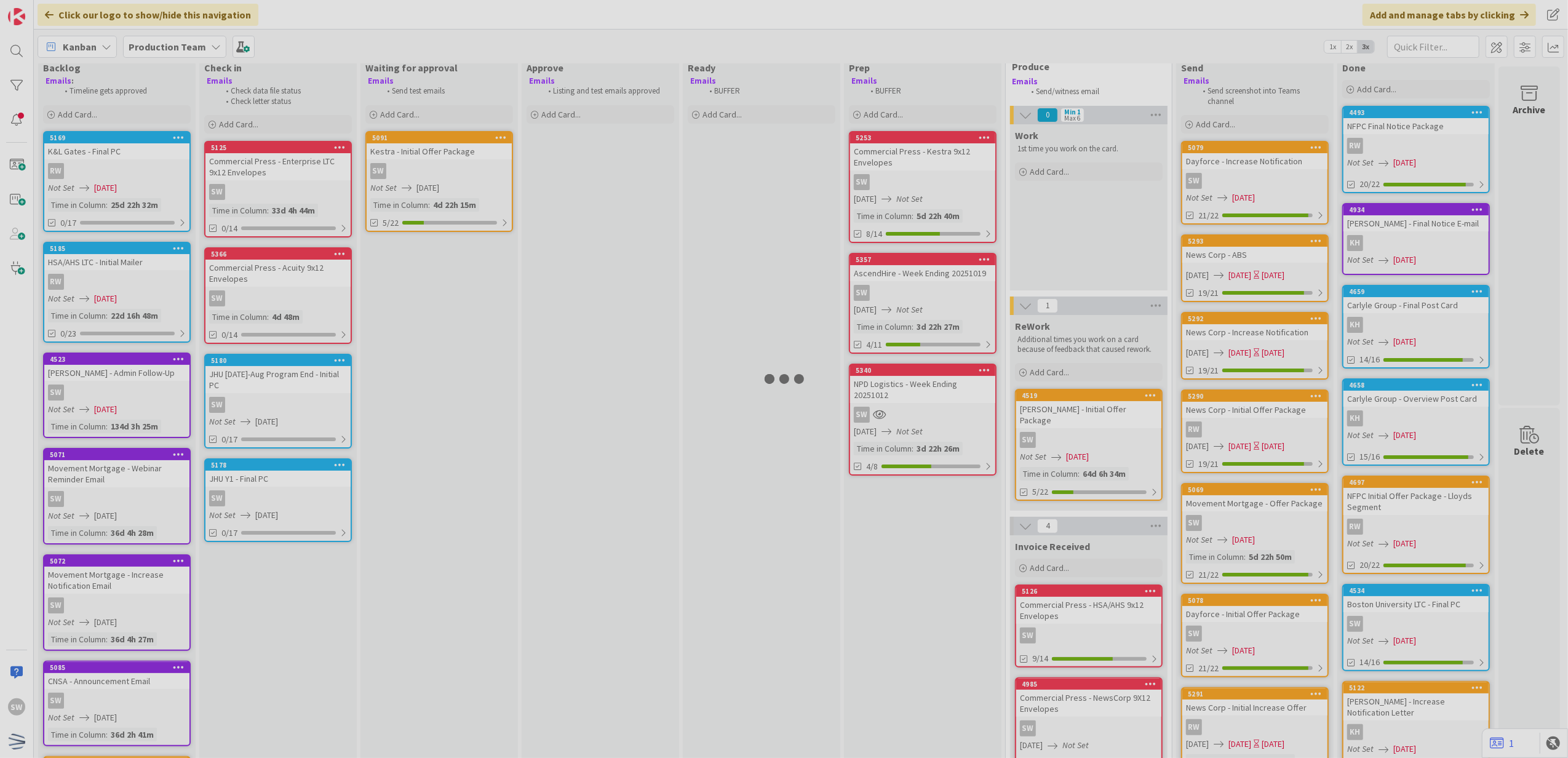
click at [295, 410] on div at bounding box center [784, 379] width 1568 height 758
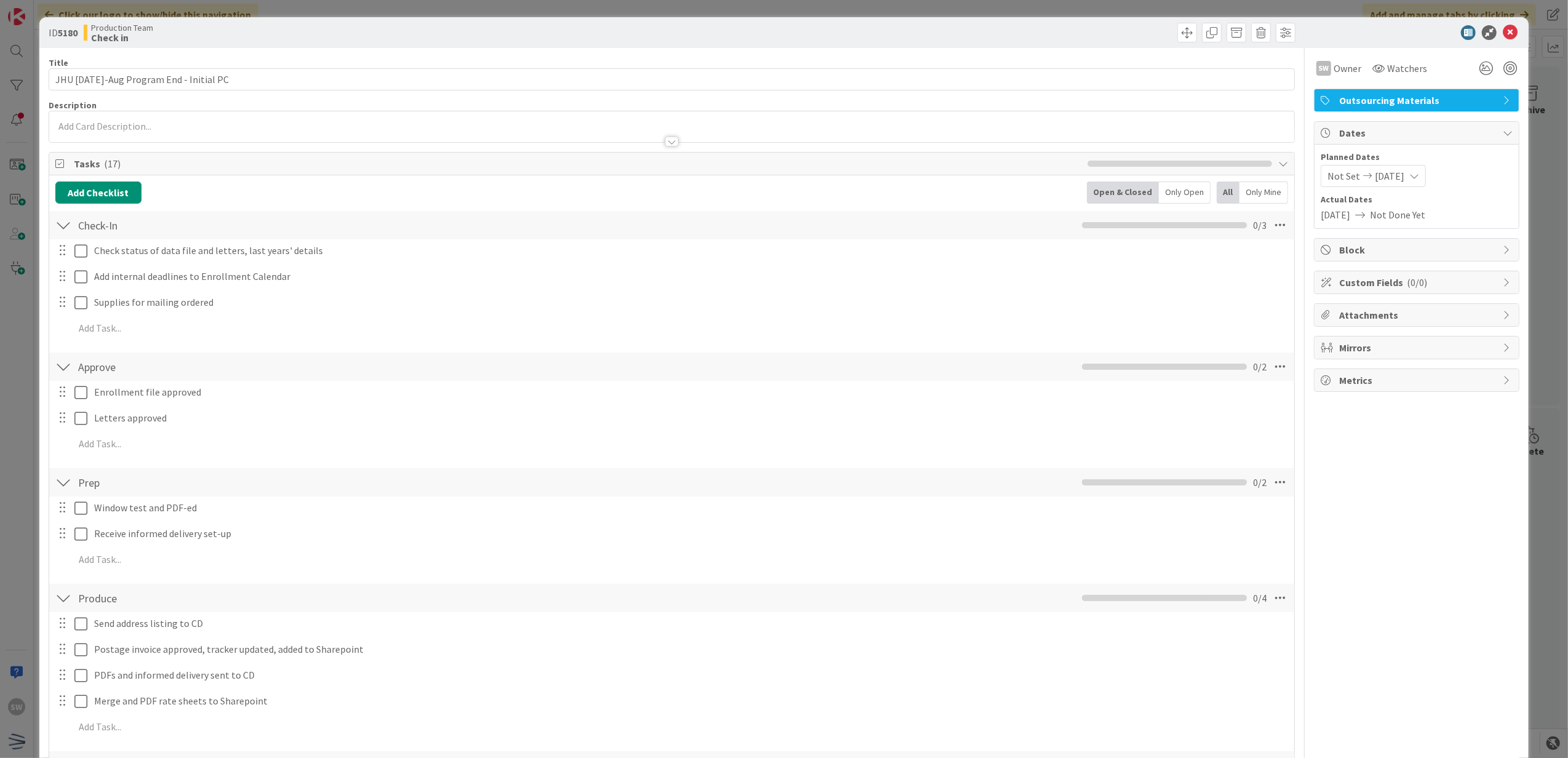
scroll to position [164, 0]
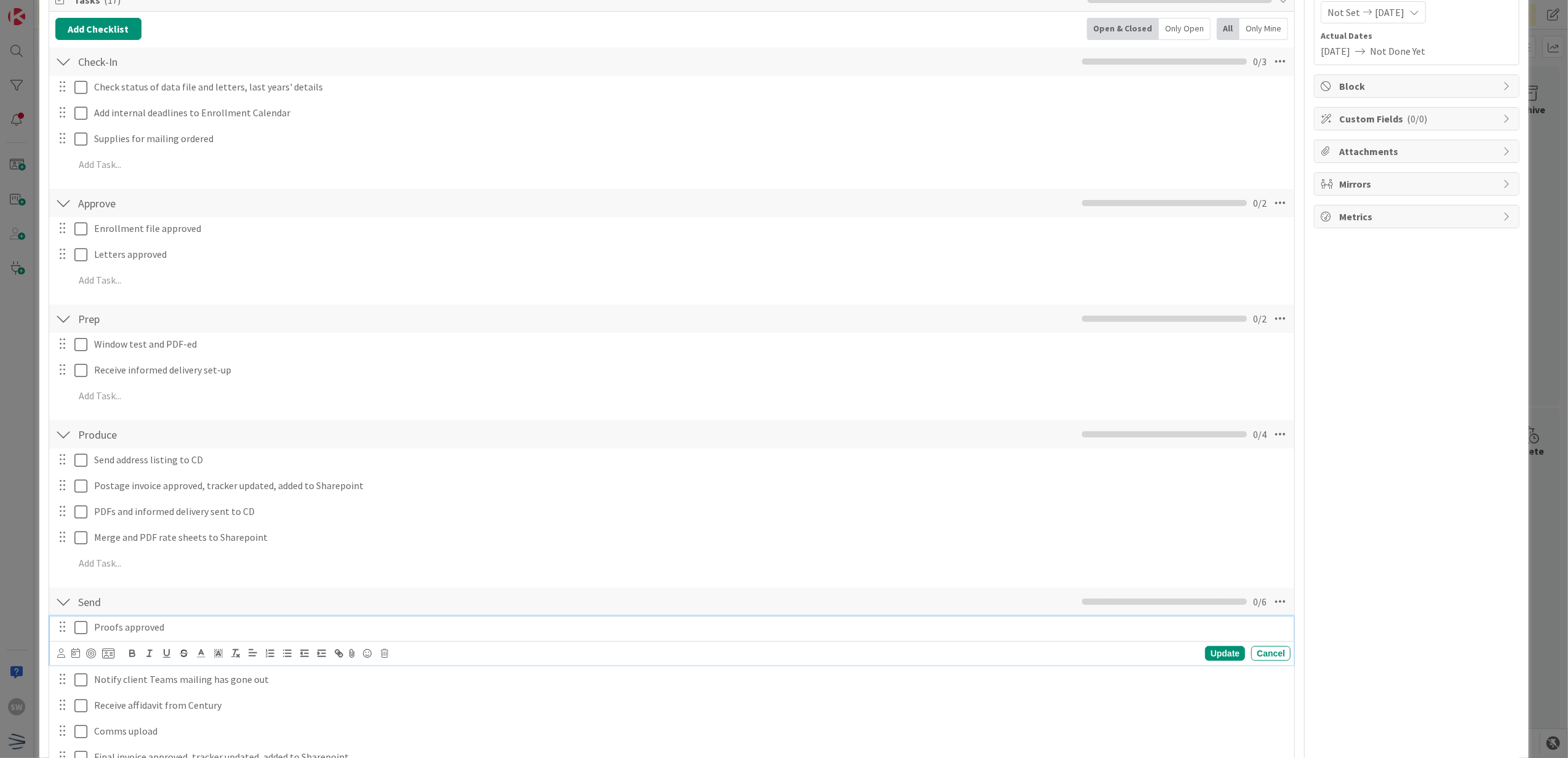
click at [84, 628] on icon at bounding box center [81, 628] width 13 height 15
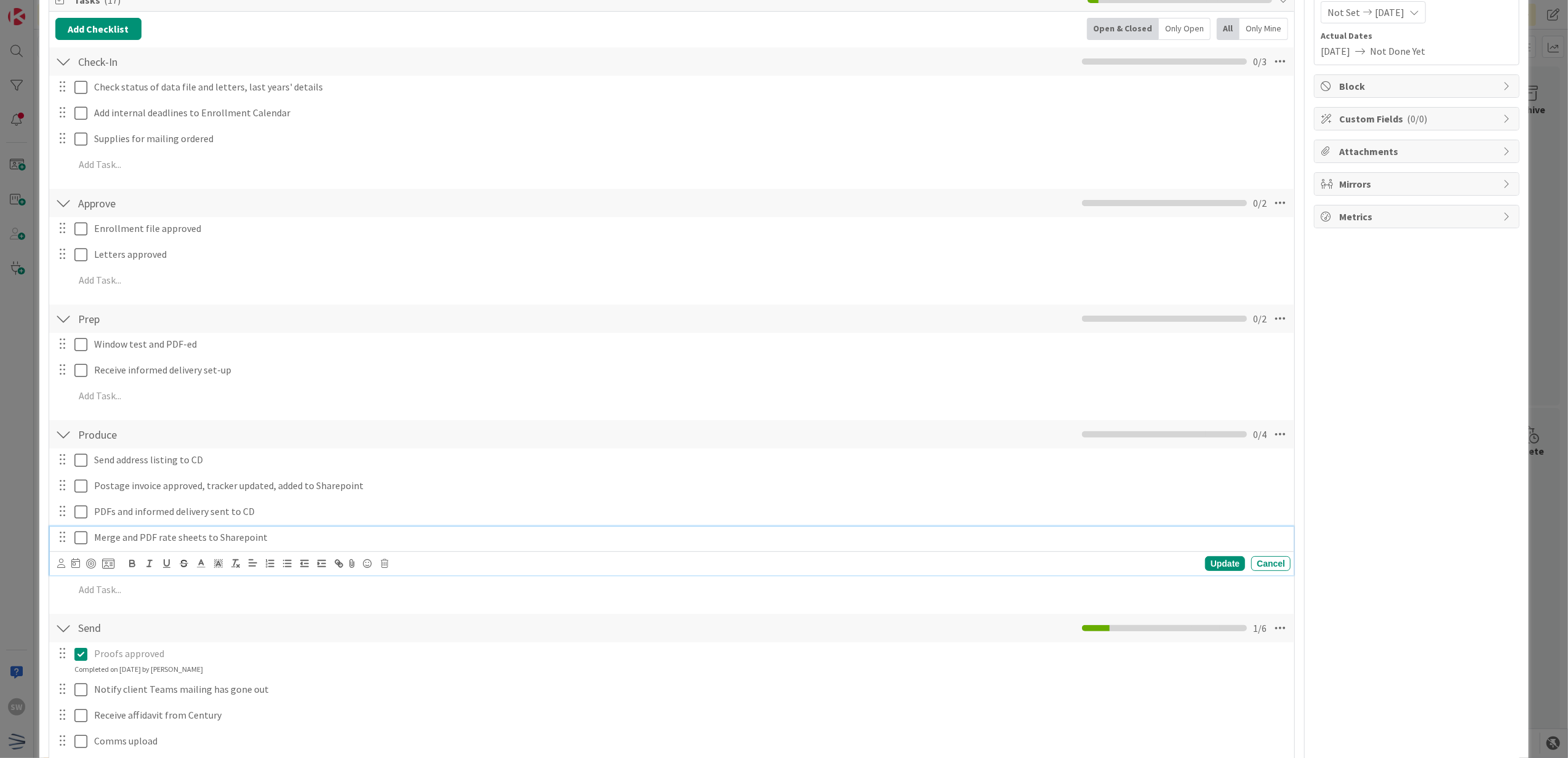
click at [82, 535] on icon at bounding box center [81, 538] width 13 height 15
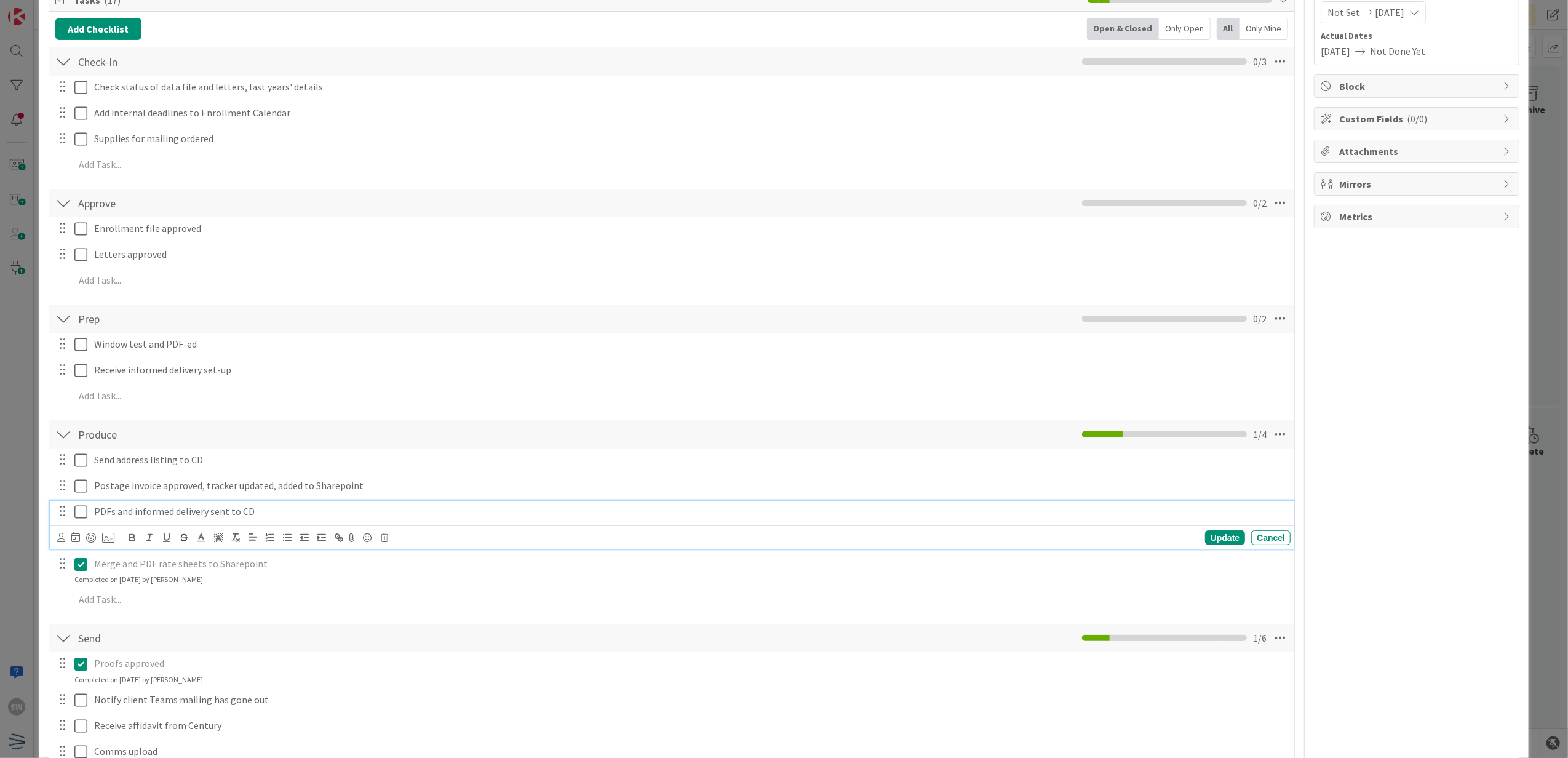
click at [82, 515] on icon at bounding box center [81, 512] width 13 height 15
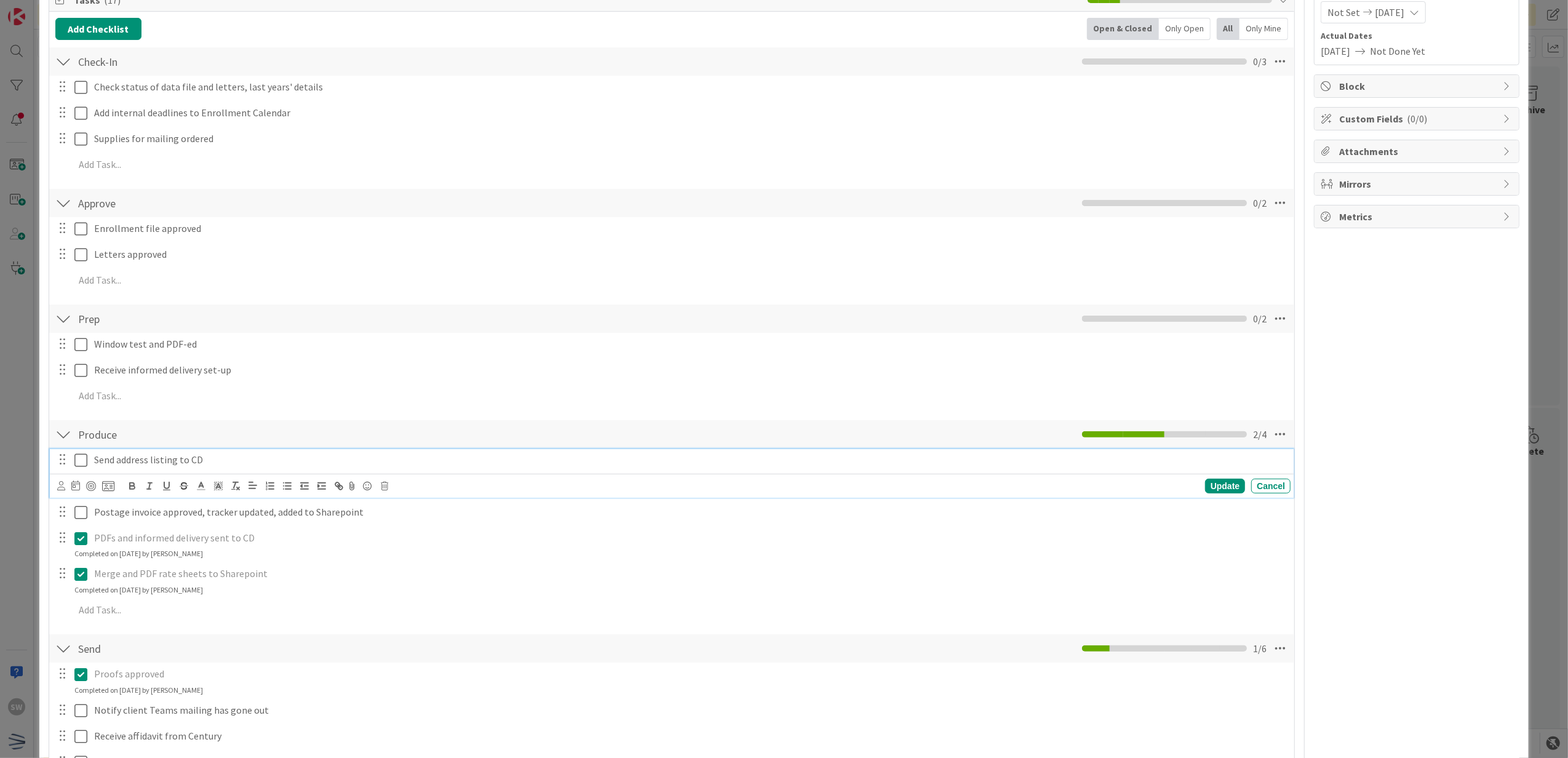
click at [79, 460] on icon at bounding box center [81, 460] width 13 height 15
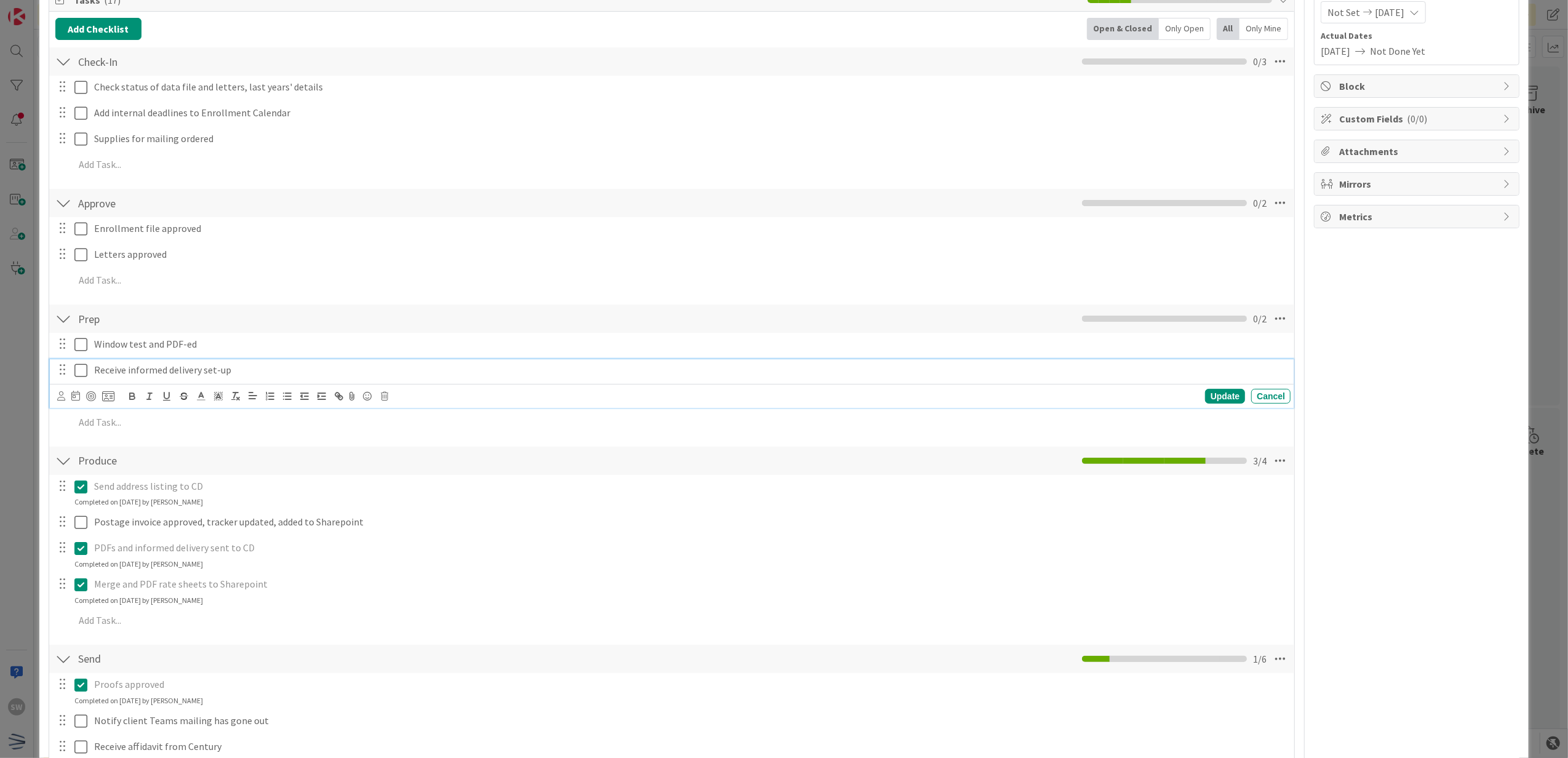
click at [82, 378] on icon at bounding box center [81, 370] width 13 height 15
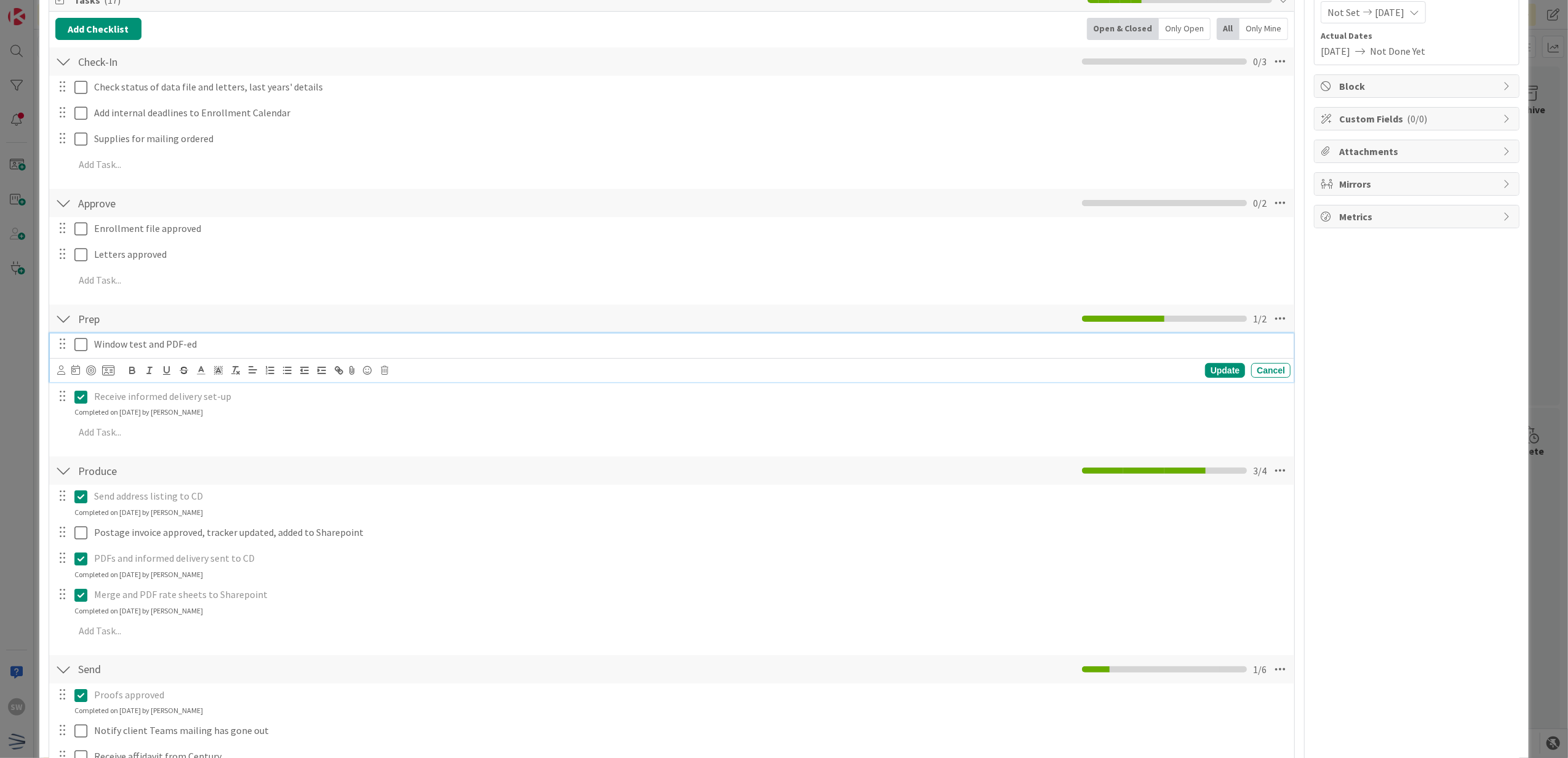
click at [89, 350] on div "Window test and PDF-ed" at bounding box center [690, 344] width 1202 height 22
click at [85, 347] on icon at bounding box center [81, 345] width 13 height 15
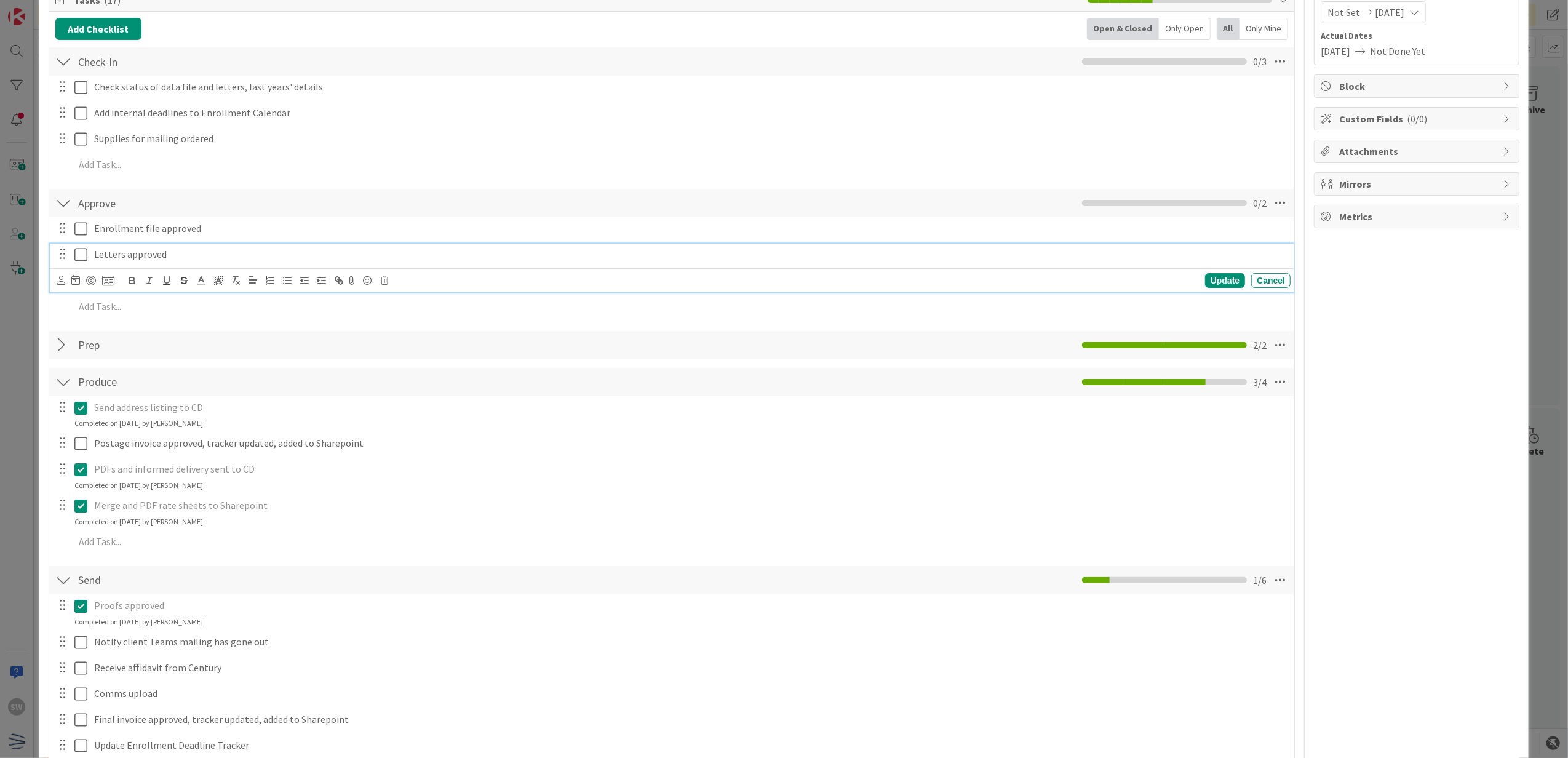
click at [84, 257] on icon at bounding box center [81, 255] width 13 height 15
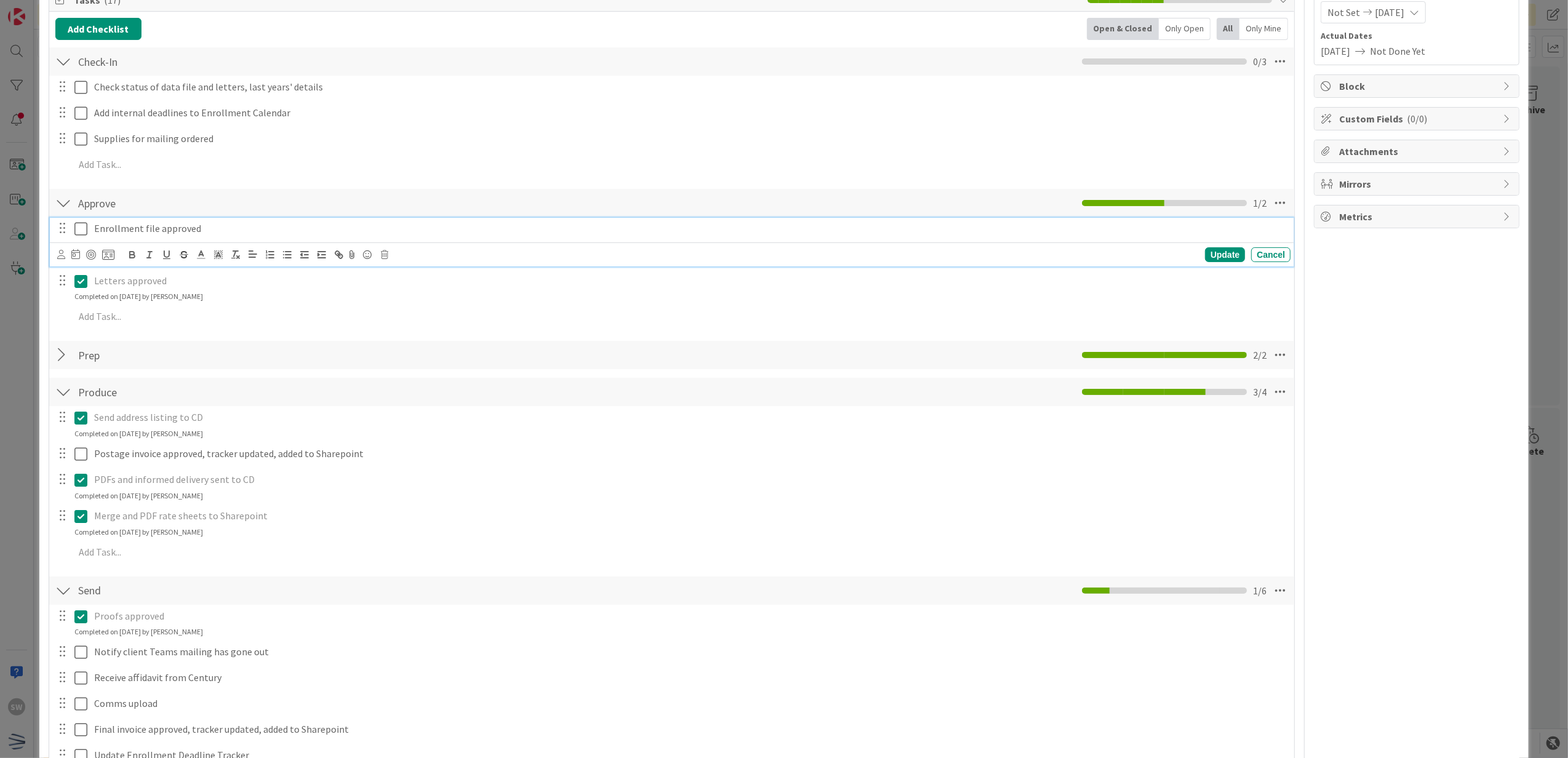
click at [81, 235] on icon at bounding box center [81, 229] width 13 height 15
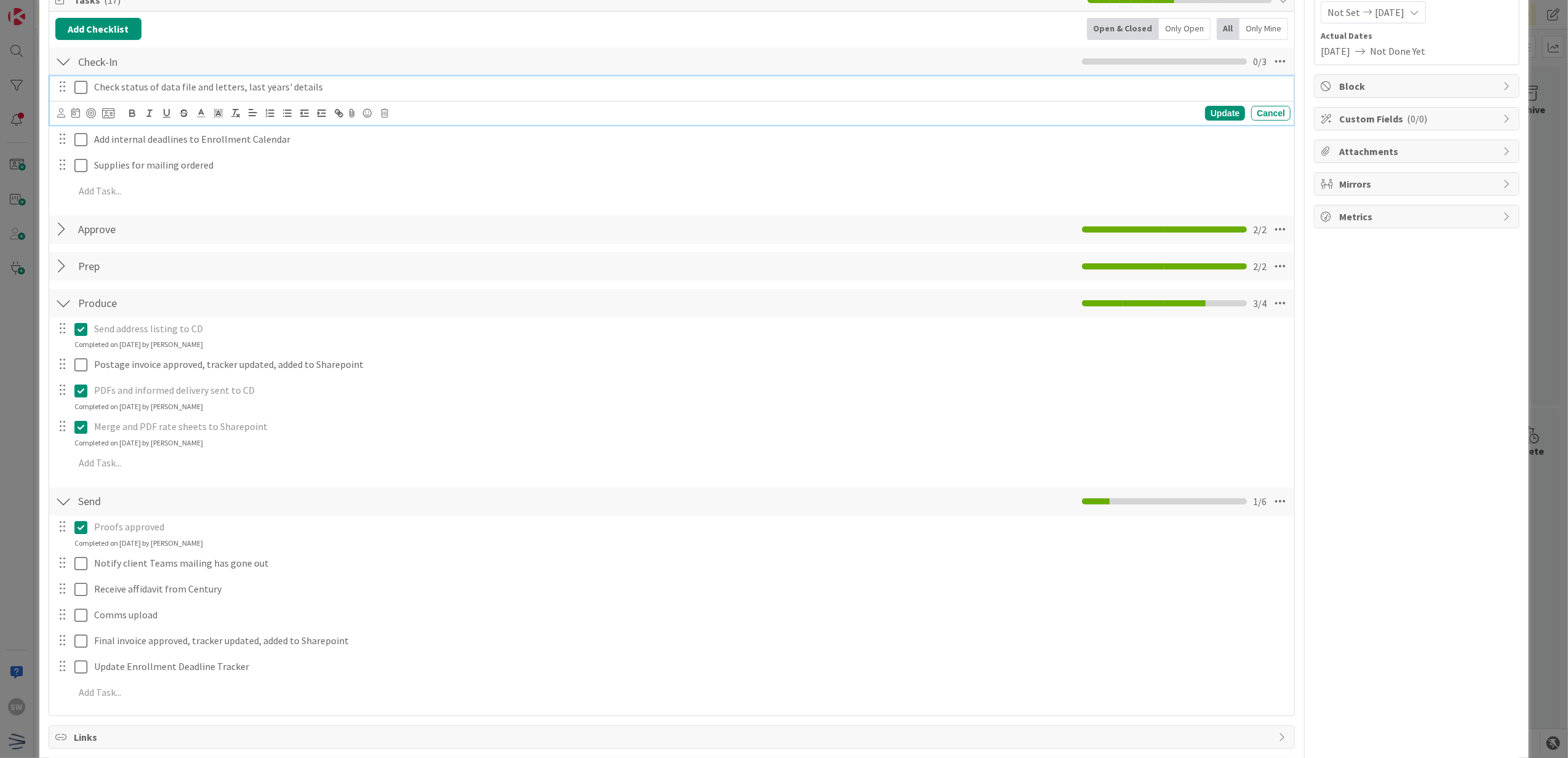
click at [82, 89] on icon at bounding box center [81, 87] width 13 height 15
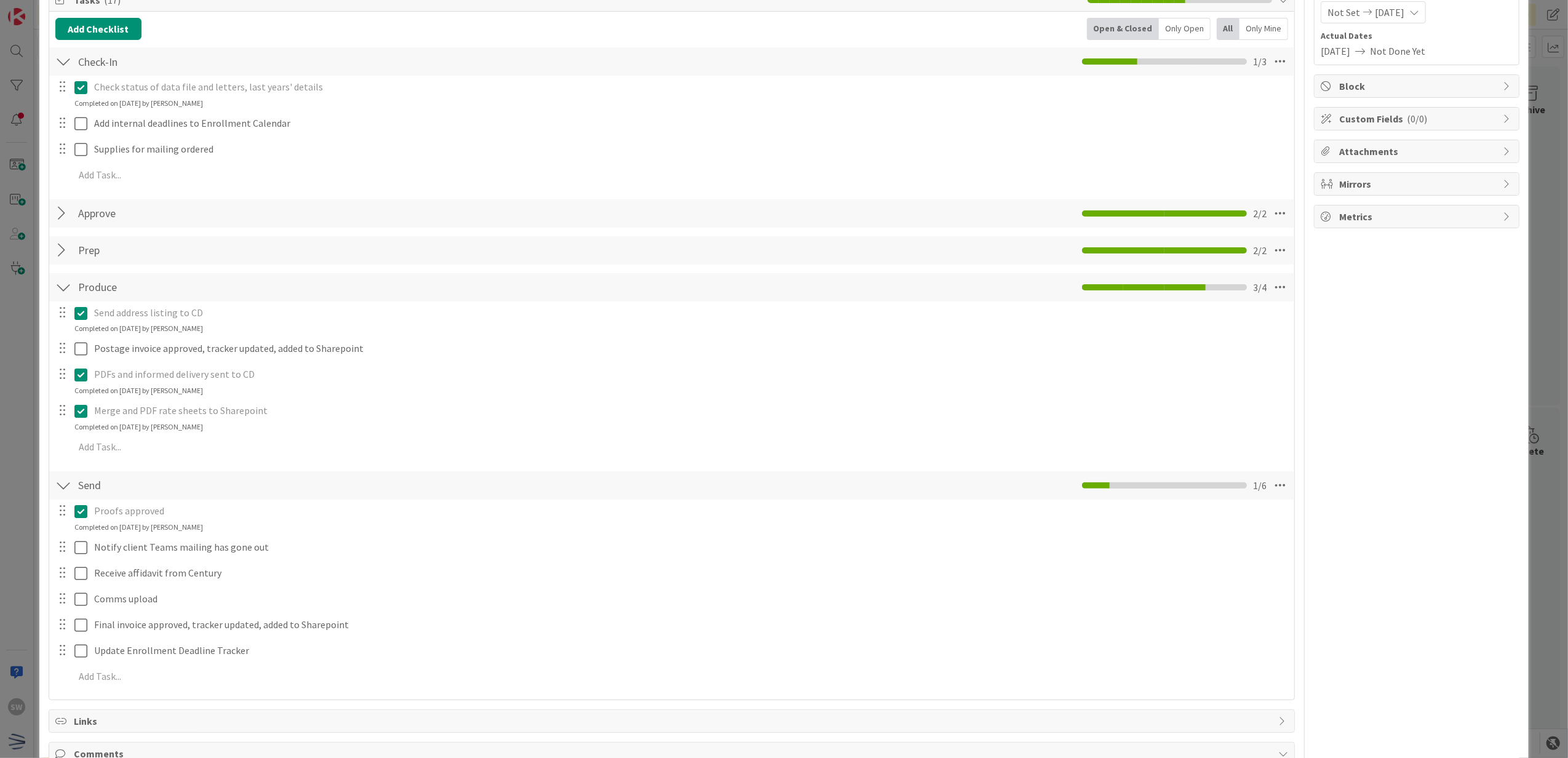
click at [77, 109] on div "Completed on [DATE] by [PERSON_NAME]" at bounding box center [138, 104] width 128 height 11
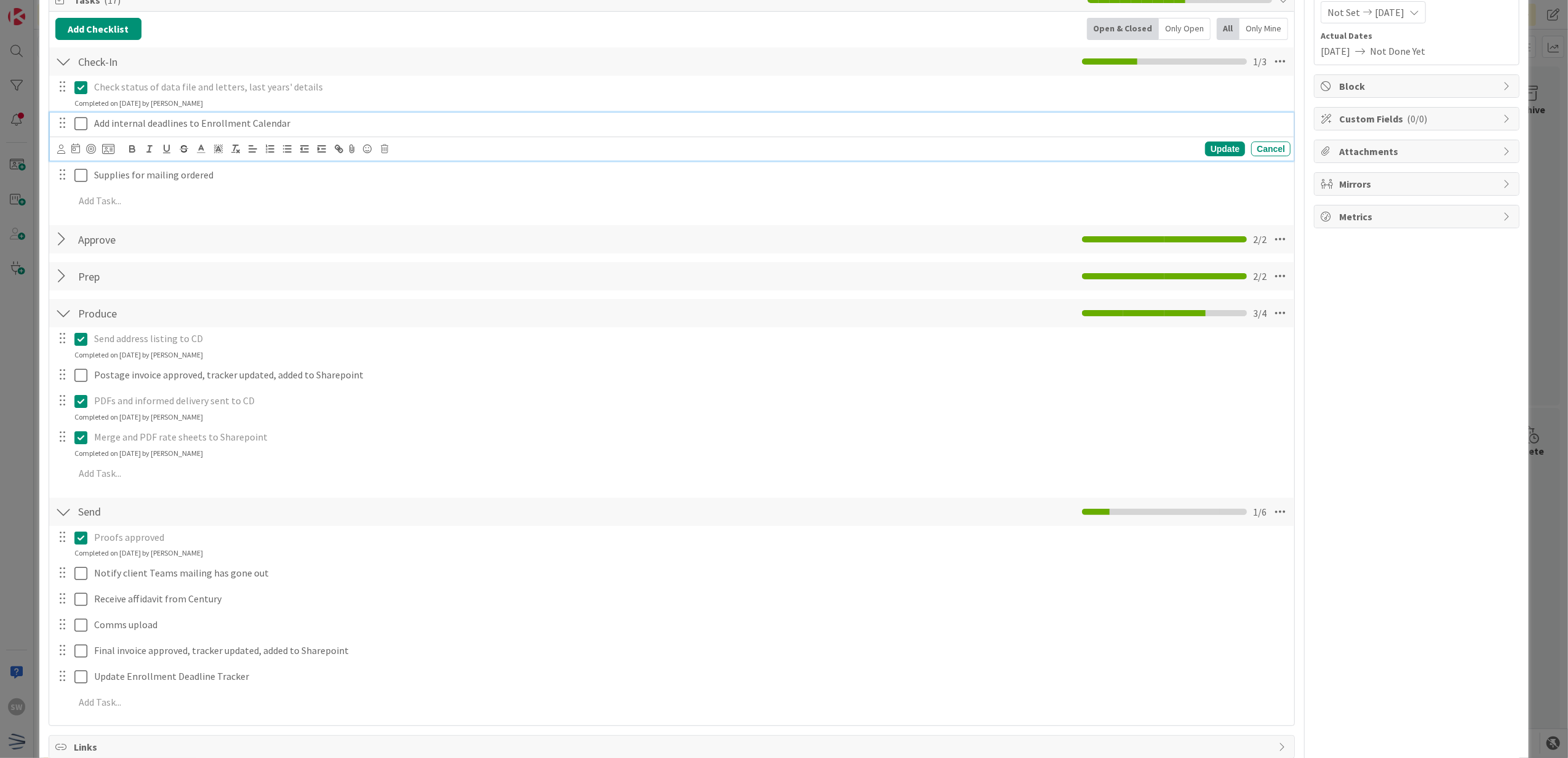
click at [77, 116] on button at bounding box center [82, 124] width 15 height 20
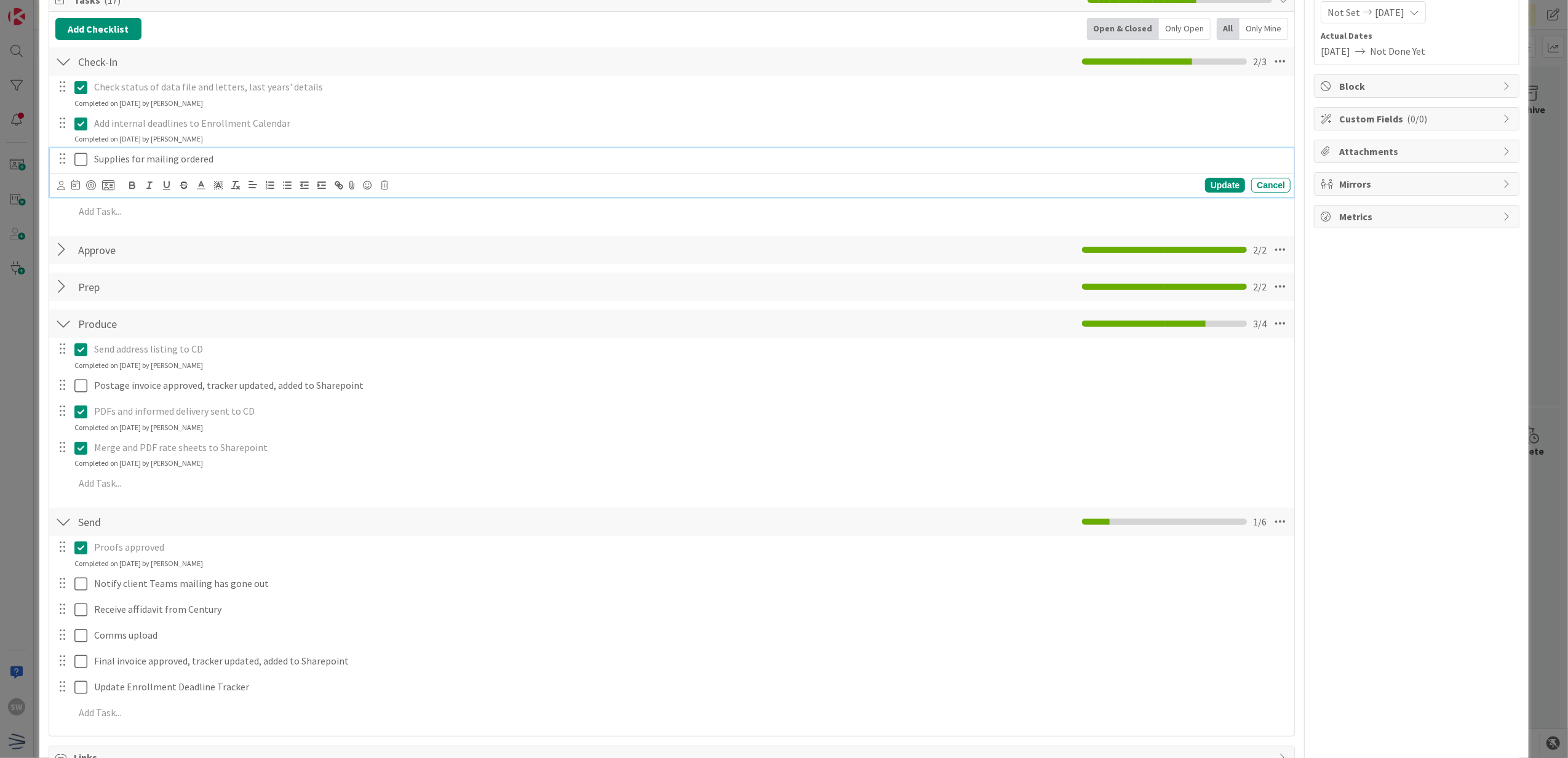
click at [74, 155] on icon at bounding box center [81, 159] width 13 height 15
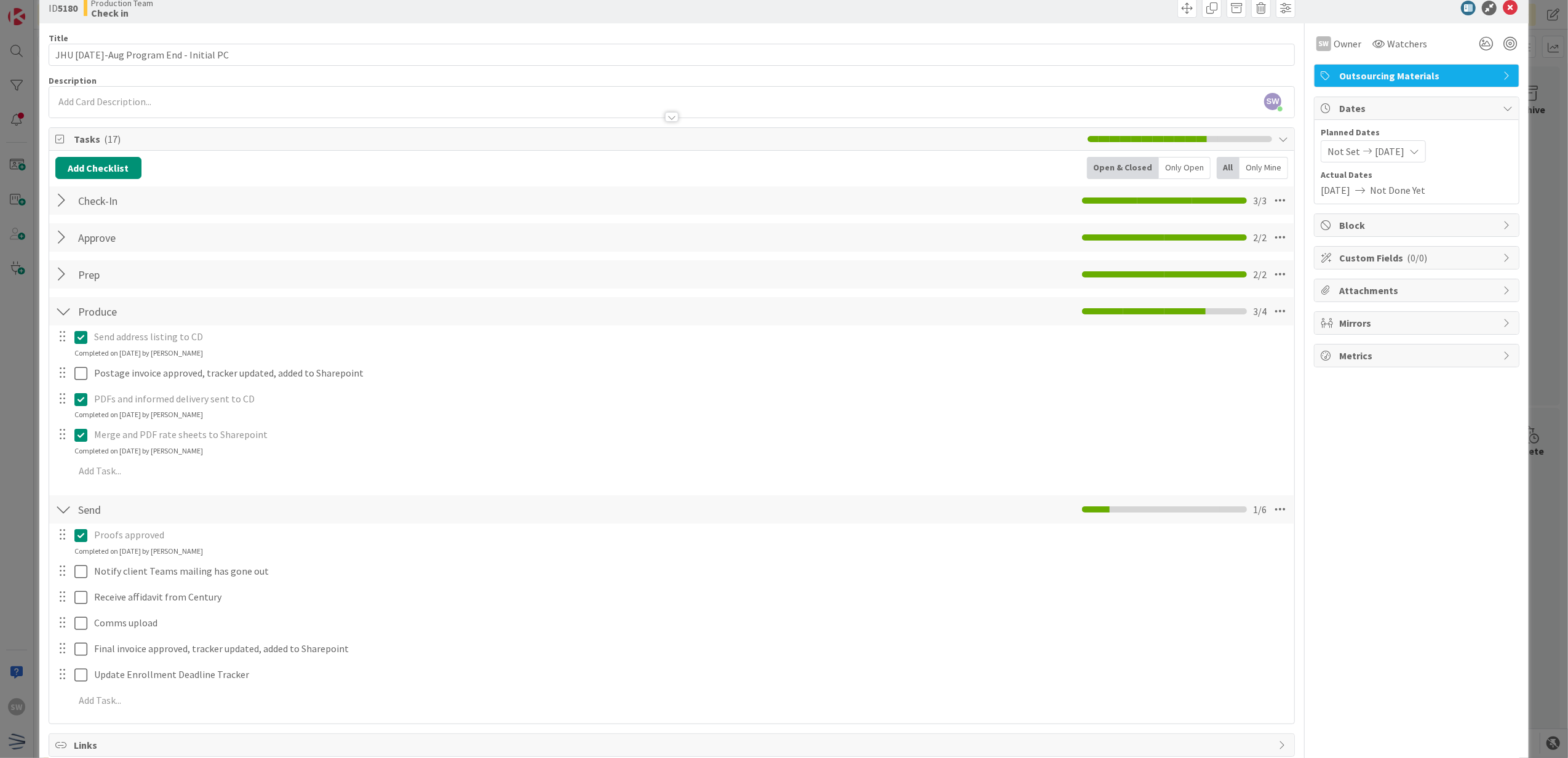
scroll to position [0, 0]
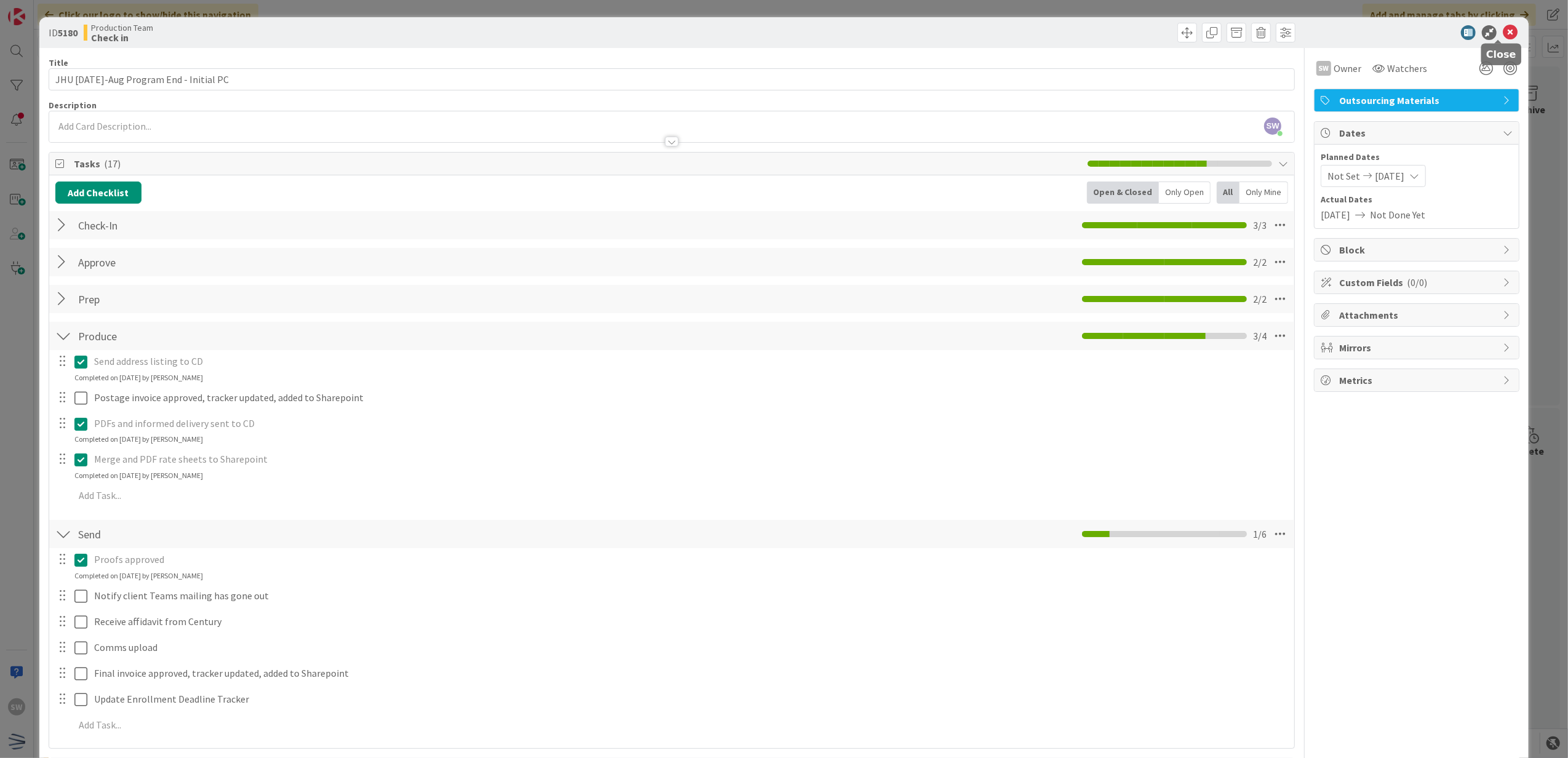
click at [1503, 31] on icon at bounding box center [1510, 33] width 15 height 15
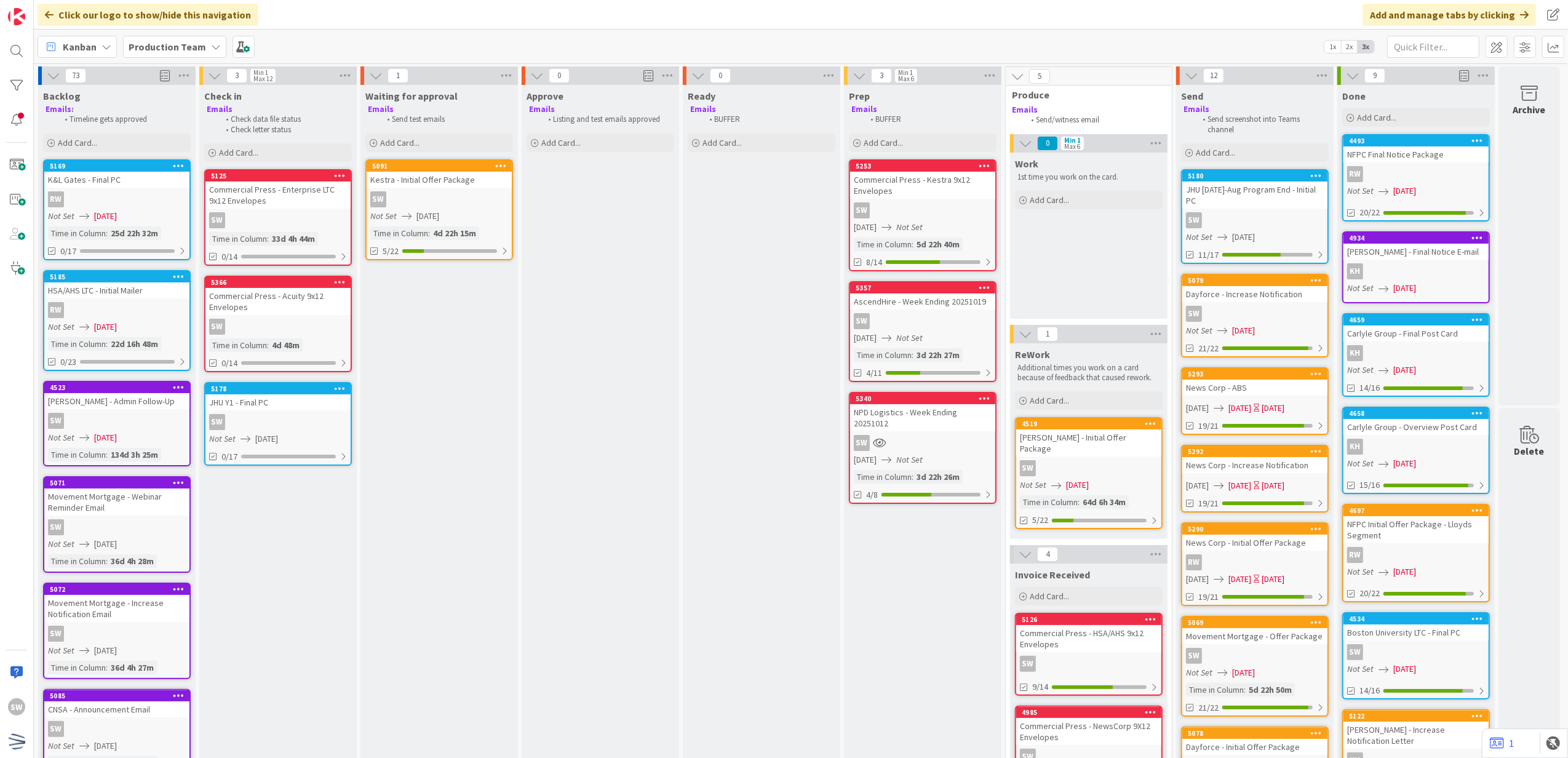
click at [242, 396] on div "JHU Y1 - Final PC" at bounding box center [278, 403] width 145 height 16
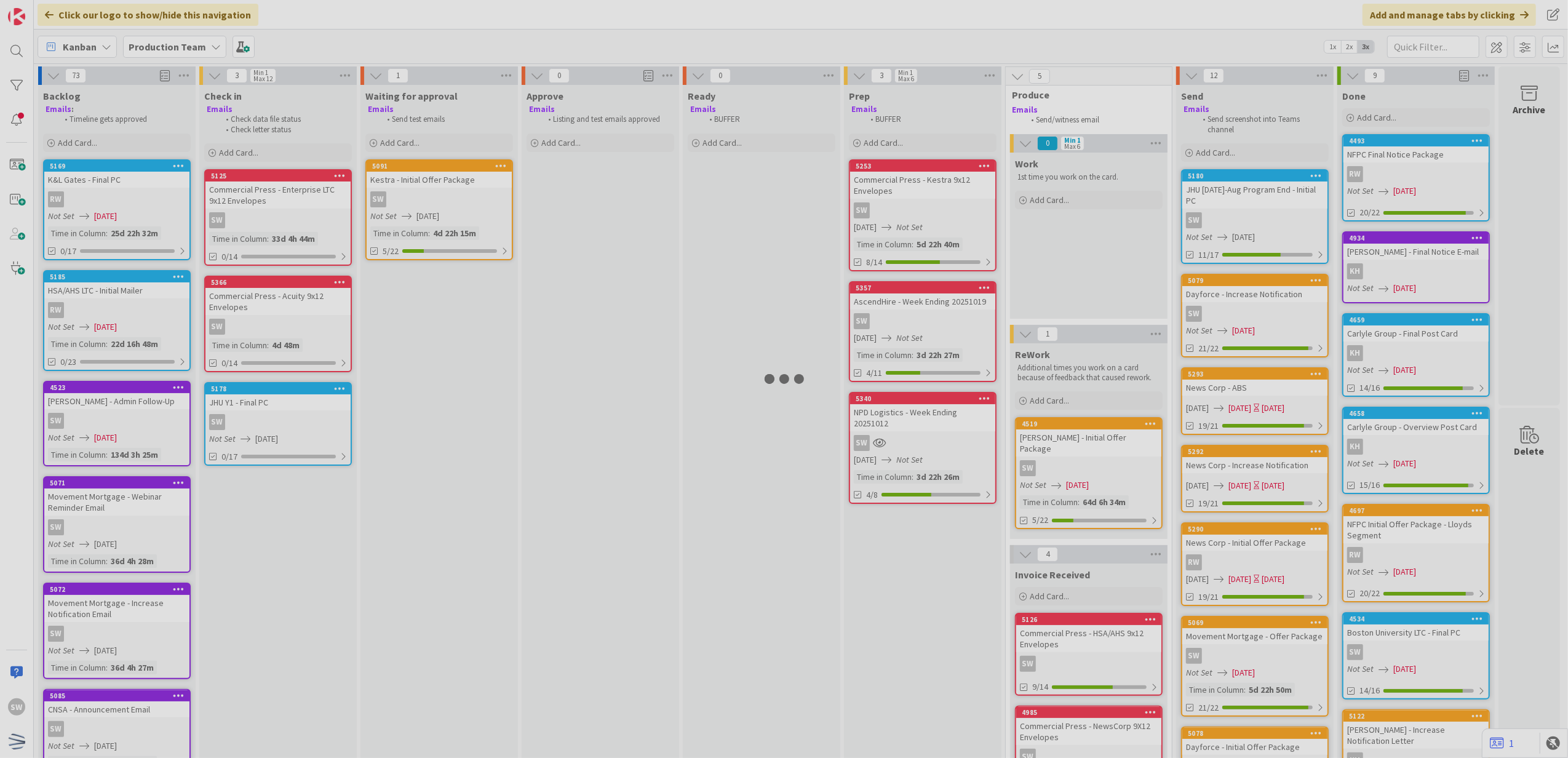
click at [242, 396] on div at bounding box center [784, 379] width 1568 height 758
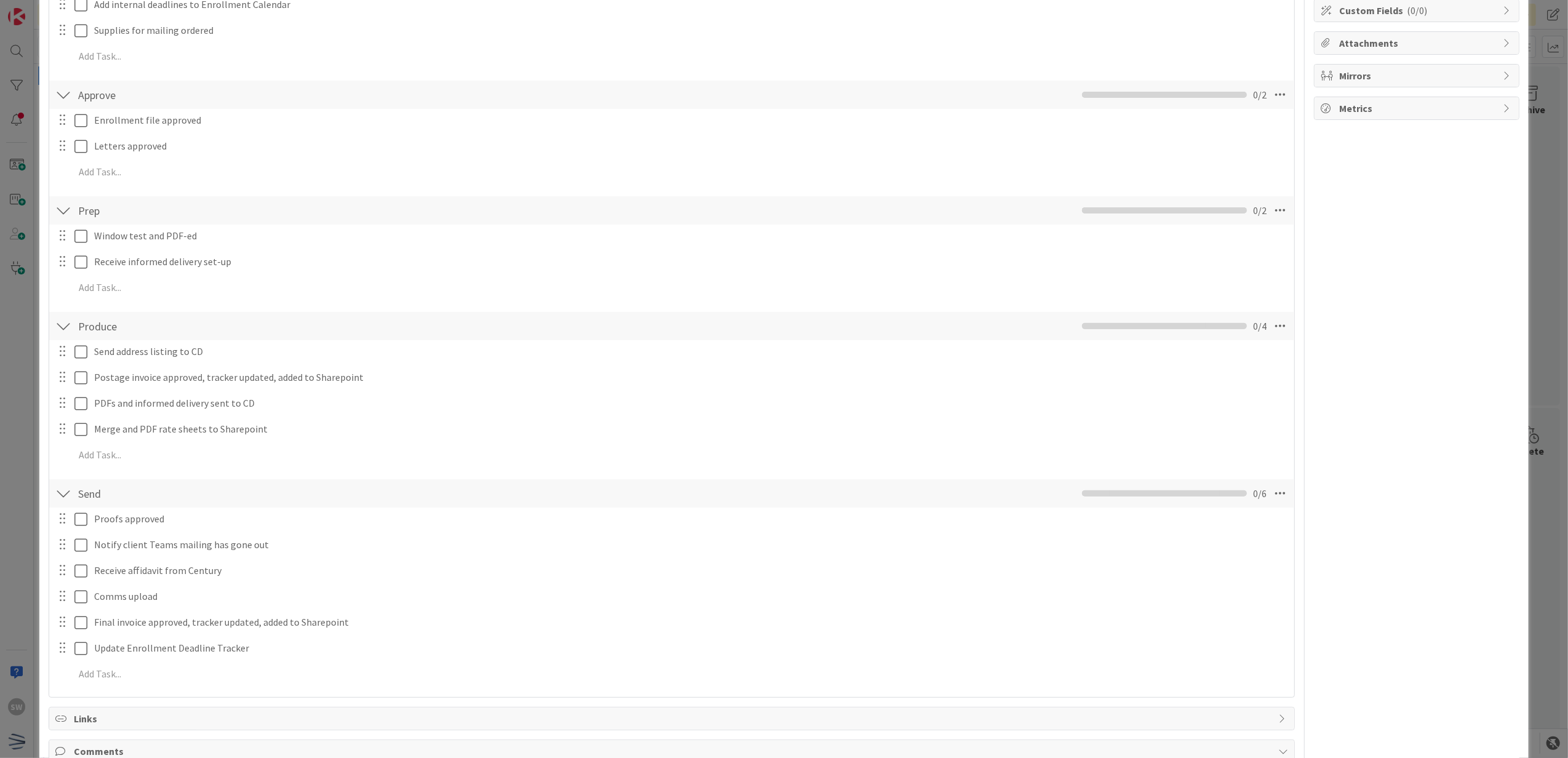
scroll to position [328, 0]
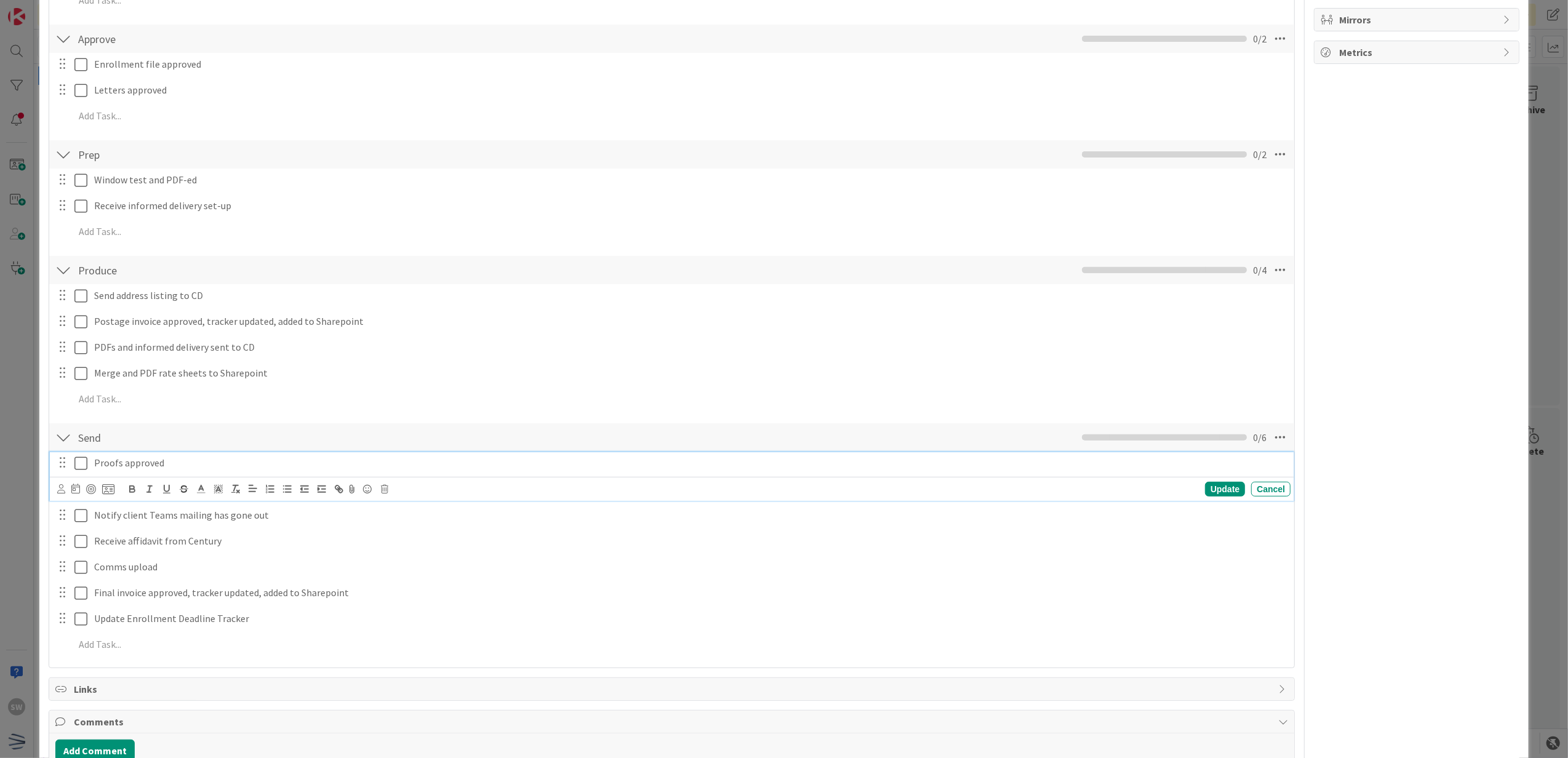
click at [81, 465] on icon at bounding box center [81, 463] width 13 height 15
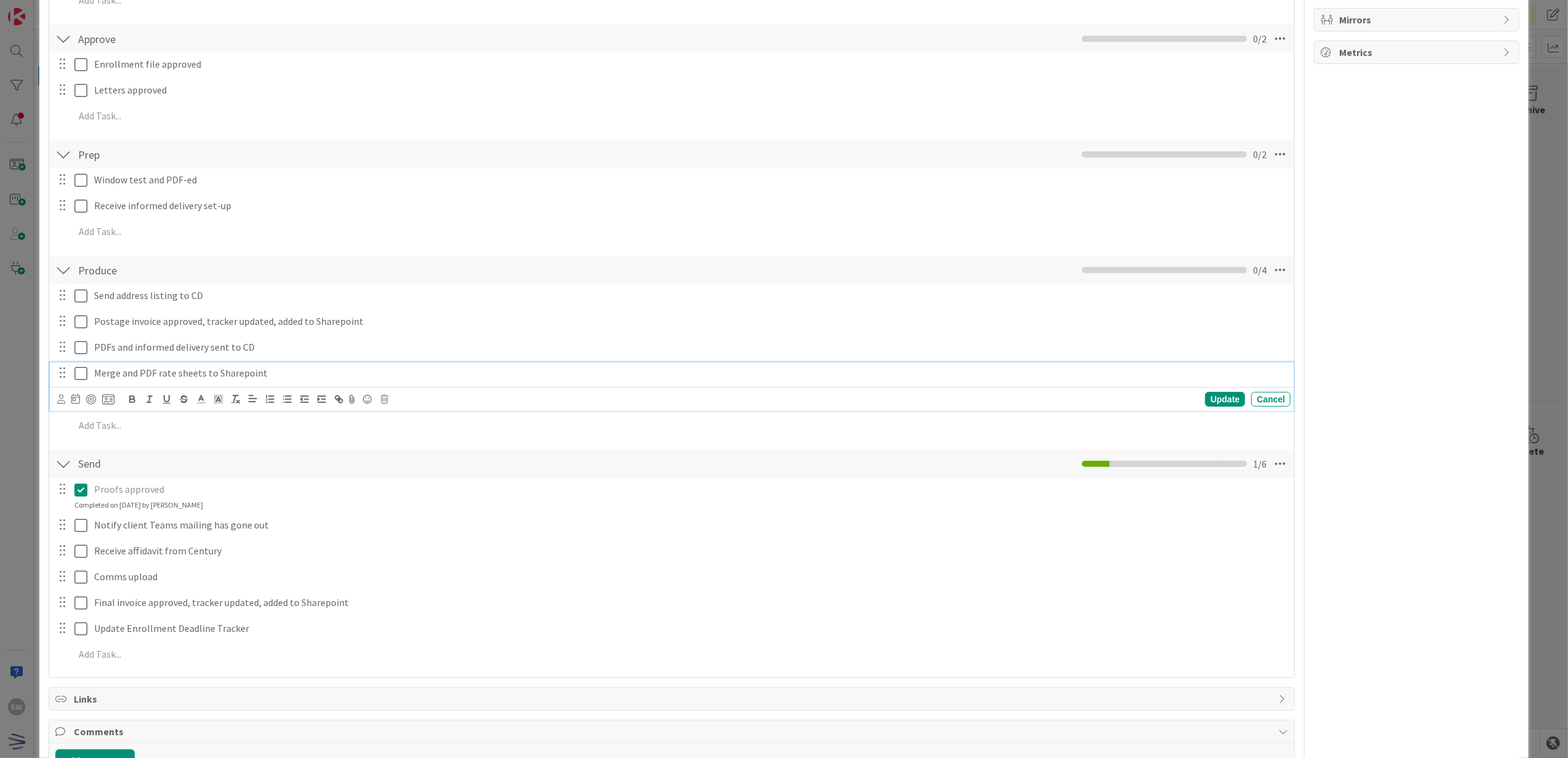
click at [84, 369] on icon at bounding box center [81, 373] width 13 height 15
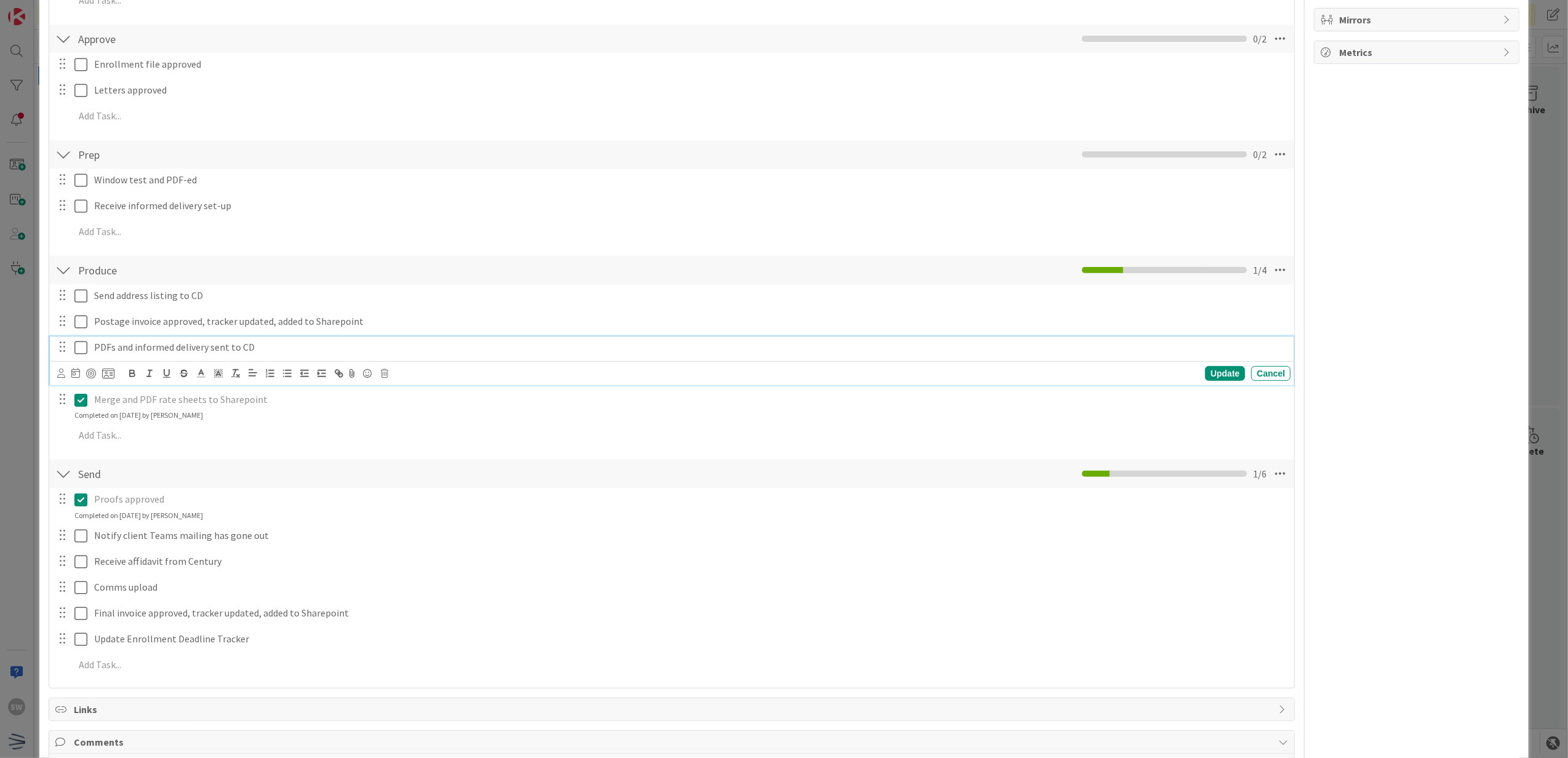
click at [84, 354] on icon at bounding box center [81, 348] width 13 height 15
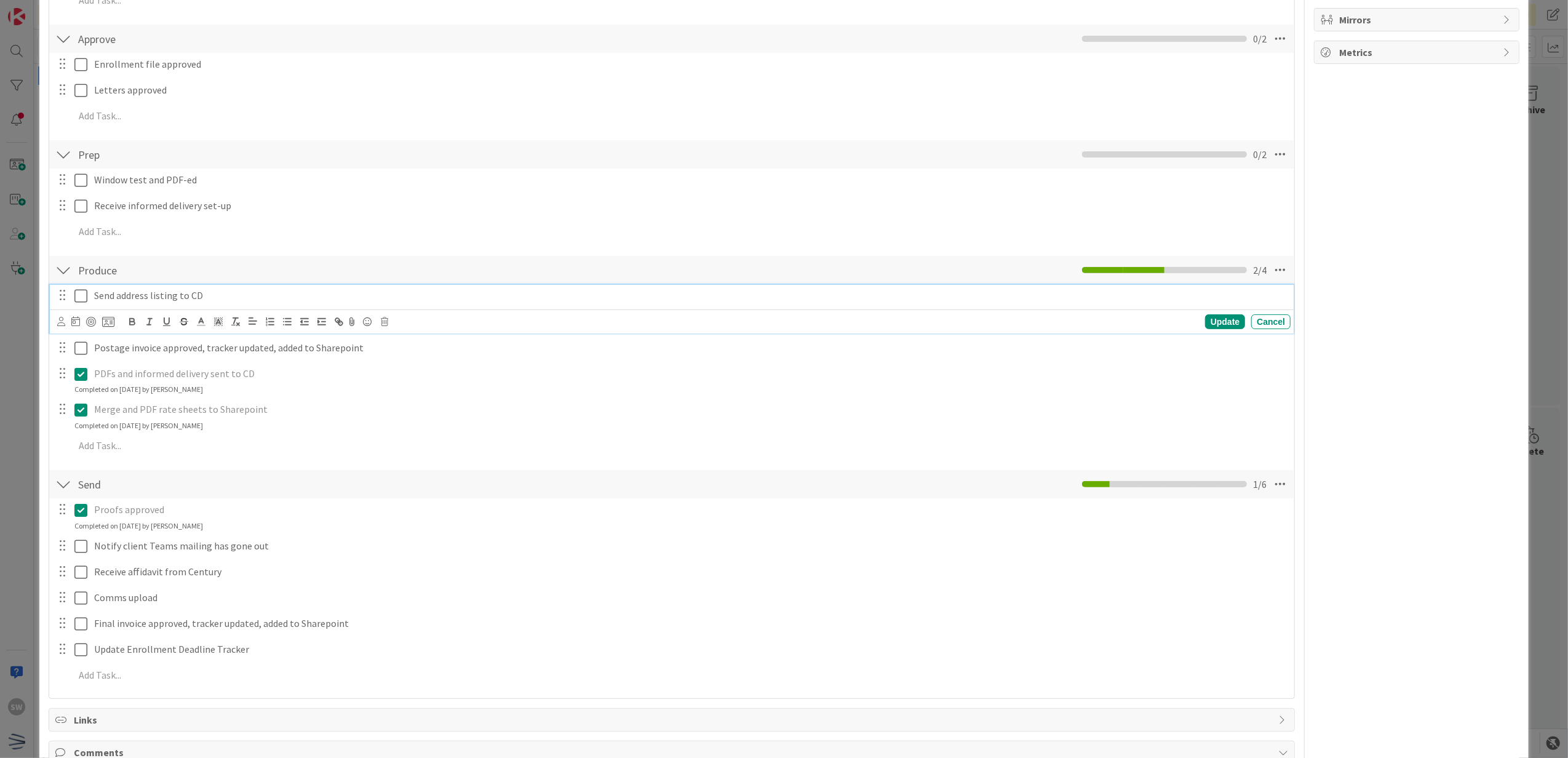
click at [87, 293] on icon at bounding box center [81, 296] width 13 height 15
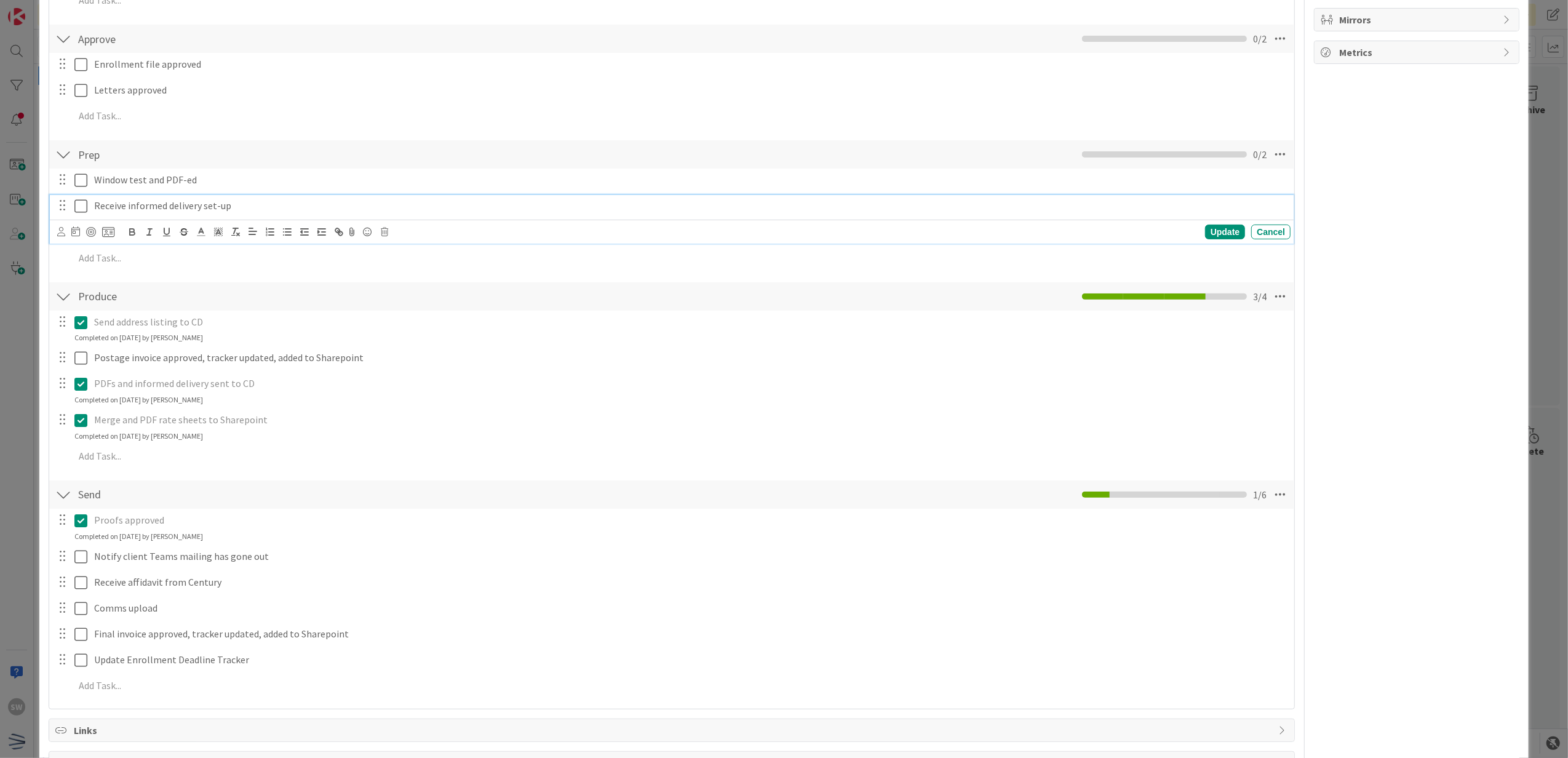
click at [81, 209] on icon at bounding box center [81, 206] width 13 height 15
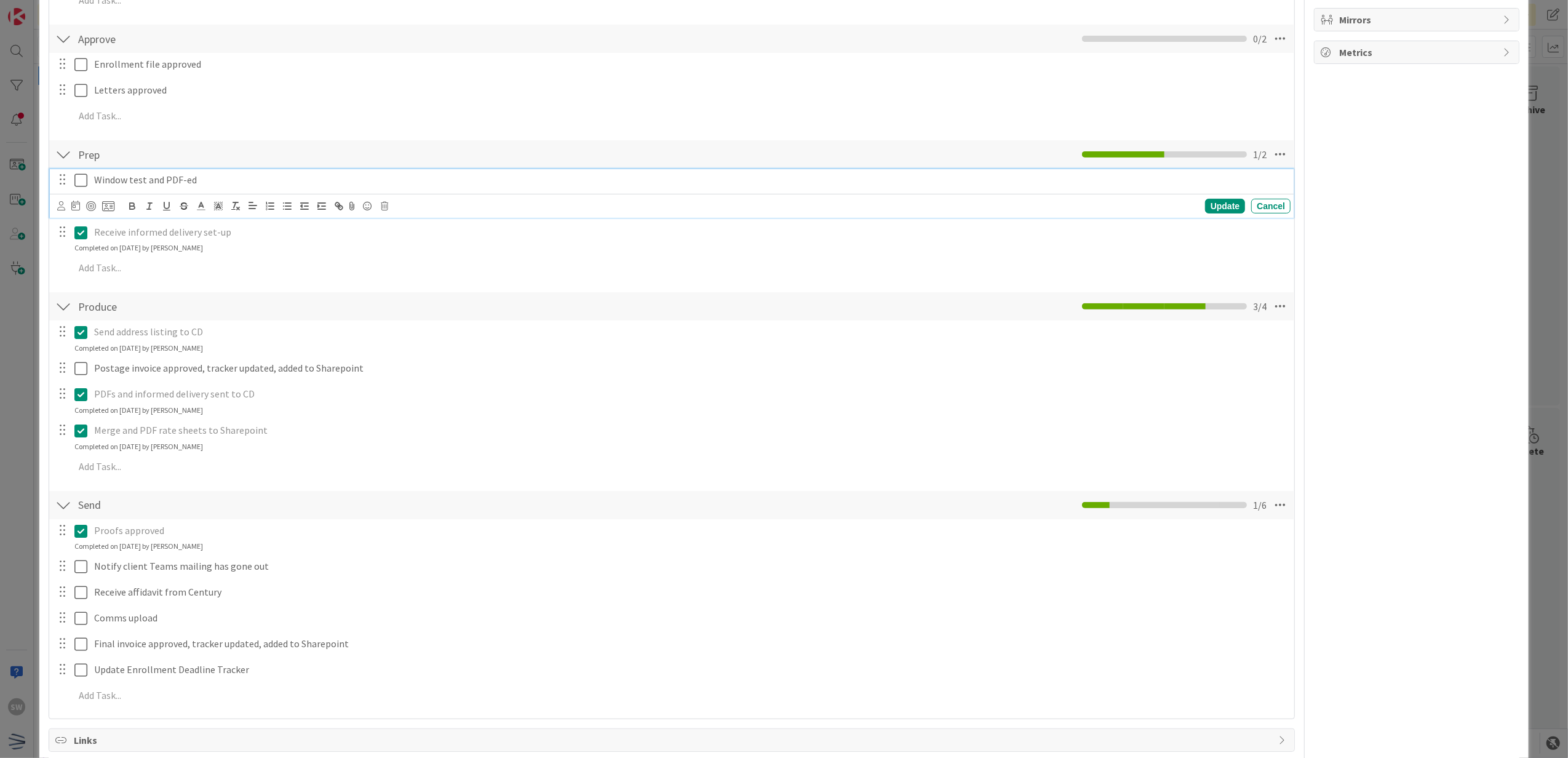
click at [81, 181] on icon at bounding box center [81, 181] width 13 height 15
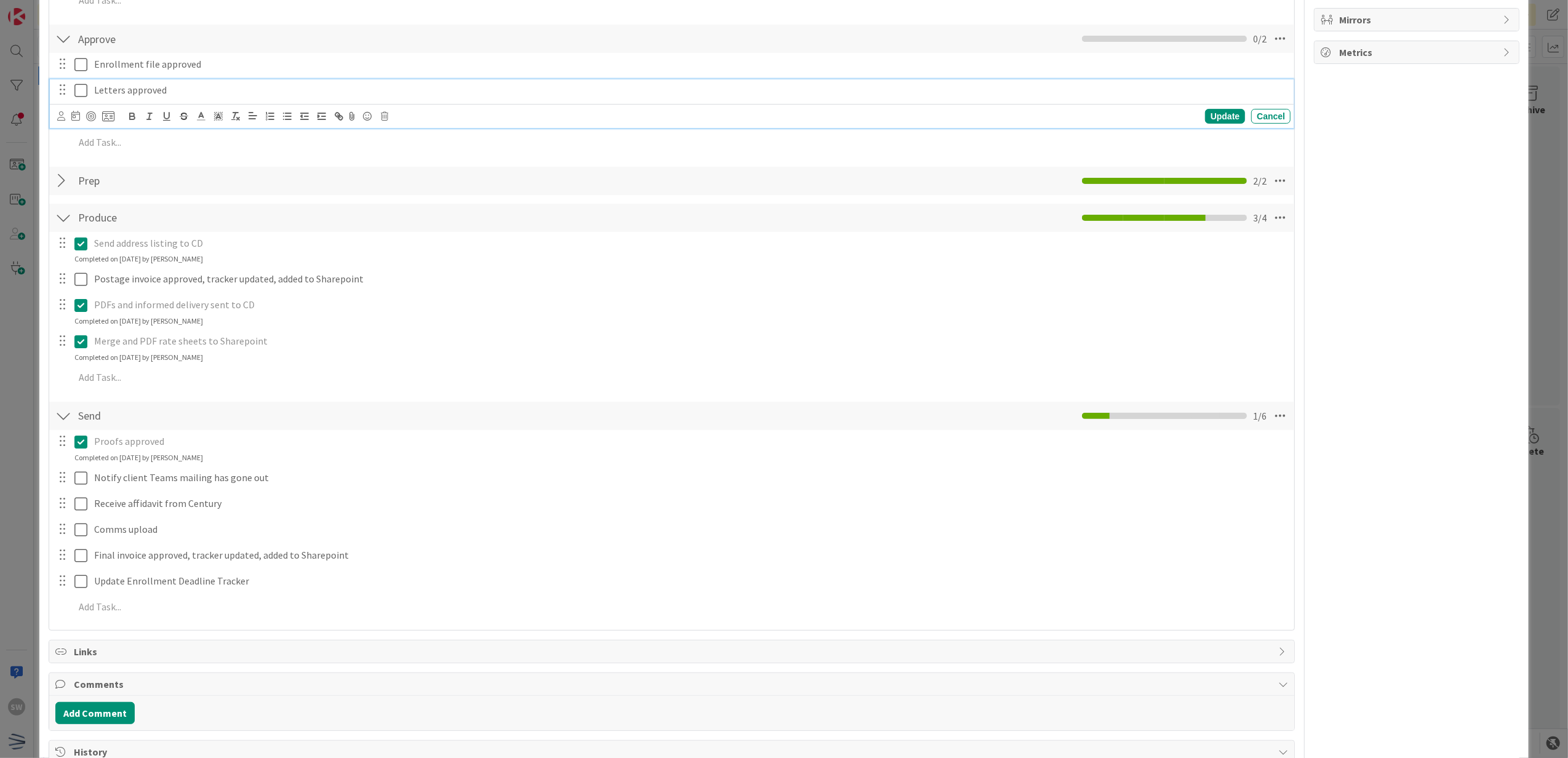
click at [74, 87] on icon at bounding box center [81, 91] width 13 height 15
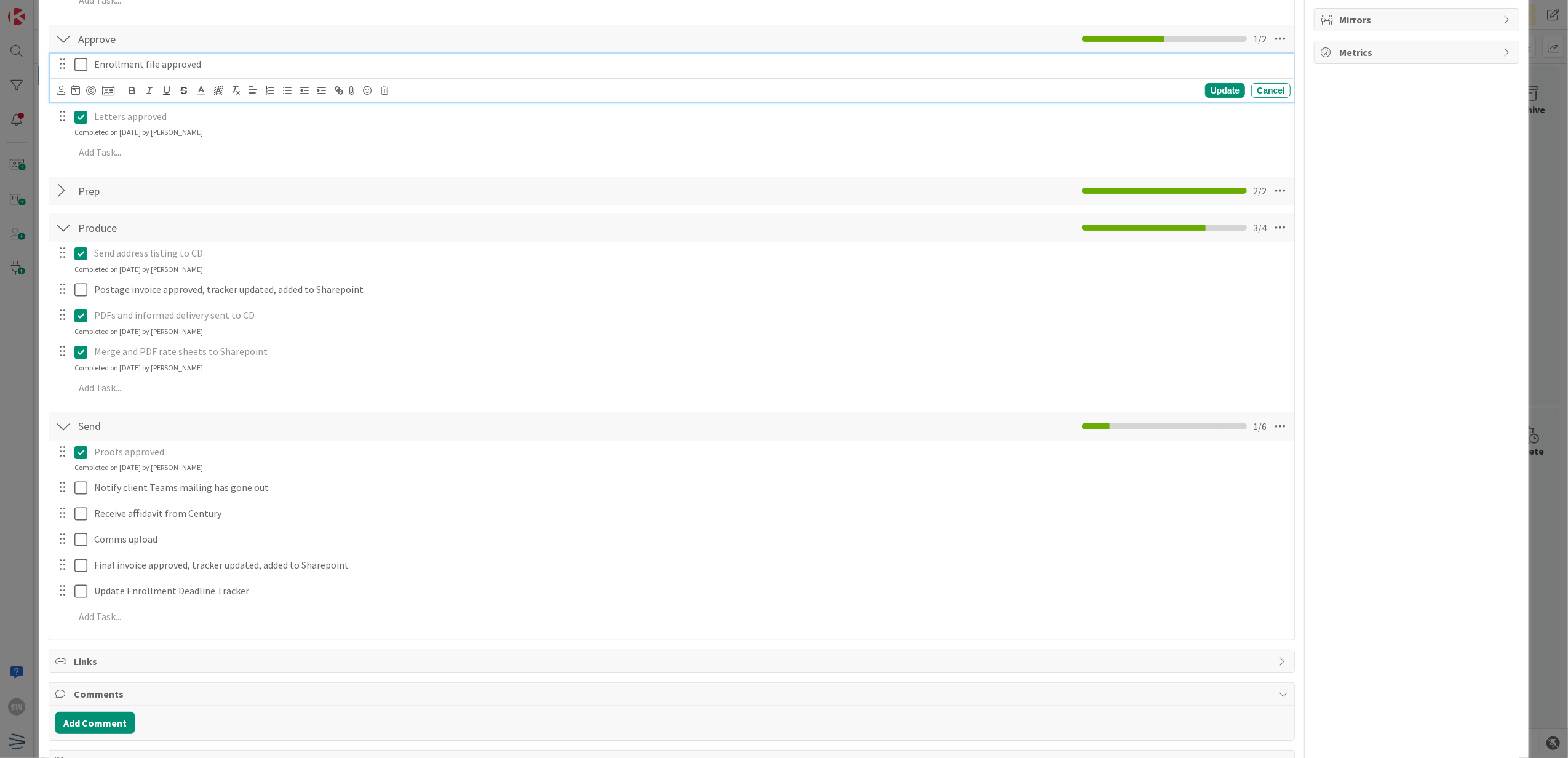
click at [78, 65] on icon at bounding box center [81, 65] width 13 height 15
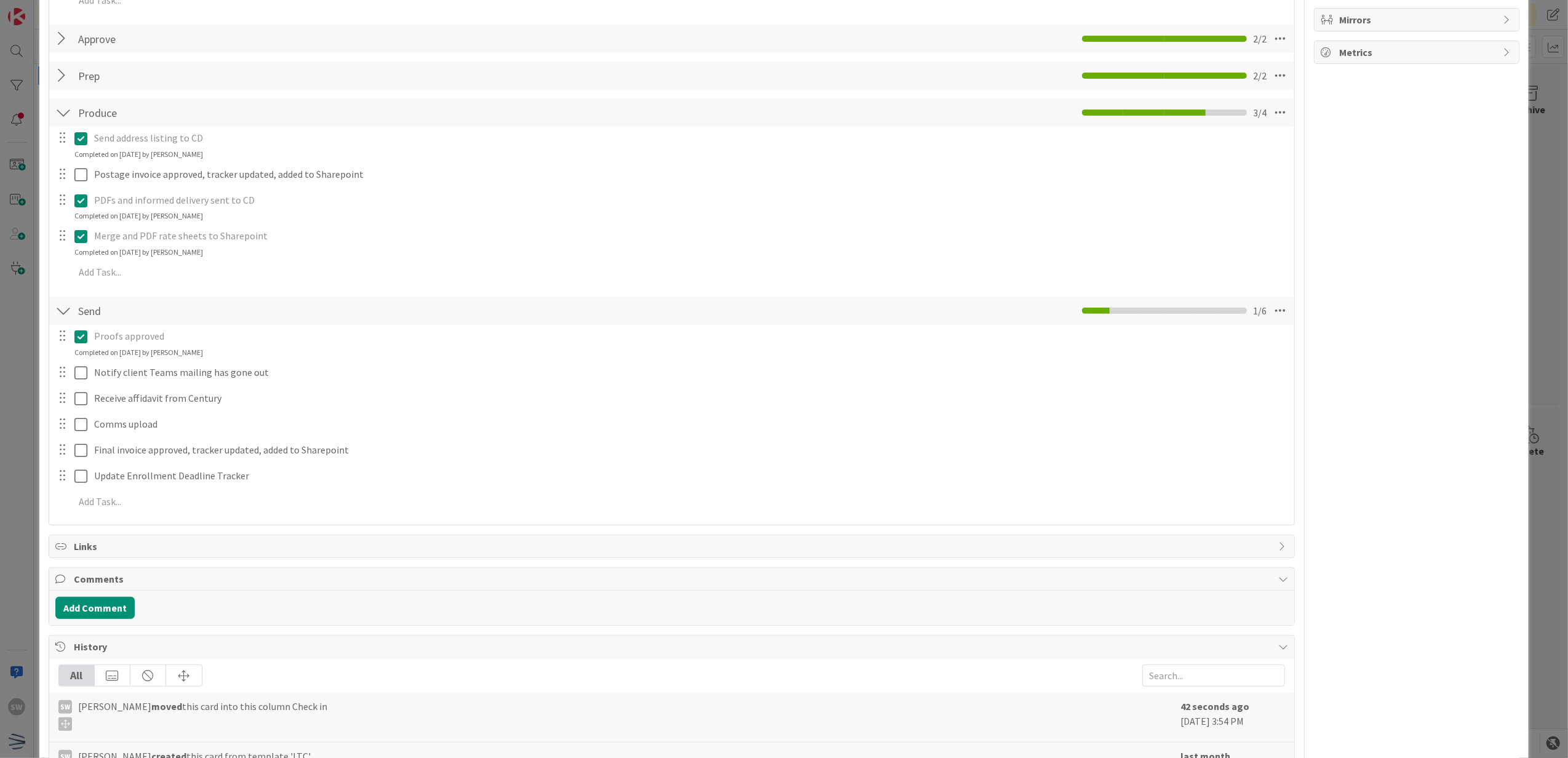
scroll to position [82, 0]
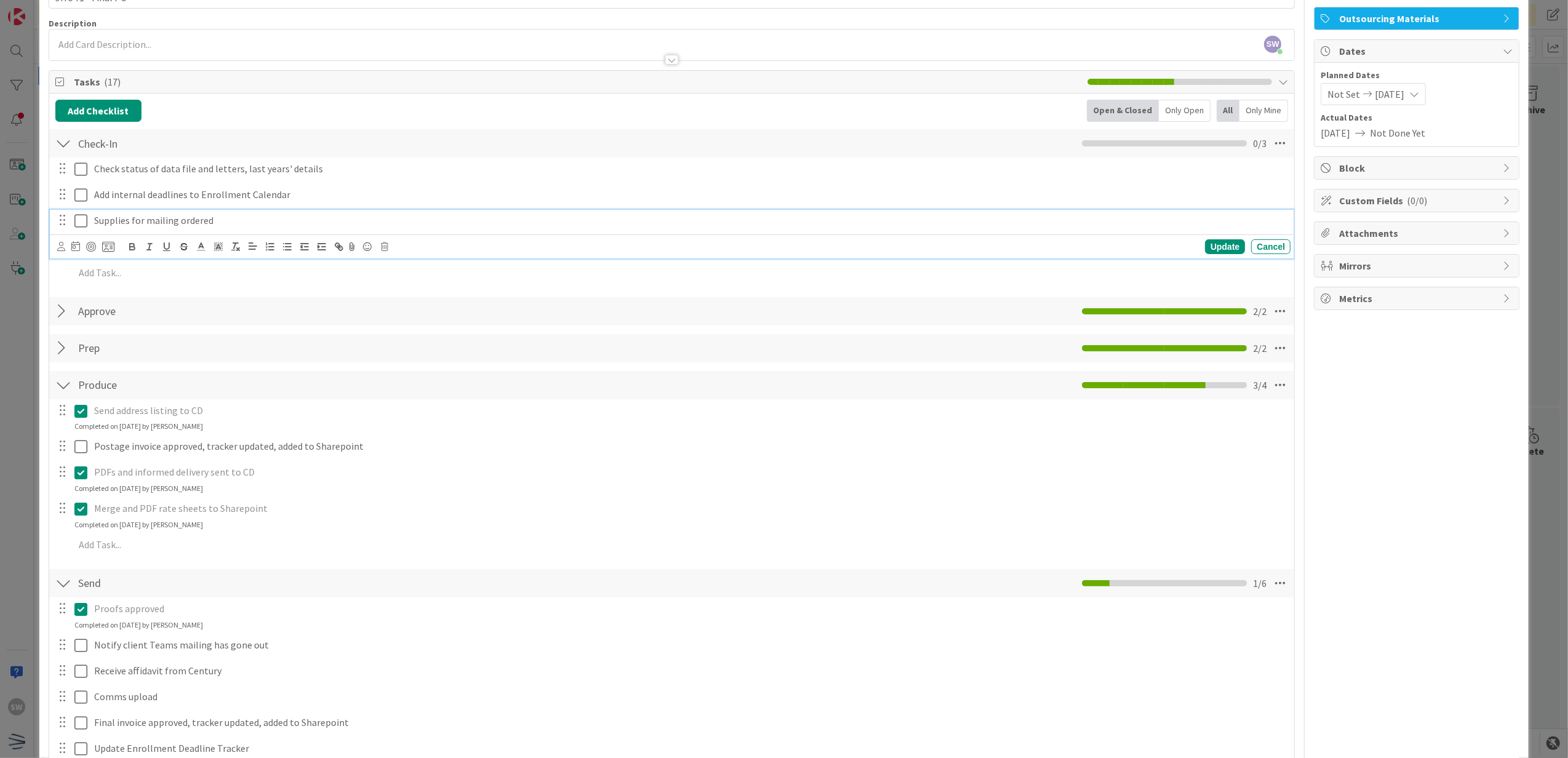
click at [87, 224] on icon at bounding box center [81, 221] width 13 height 15
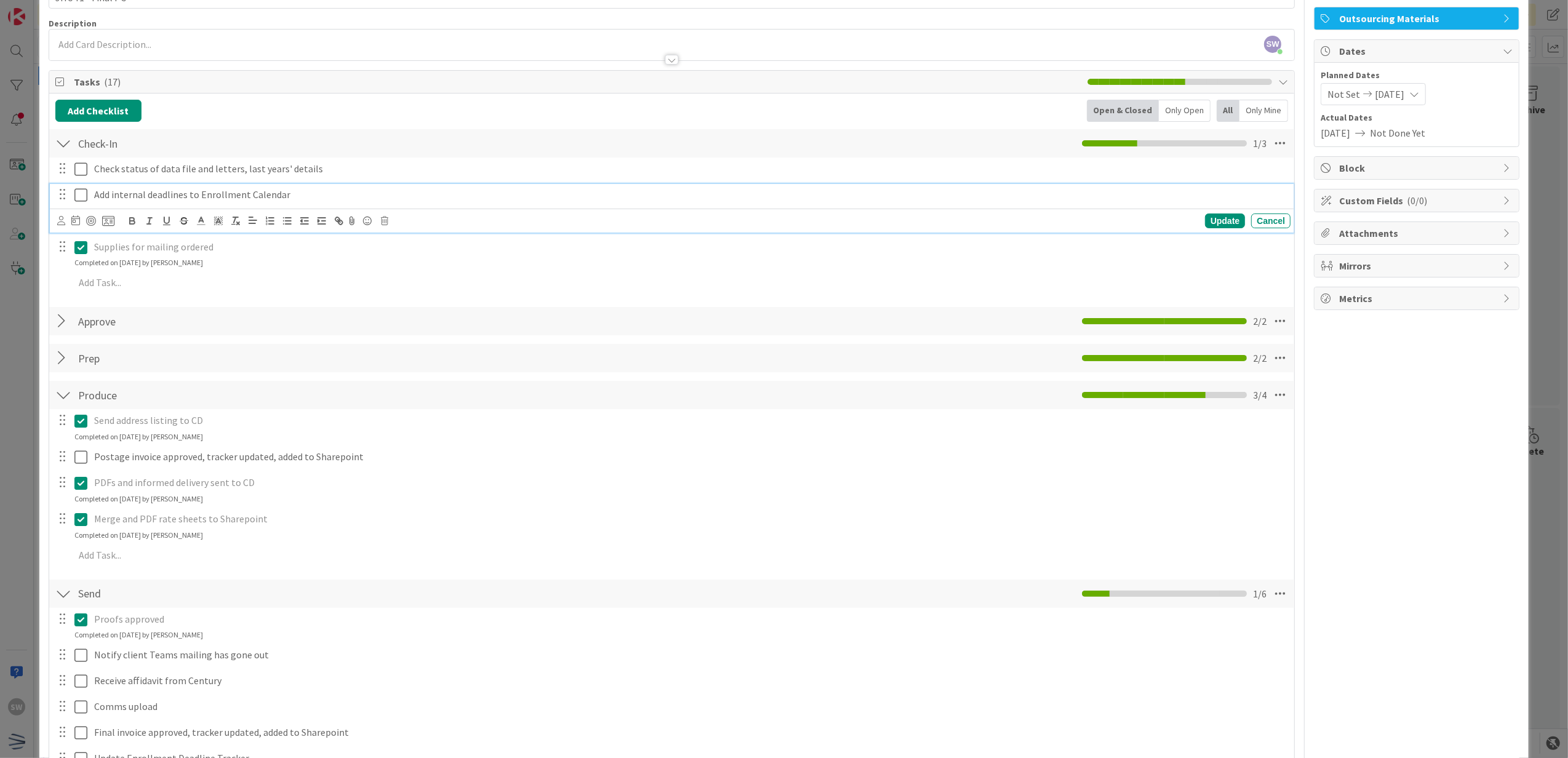
click at [79, 197] on icon at bounding box center [81, 195] width 13 height 15
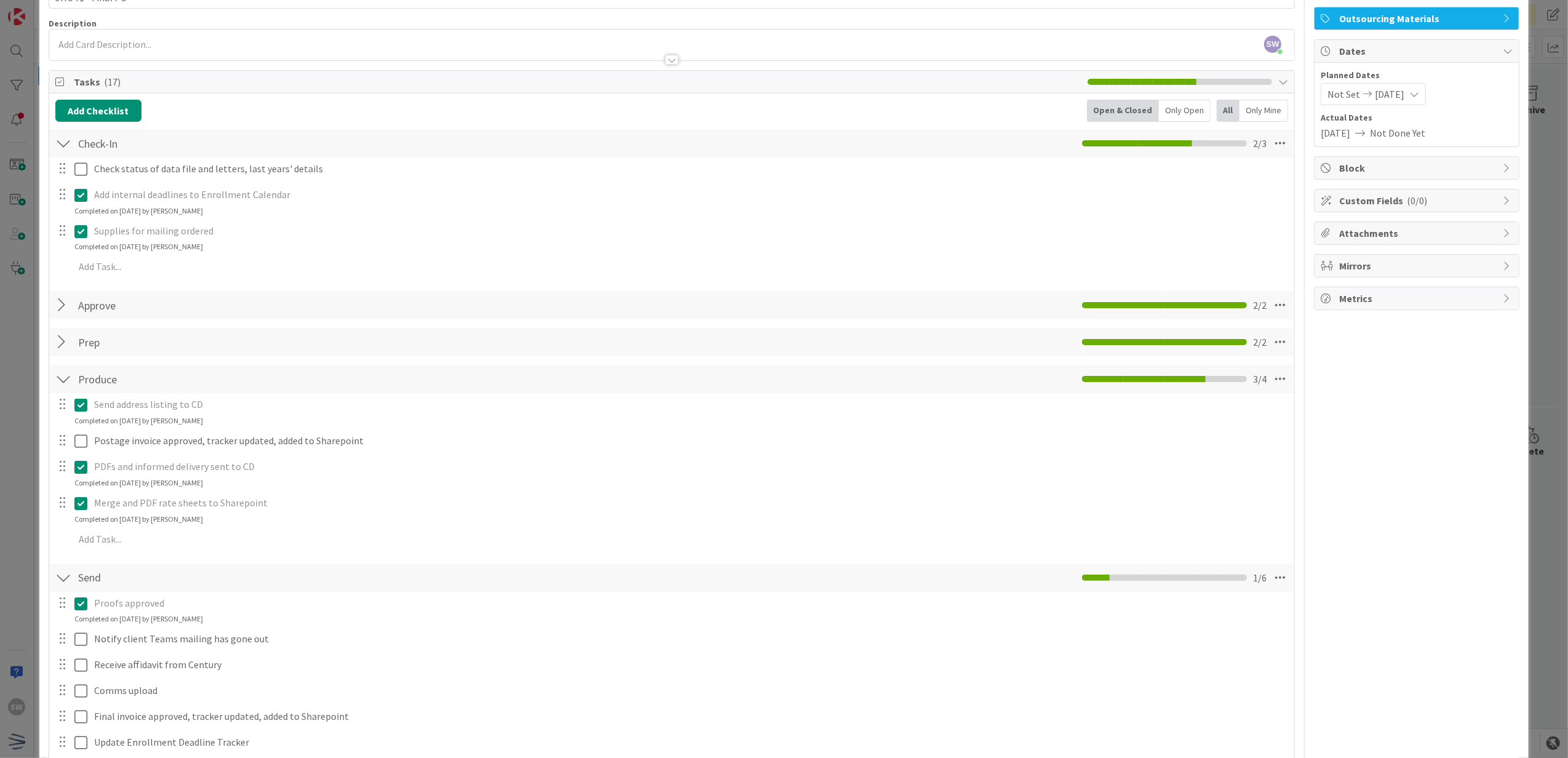
click at [78, 158] on div "Check-In Checklist Name 8 / 64 Check-In 2 / 3" at bounding box center [671, 143] width 1246 height 29
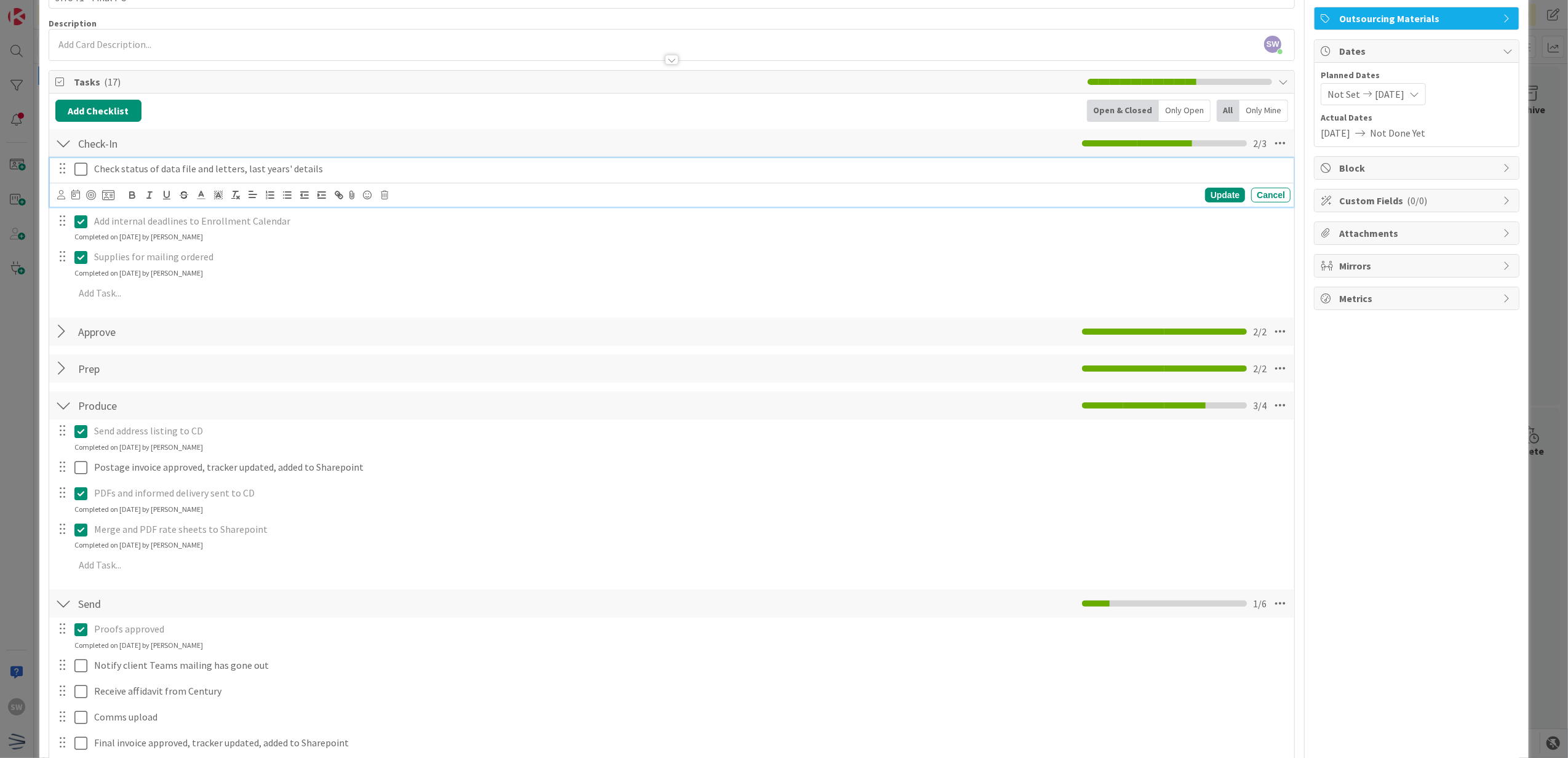
click at [78, 166] on icon at bounding box center [81, 169] width 13 height 15
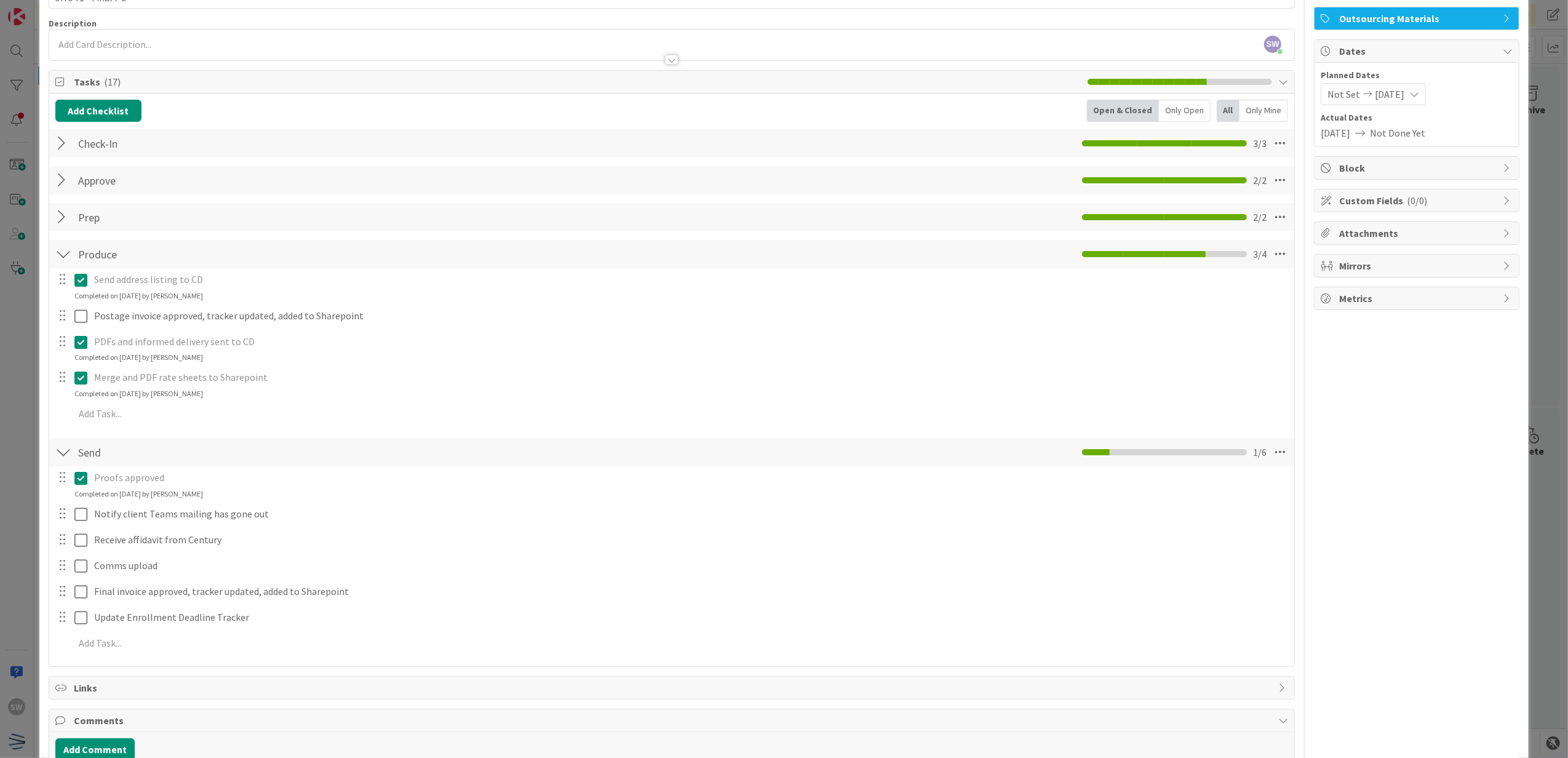
scroll to position [0, 0]
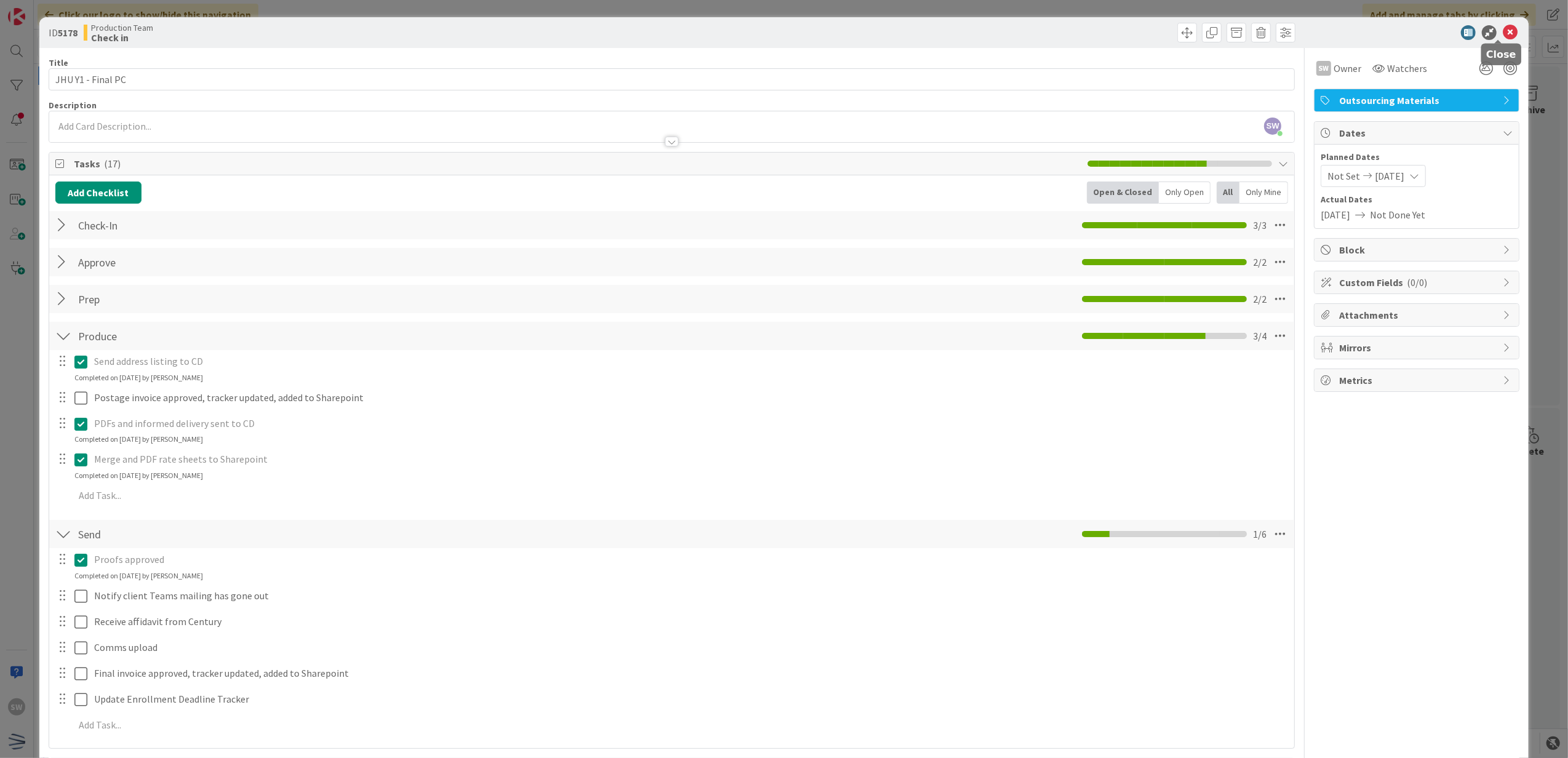
click at [1503, 33] on icon at bounding box center [1510, 33] width 15 height 15
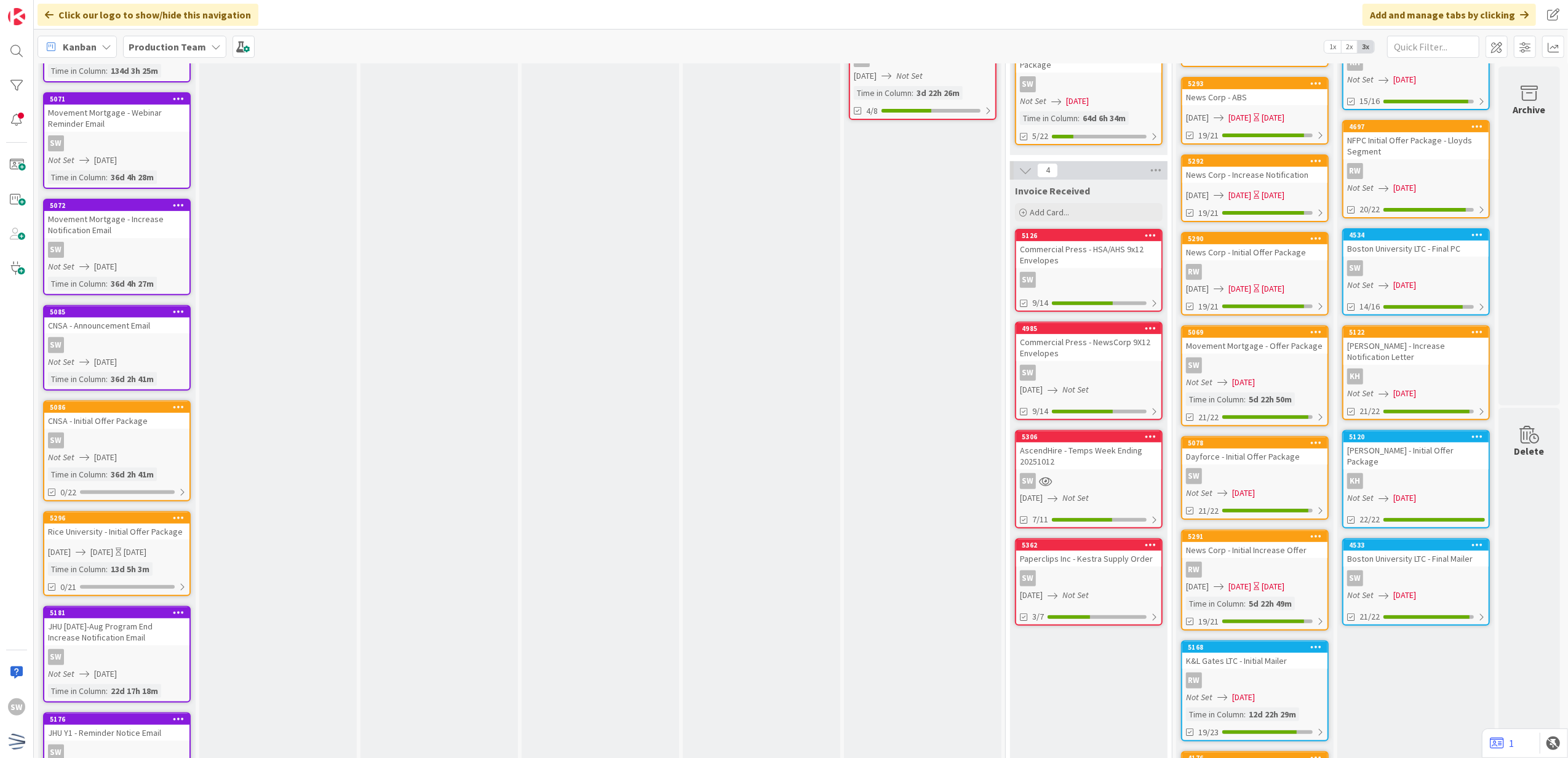
scroll to position [410, 0]
